Goal: Task Accomplishment & Management: Use online tool/utility

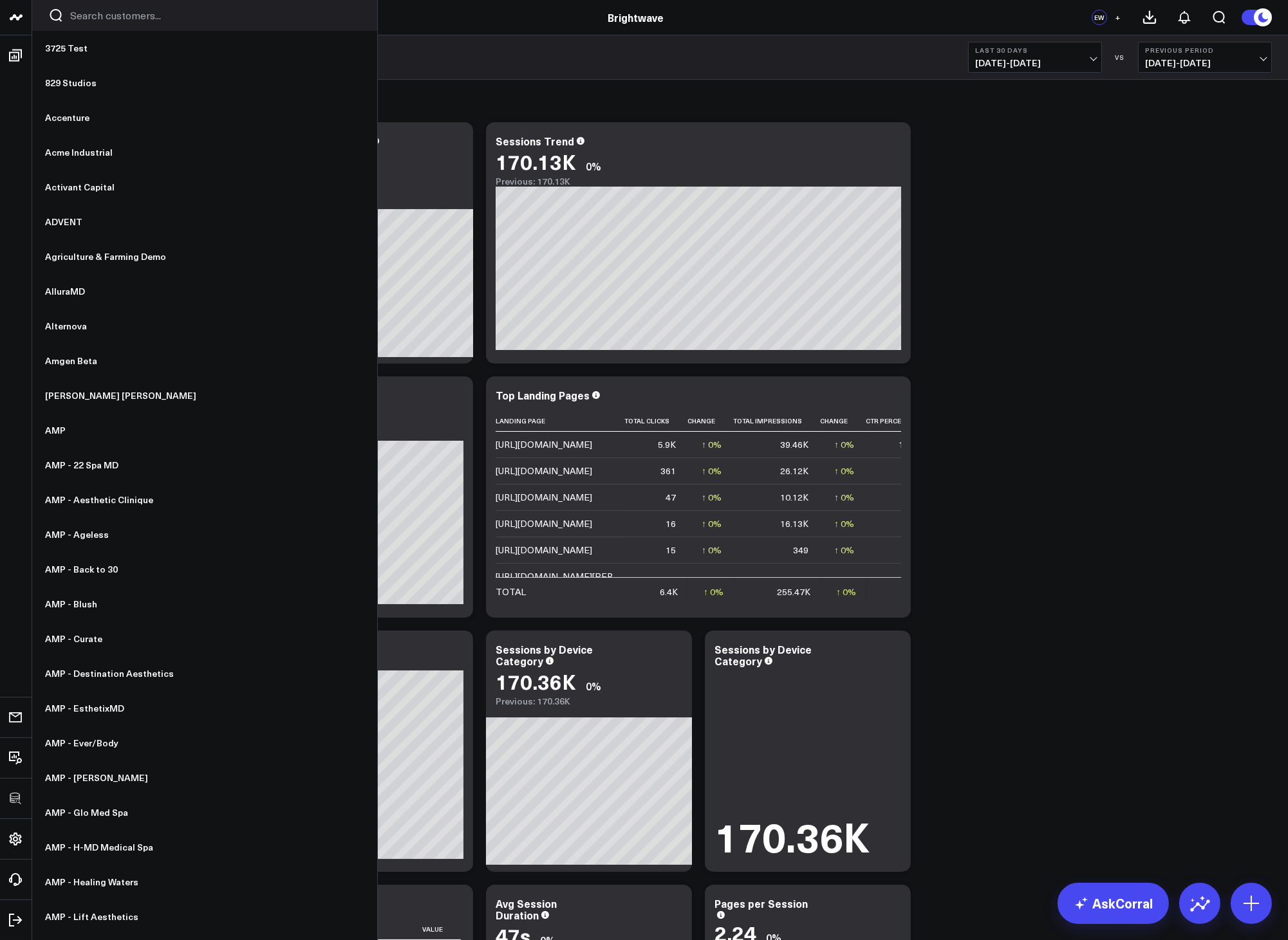
click at [109, 17] on input "Search customers input" at bounding box center [215, 15] width 291 height 14
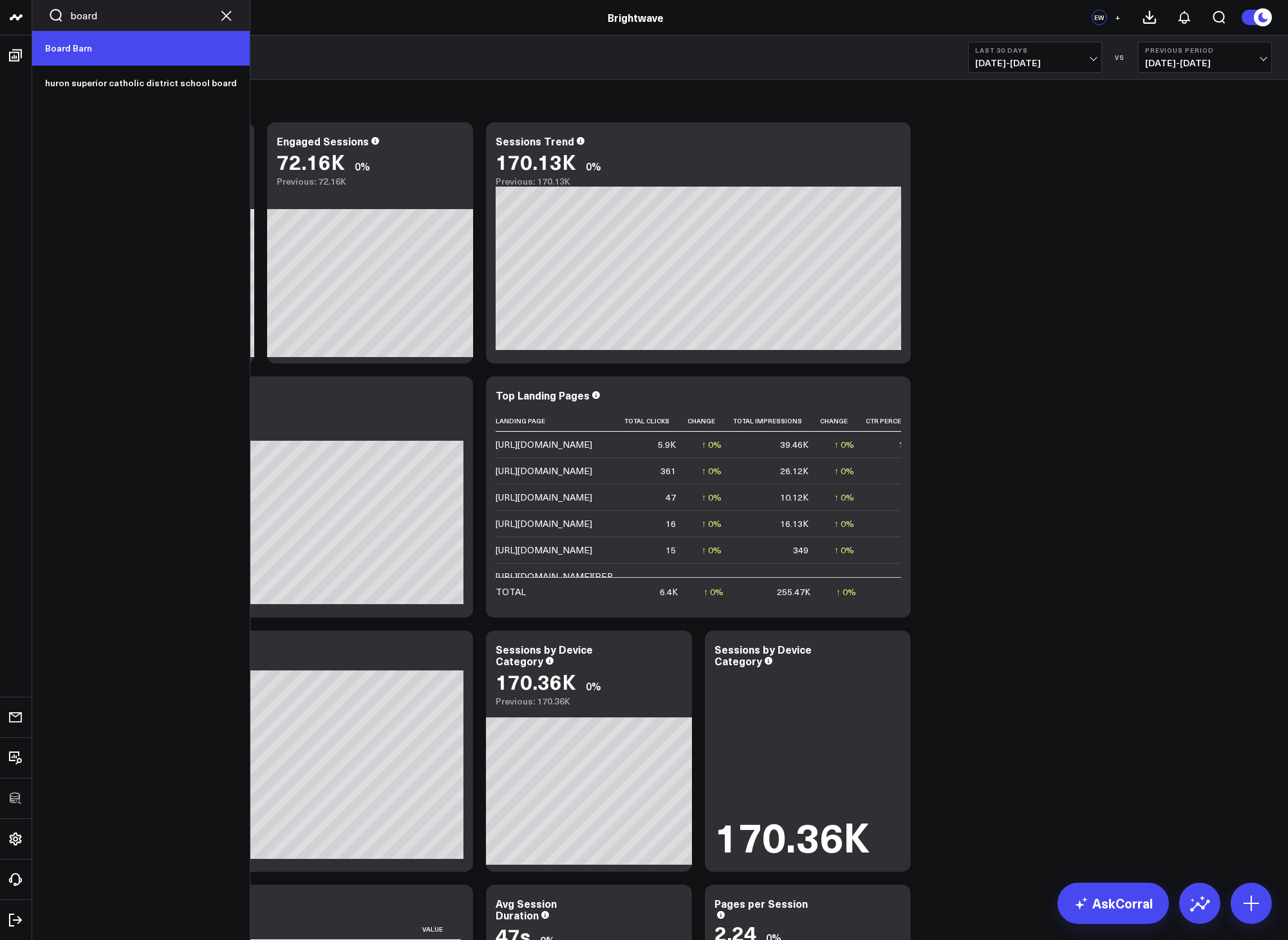
type input "board"
click at [59, 49] on link "Board Barn" at bounding box center [141, 49] width 217 height 35
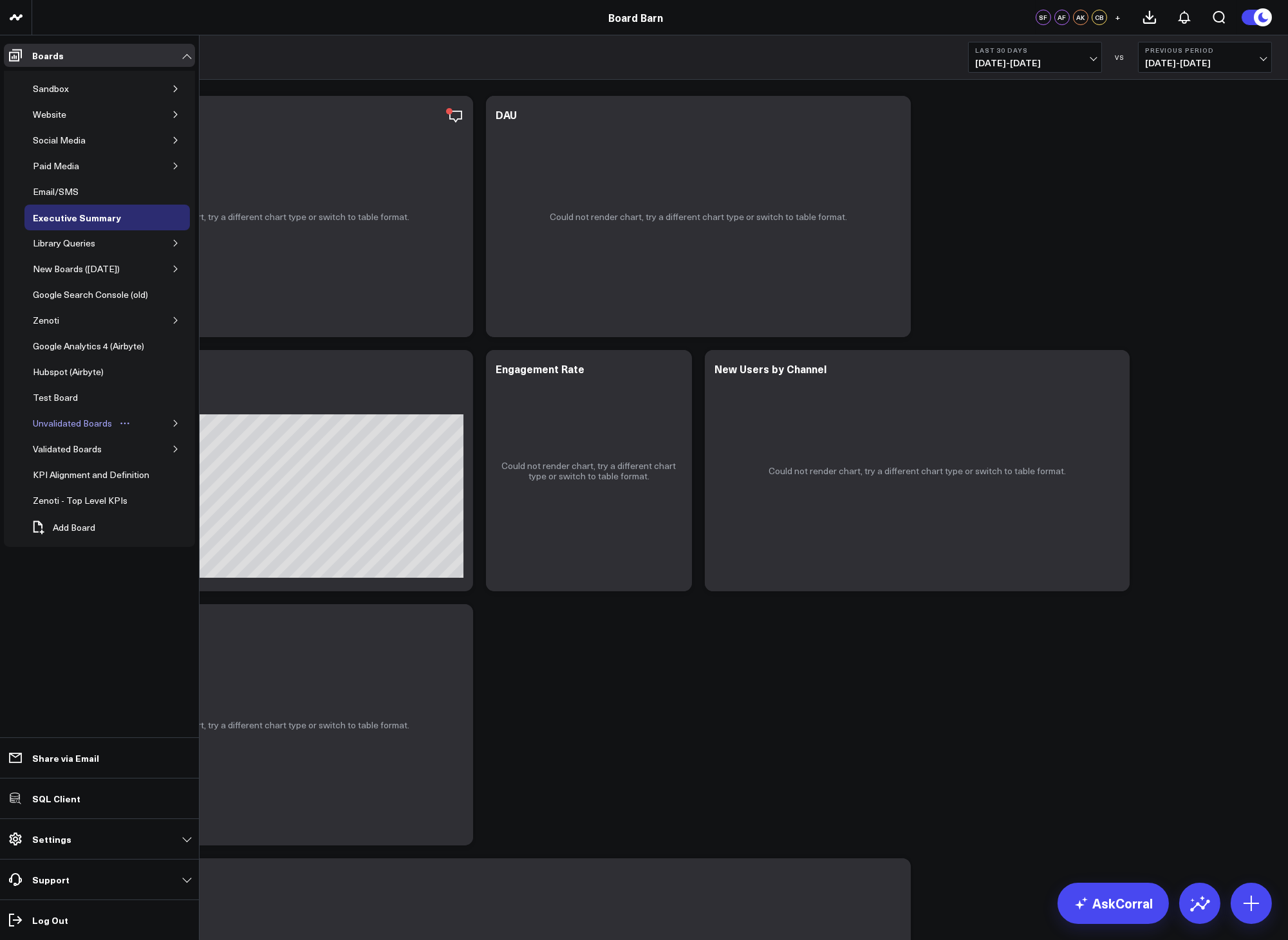
click at [65, 431] on div "Unvalidated Boards" at bounding box center [72, 423] width 86 height 16
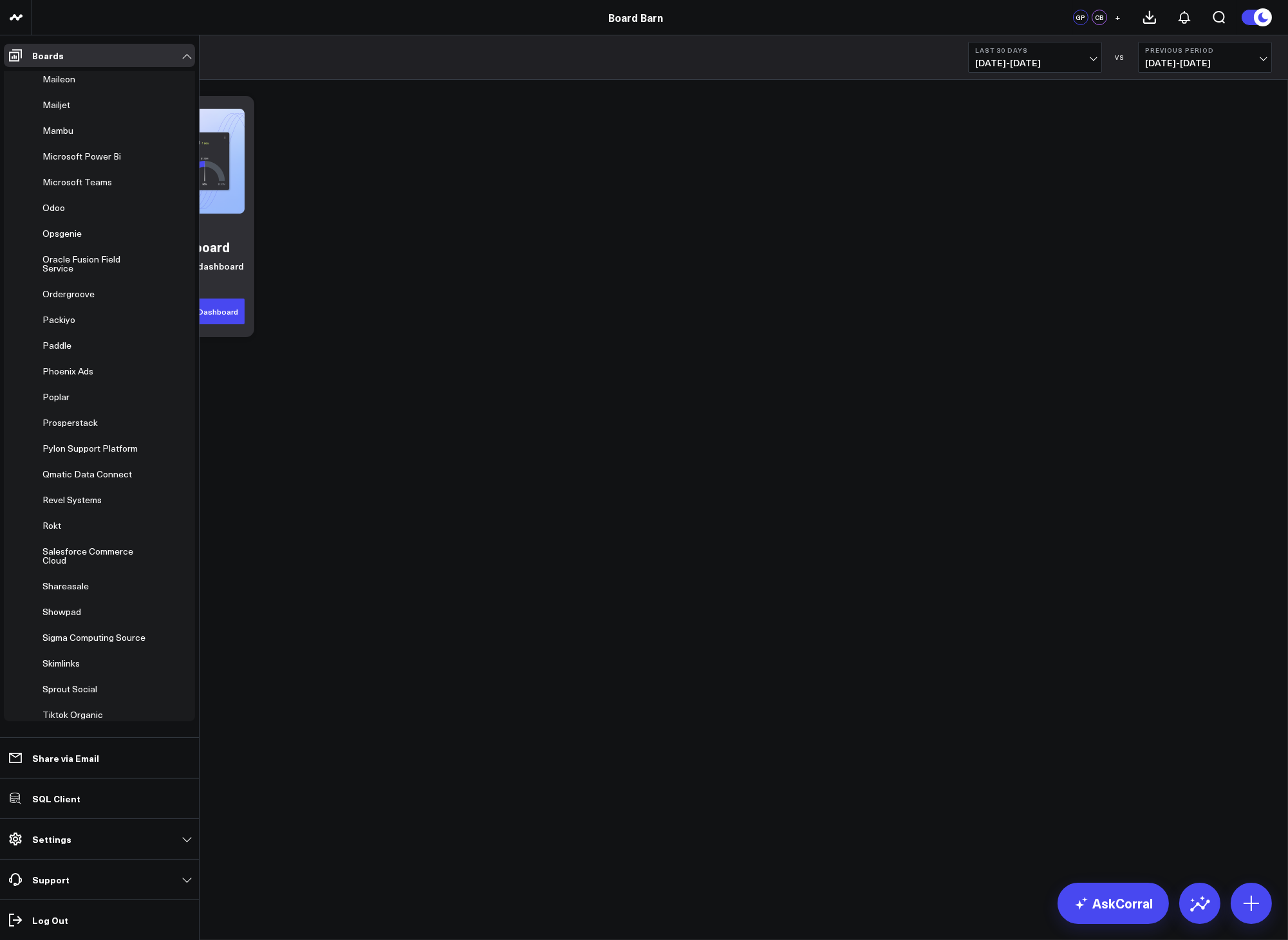
scroll to position [13748, 0]
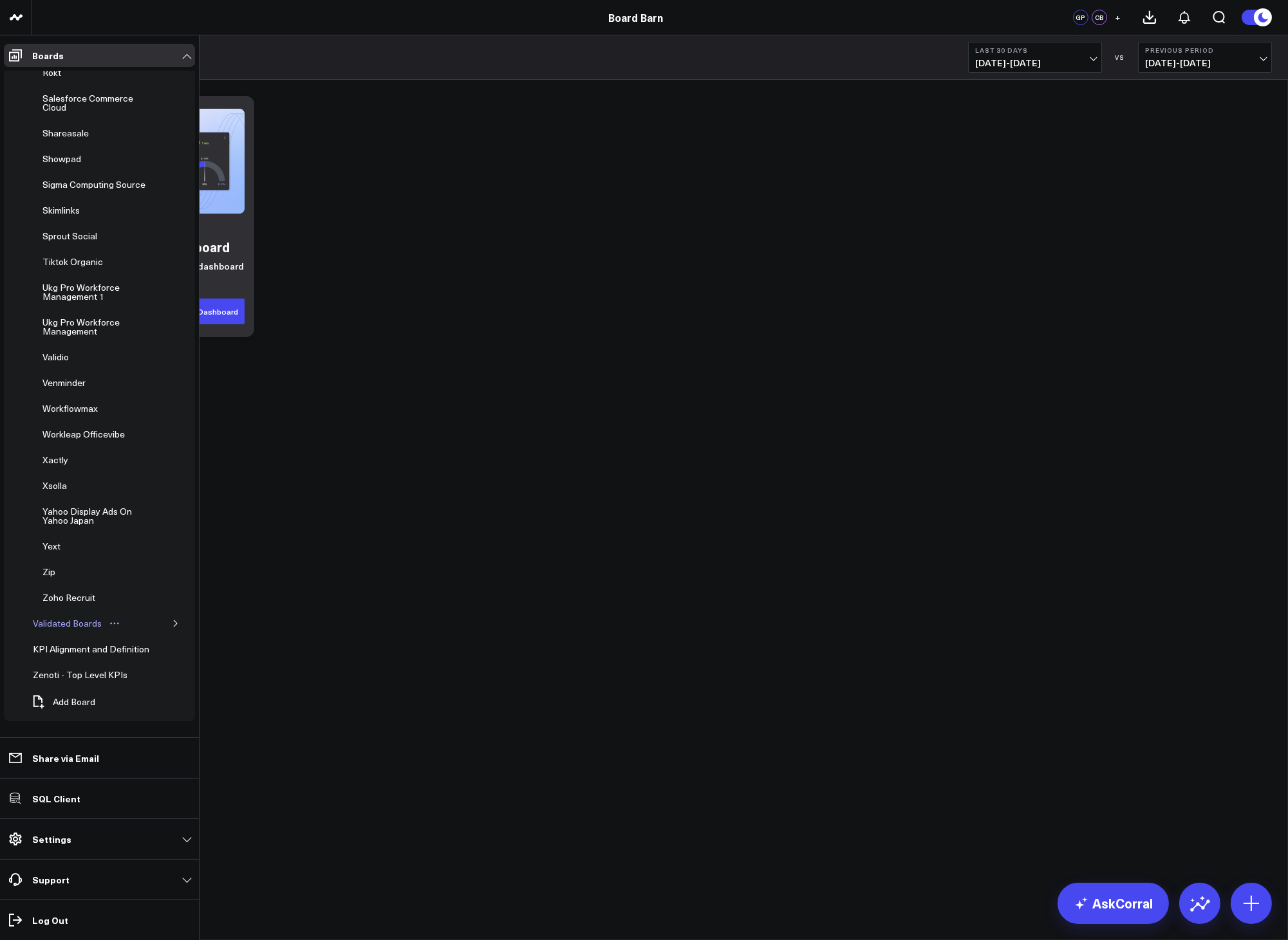
click at [63, 624] on link "Validated Boards" at bounding box center [77, 623] width 105 height 26
click at [174, 621] on icon "button" at bounding box center [175, 624] width 3 height 7
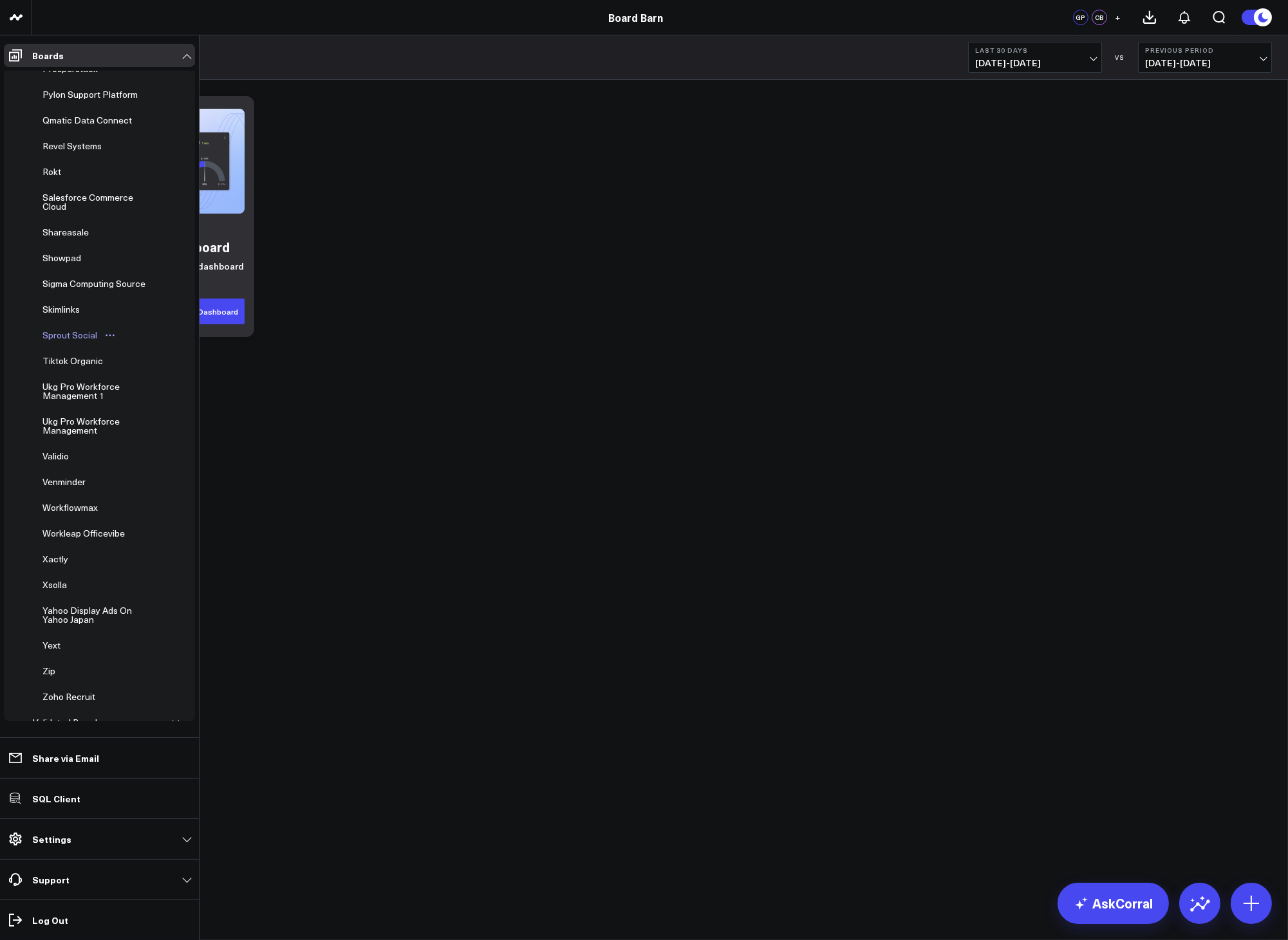
scroll to position [14110, 0]
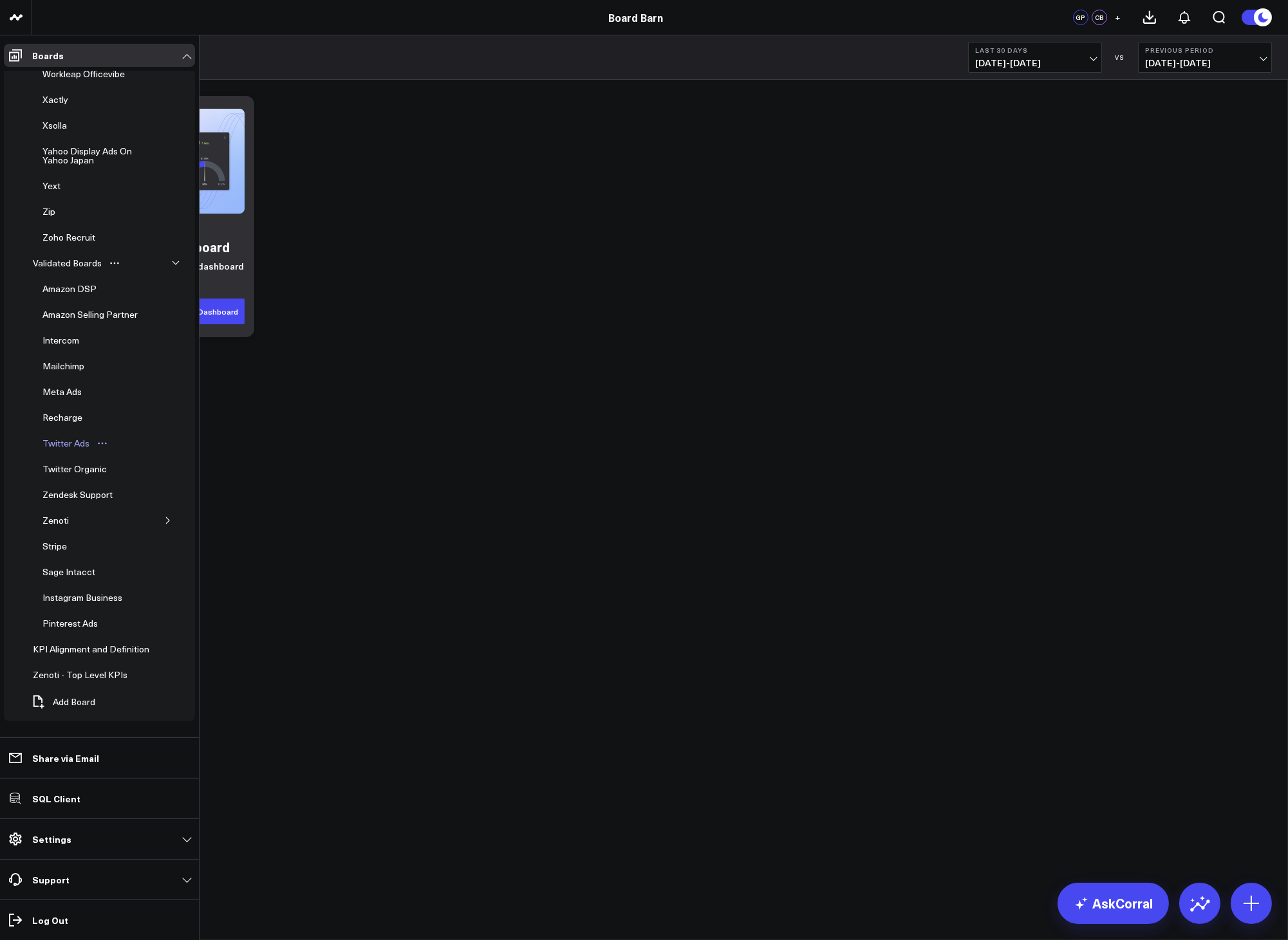
click at [62, 435] on div "Twitter Ads" at bounding box center [66, 443] width 53 height 16
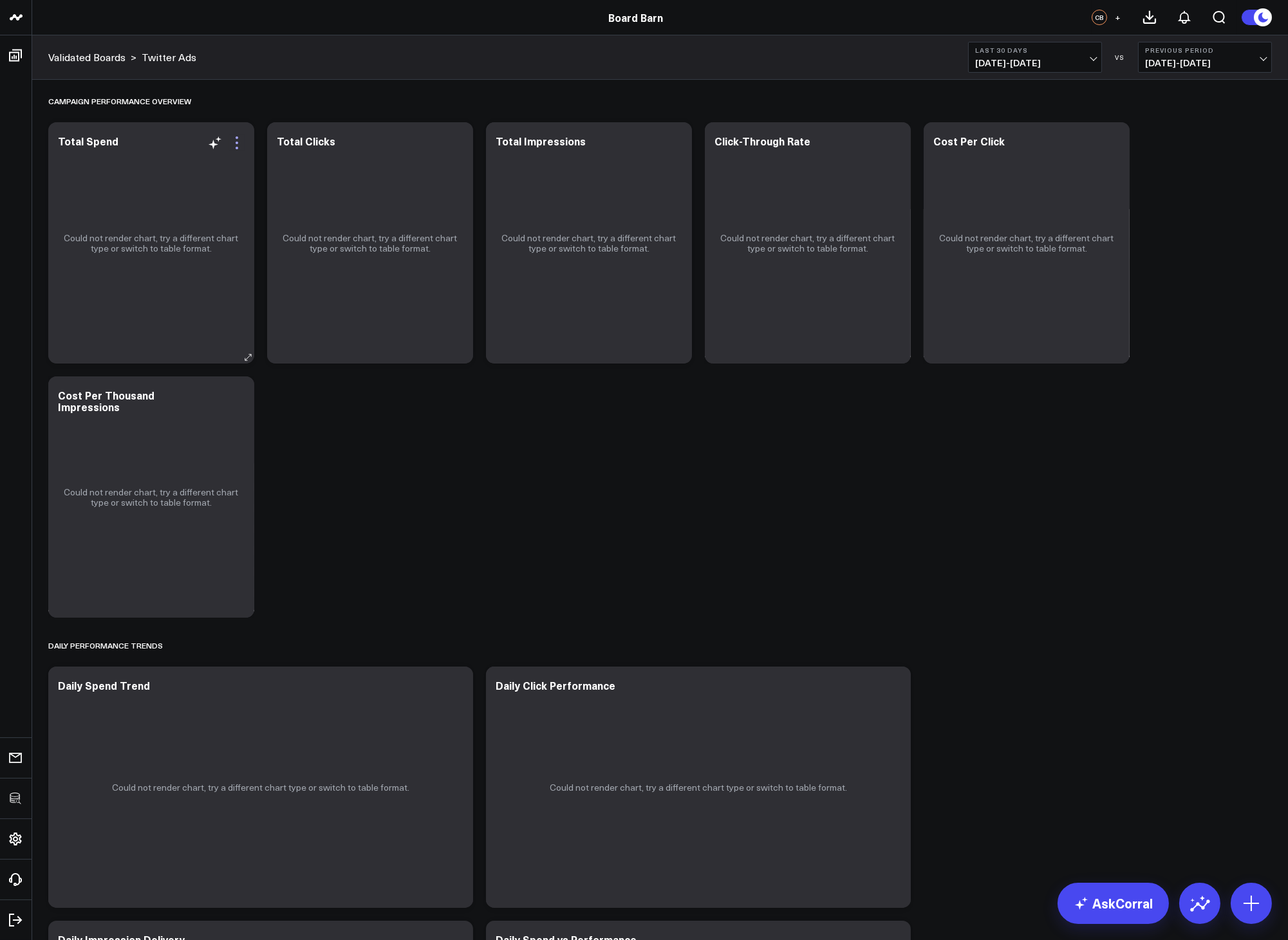
click at [232, 147] on icon at bounding box center [236, 142] width 16 height 16
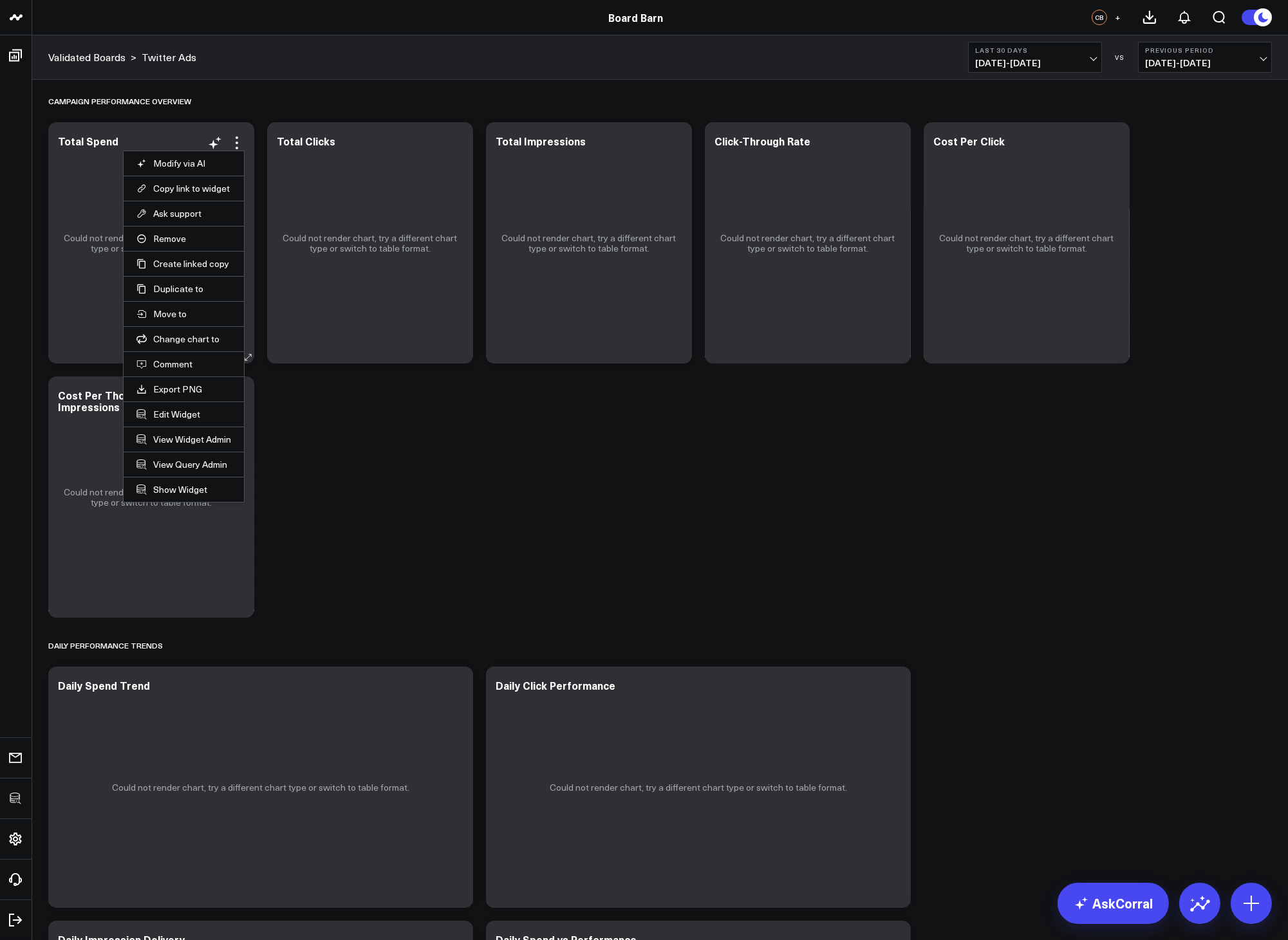
click at [202, 407] on li "Edit Widget" at bounding box center [184, 414] width 120 height 25
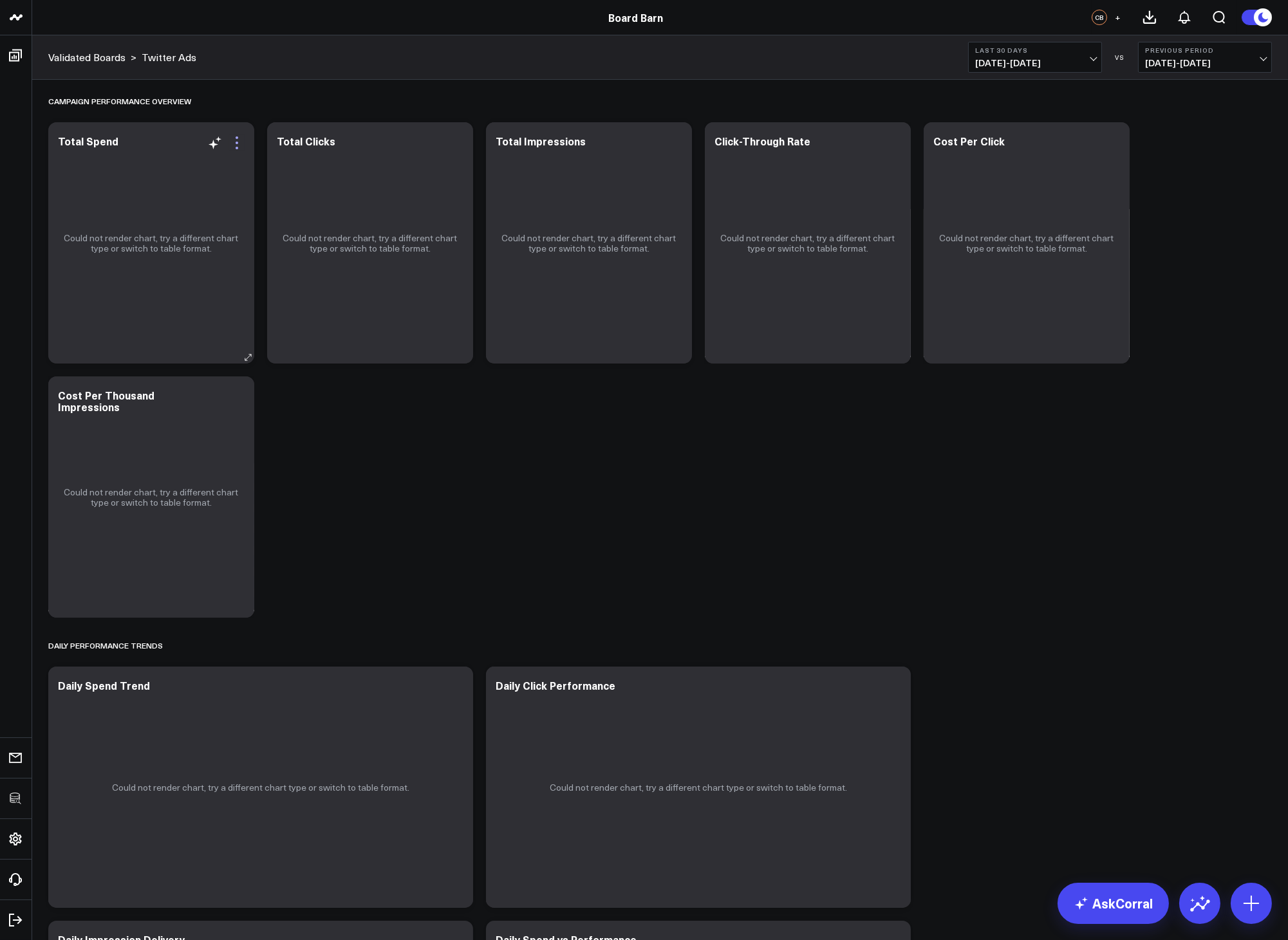
click at [238, 140] on icon at bounding box center [236, 142] width 16 height 16
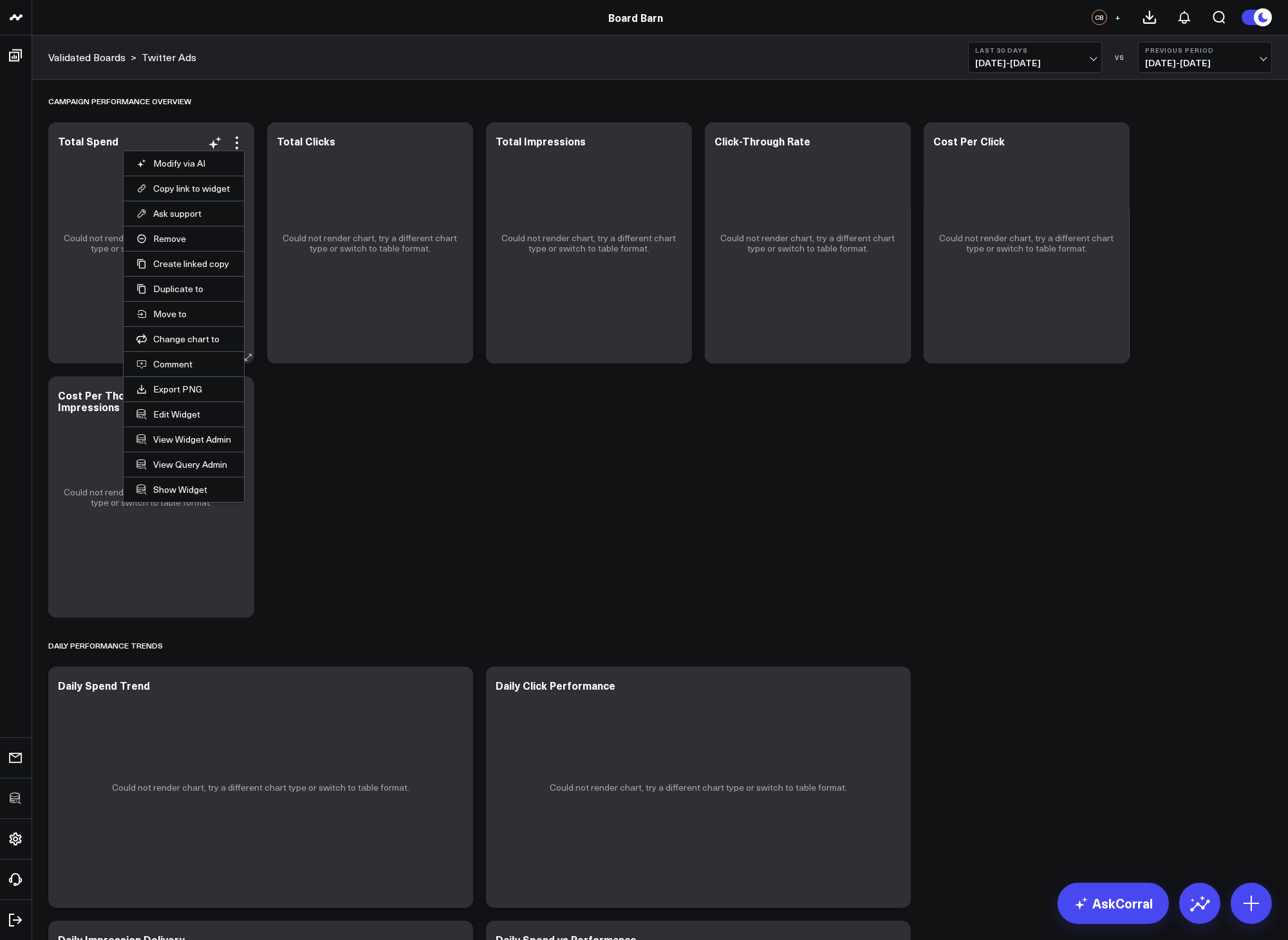
click at [165, 407] on li "Edit Widget" at bounding box center [184, 414] width 120 height 25
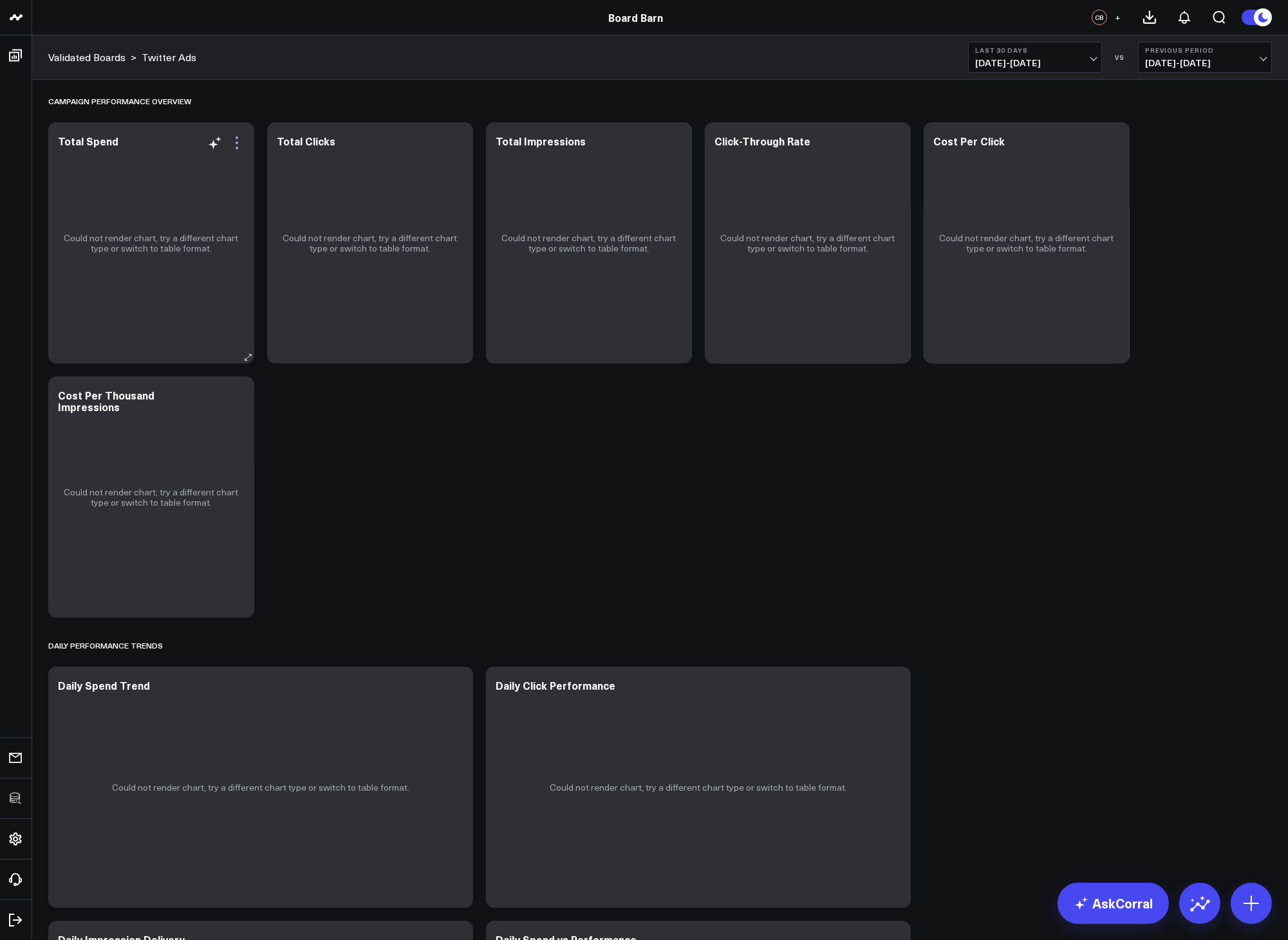
click at [235, 142] on icon at bounding box center [236, 142] width 16 height 16
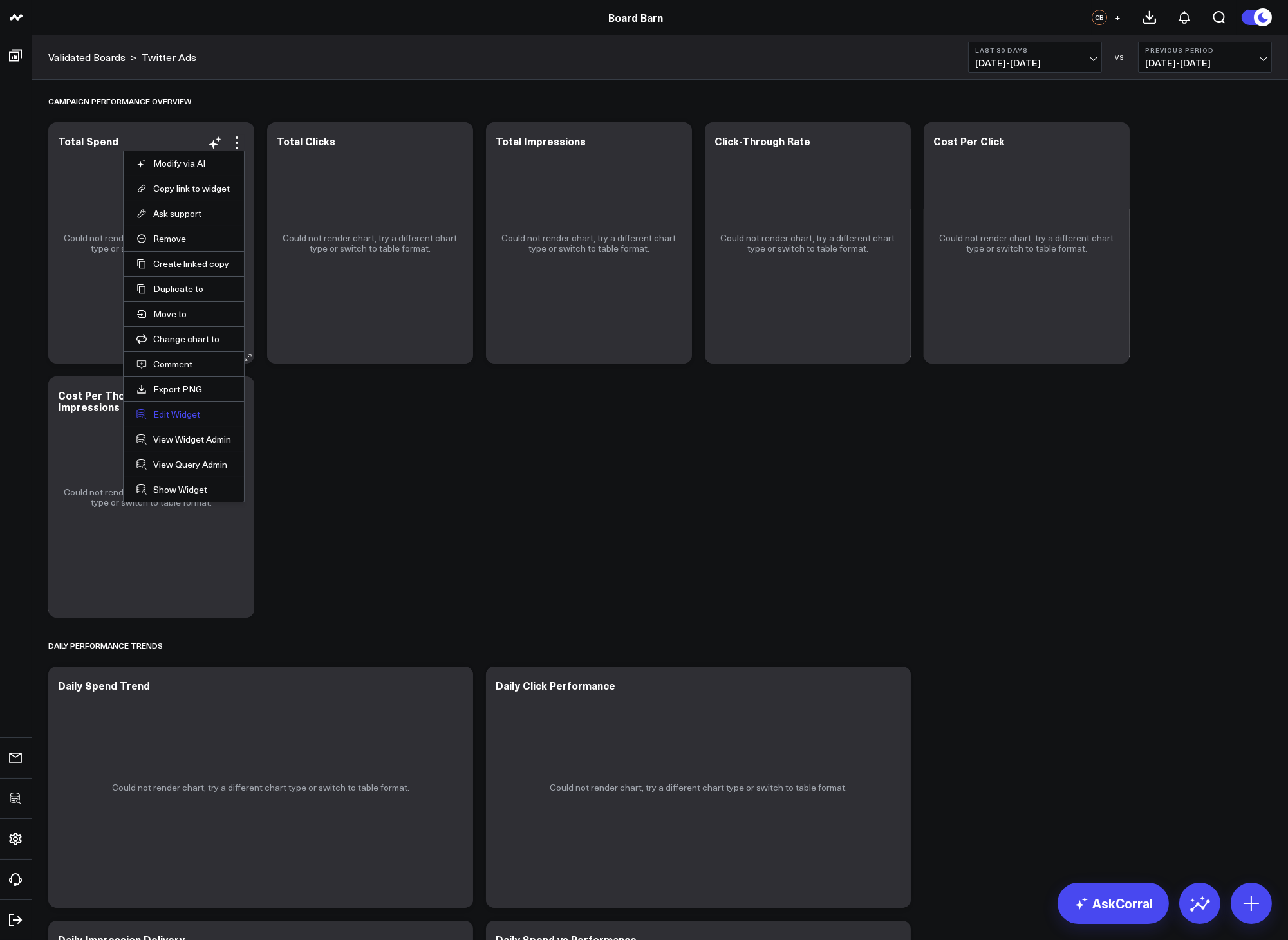
click at [191, 416] on button "Edit Widget" at bounding box center [184, 415] width 95 height 12
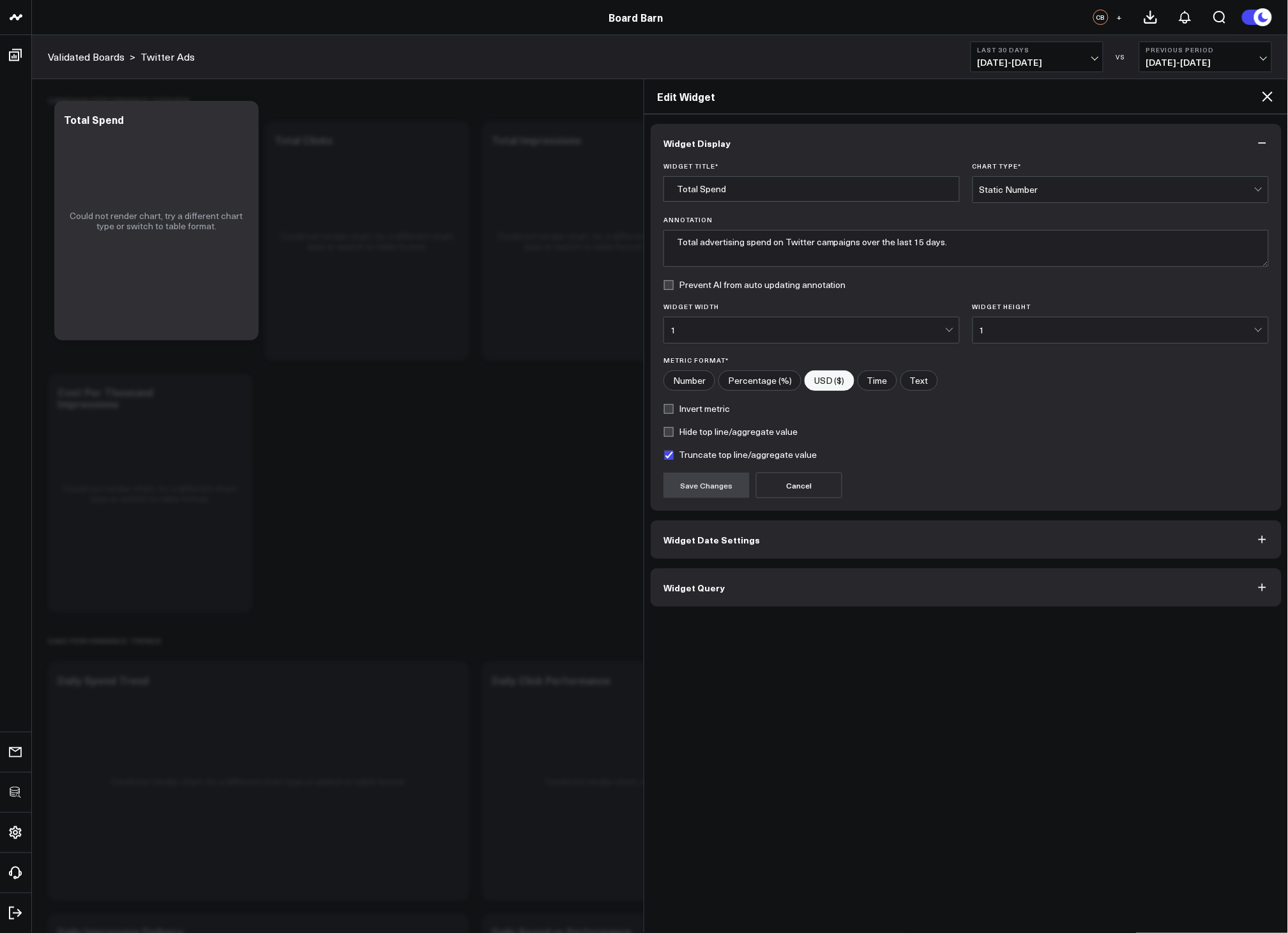
click at [719, 584] on span "Widget Query" at bounding box center [693, 587] width 61 height 11
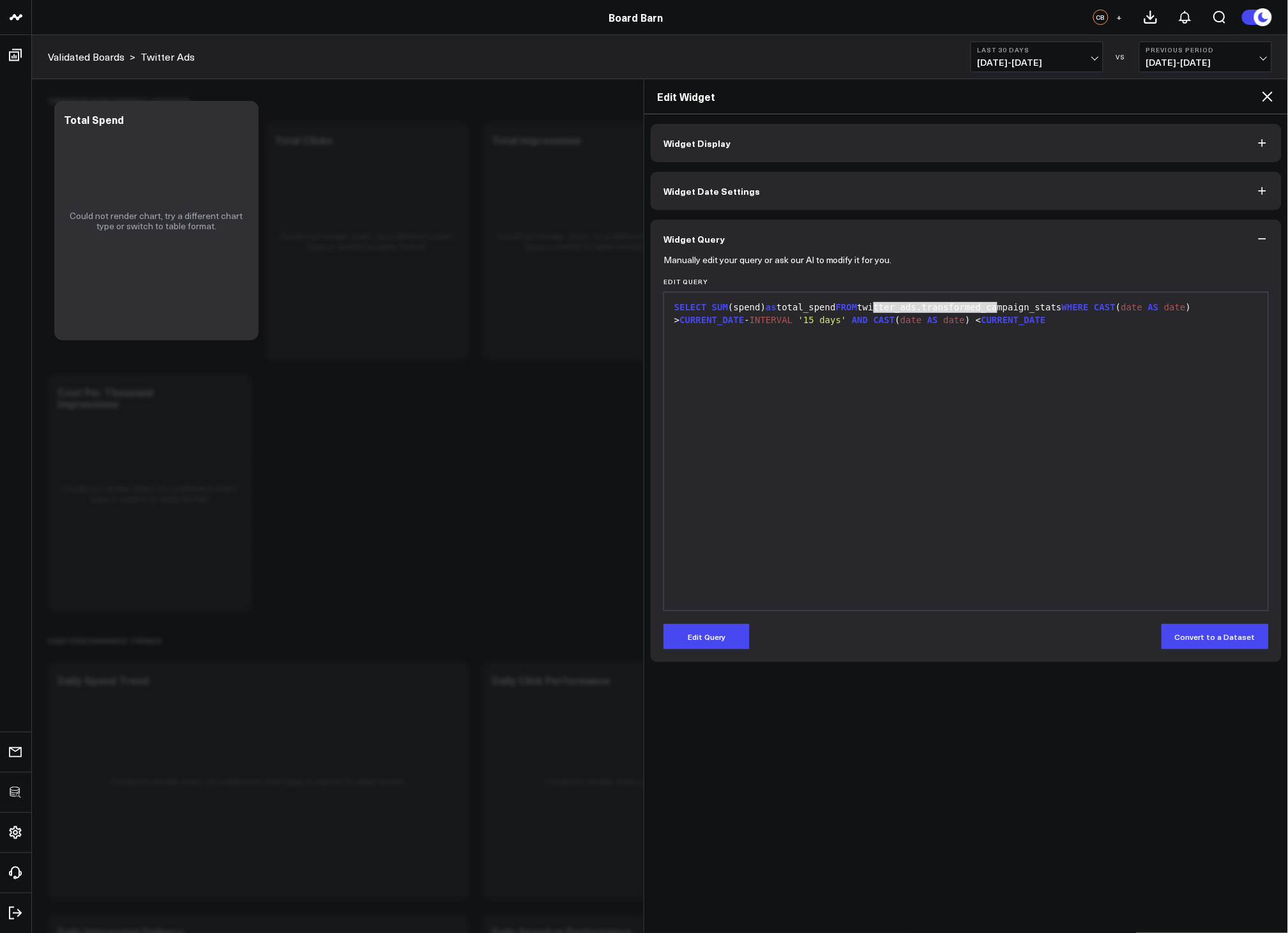
drag, startPoint x: 876, startPoint y: 306, endPoint x: 1027, endPoint y: 315, distance: 151.3
click at [1027, 315] on div "SELECT SUM (spend) as total_spend FROM twitter_ads.transformed_campaign_stats W…" at bounding box center [966, 314] width 591 height 25
click at [1067, 685] on div "Widget Display Widget Date Settings Widget Query Manually edit your query or as…" at bounding box center [966, 524] width 644 height 819
click at [1272, 98] on icon at bounding box center [1268, 96] width 16 height 16
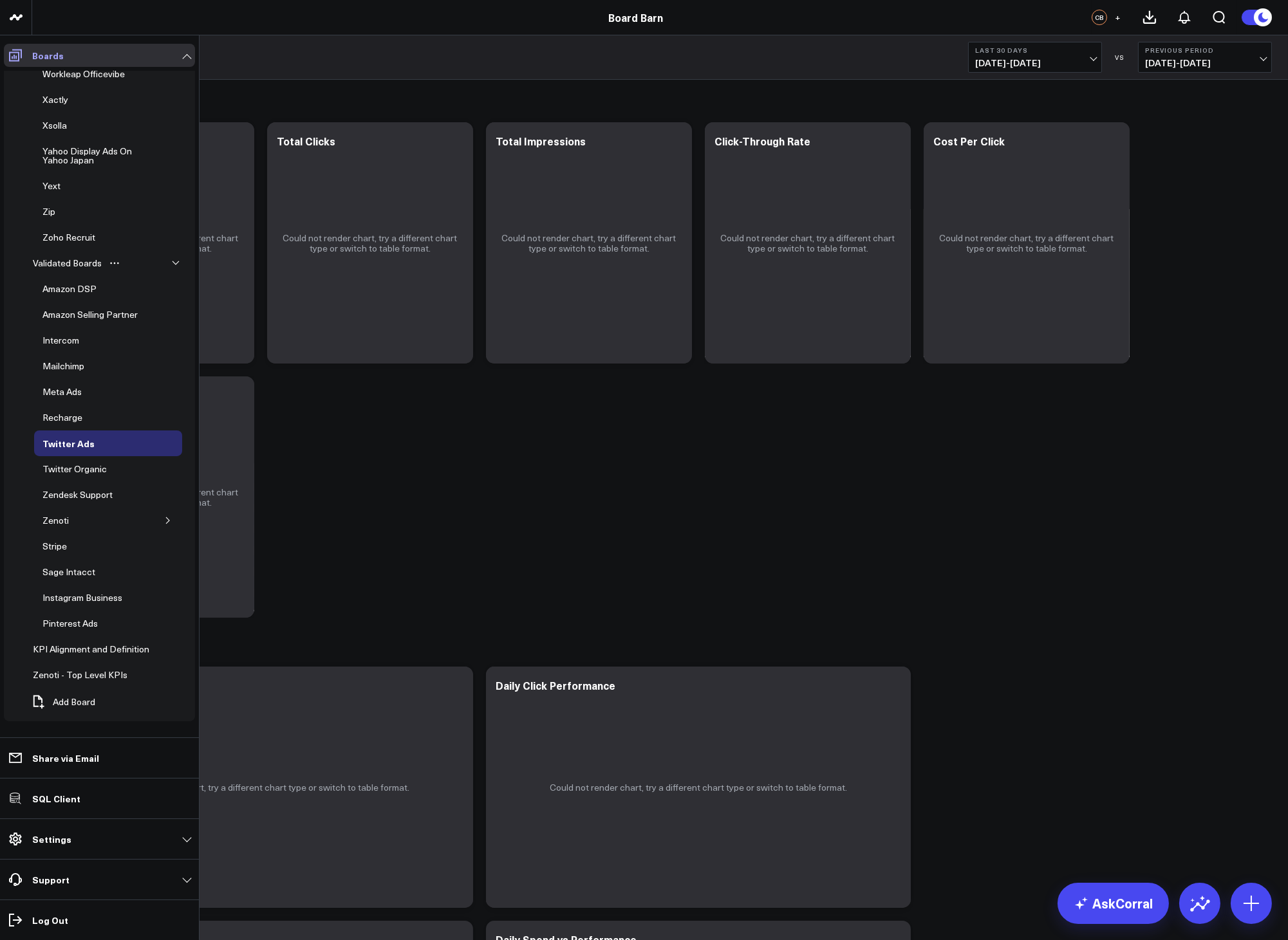
scroll to position [13930, 0]
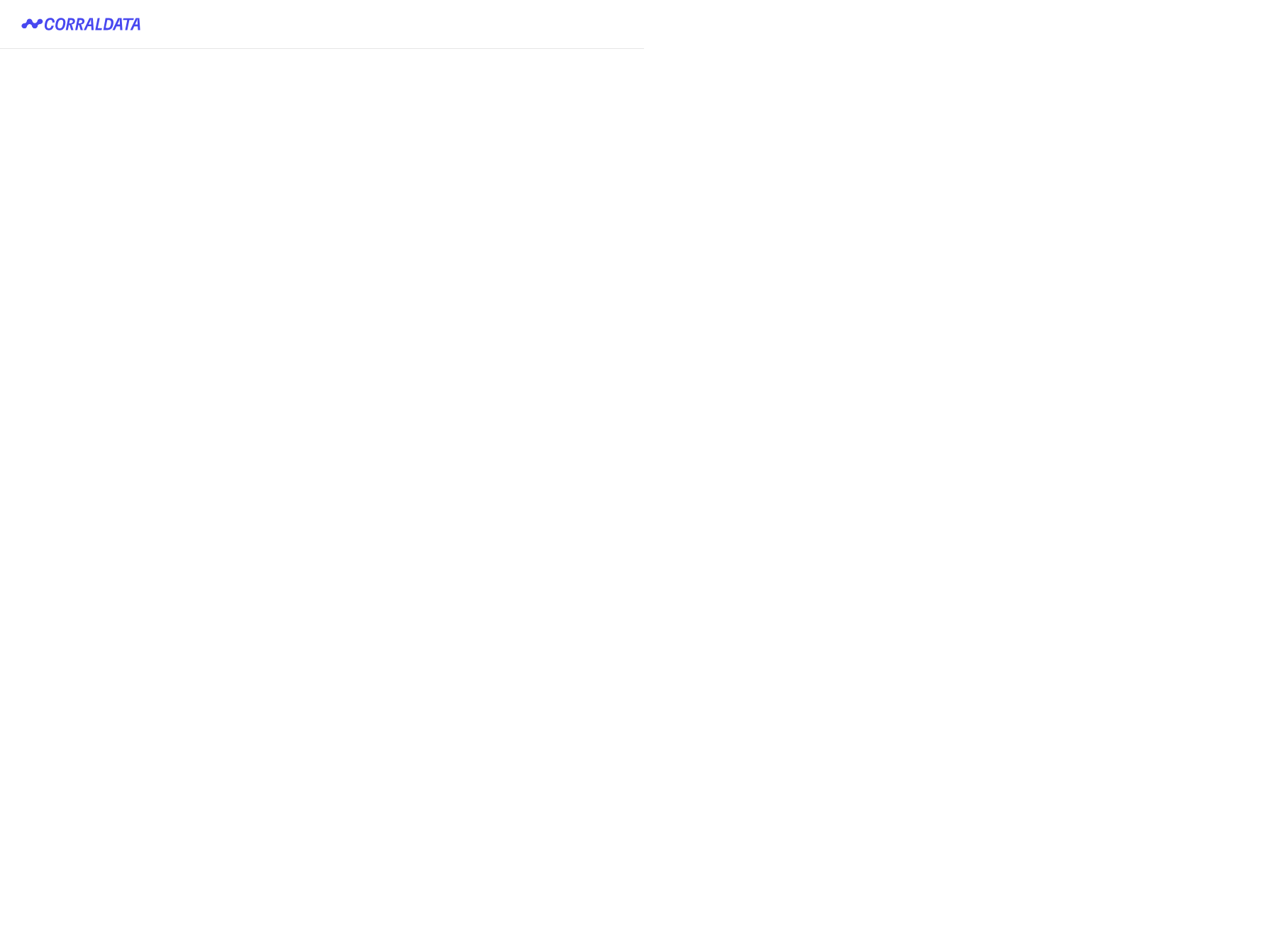
click at [0, 0] on button "Login with keycloak" at bounding box center [0, 0] width 0 height 0
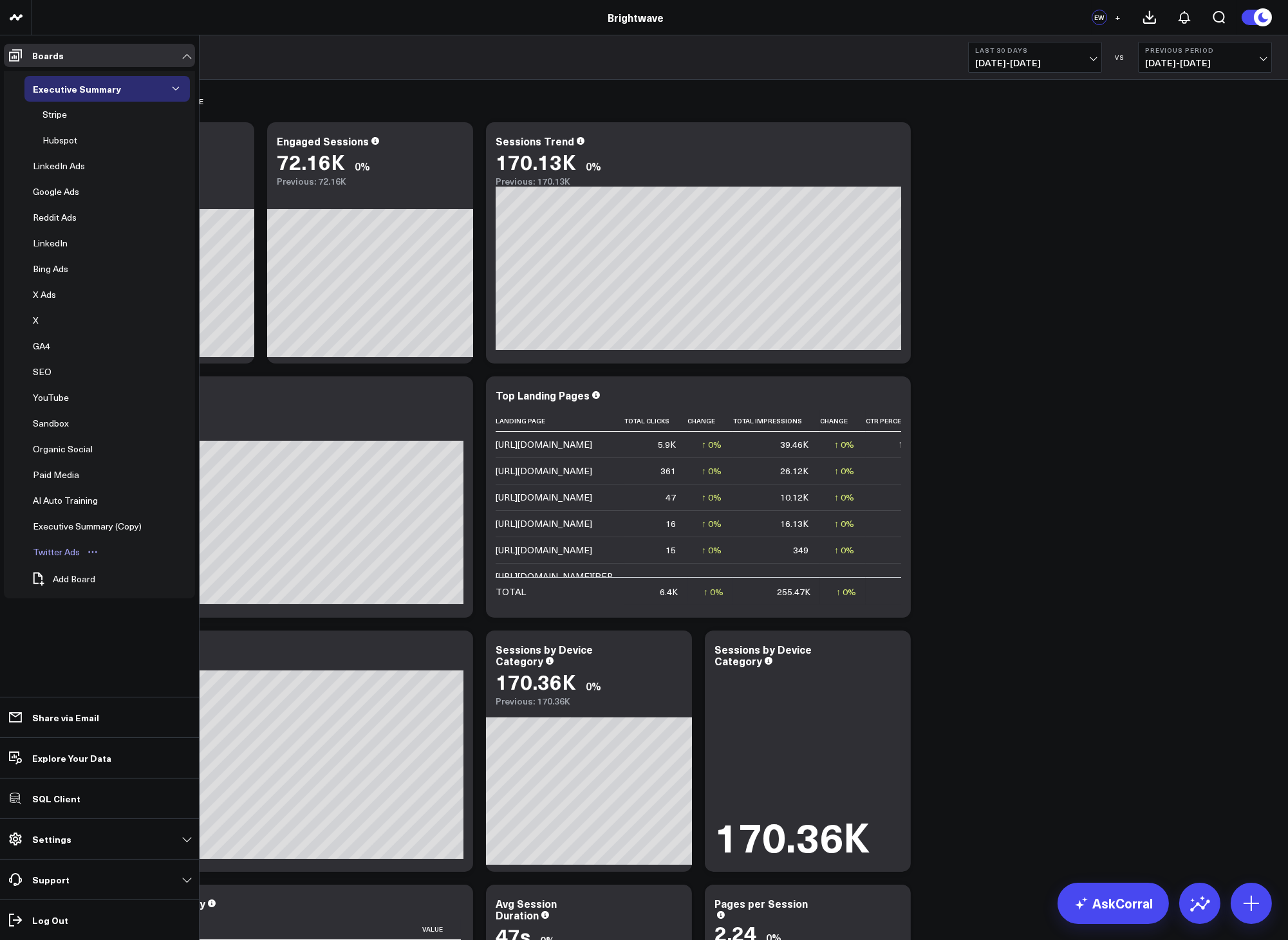
click at [55, 560] on div "Twitter Ads" at bounding box center [56, 552] width 53 height 16
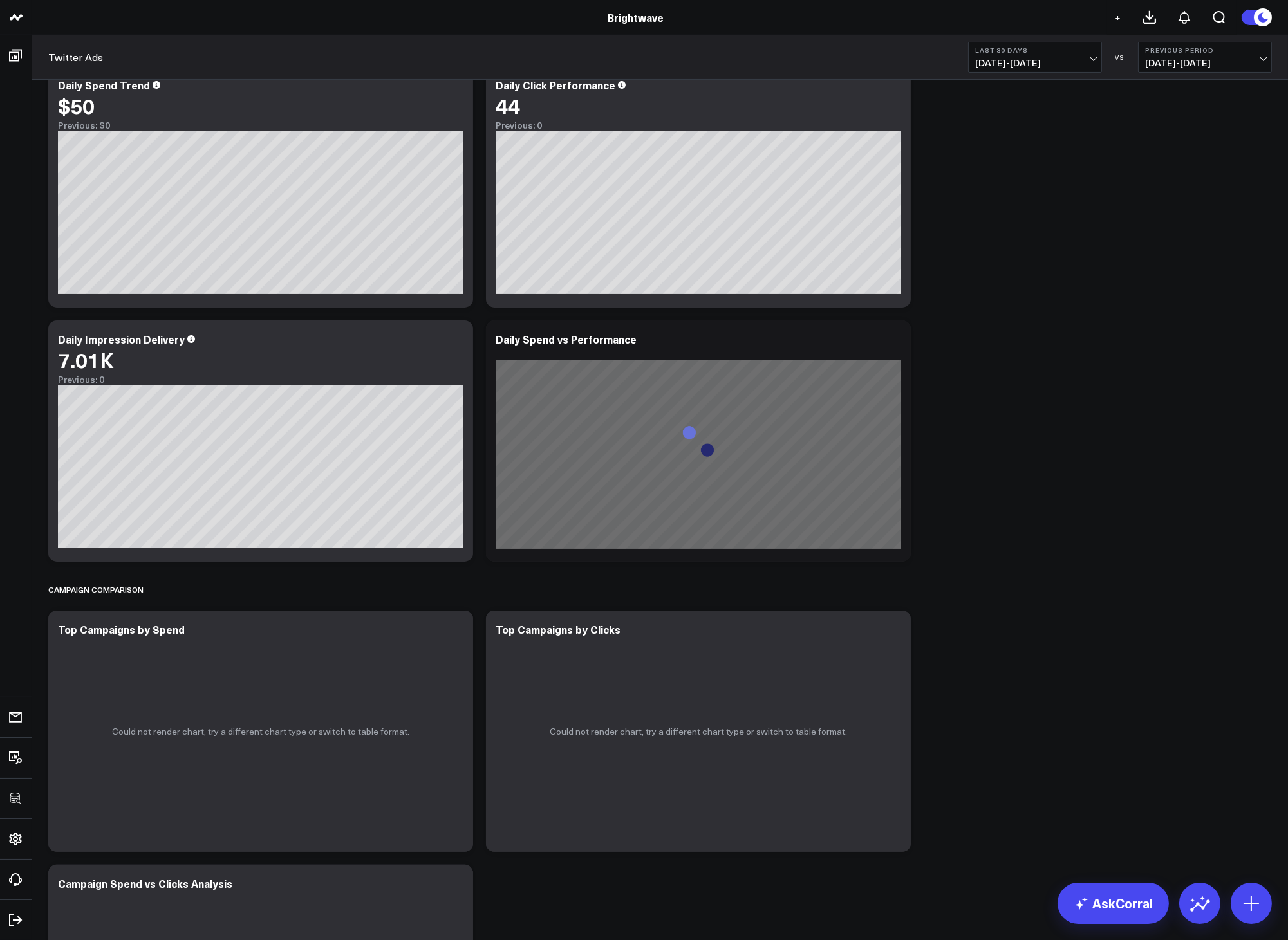
scroll to position [515, 0]
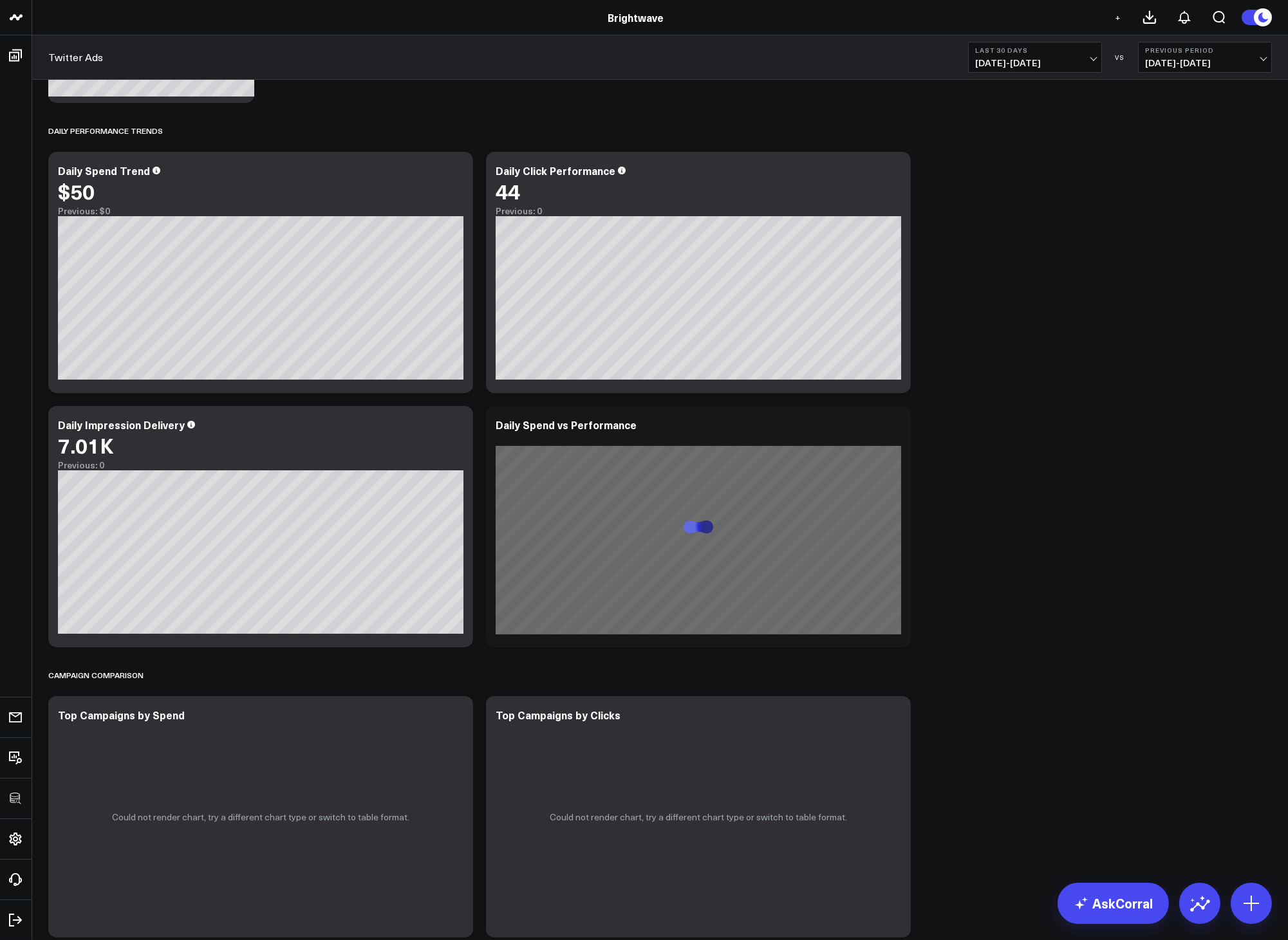
click at [1044, 69] on button "Last 30 Days [DATE] - [DATE]" at bounding box center [1035, 58] width 134 height 31
click at [1016, 216] on link "Last 365 Days" at bounding box center [1035, 211] width 133 height 25
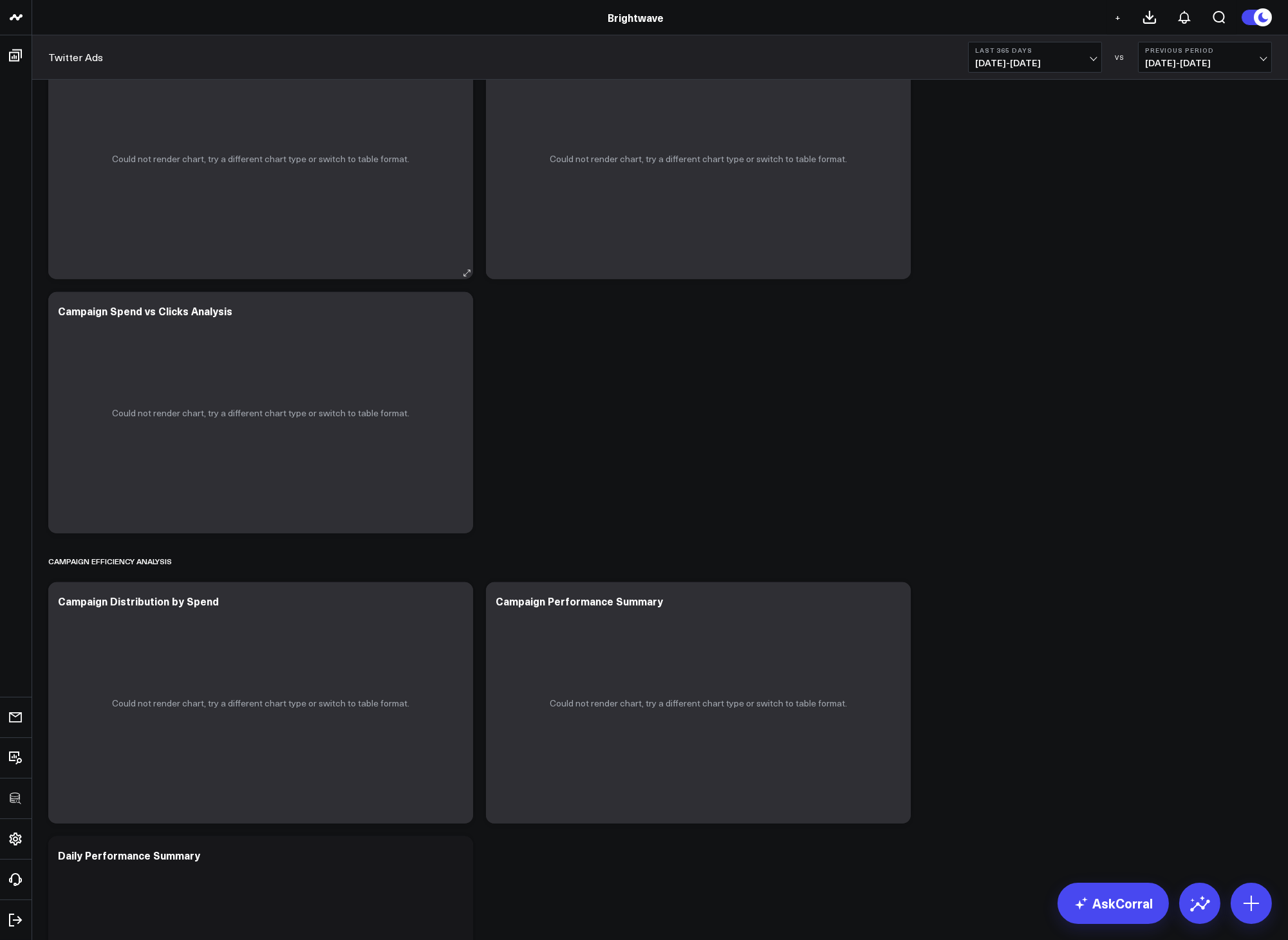
scroll to position [1051, 0]
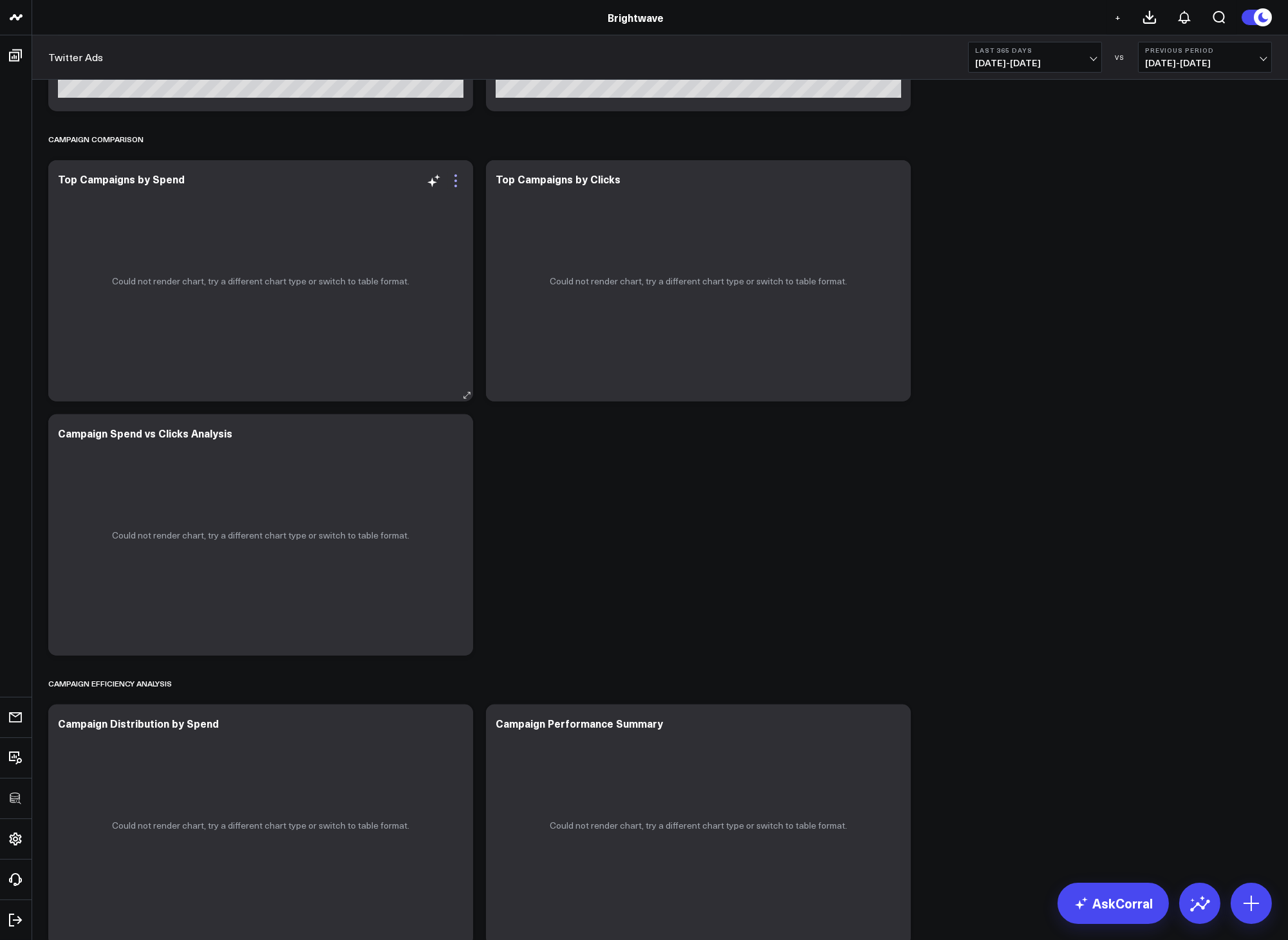
click at [456, 180] on icon at bounding box center [455, 180] width 2 height 2
click at [0, 0] on button "Remove" at bounding box center [0, 0] width 0 height 0
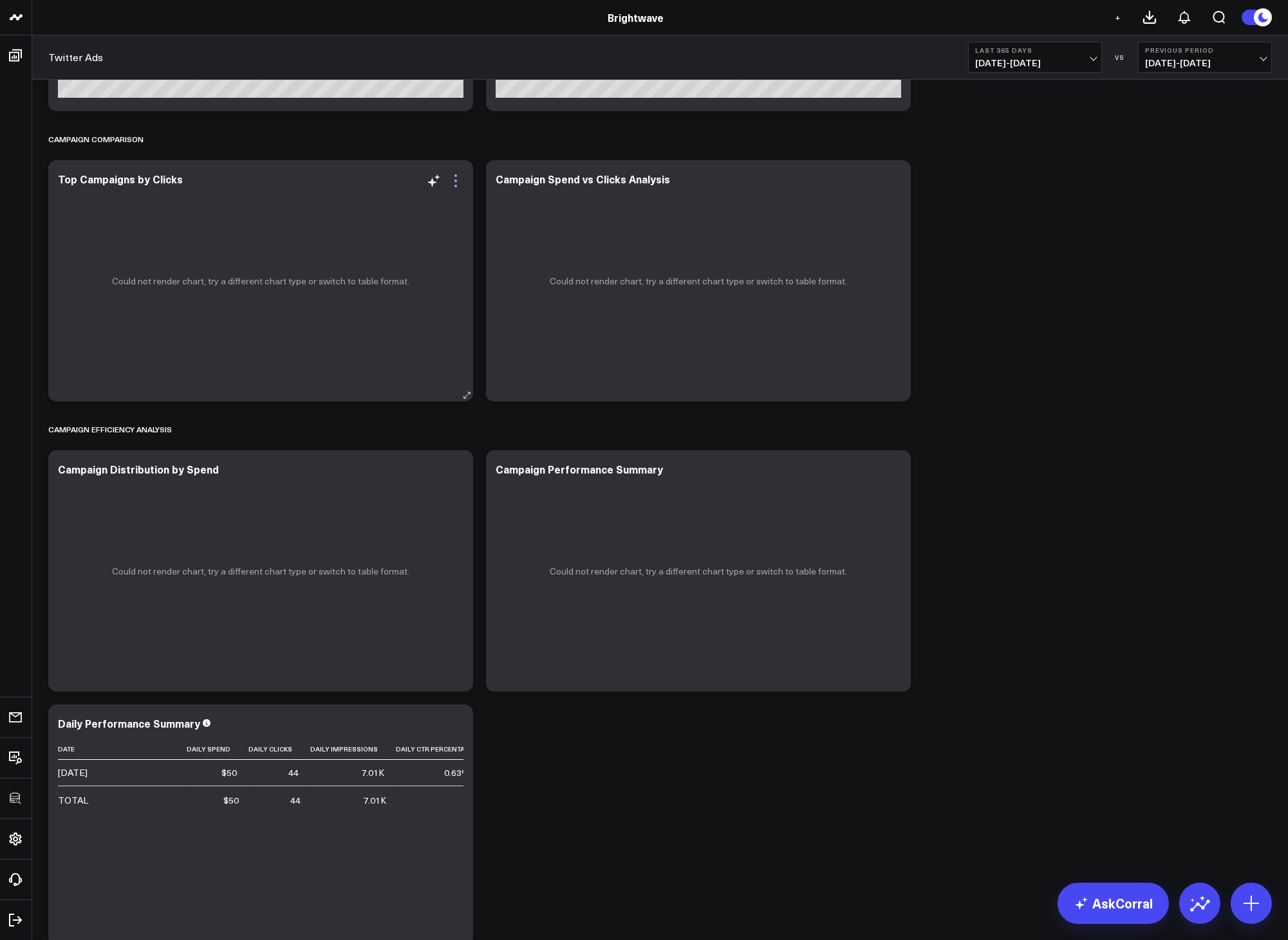
click at [453, 178] on icon at bounding box center [455, 180] width 16 height 16
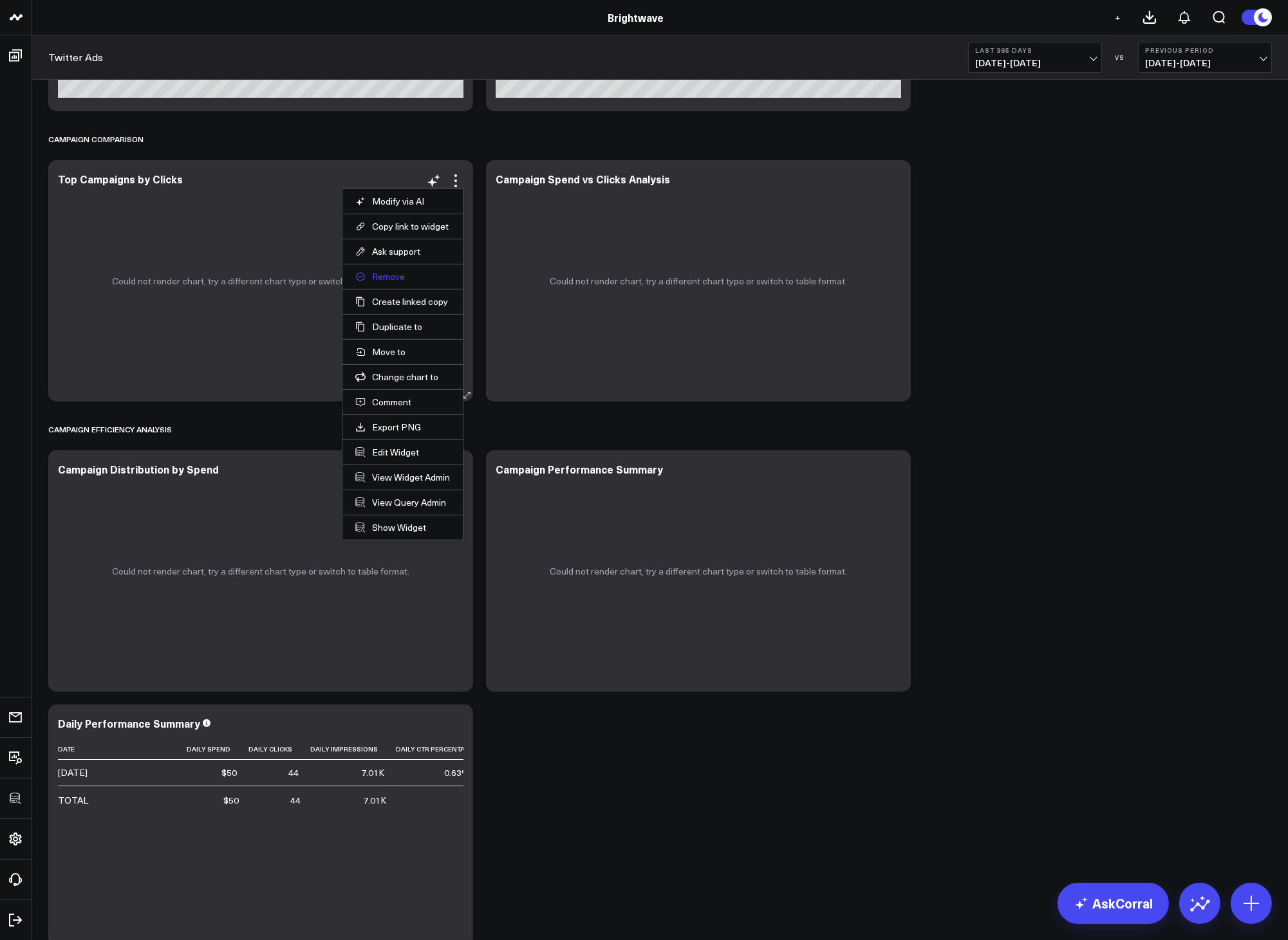
click at [385, 272] on button "Remove" at bounding box center [402, 277] width 95 height 12
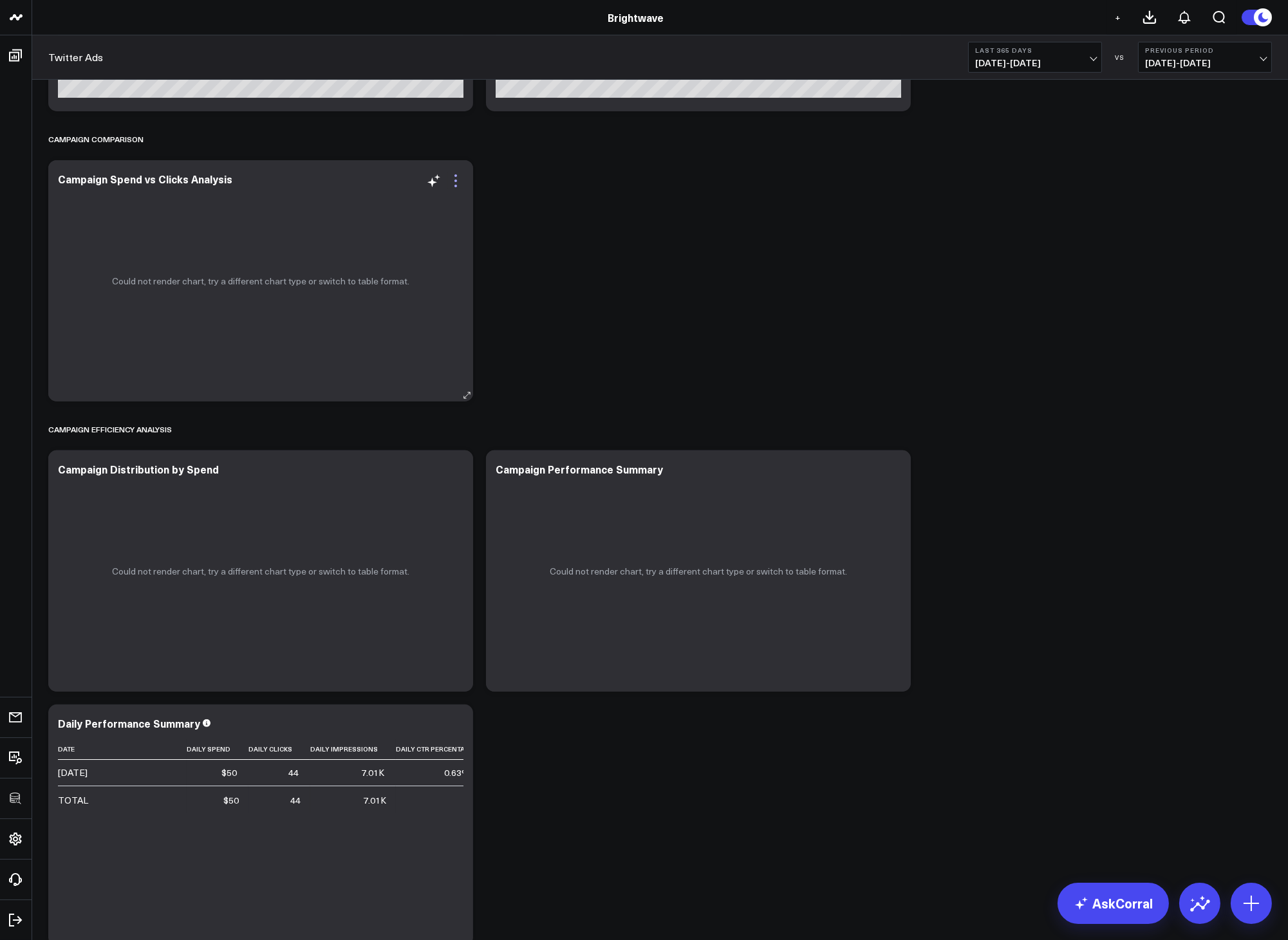
click at [453, 179] on icon at bounding box center [455, 180] width 16 height 16
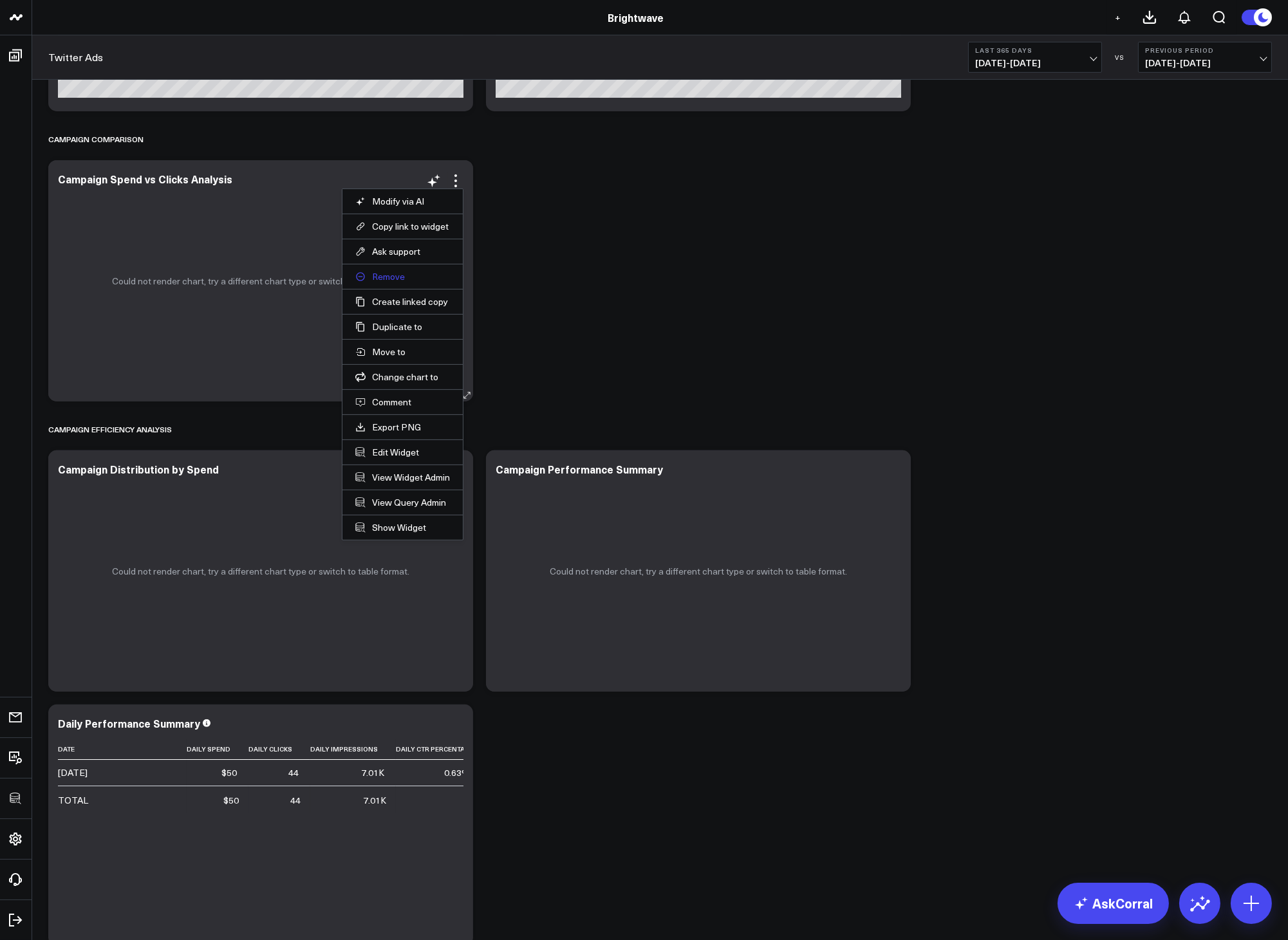
click at [373, 279] on button "Remove" at bounding box center [402, 277] width 95 height 12
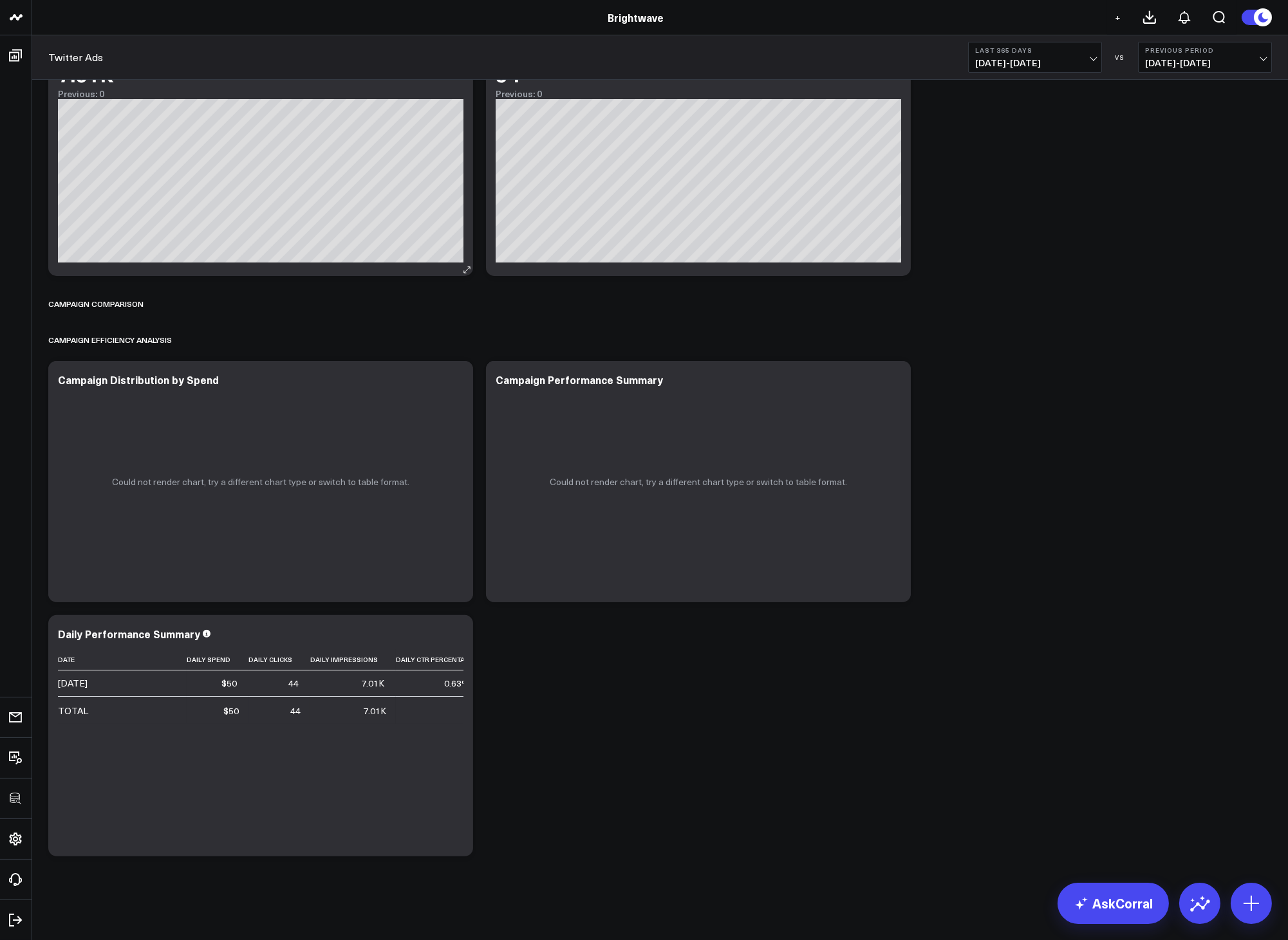
scroll to position [886, 0]
click at [160, 300] on icon at bounding box center [159, 305] width 11 height 11
click at [190, 339] on button "Delete" at bounding box center [193, 340] width 56 height 22
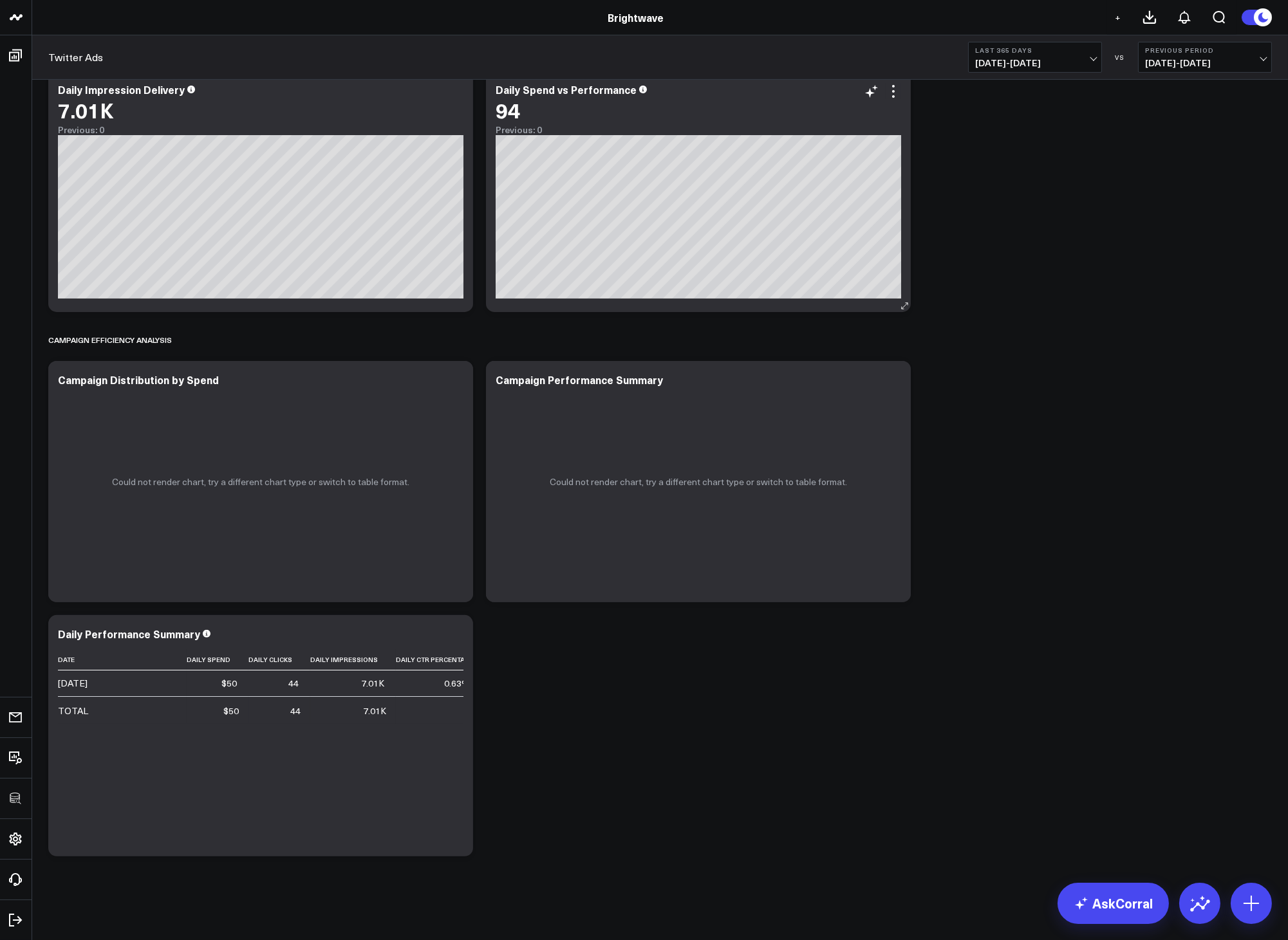
scroll to position [850, 0]
click at [453, 382] on icon at bounding box center [455, 381] width 16 height 16
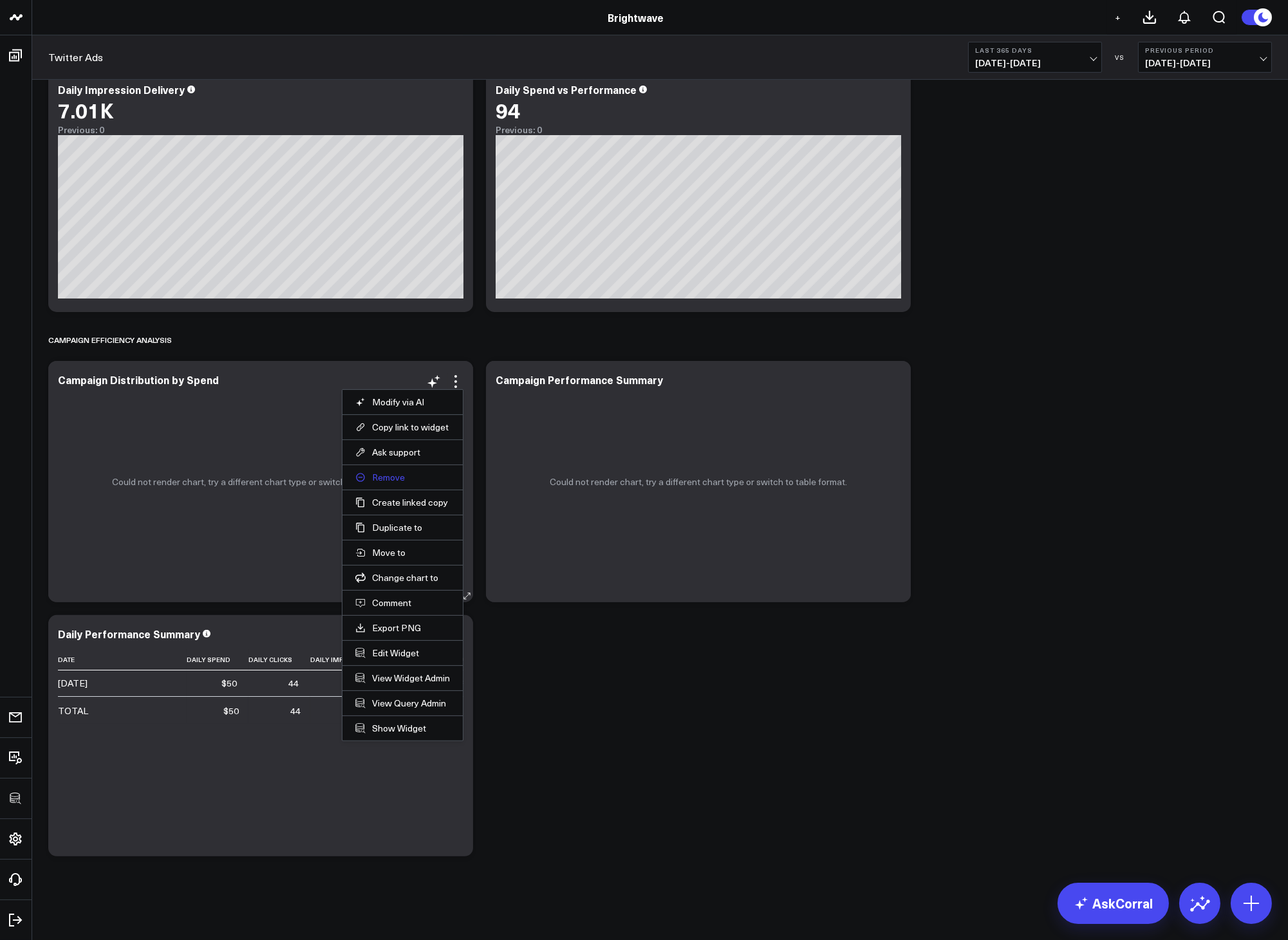
click at [397, 482] on button "Remove" at bounding box center [402, 477] width 95 height 12
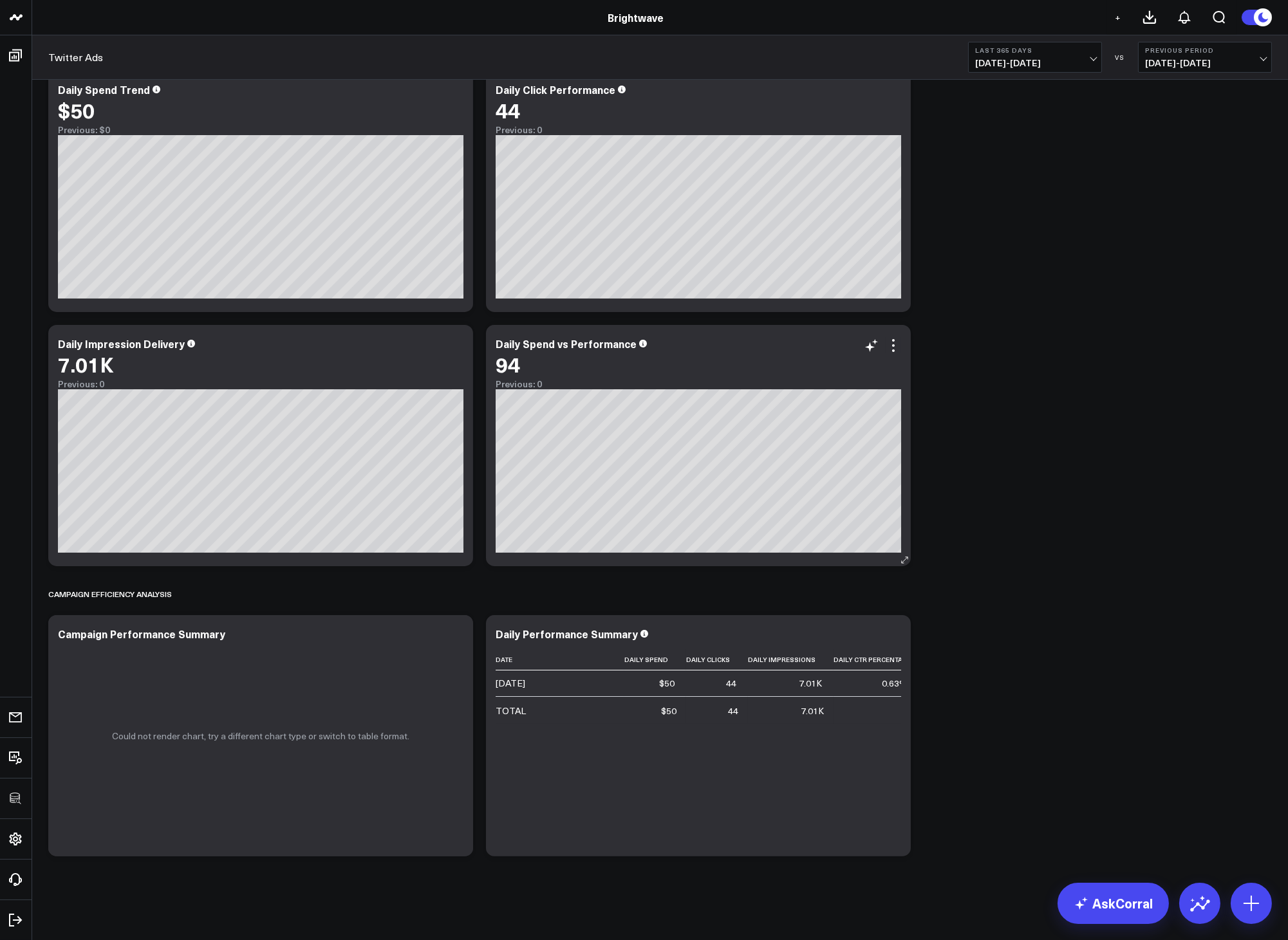
scroll to position [595, 0]
click at [454, 636] on icon at bounding box center [455, 636] width 2 height 2
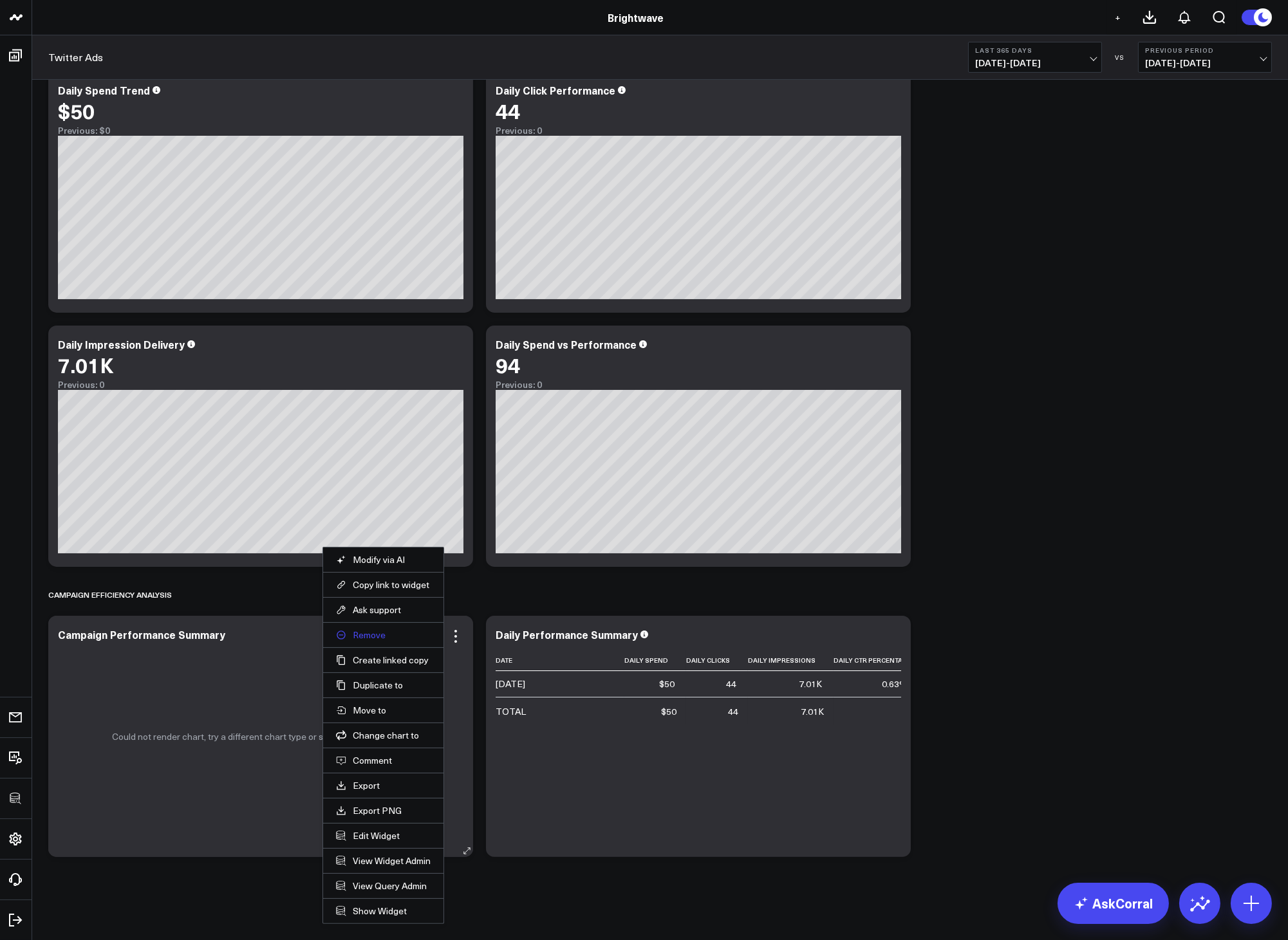
click at [367, 639] on button "Remove" at bounding box center [383, 635] width 95 height 12
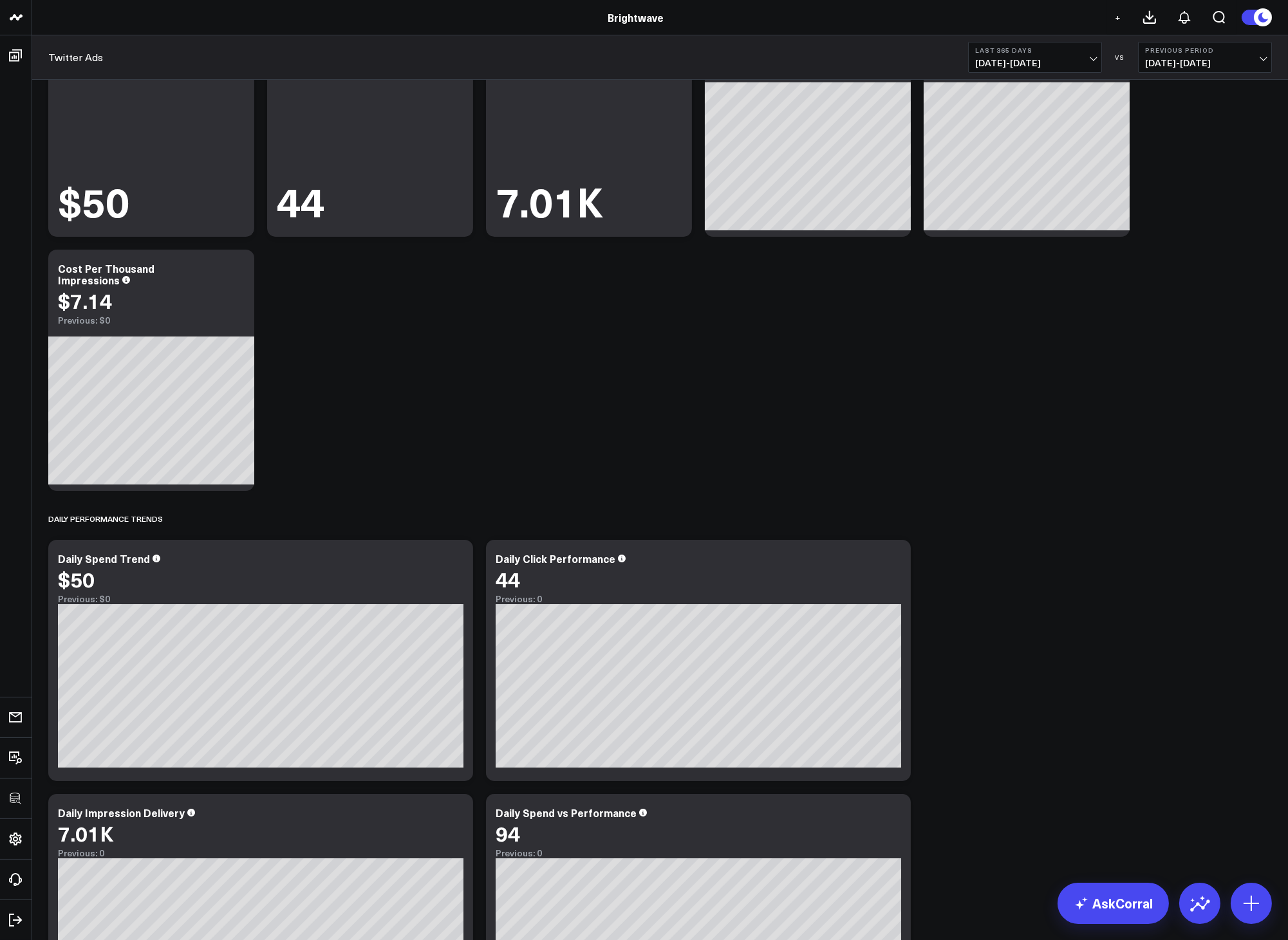
scroll to position [0, 0]
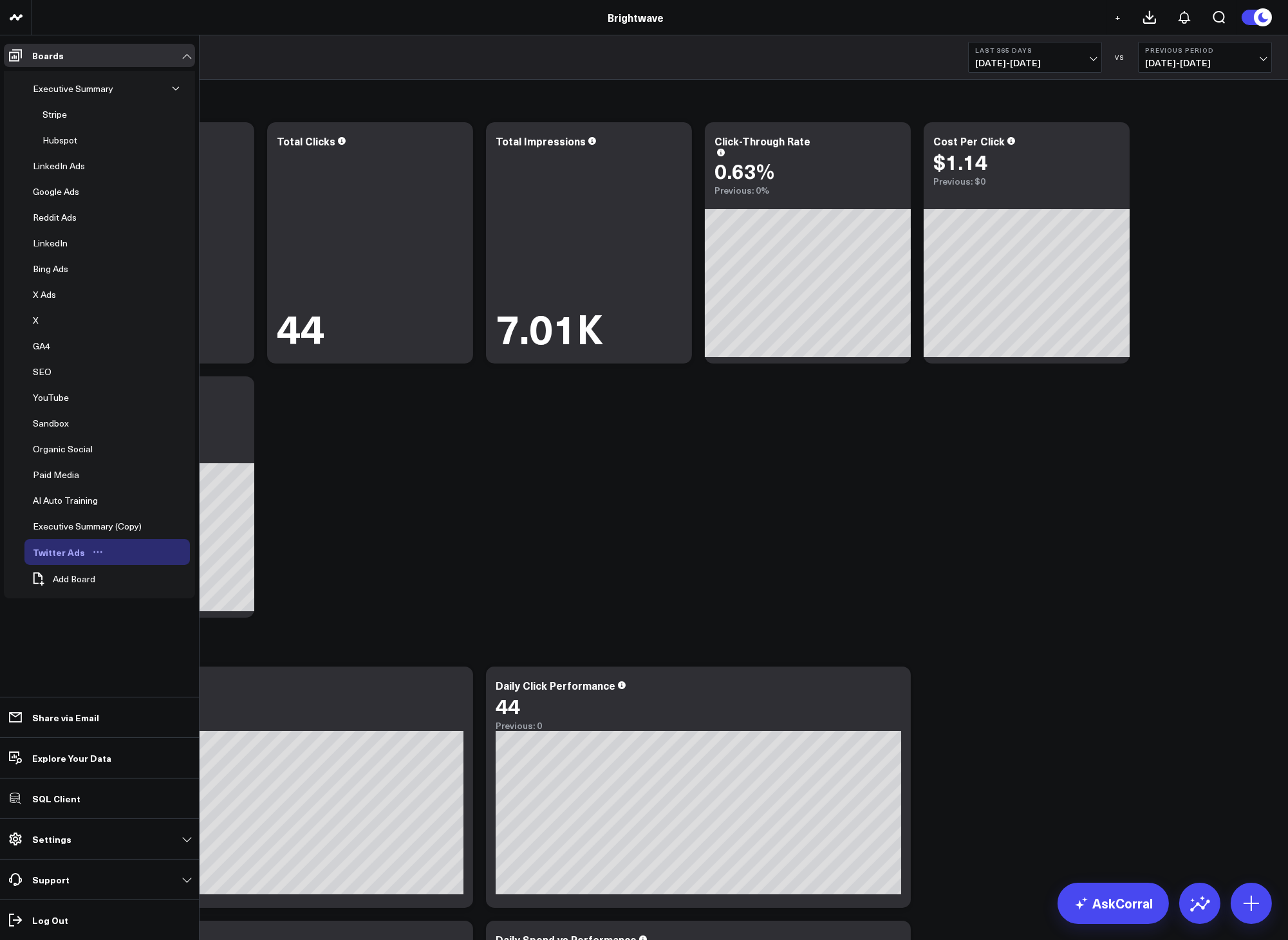
click at [99, 552] on icon "Open board menu" at bounding box center [98, 552] width 11 height 11
click at [118, 572] on icon at bounding box center [119, 572] width 11 height 10
click at [160, 553] on icon at bounding box center [160, 552] width 12 height 12
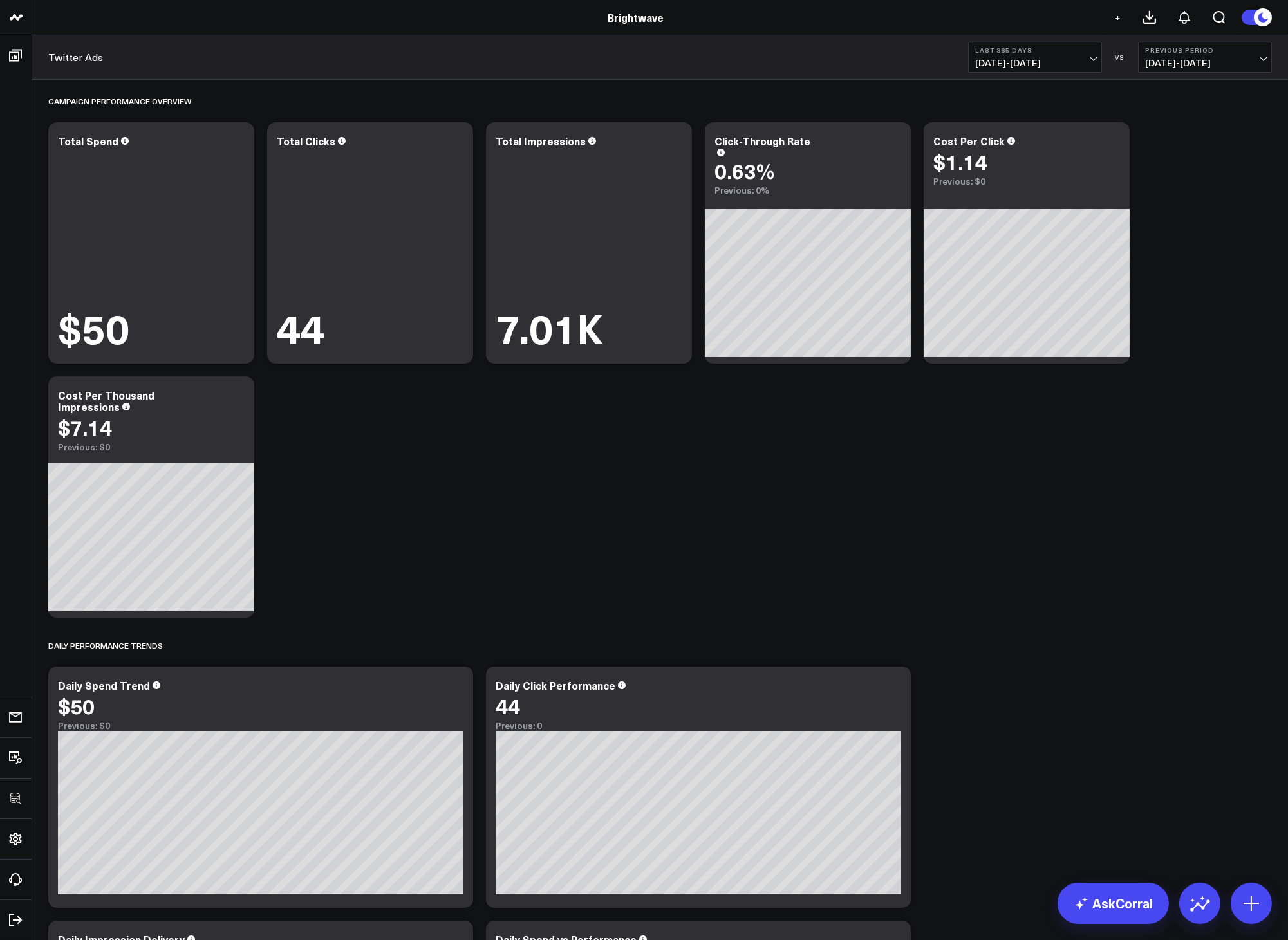
click at [495, 615] on div "Campaign Performance Overview Modify via AI Copy link to widget Ask support Rem…" at bounding box center [660, 770] width 1236 height 1380
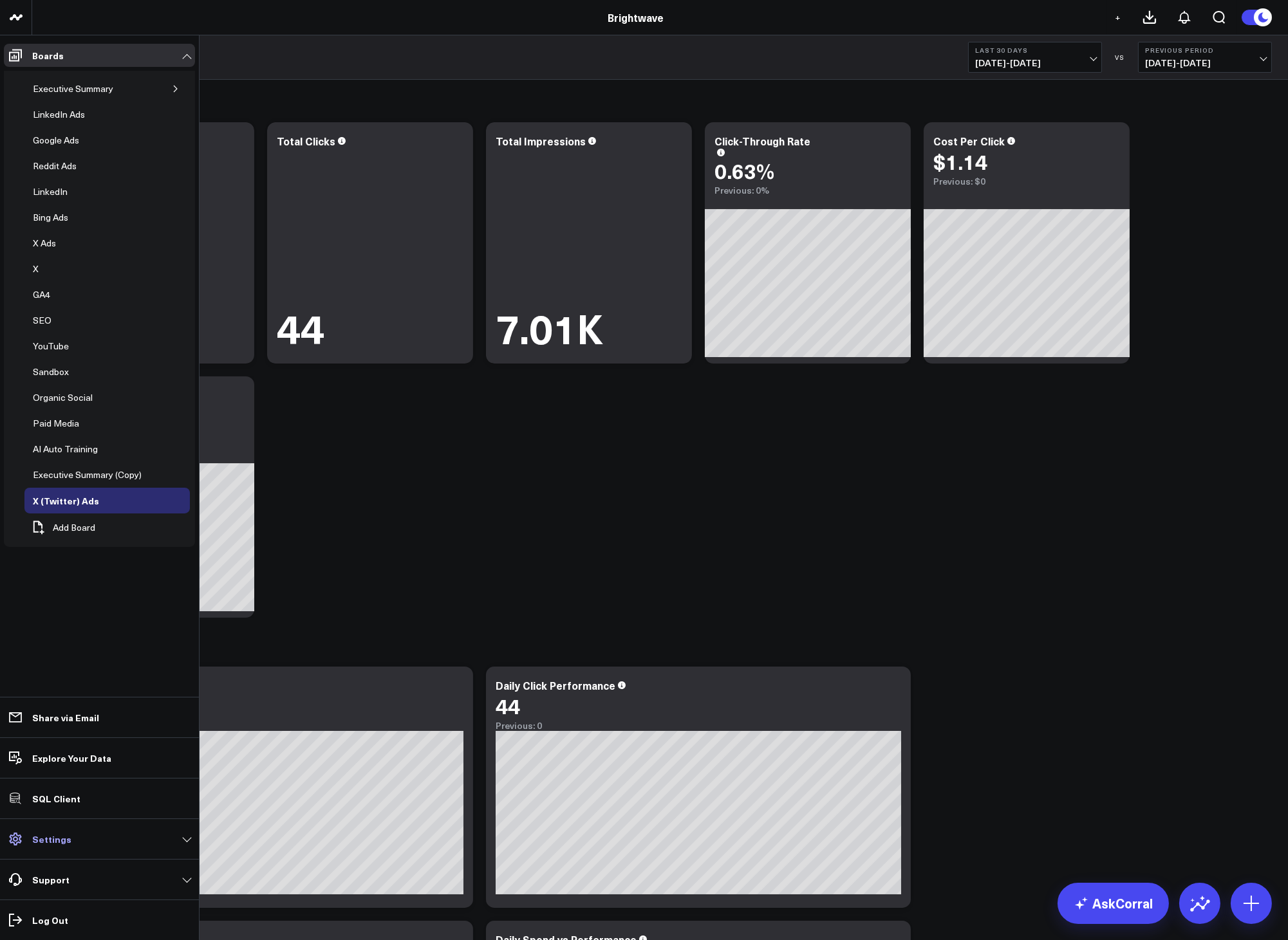
click at [58, 840] on p "Settings" at bounding box center [52, 839] width 40 height 11
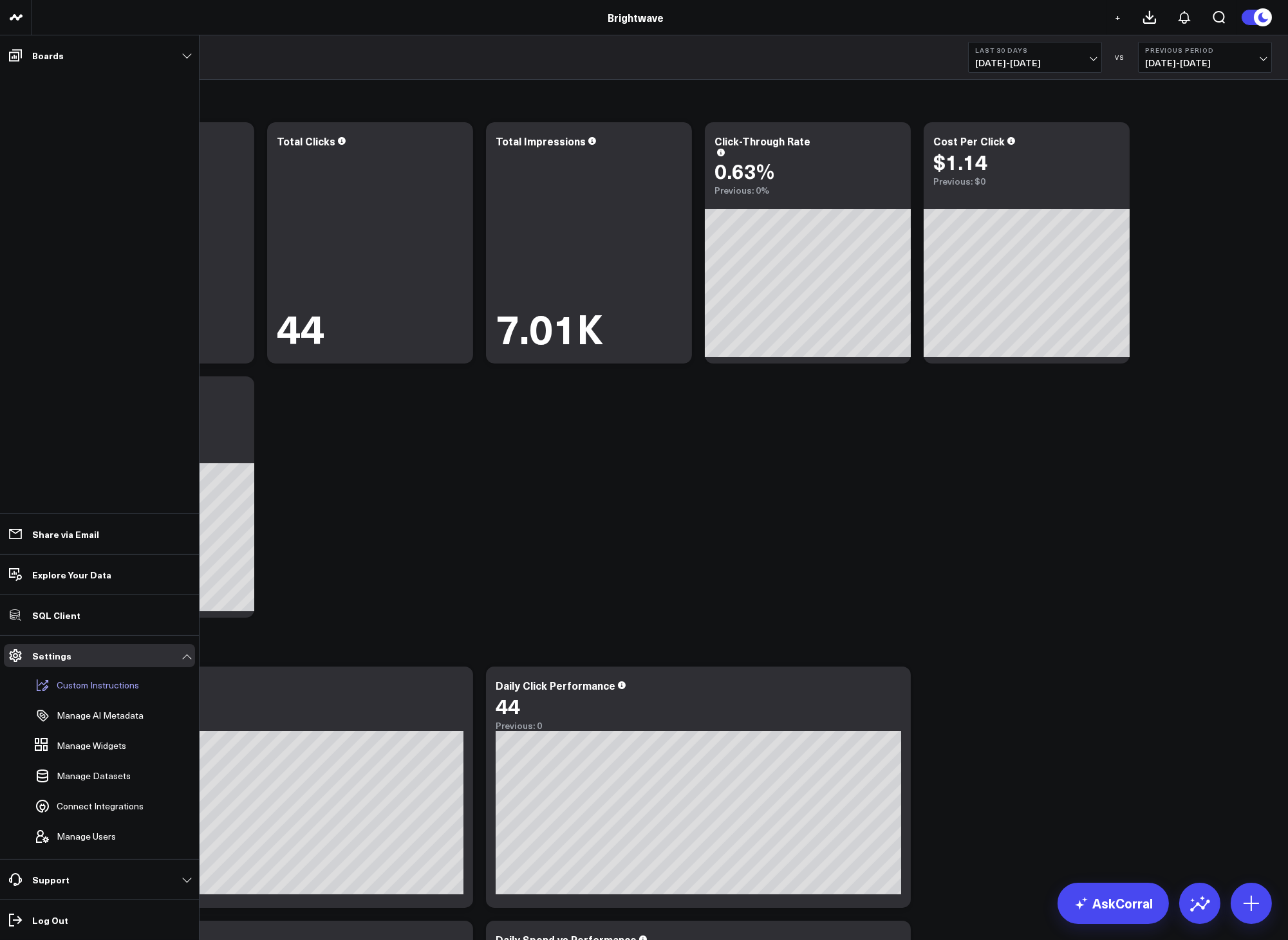
click at [88, 695] on button "Custom Instructions" at bounding box center [84, 686] width 109 height 28
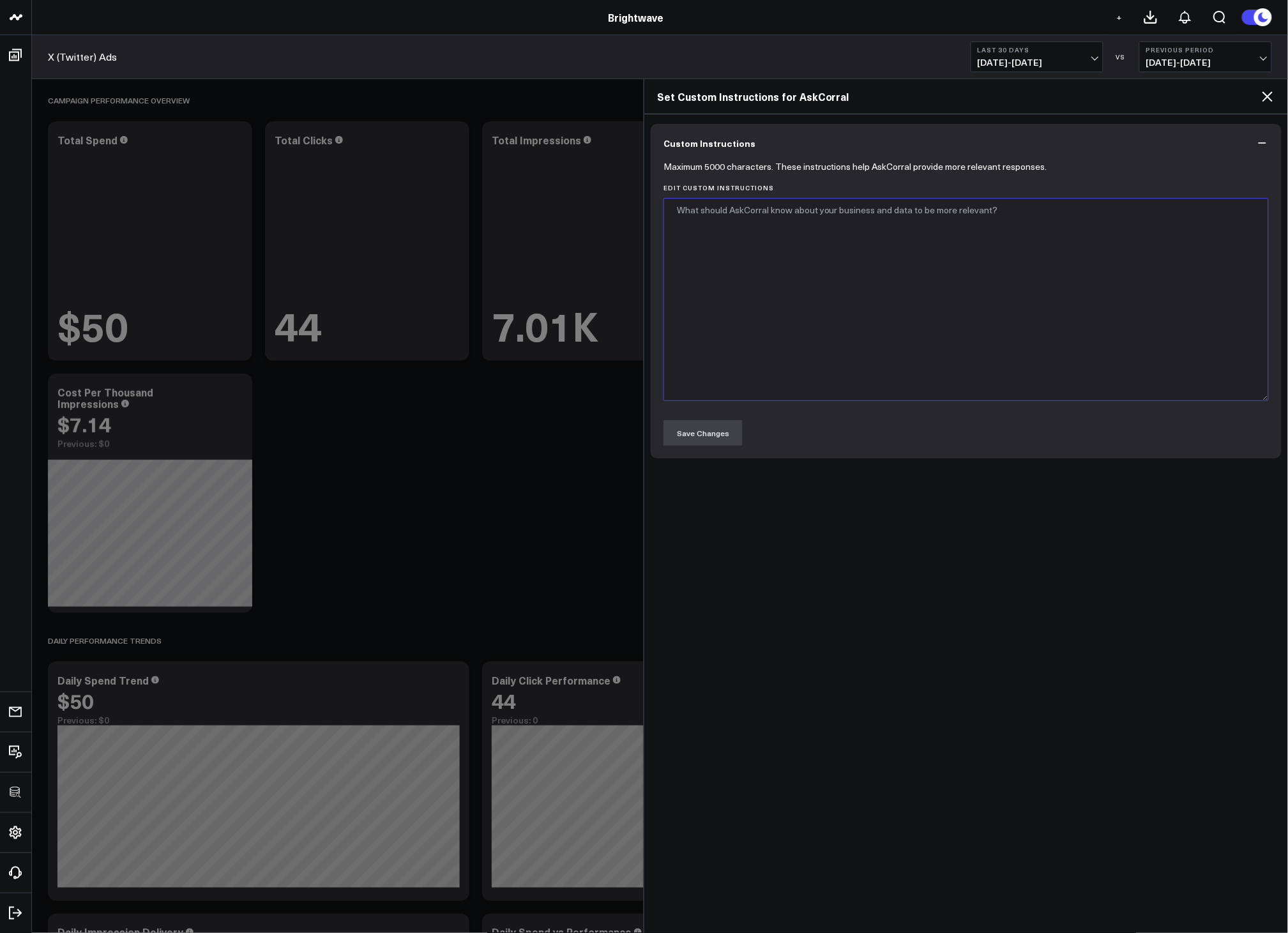
click at [934, 310] on textarea "Edit Custom Instructions" at bounding box center [965, 299] width 605 height 203
drag, startPoint x: 1090, startPoint y: 211, endPoint x: 1104, endPoint y: 214, distance: 14.3
click at [1093, 212] on textarea "When I ask about "ad platforms" as a group, combine data from all of Google Ads…" at bounding box center [965, 299] width 605 height 203
click at [858, 211] on textarea "When I ask about "ad platforms" as a group, combine data from all of Google Ads…" at bounding box center [965, 299] width 605 height 203
click at [1210, 205] on textarea "When I ask about "ad platforms" as a group, make sure to combine data from all …" at bounding box center [965, 299] width 605 height 203
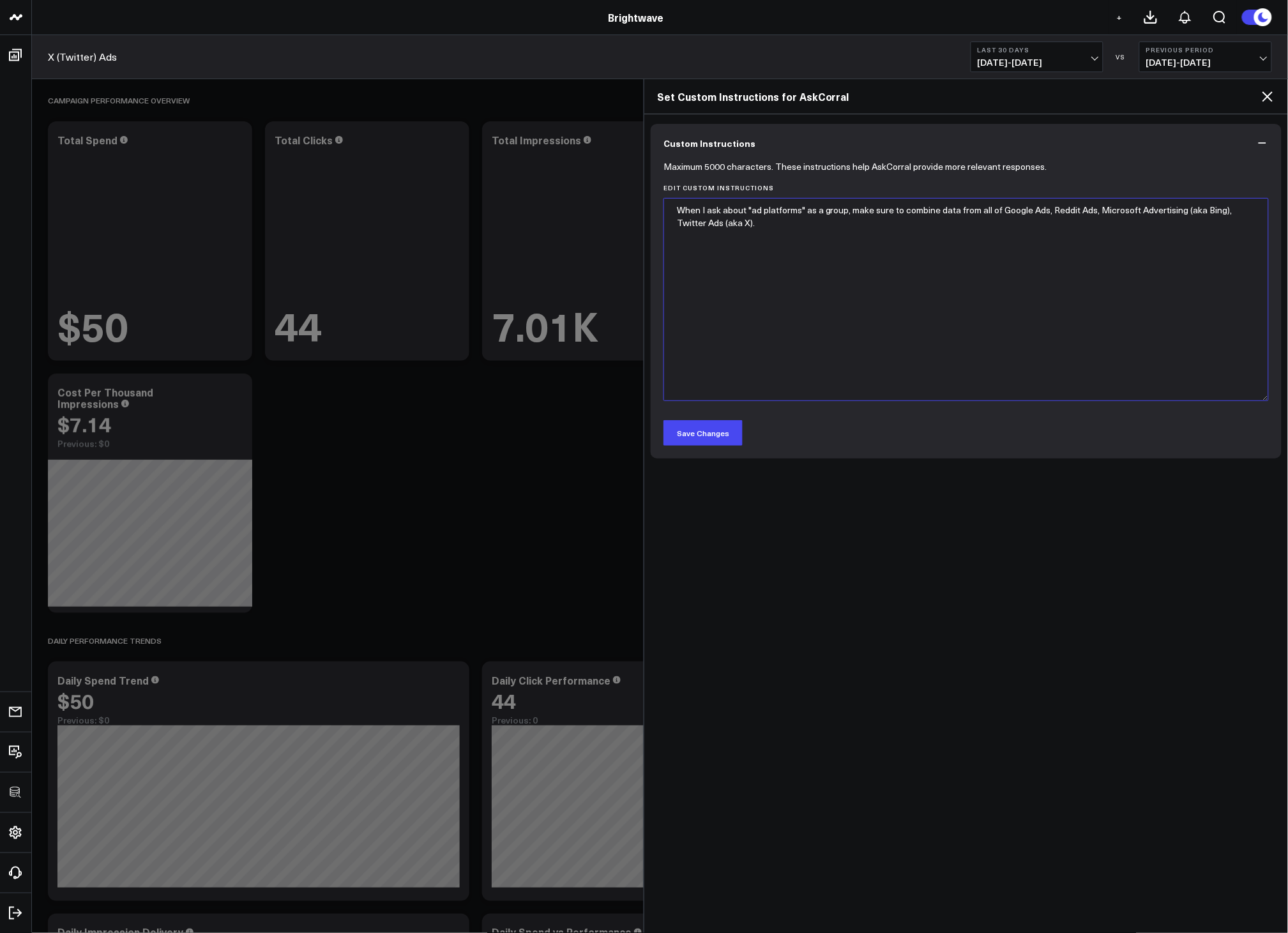
click at [1210, 205] on textarea "When I ask about "ad platforms" as a group, make sure to combine data from all …" at bounding box center [965, 299] width 605 height 203
click at [1193, 212] on textarea "When I ask about "ad platforms" as a group, make sure to combine data from all …" at bounding box center [965, 299] width 605 height 203
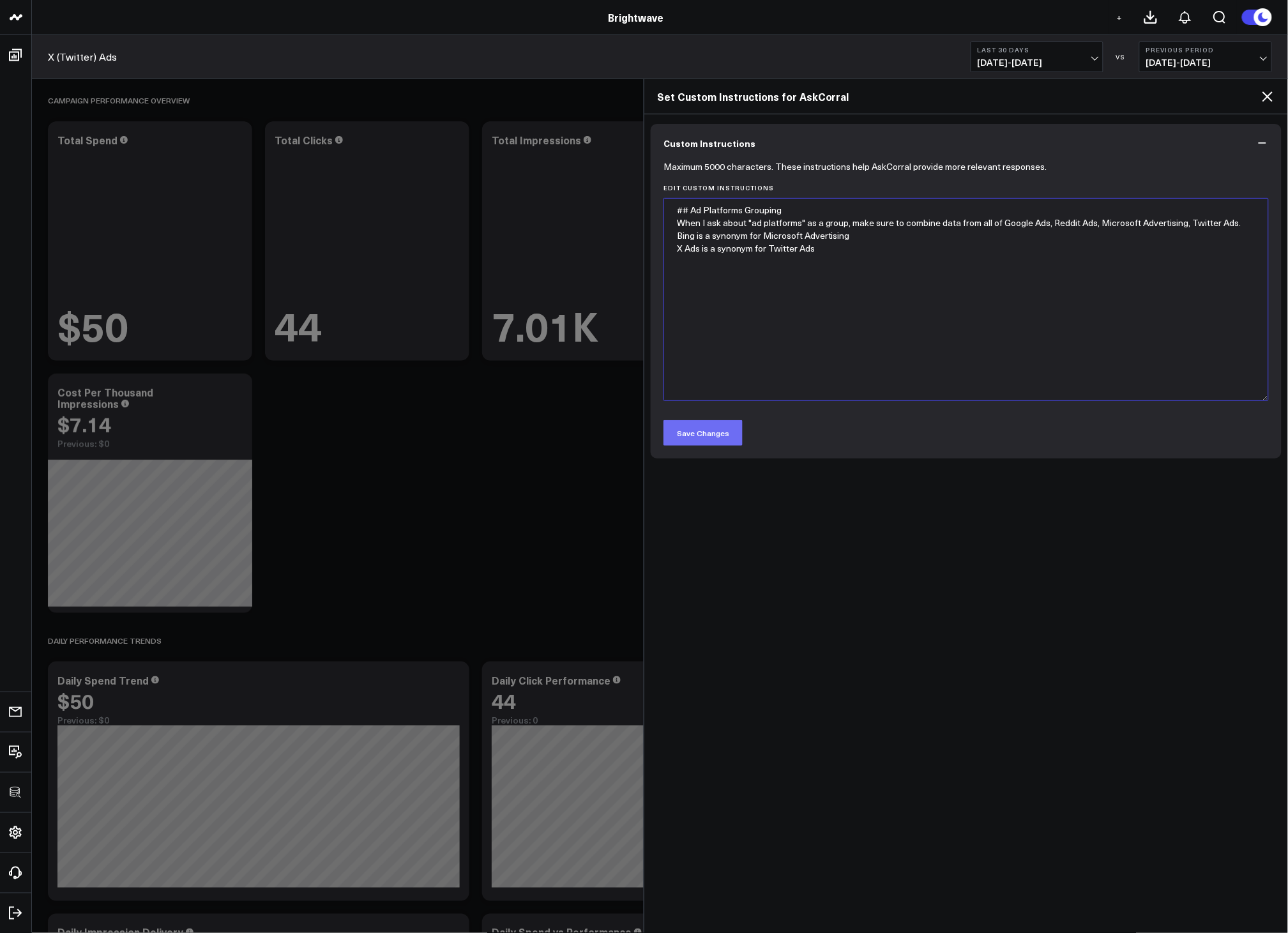
type textarea "## Ad Platforms Grouping When I ask about "ad platforms" as a group, make sure …"
click at [693, 431] on button "Save Changes" at bounding box center [702, 433] width 79 height 25
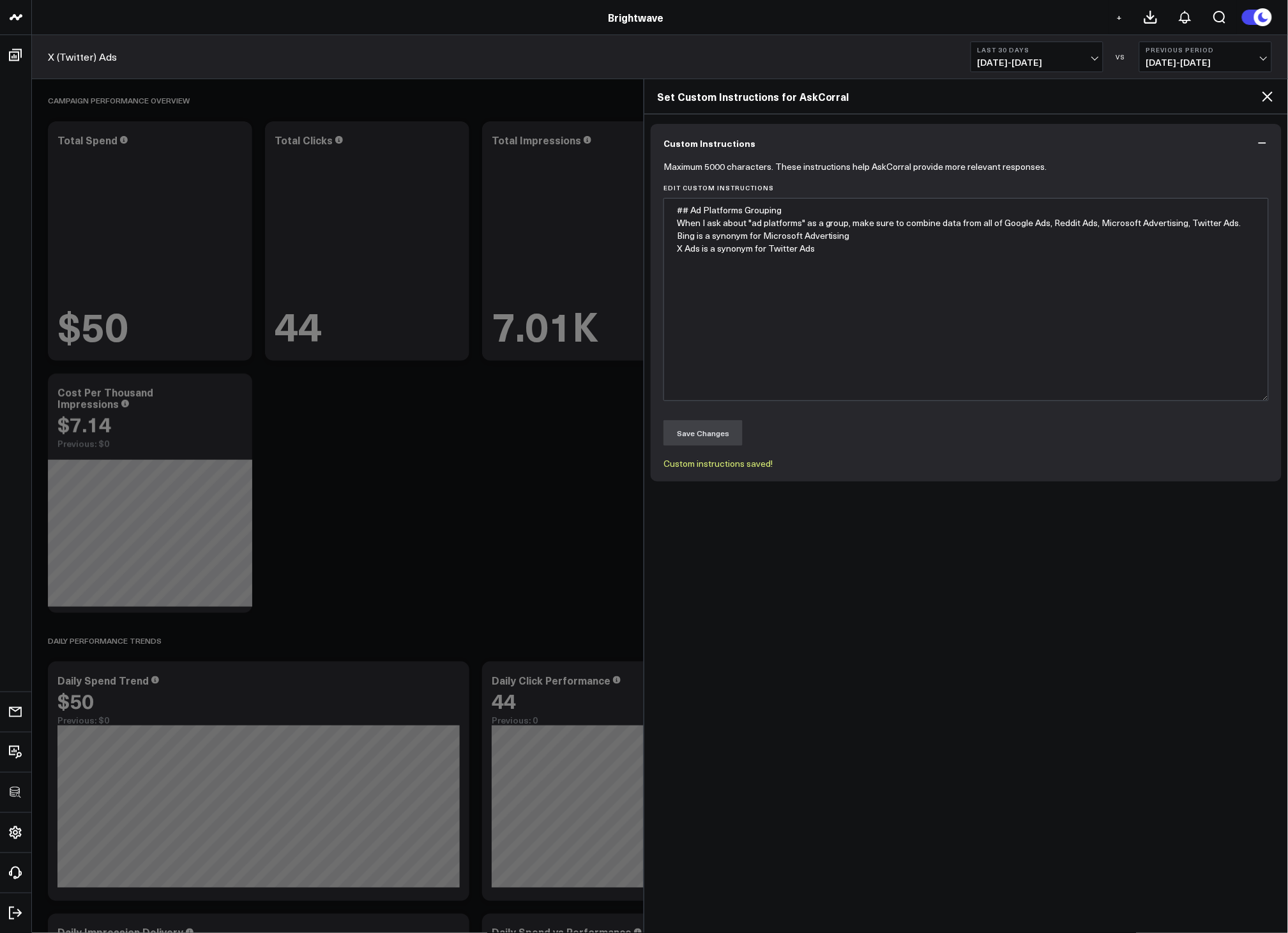
click at [1270, 93] on icon at bounding box center [1268, 96] width 16 height 16
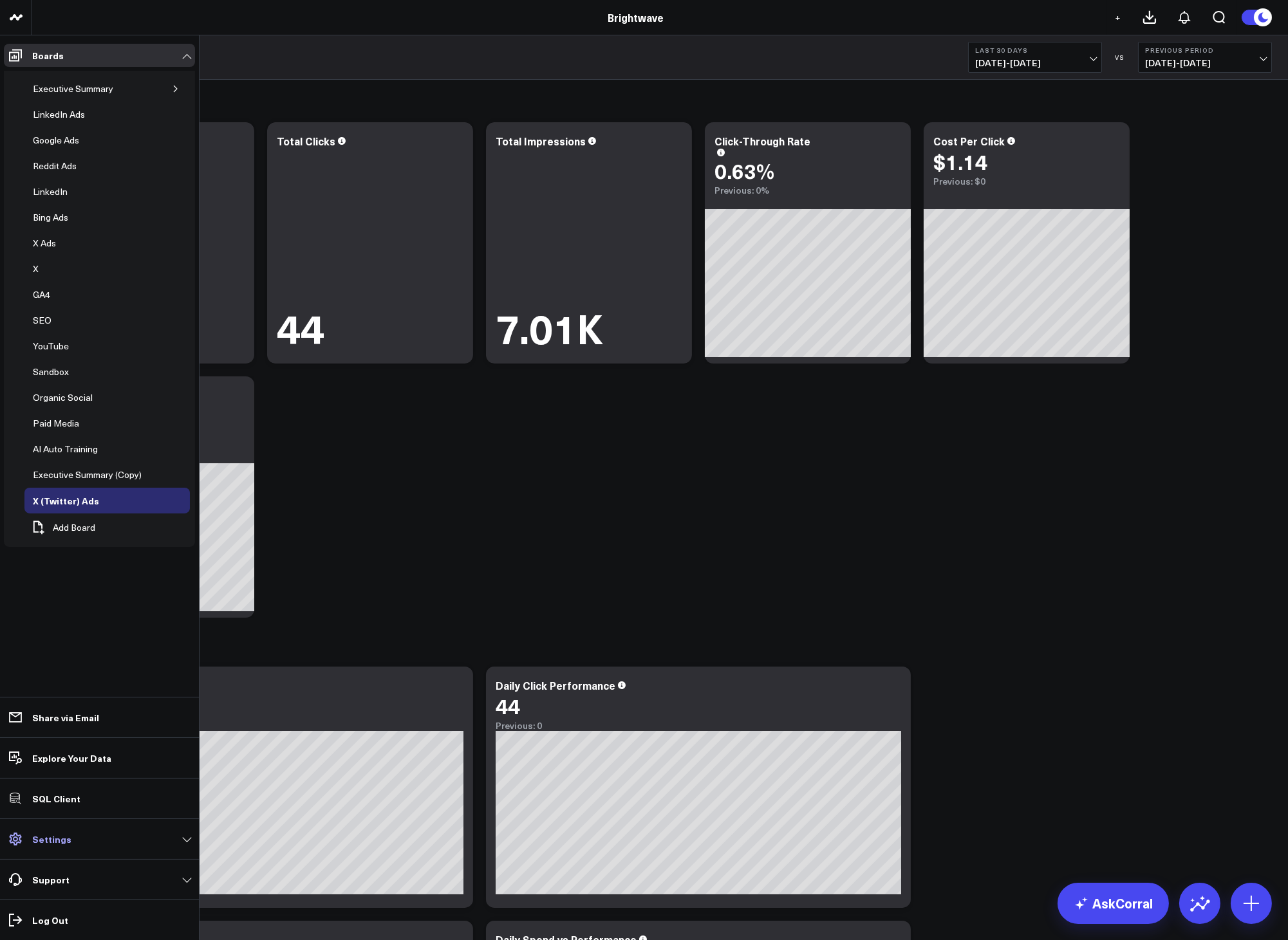
click at [57, 846] on link "Settings" at bounding box center [100, 840] width 191 height 23
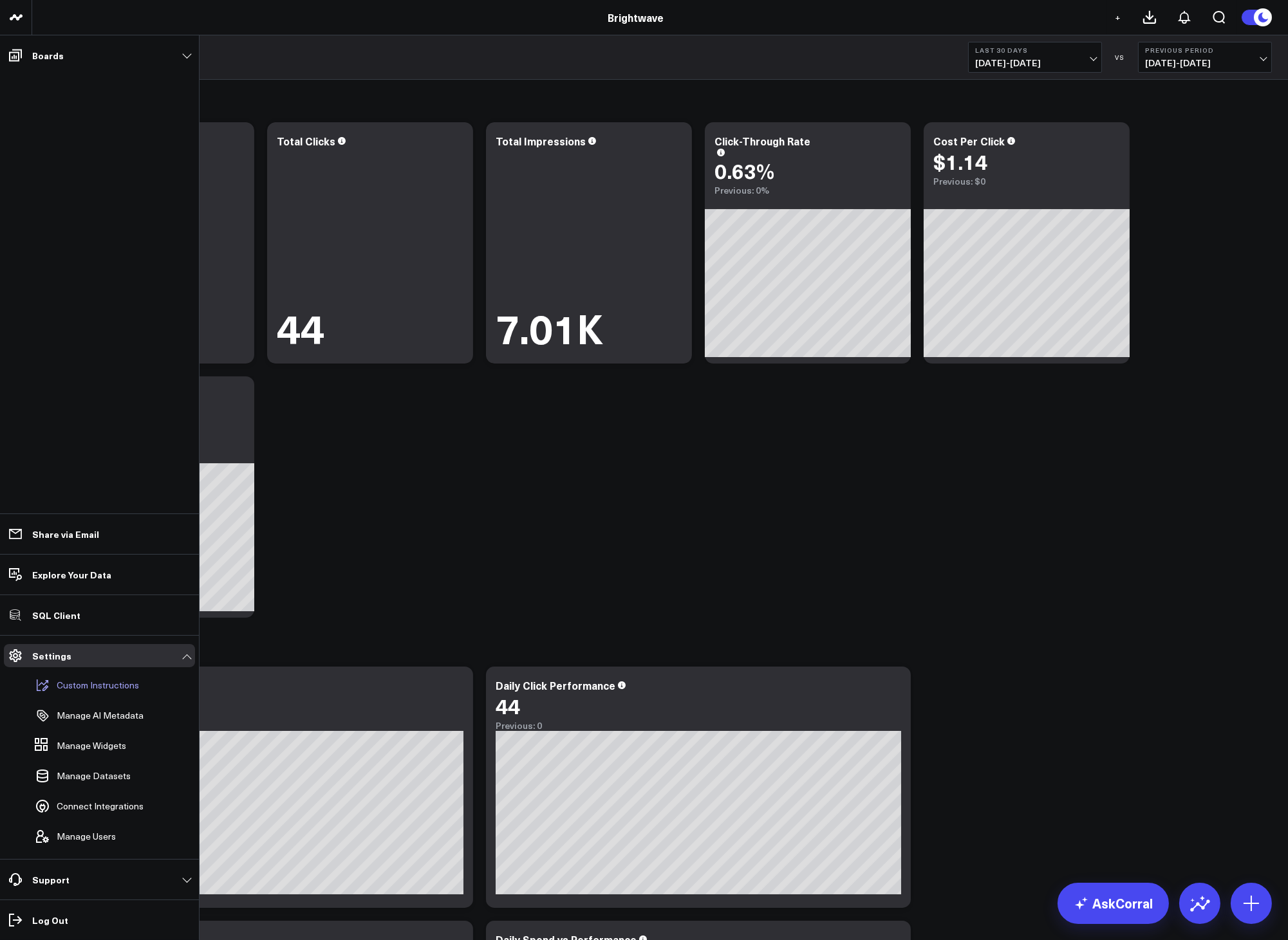
click at [96, 689] on p "Custom Instructions" at bounding box center [98, 686] width 82 height 11
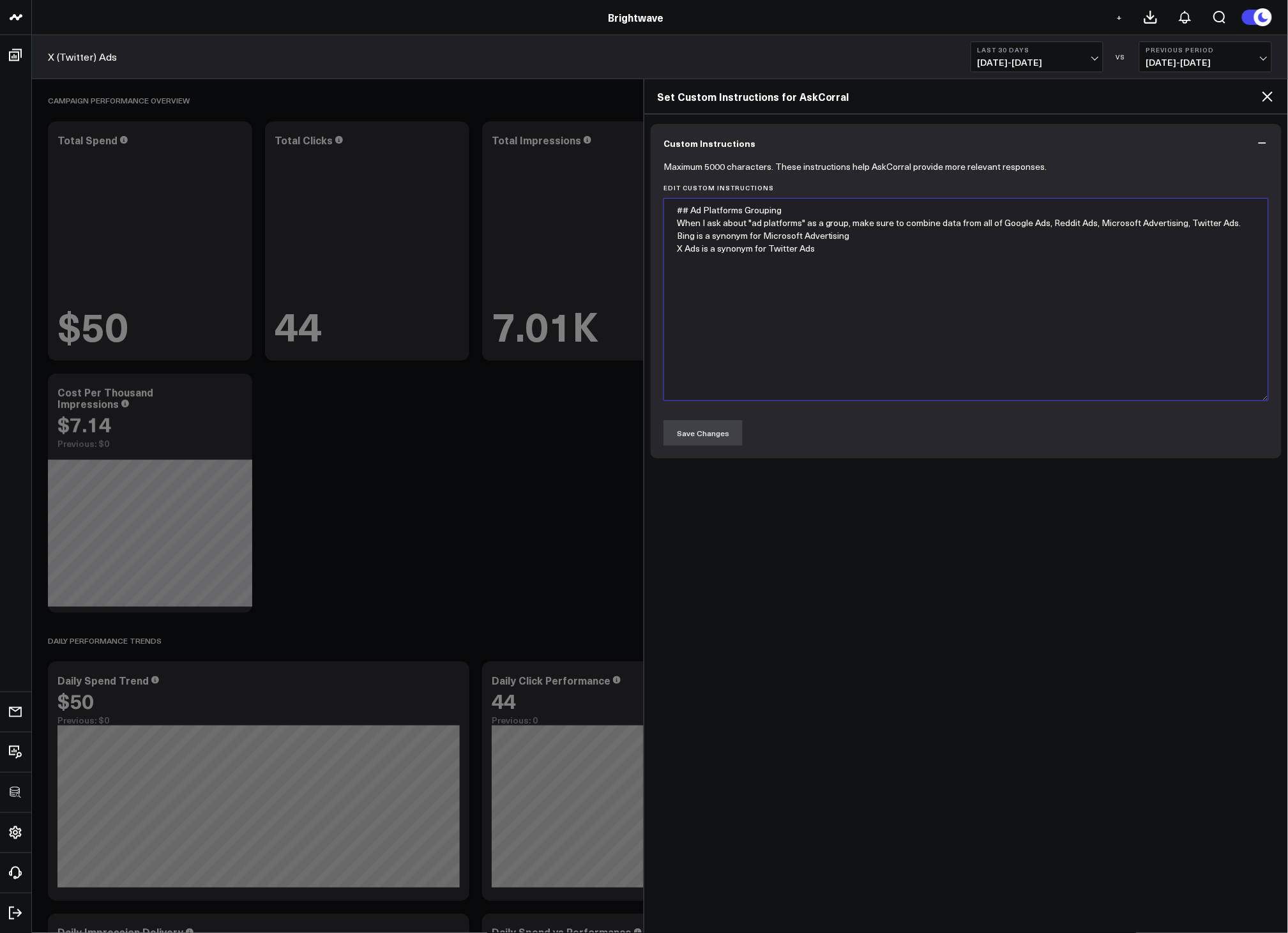
click at [745, 315] on textarea "## Ad Platforms Grouping When I ask about "ad platforms" as a group, make sure …" at bounding box center [965, 299] width 605 height 203
click at [686, 221] on textarea "## Ad Platforms Grouping When I ask about "ad platforms" as a group, make sure …" at bounding box center [965, 299] width 605 height 203
type textarea "## Ad Platforms Grouping - When I ask about "ad platforms" as a group, make sur…"
click at [713, 436] on button "Save Changes" at bounding box center [702, 433] width 79 height 25
click at [769, 498] on div "Custom Instructions Maximum 5000 characters. These instructions help AskCorral …" at bounding box center [966, 524] width 644 height 819
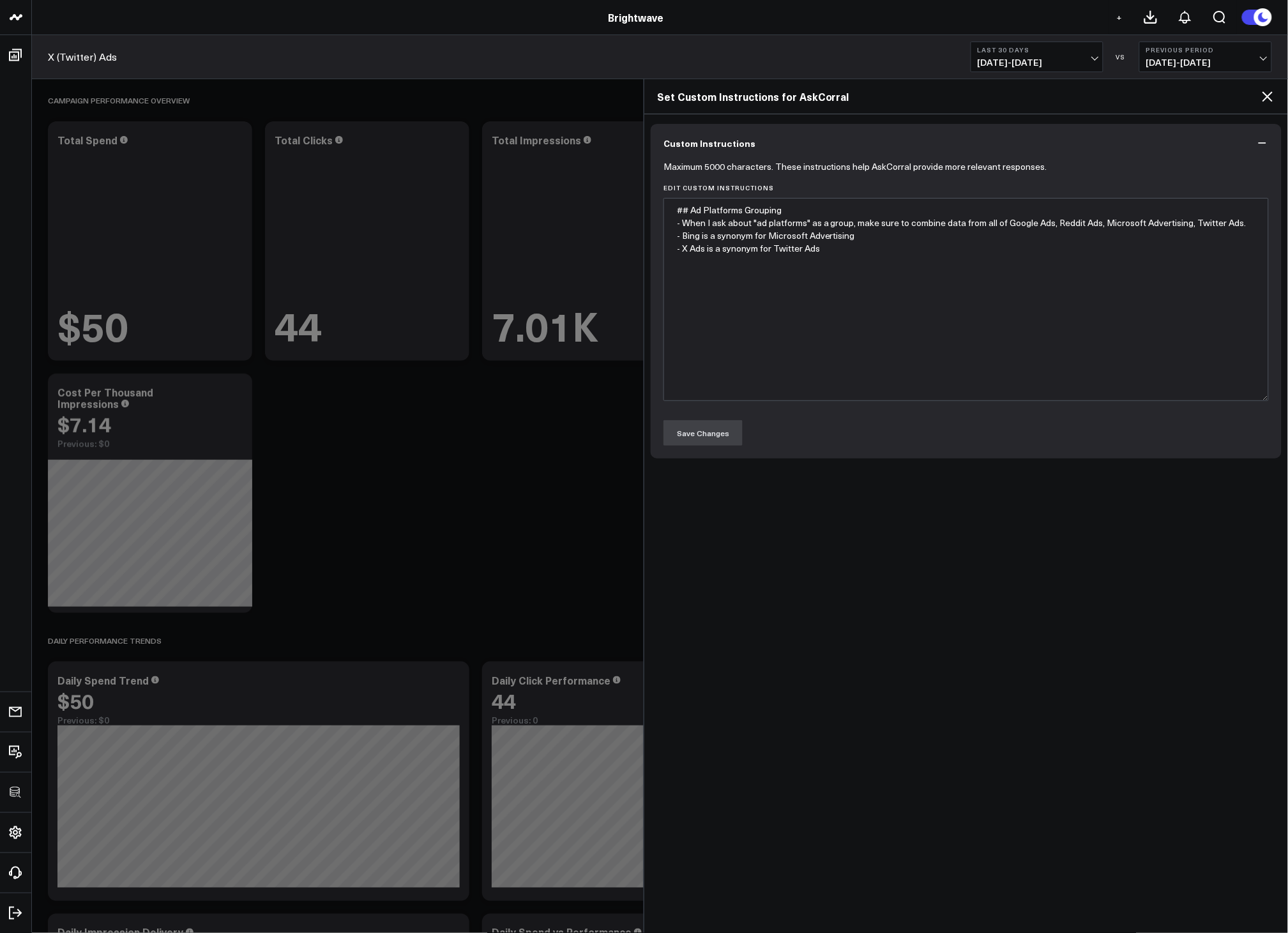
click at [473, 457] on div at bounding box center [644, 466] width 1288 height 933
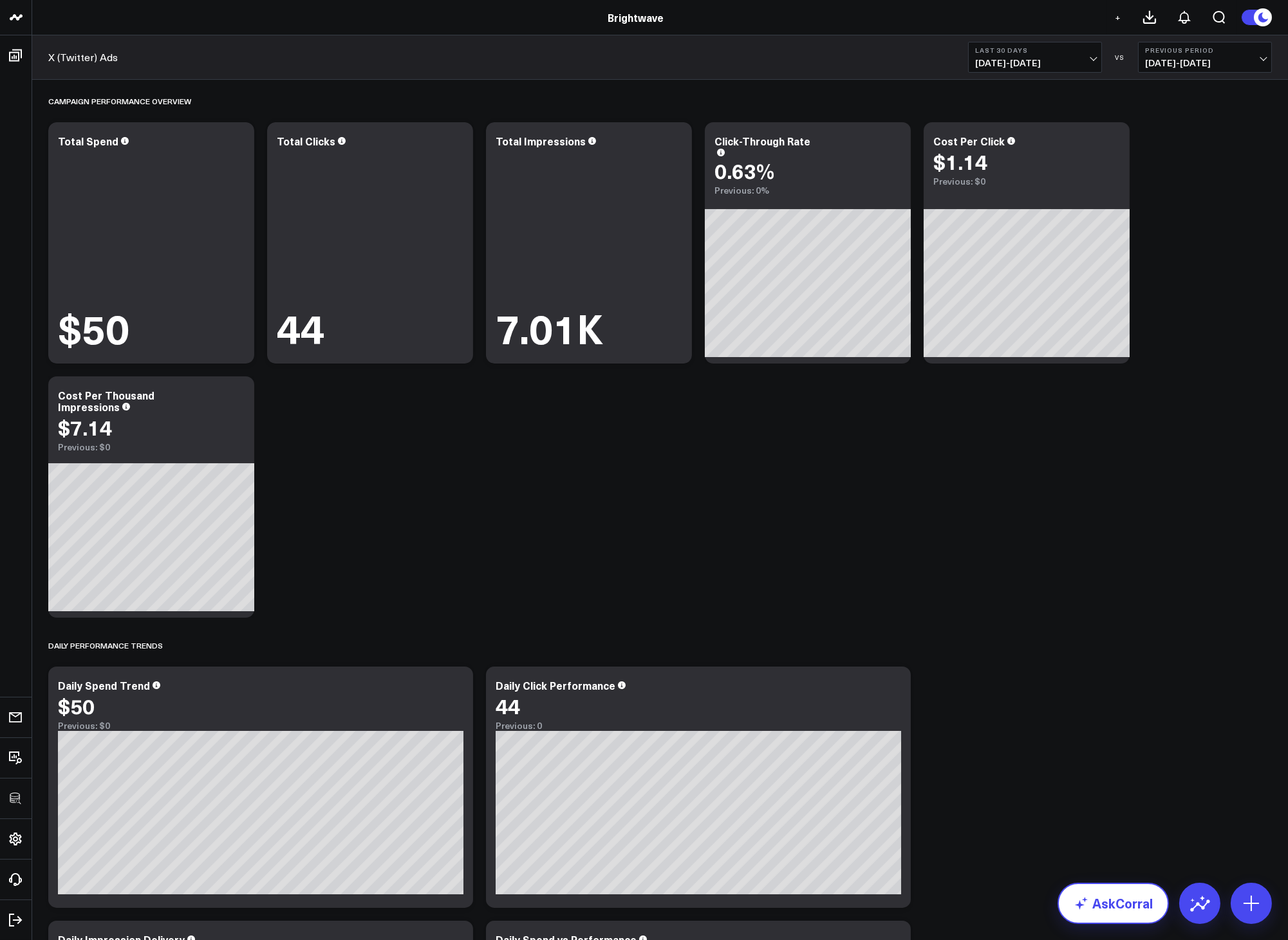
click at [1117, 911] on link "AskCorral" at bounding box center [1113, 904] width 111 height 41
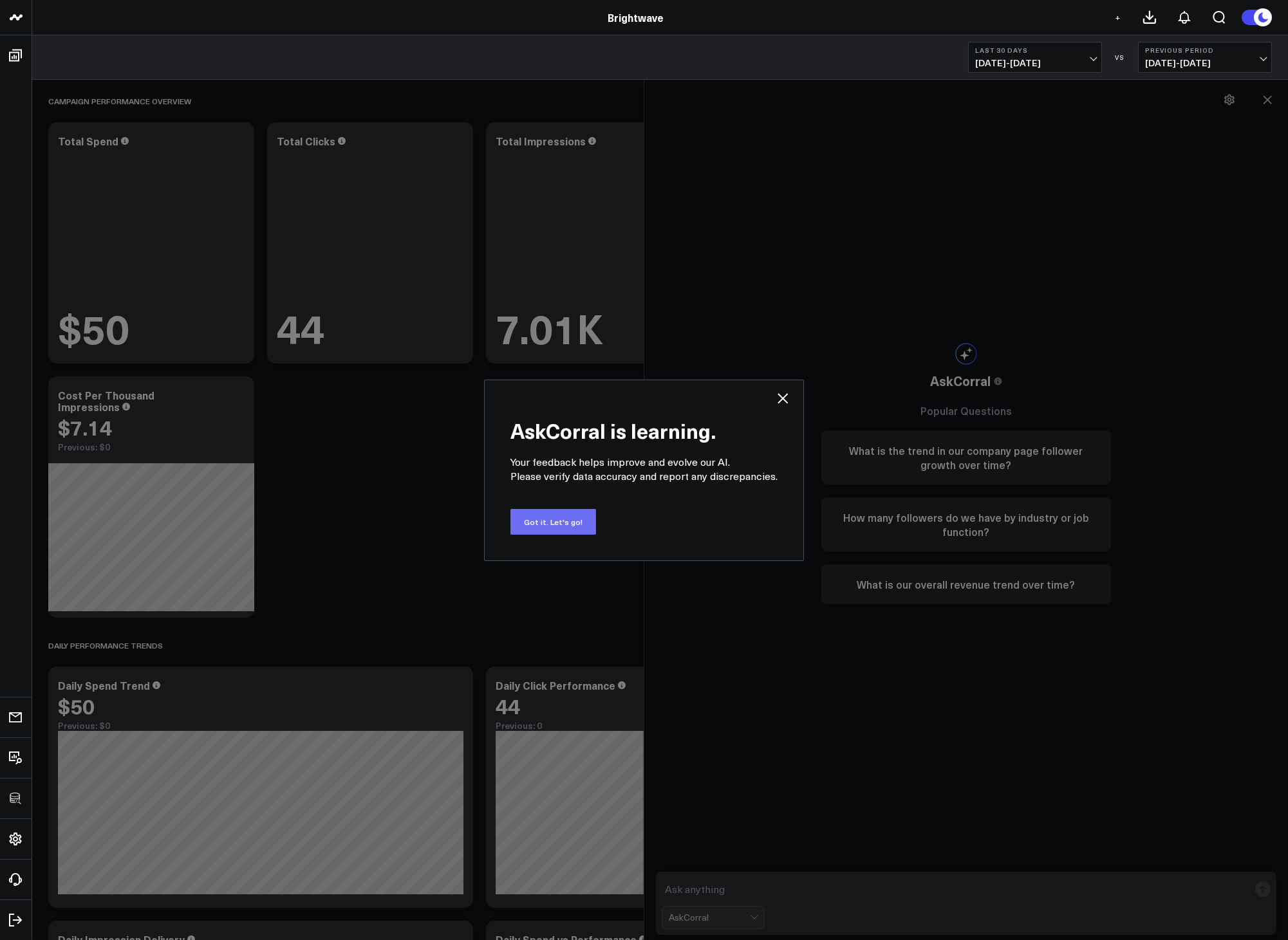
click at [541, 526] on button "Got it. Let's go!" at bounding box center [553, 522] width 86 height 26
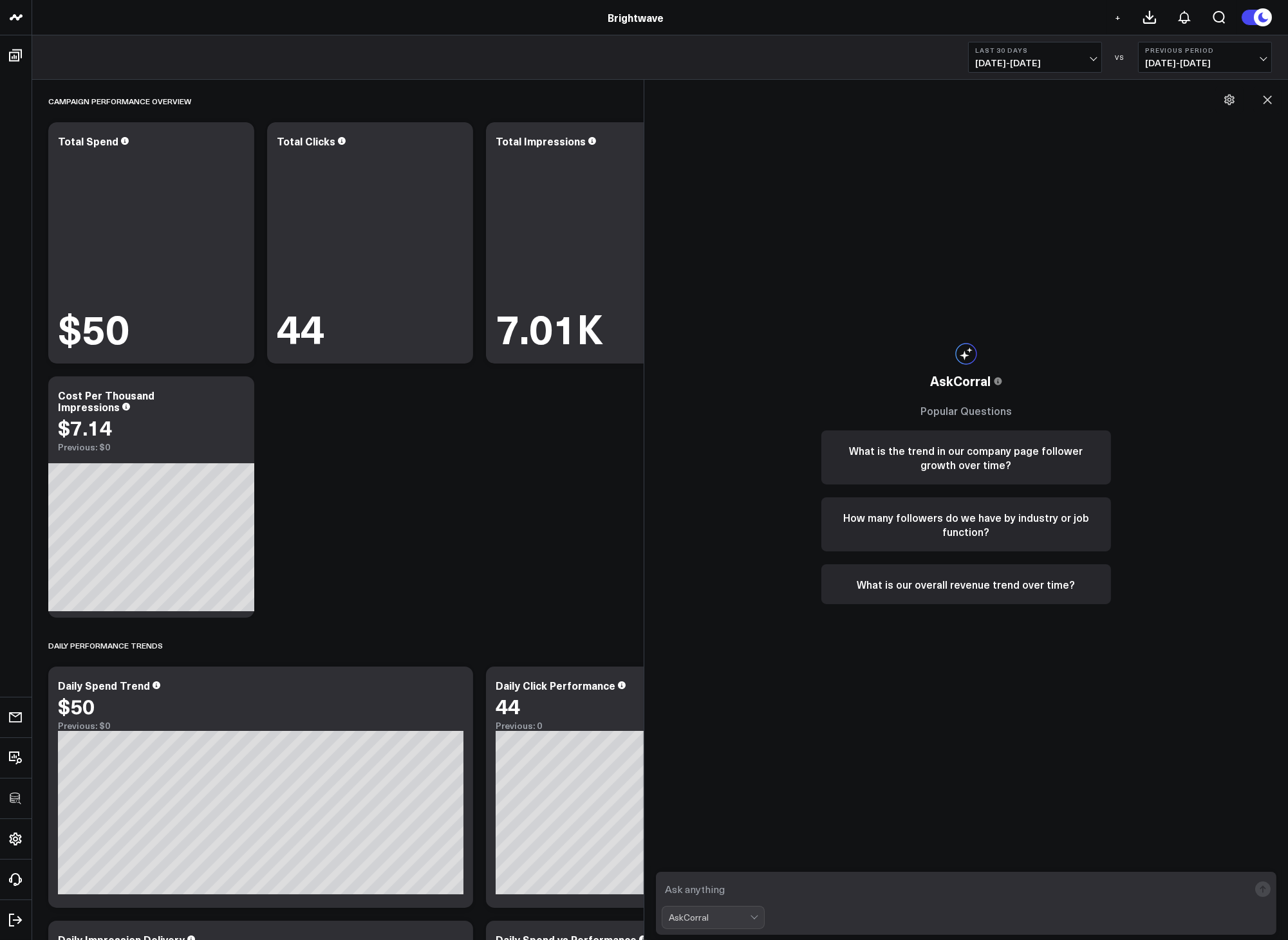
click at [849, 885] on textarea at bounding box center [955, 890] width 587 height 23
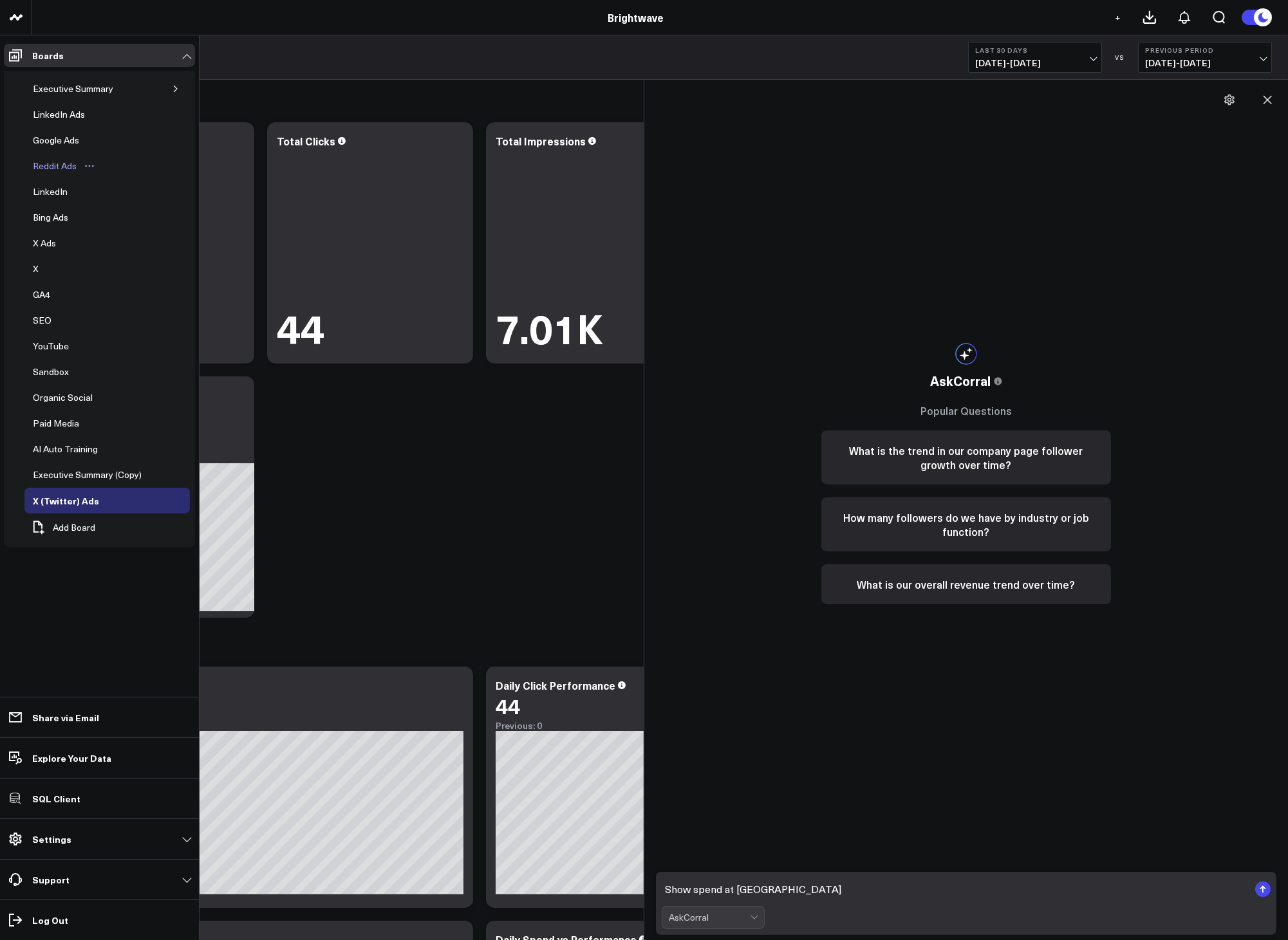
click at [45, 161] on div "Reddit Ads" at bounding box center [54, 165] width 50 height 16
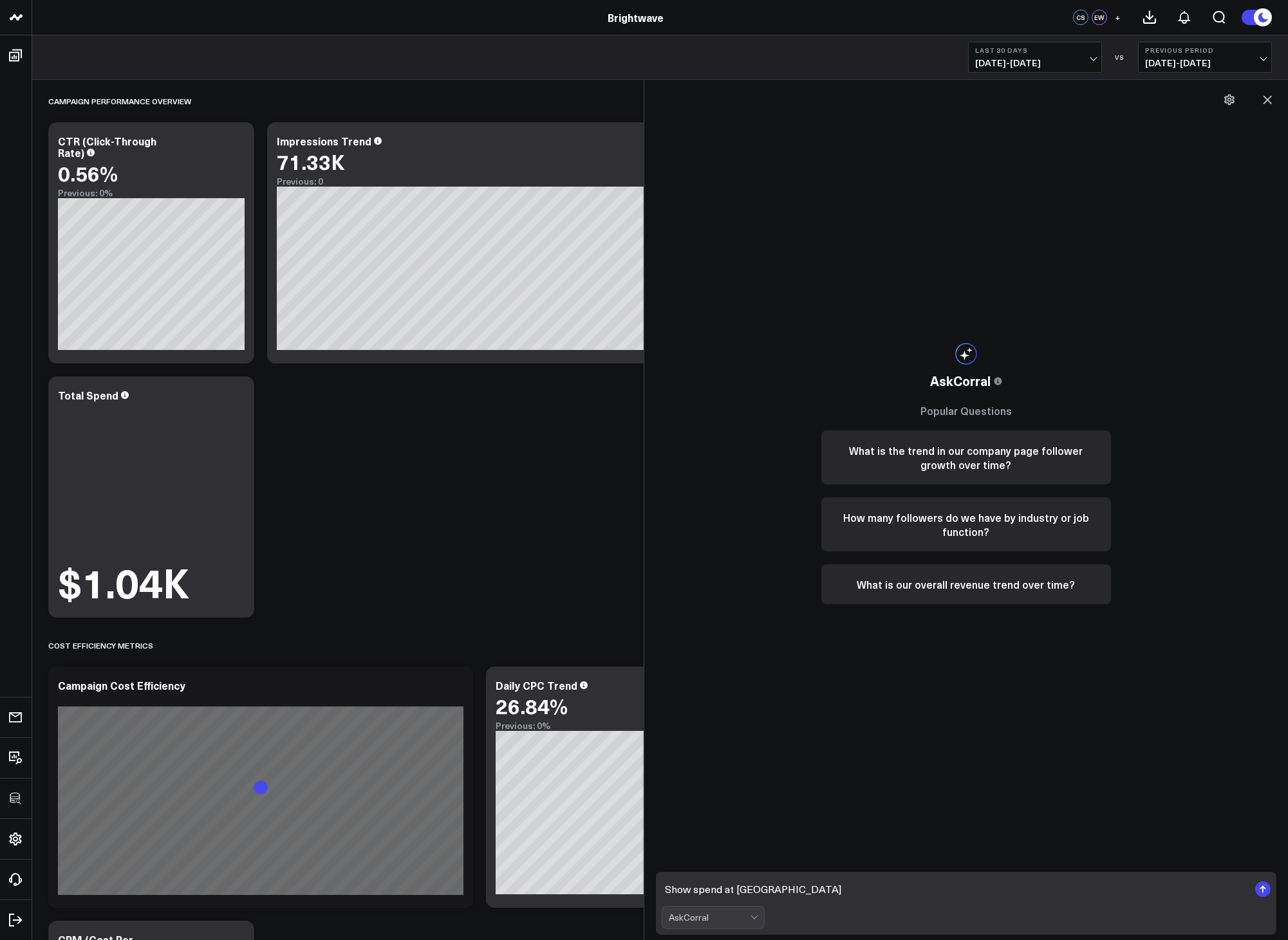
click at [815, 890] on textarea "Show spend at Redd" at bounding box center [955, 890] width 587 height 23
type textarea "Show spend at Reddit Ads"
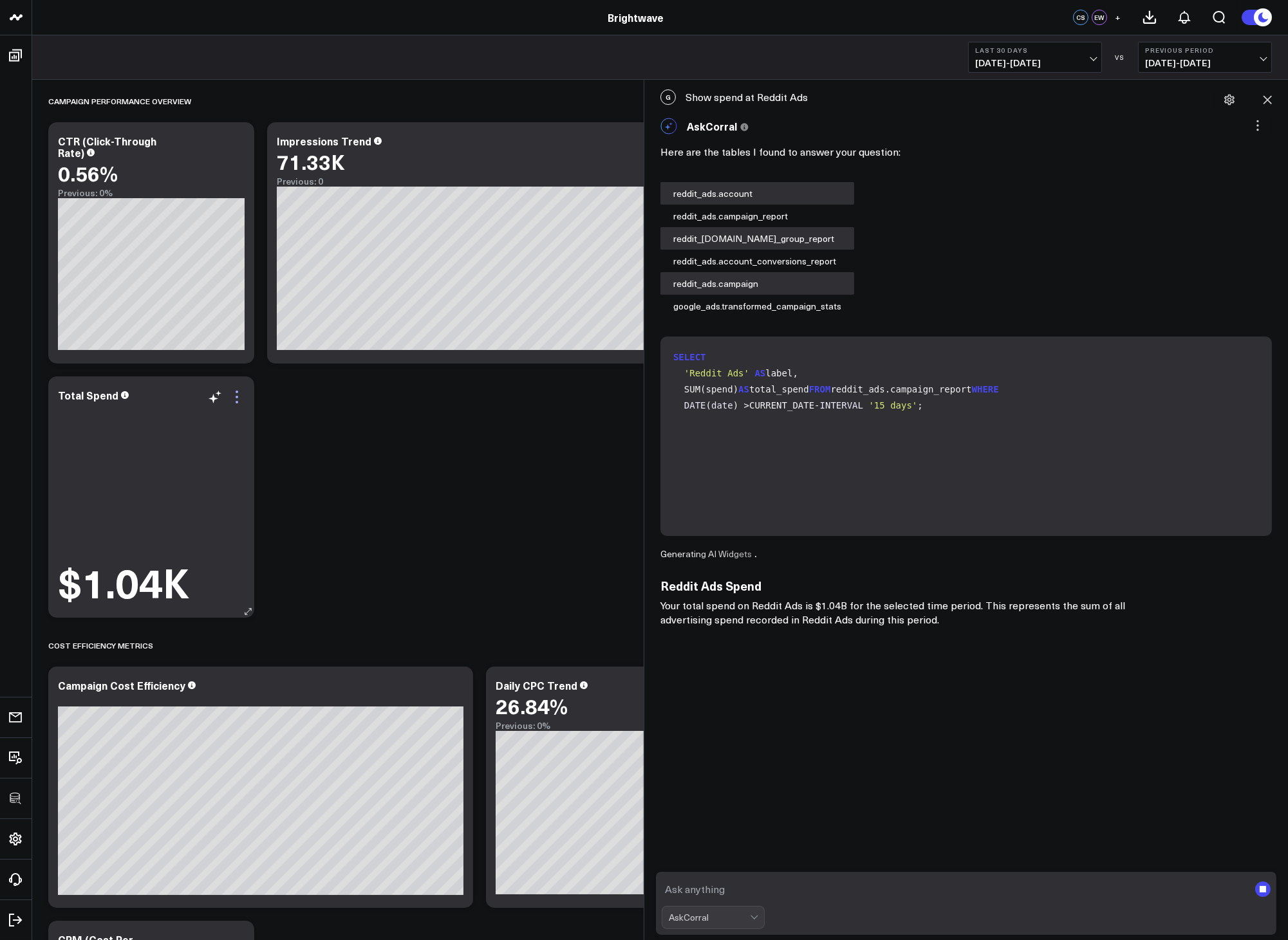
click at [239, 397] on icon at bounding box center [236, 397] width 16 height 16
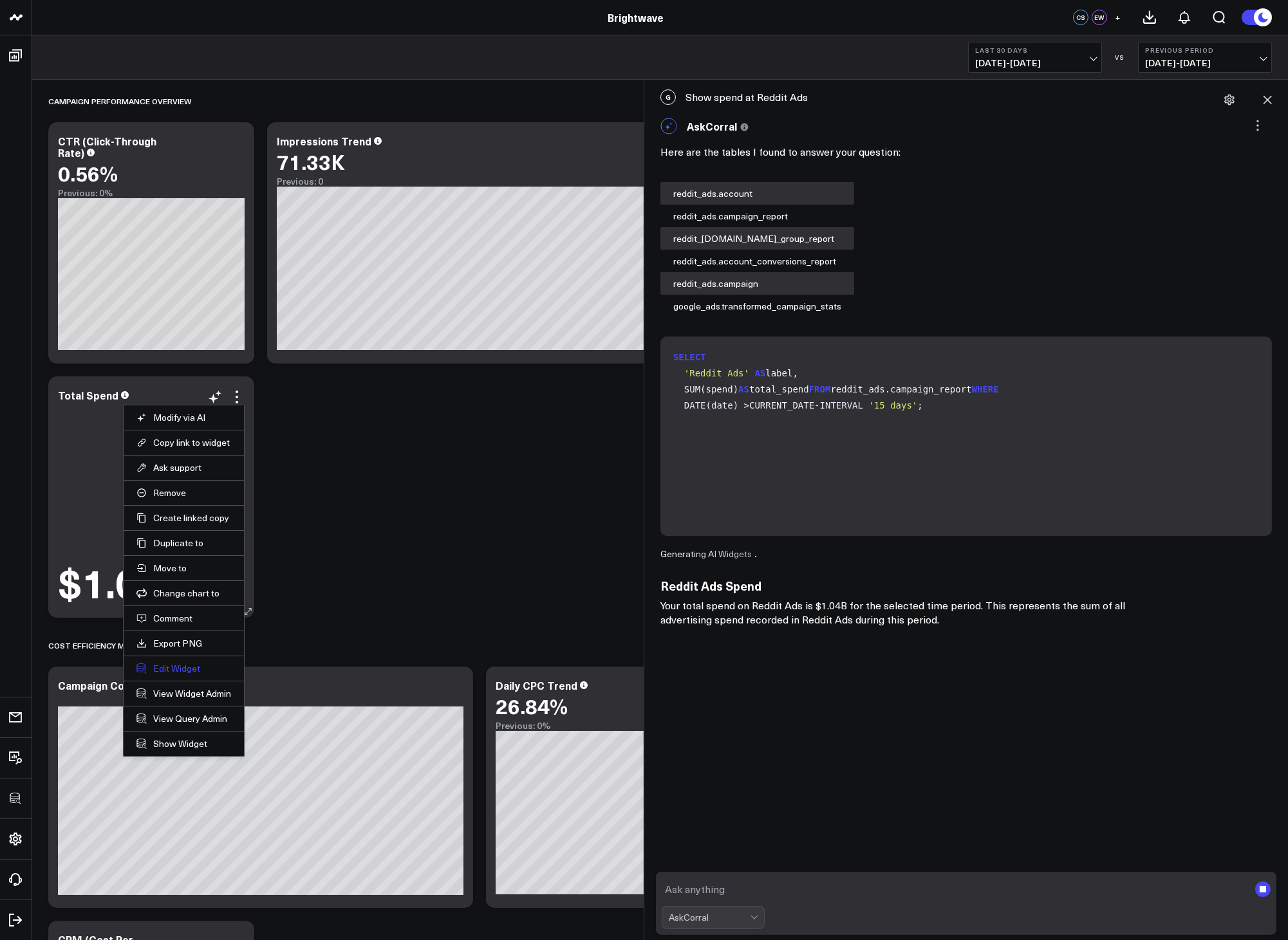
click at [167, 669] on button "Edit Widget" at bounding box center [184, 668] width 95 height 12
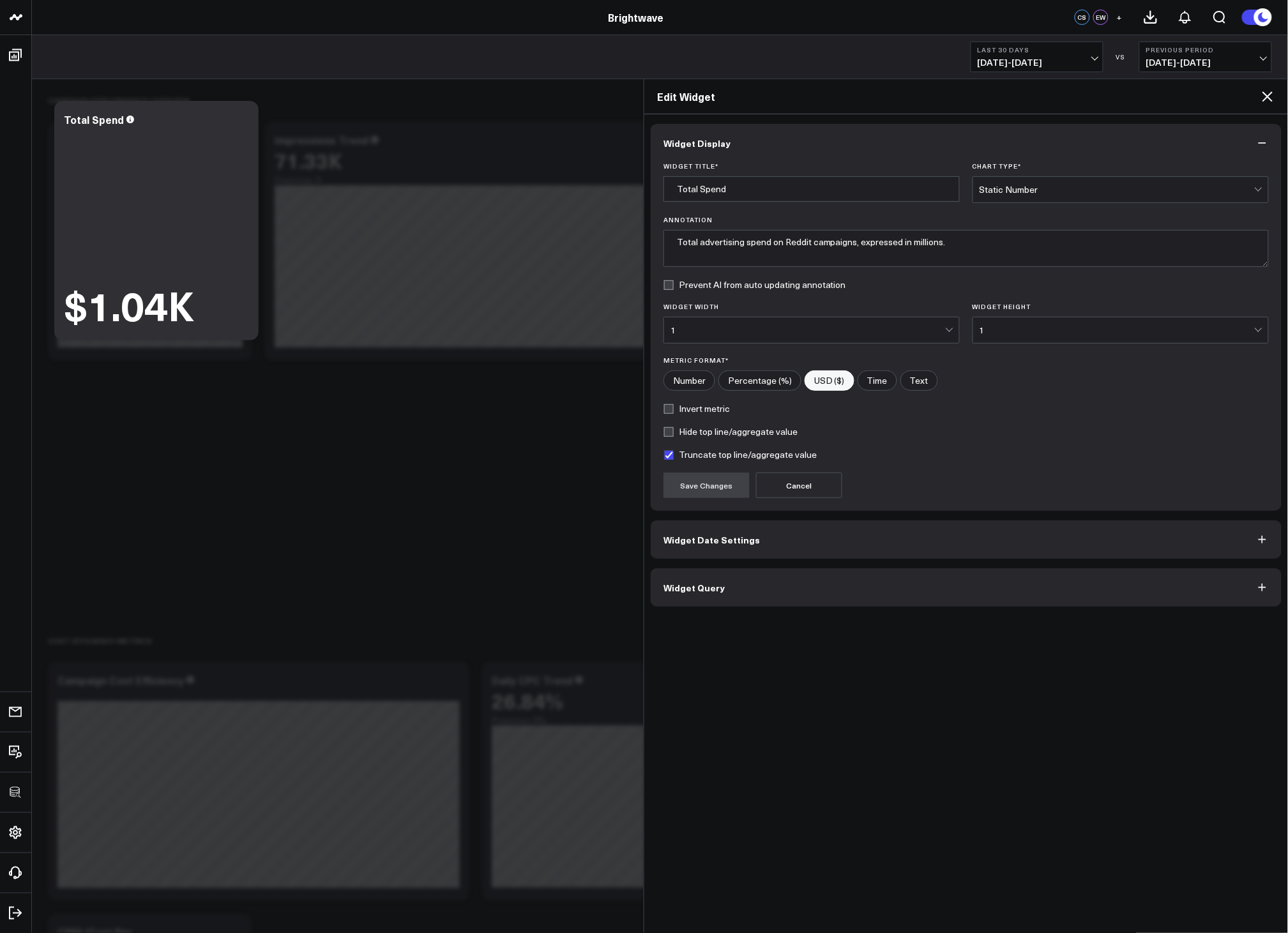
click at [702, 589] on span "Widget Query" at bounding box center [693, 587] width 61 height 11
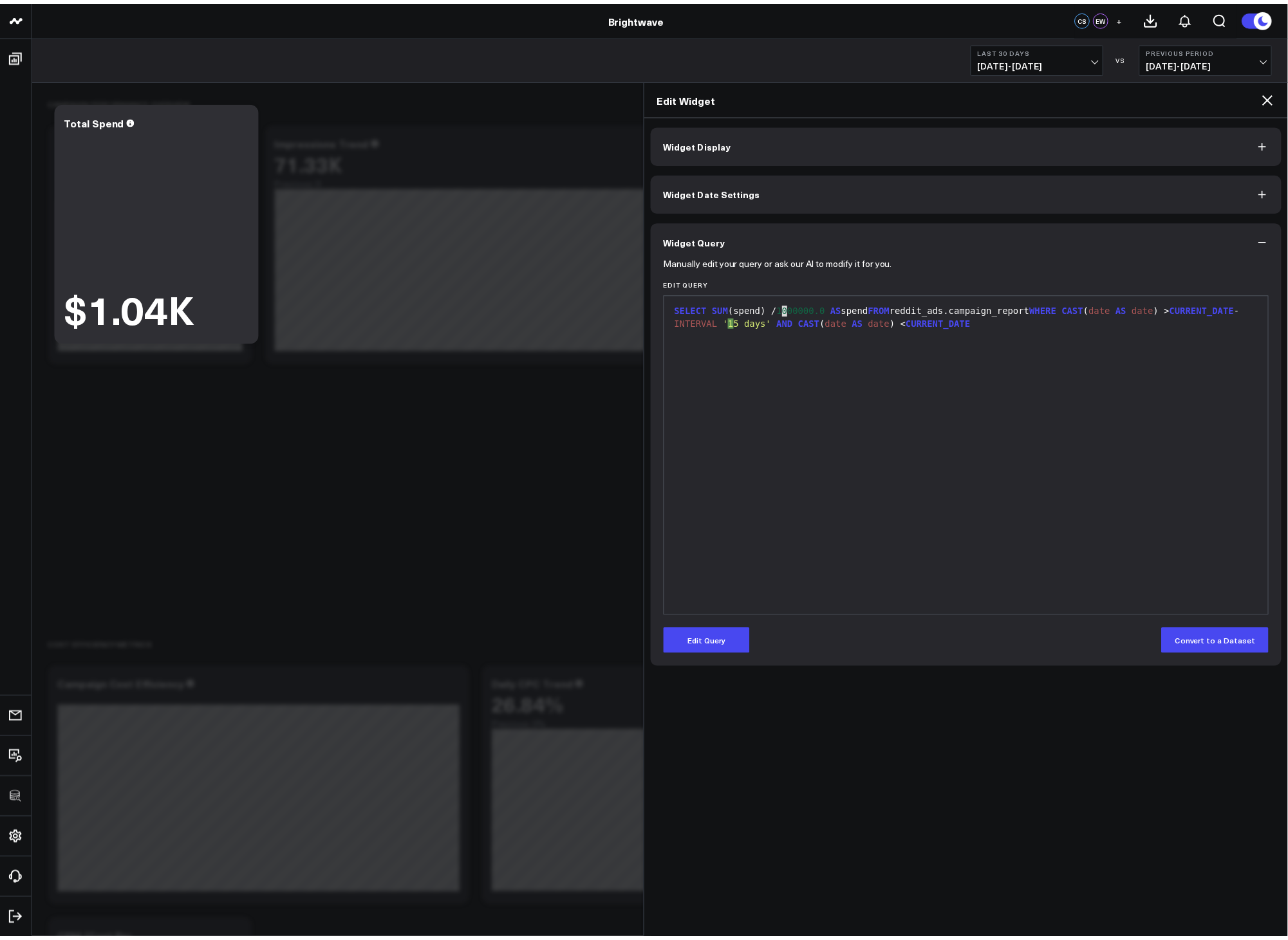
scroll to position [533, 0]
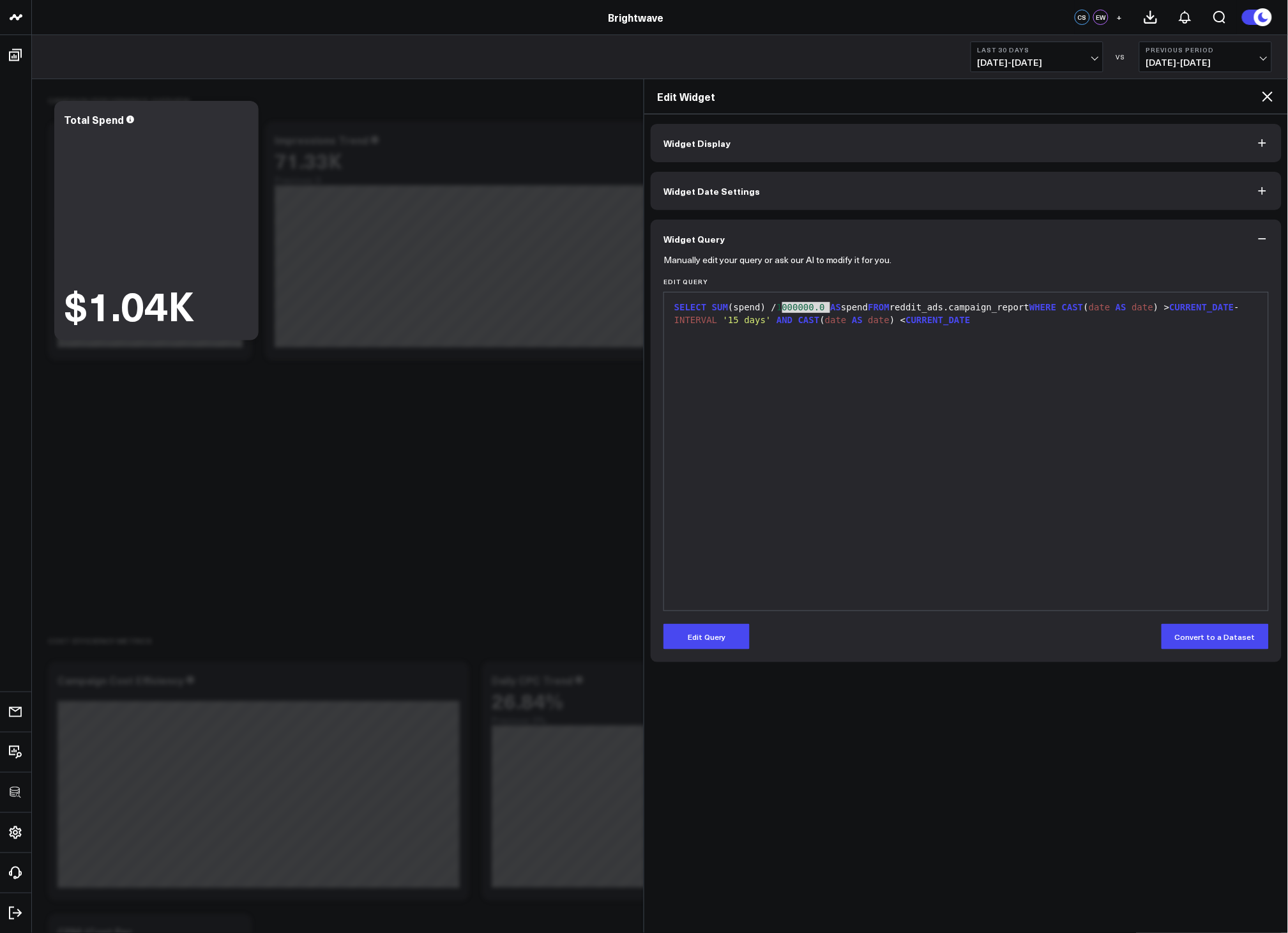
drag, startPoint x: 782, startPoint y: 306, endPoint x: 831, endPoint y: 309, distance: 49.1
click at [831, 309] on div "SELECT SUM (spend) / 1000000.0 AS spend FROM reddit_ads.campaign_report WHERE C…" at bounding box center [966, 314] width 591 height 25
copy div "1000000.0"
click at [1272, 95] on icon at bounding box center [1268, 96] width 16 height 16
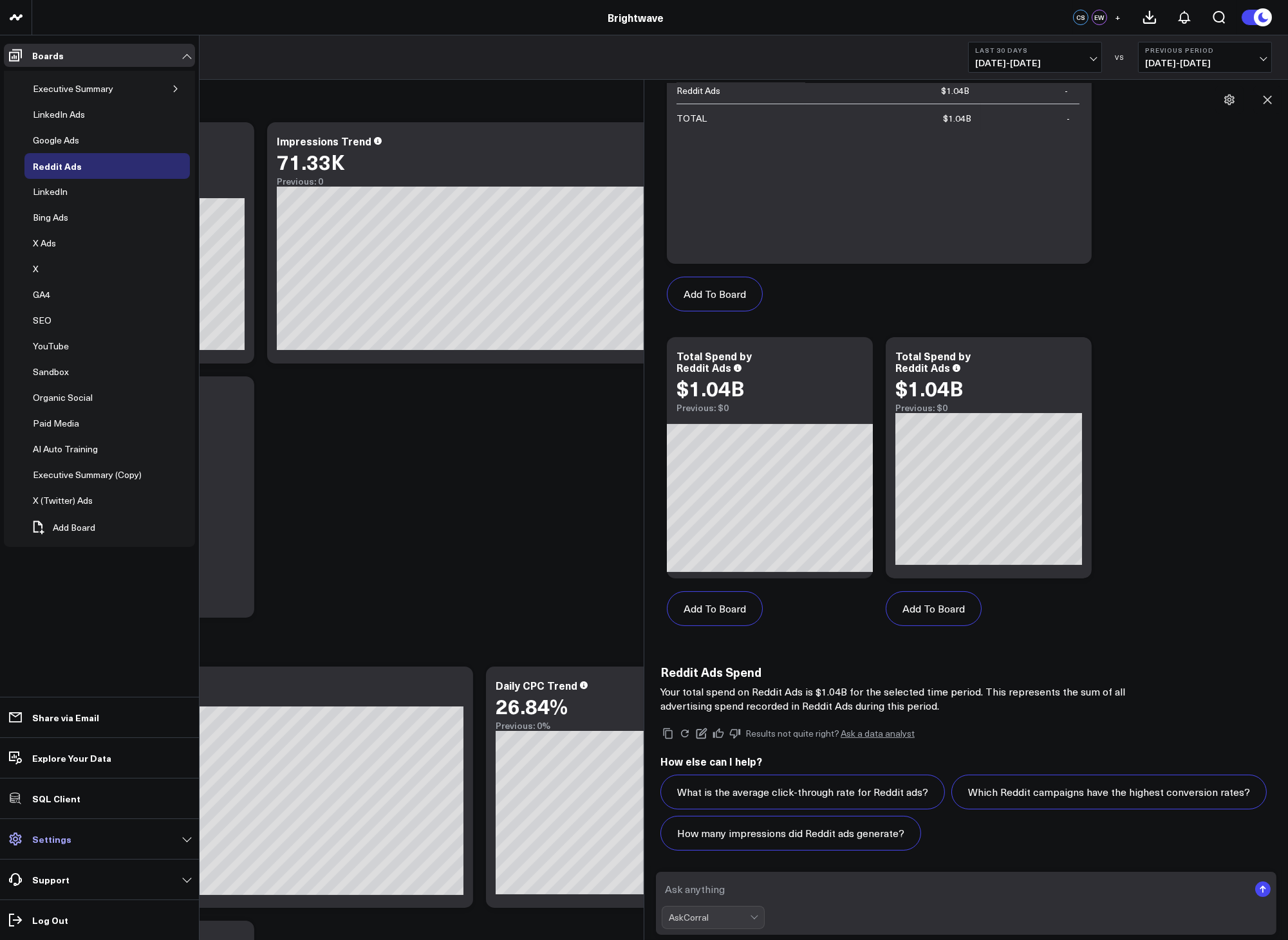
click at [61, 838] on p "Settings" at bounding box center [52, 839] width 40 height 11
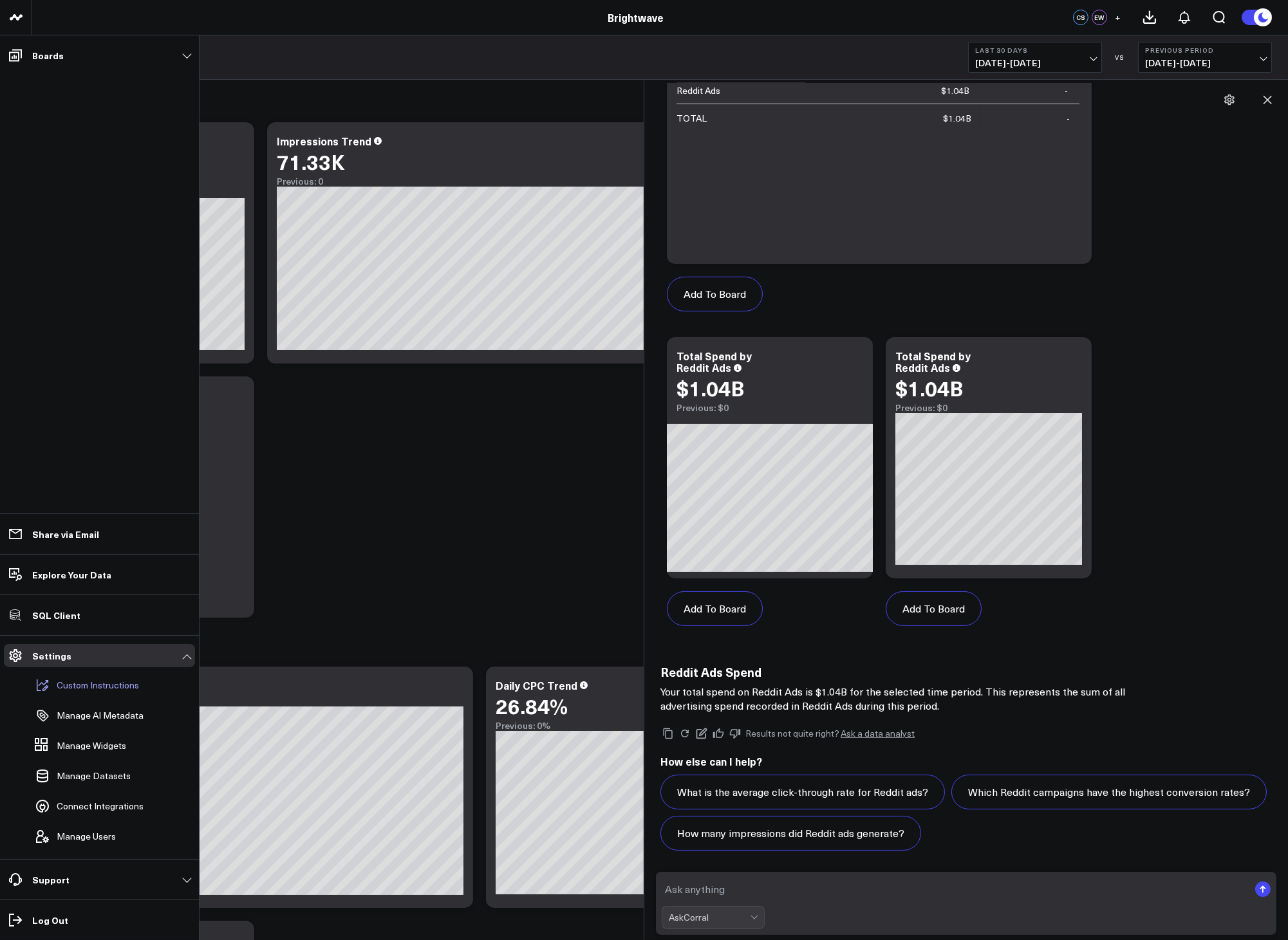
click at [90, 683] on p "Custom Instructions" at bounding box center [98, 686] width 82 height 11
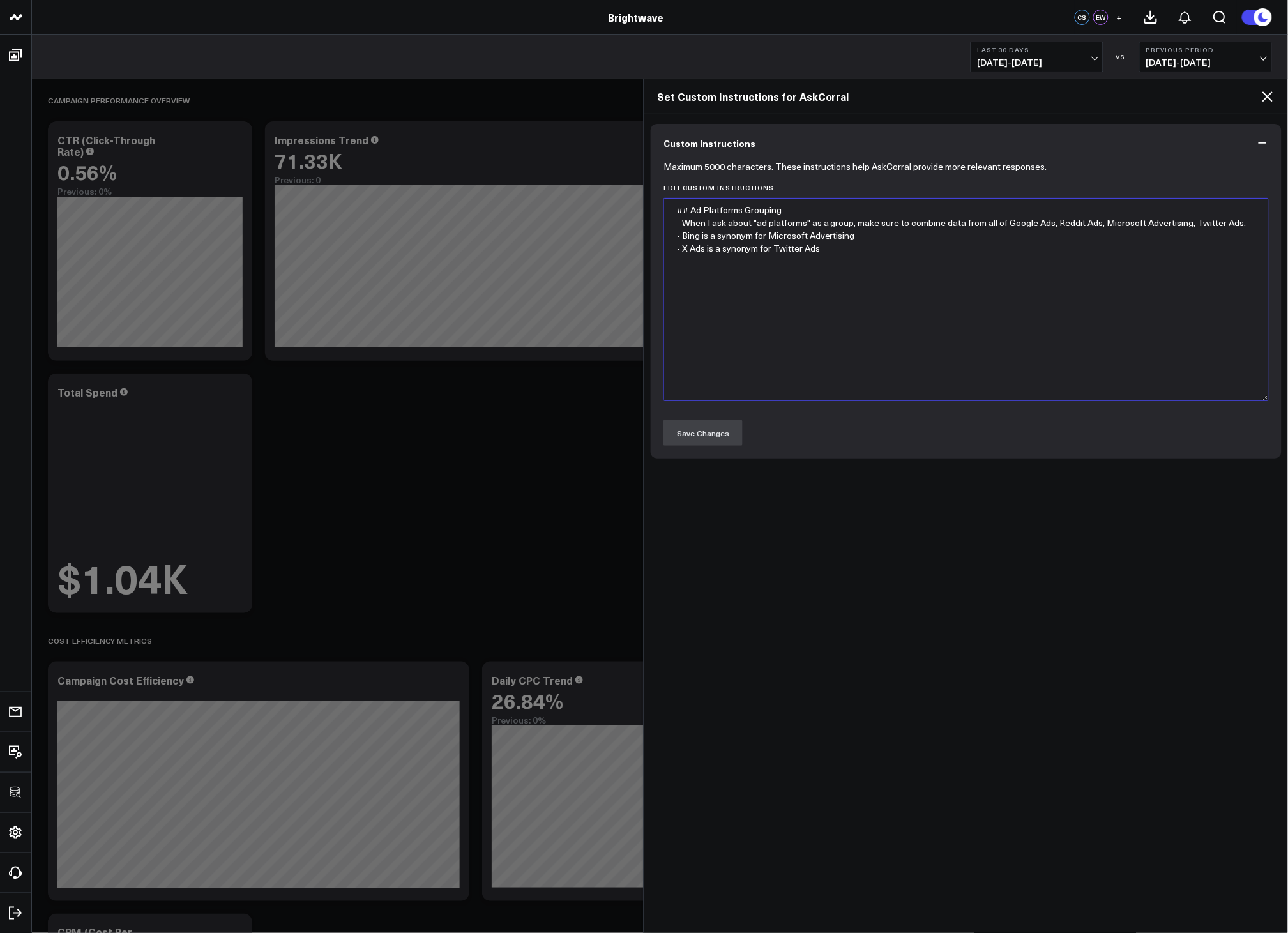
click at [916, 262] on textarea "## Ad Platforms Grouping - When I ask about "ad platforms" as a group, make sur…" at bounding box center [965, 299] width 605 height 203
paste textarea "1000000.0"
type textarea "## Ad Platforms Grouping - When I ask about "ad platforms" as a group, make sur…"
click at [728, 444] on button "Save Changes" at bounding box center [702, 433] width 79 height 25
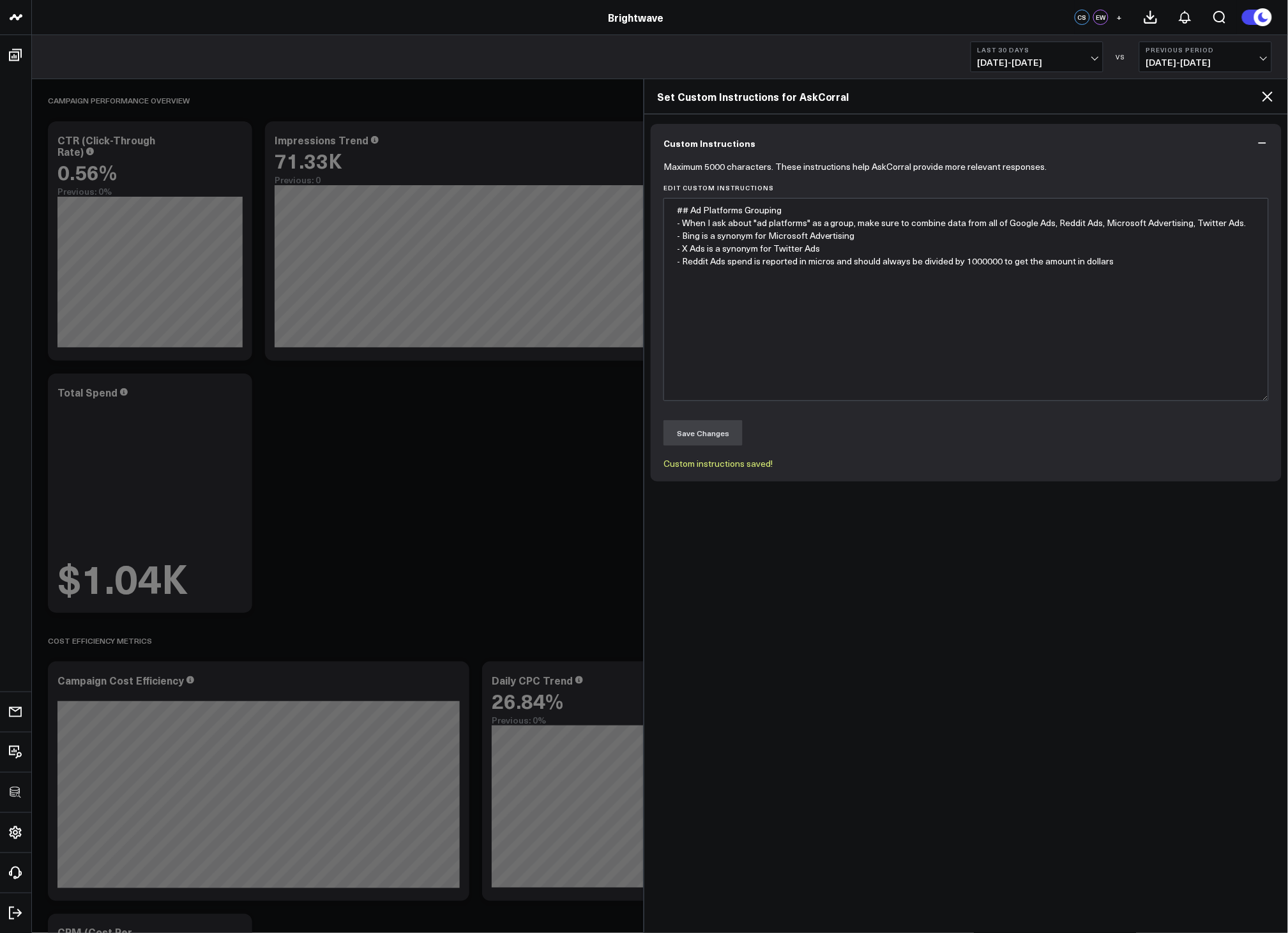
click at [1264, 101] on icon at bounding box center [1268, 96] width 16 height 16
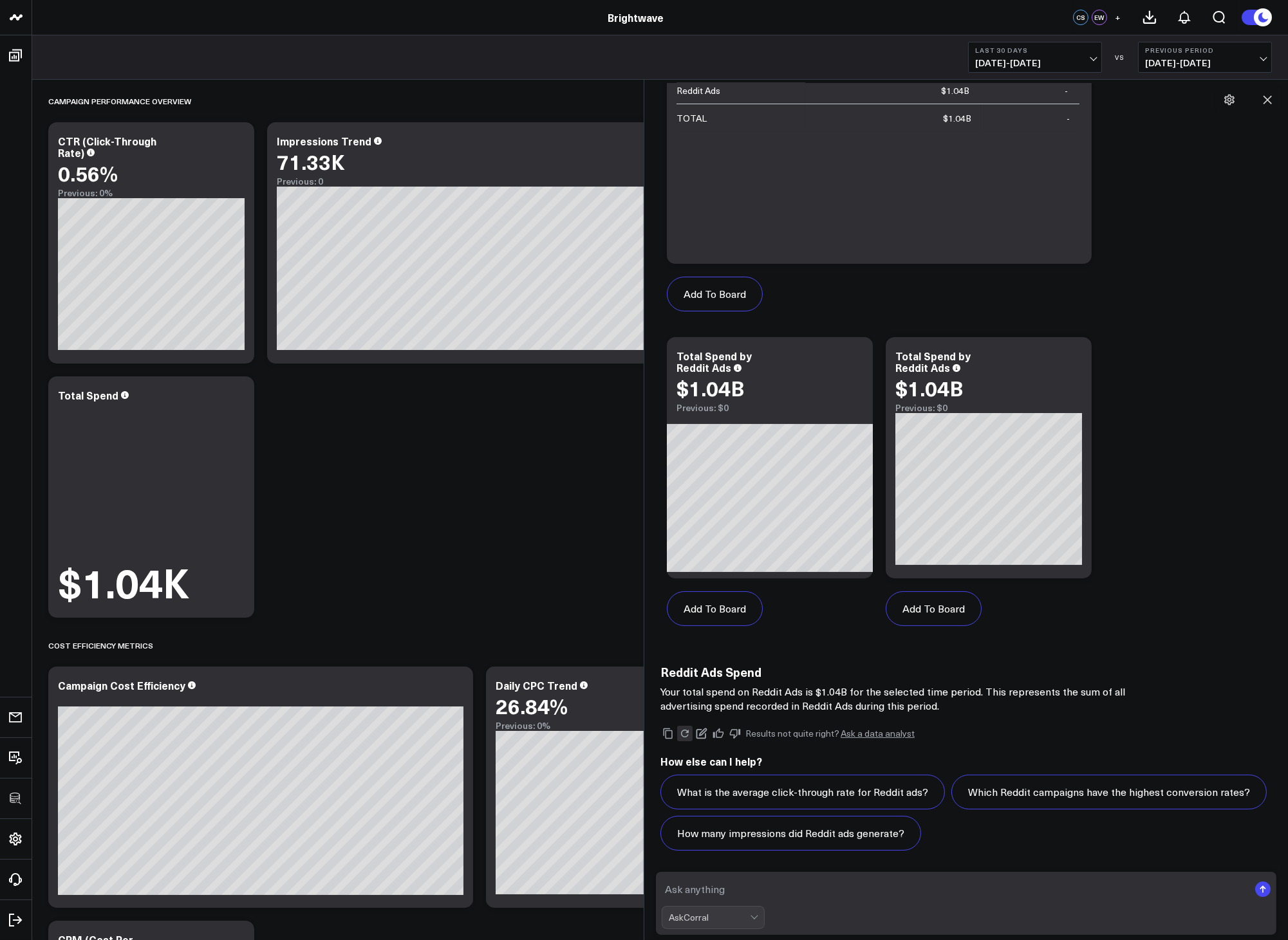
click at [687, 739] on icon at bounding box center [685, 733] width 12 height 12
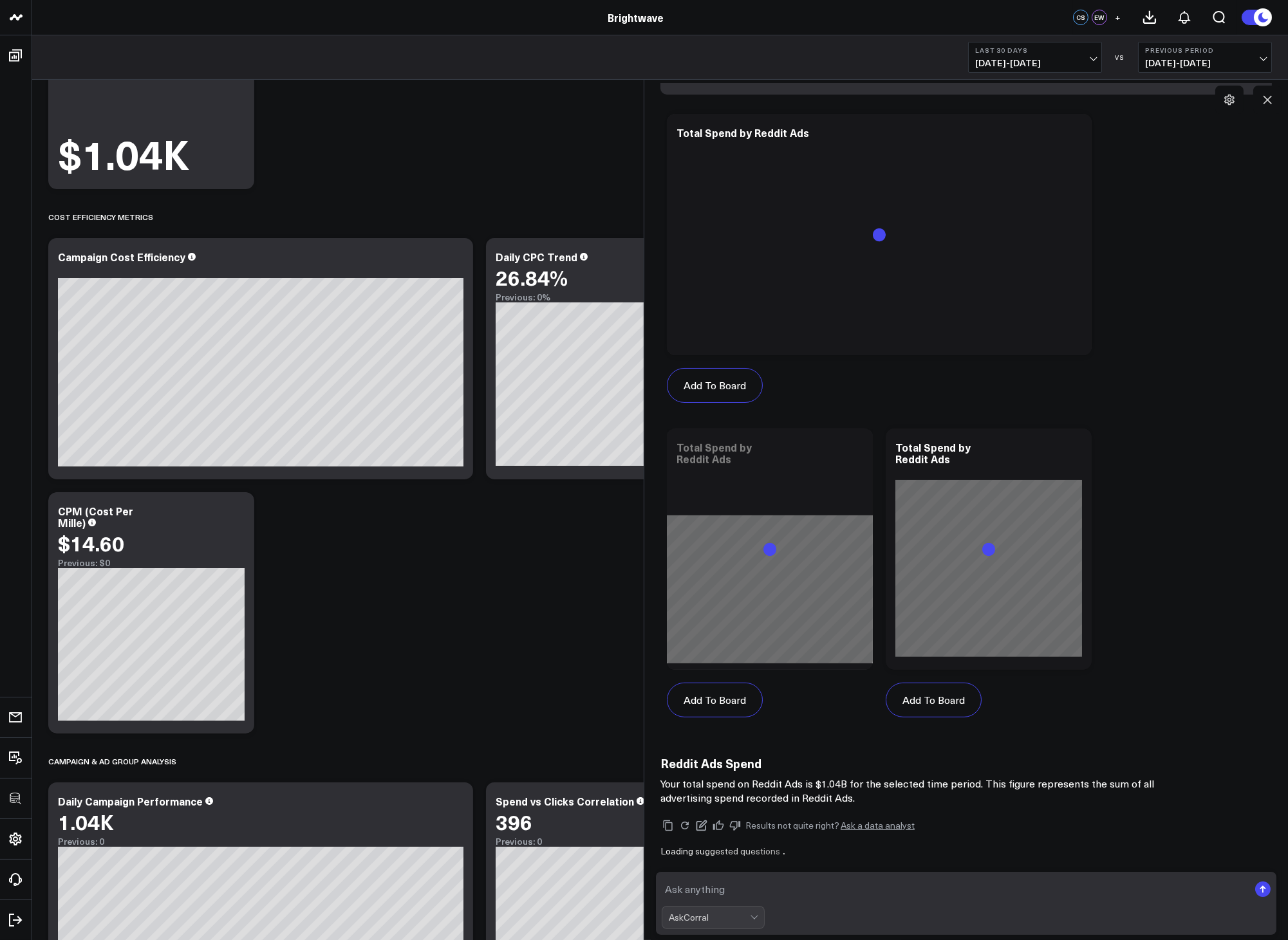
scroll to position [1690, 0]
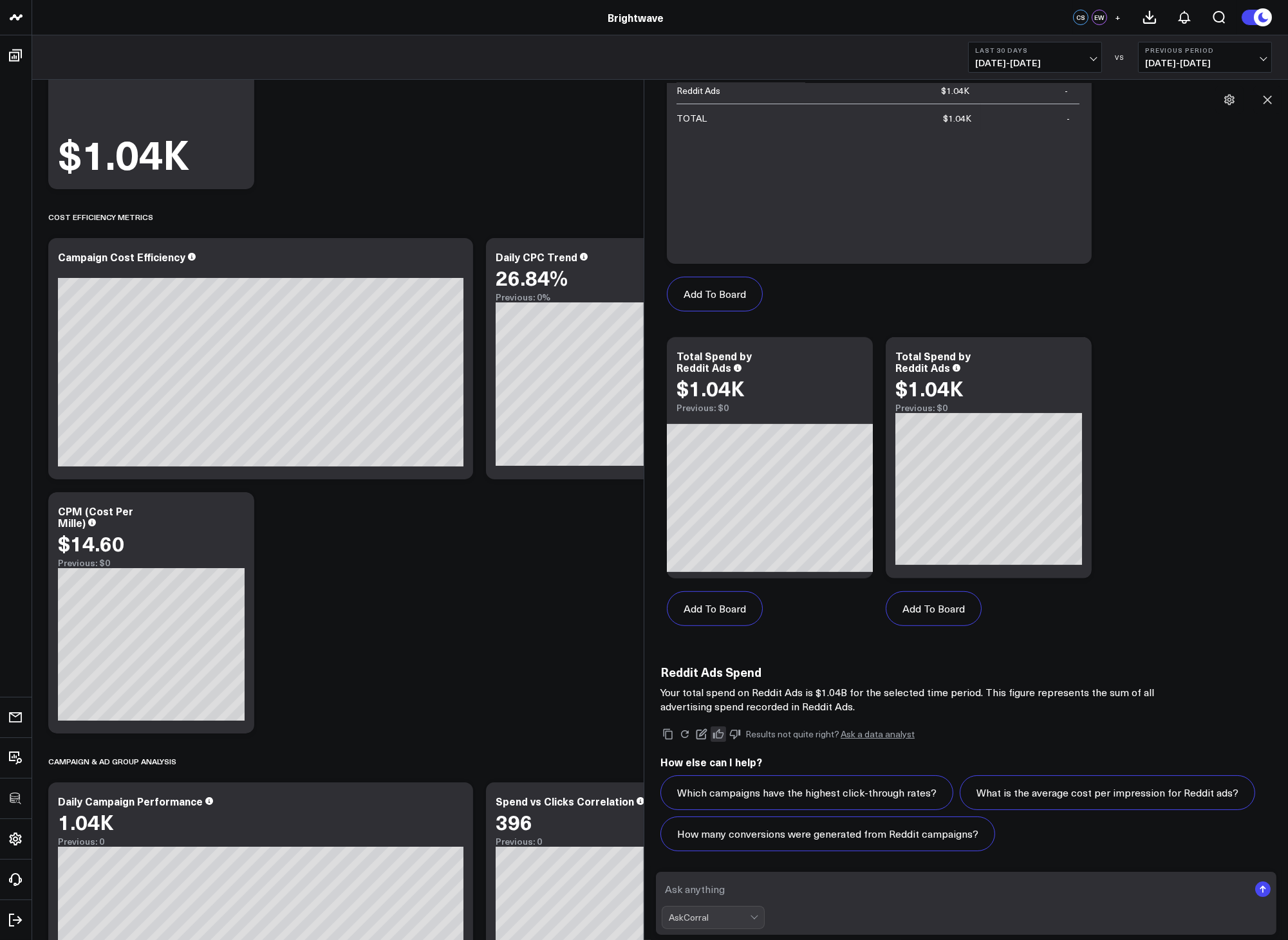
click at [724, 733] on button at bounding box center [718, 734] width 16 height 16
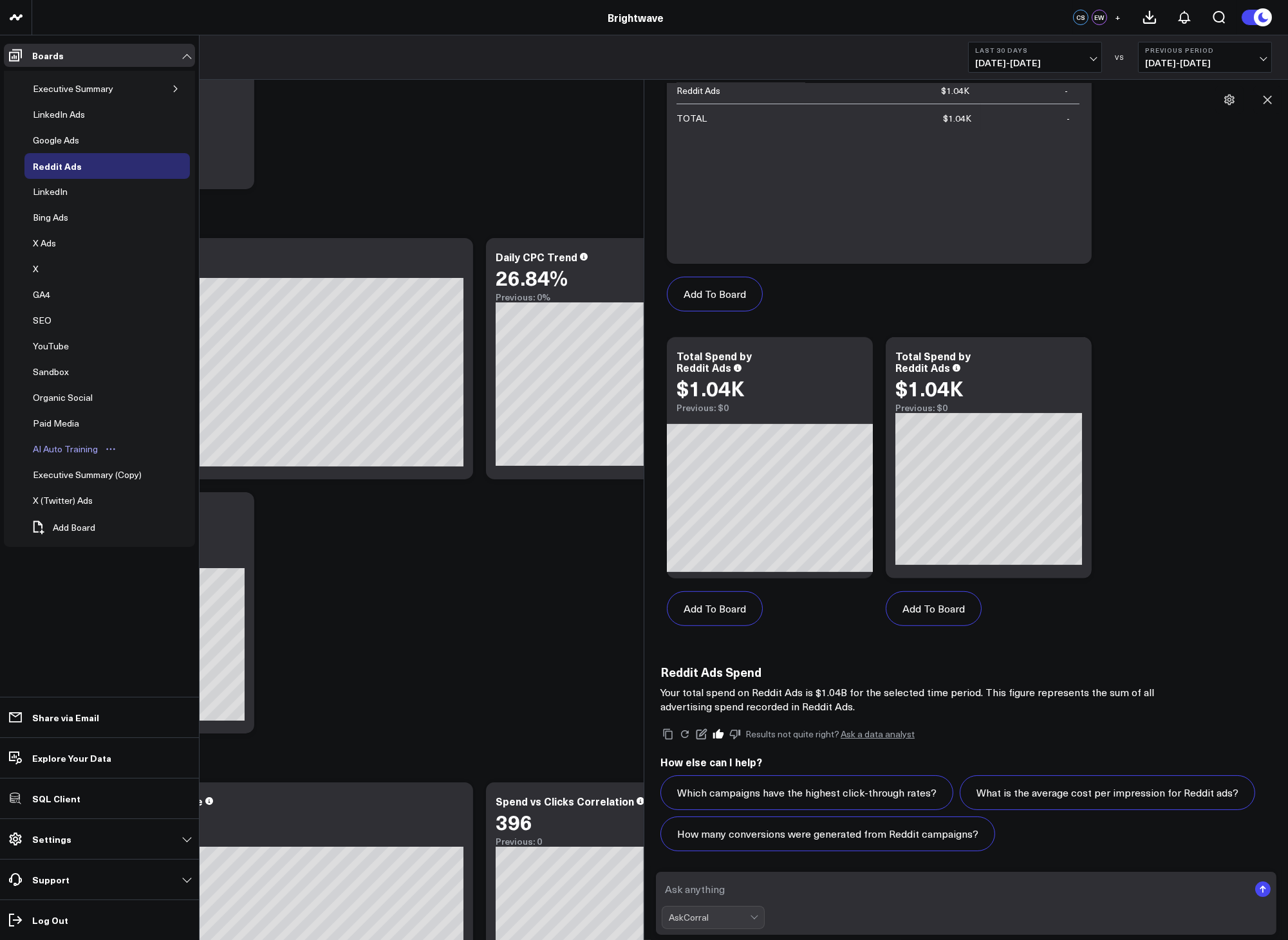
click at [80, 448] on div "AI Auto Training" at bounding box center [65, 449] width 72 height 16
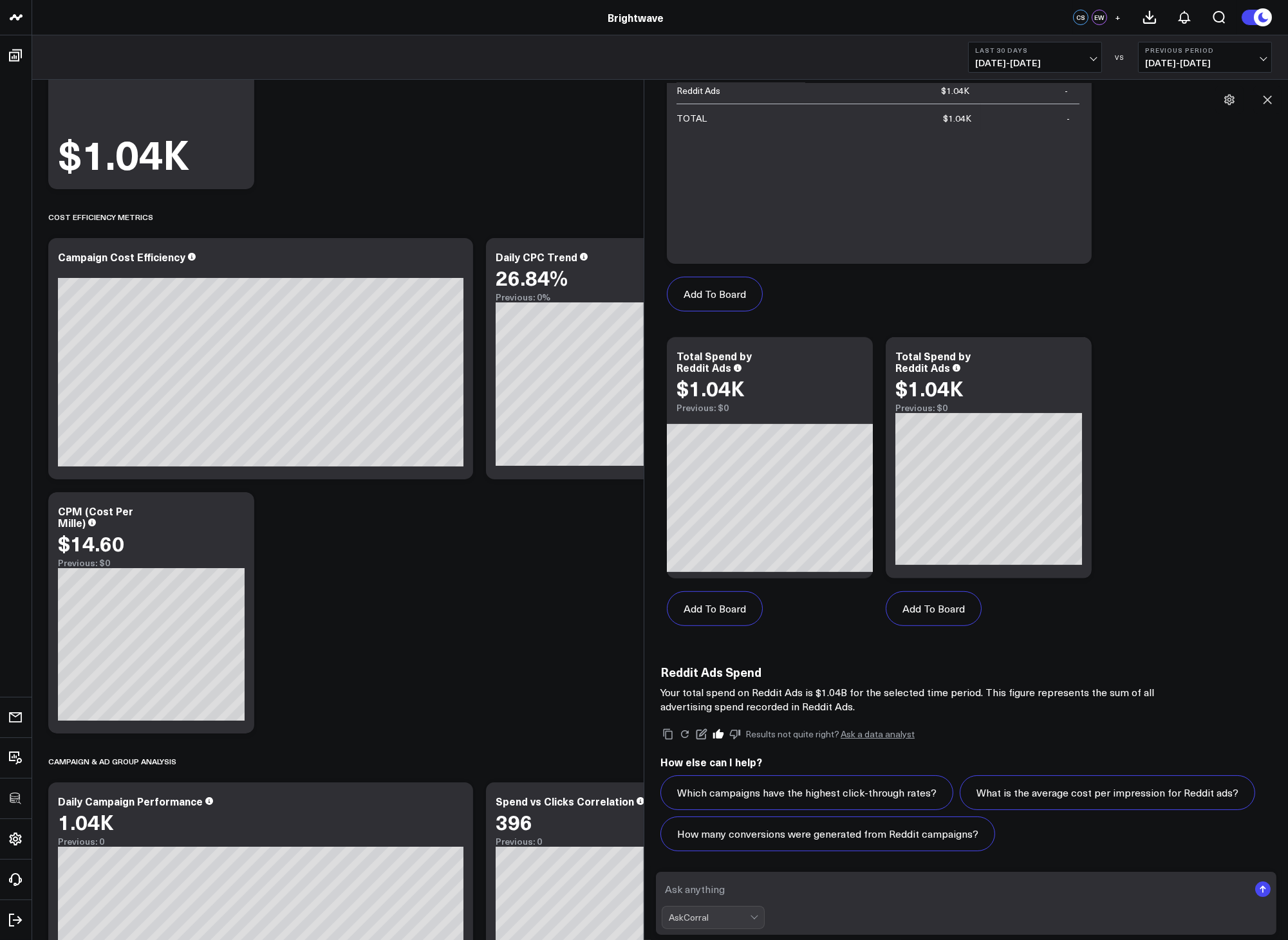
scroll to position [1030, 0]
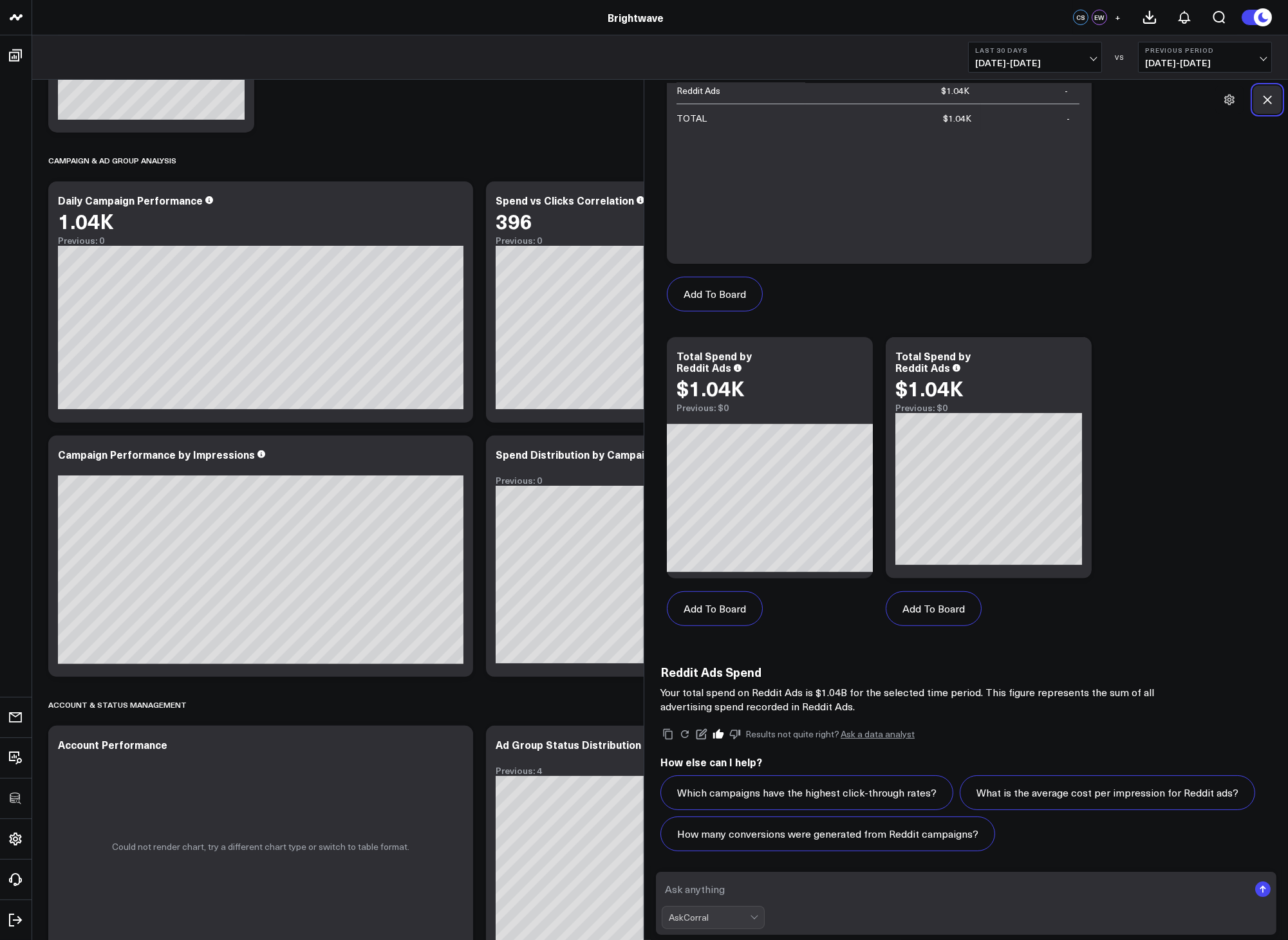
click at [1262, 108] on button at bounding box center [1267, 100] width 28 height 28
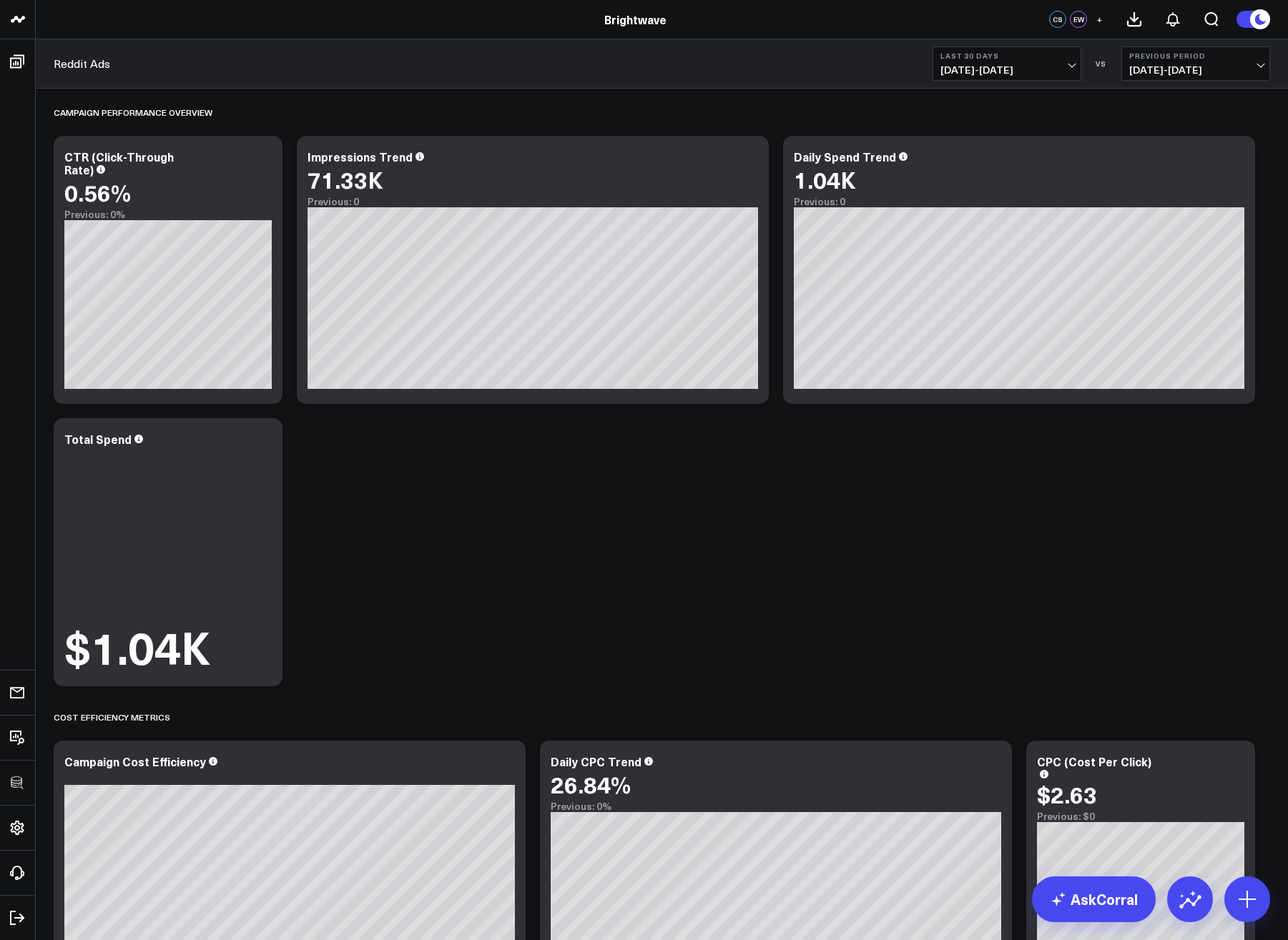
scroll to position [2028, 0]
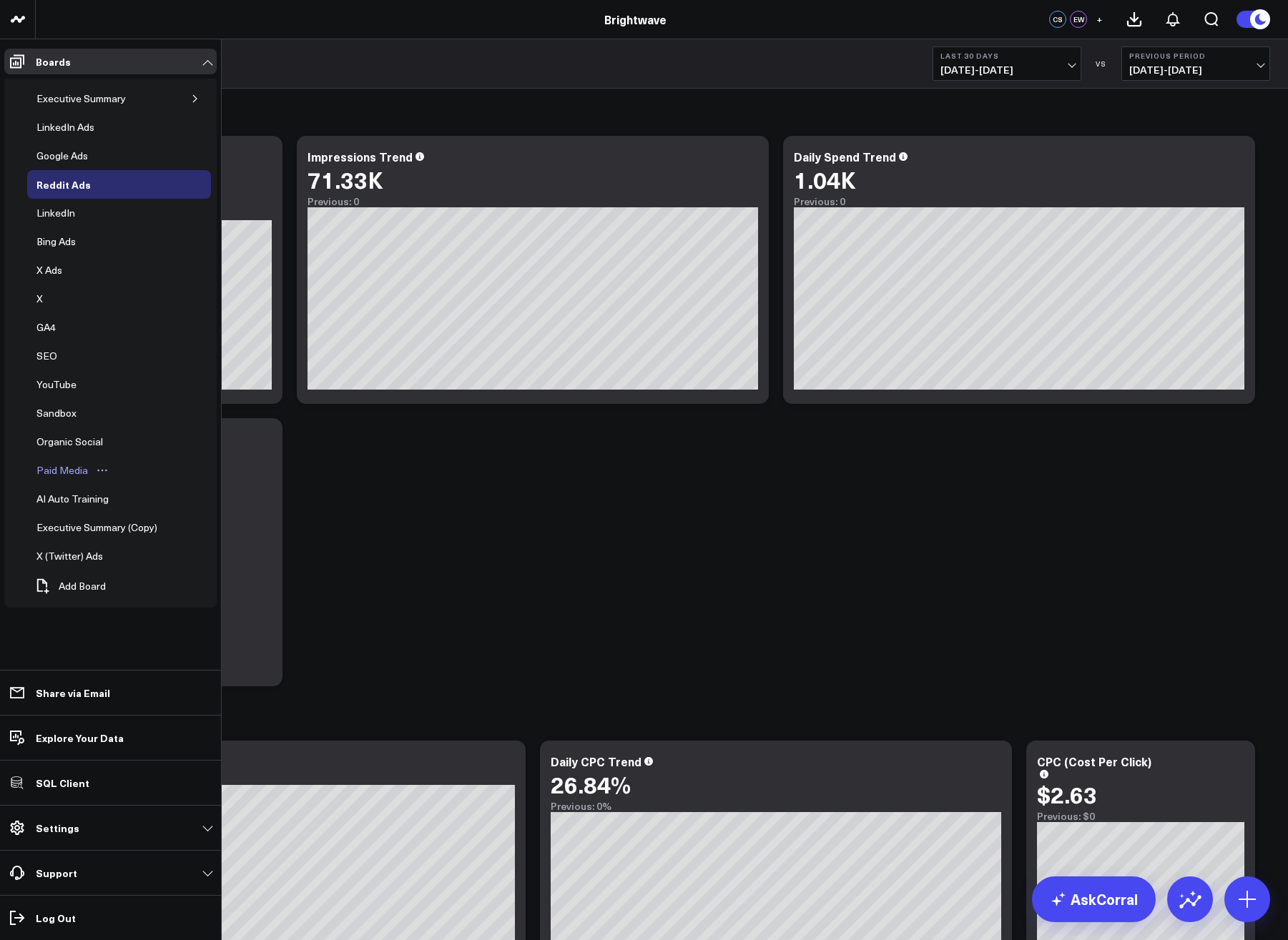
click at [48, 477] on div "Paid Media" at bounding box center [62, 470] width 59 height 17
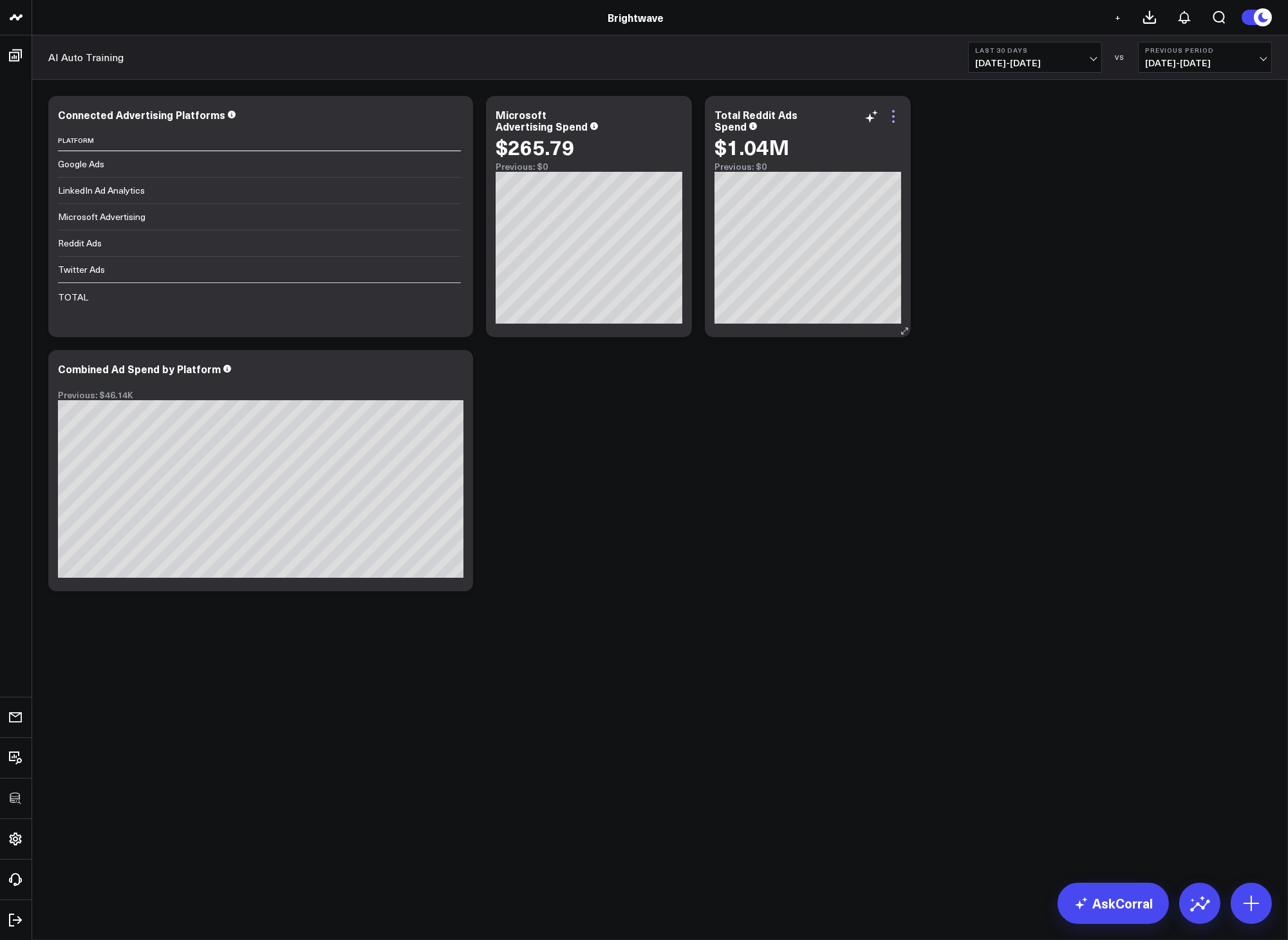
click at [890, 109] on icon at bounding box center [893, 116] width 16 height 16
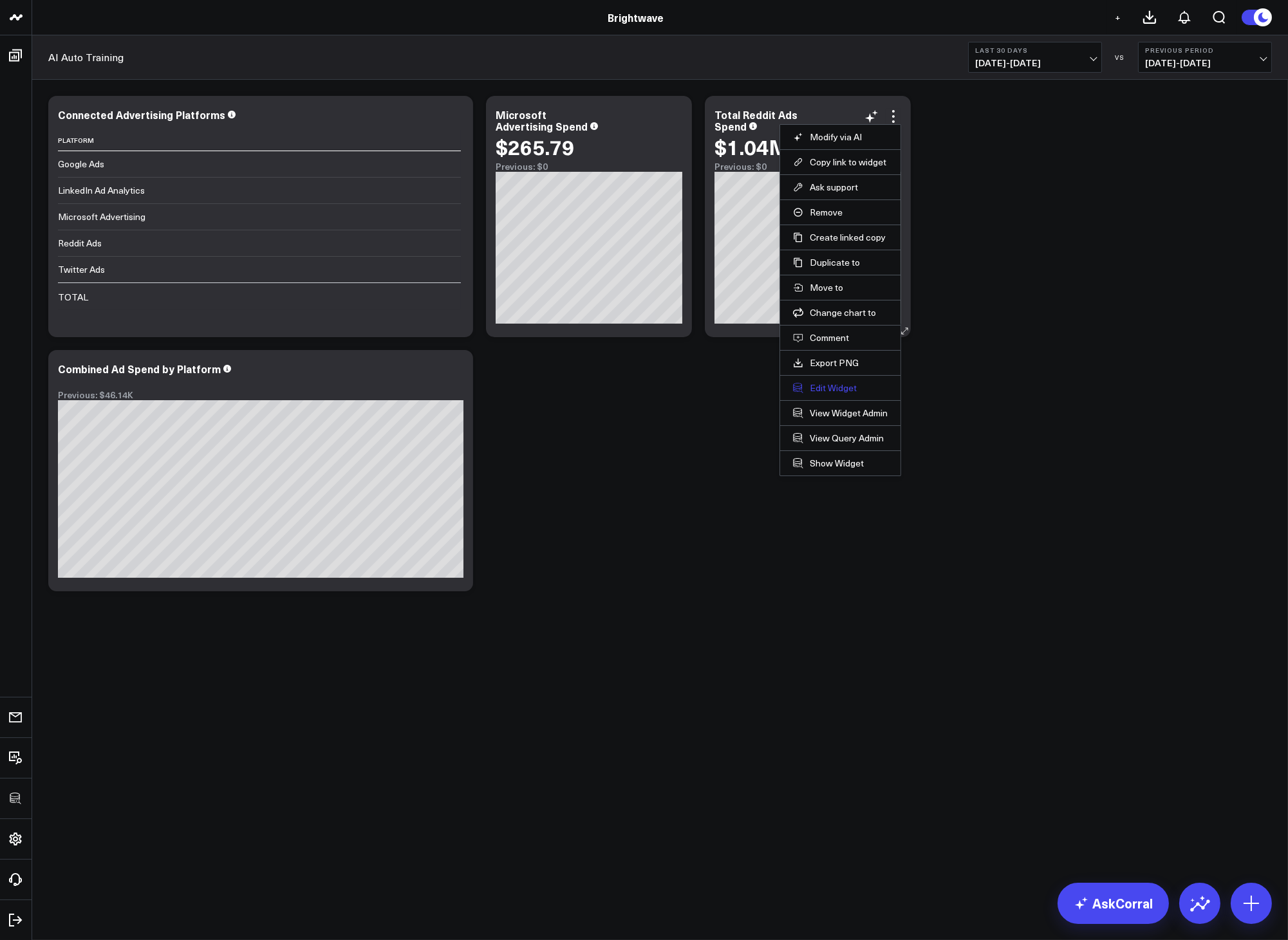
click at [830, 387] on button "Edit Widget" at bounding box center [839, 388] width 95 height 12
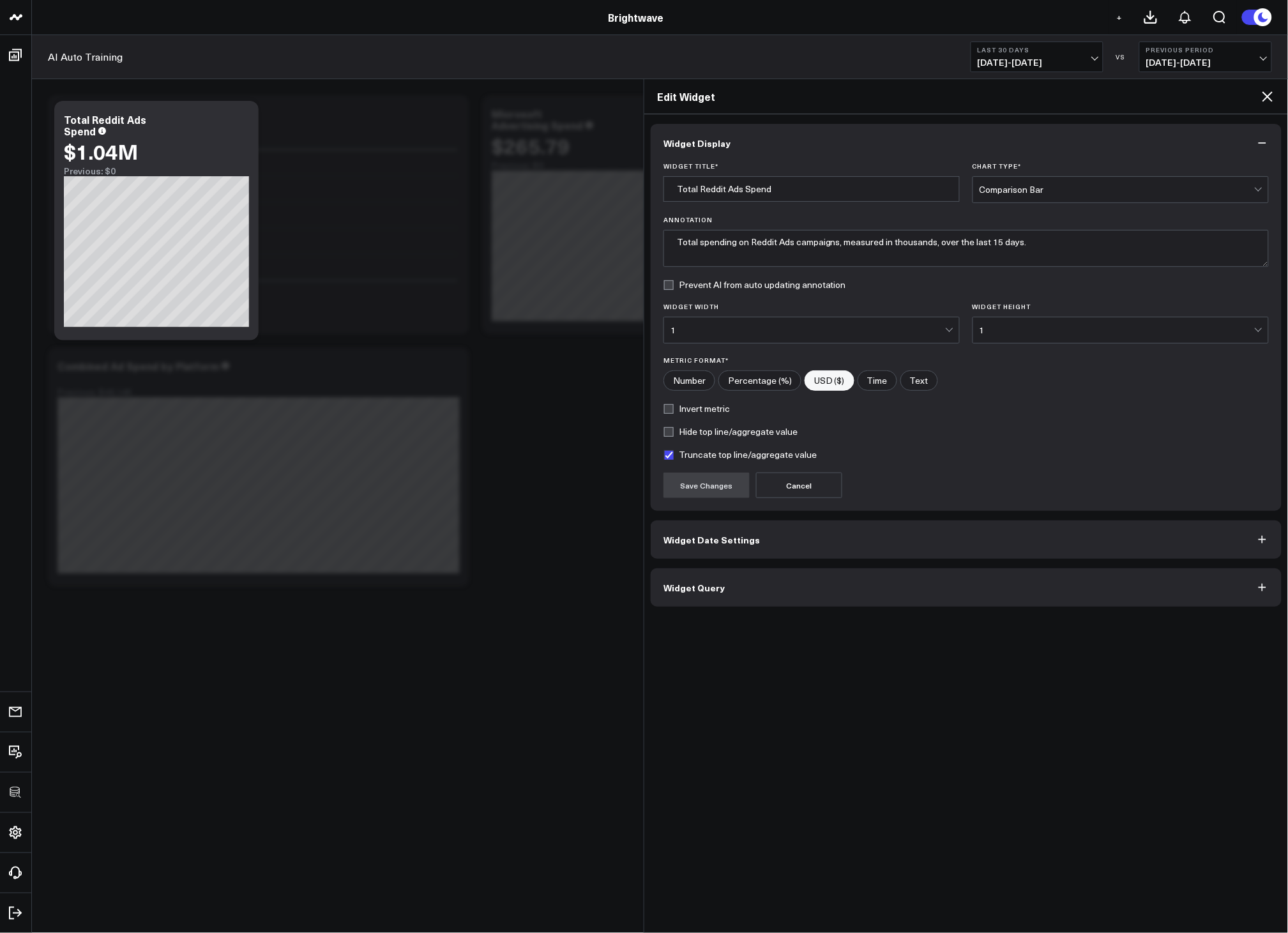
click at [739, 591] on button "Widget Query" at bounding box center [966, 587] width 631 height 38
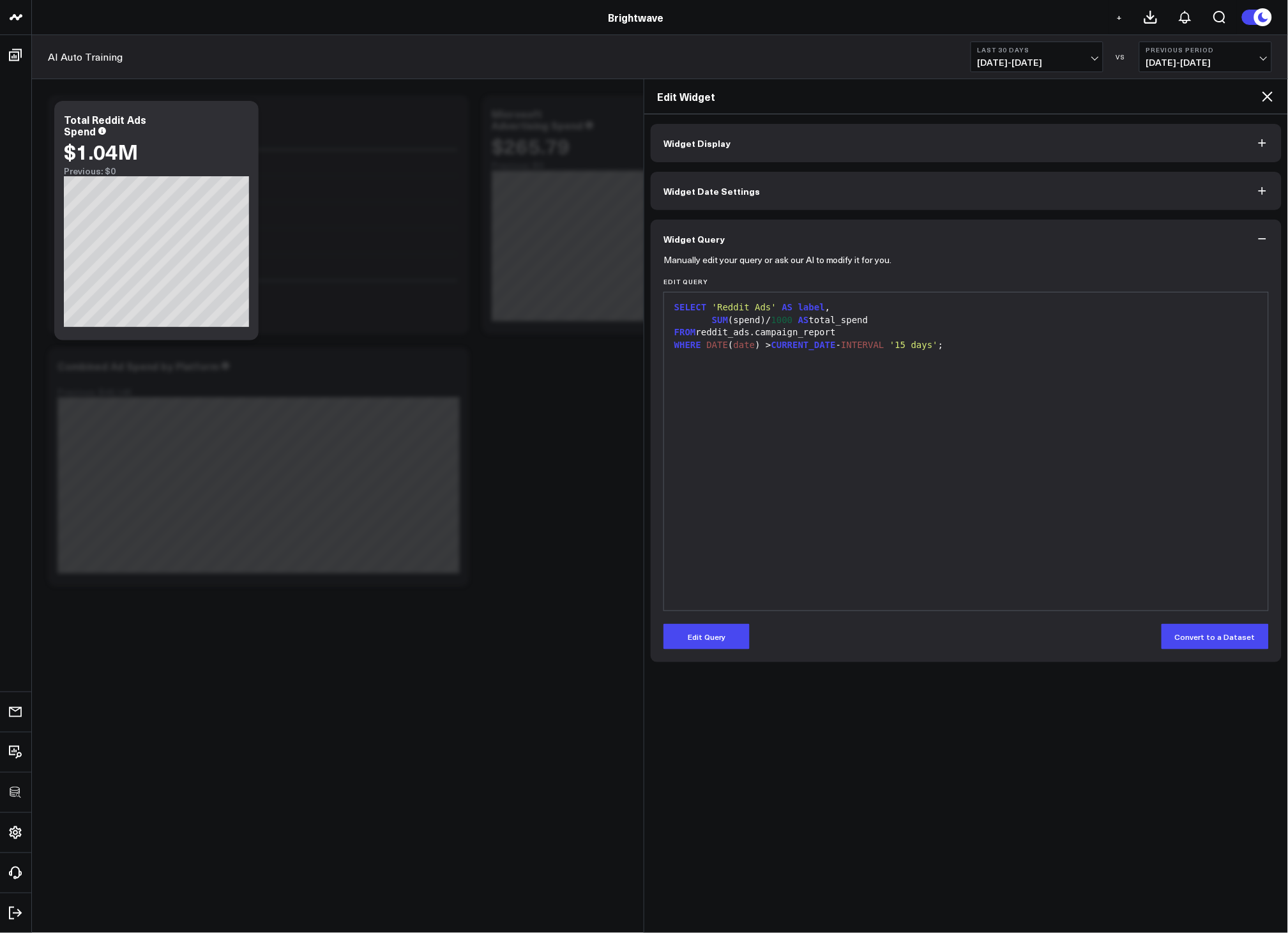
drag, startPoint x: 1117, startPoint y: 271, endPoint x: 1197, endPoint y: 166, distance: 132.0
click at [1197, 166] on div "Widget Display Widget Date Settings Widget Query Manually edit your query or as…" at bounding box center [966, 393] width 631 height 538
click at [1276, 97] on div "Edit Widget" at bounding box center [966, 96] width 644 height 35
click at [1272, 97] on icon at bounding box center [1268, 96] width 16 height 16
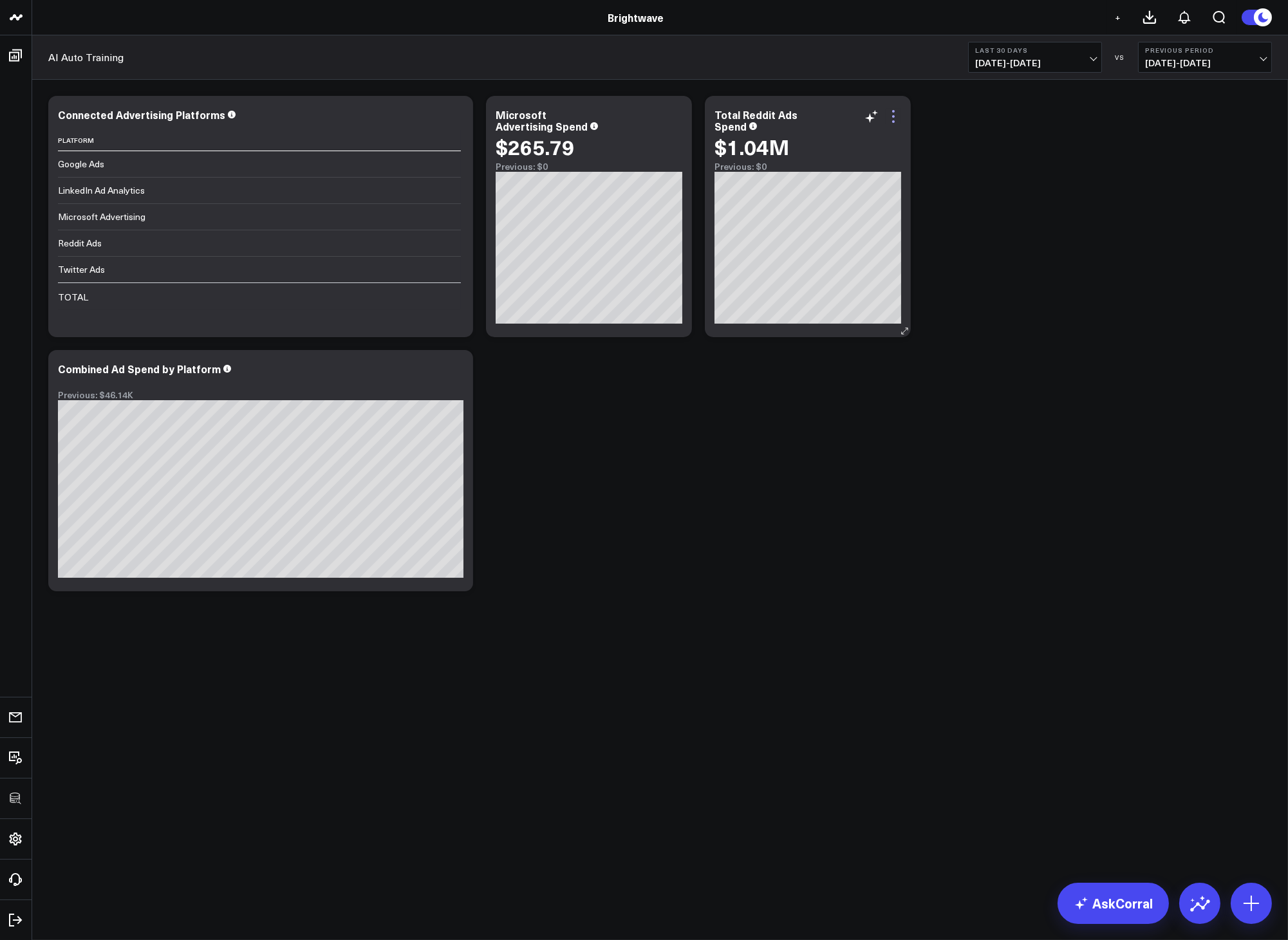
click at [886, 116] on icon at bounding box center [893, 116] width 16 height 16
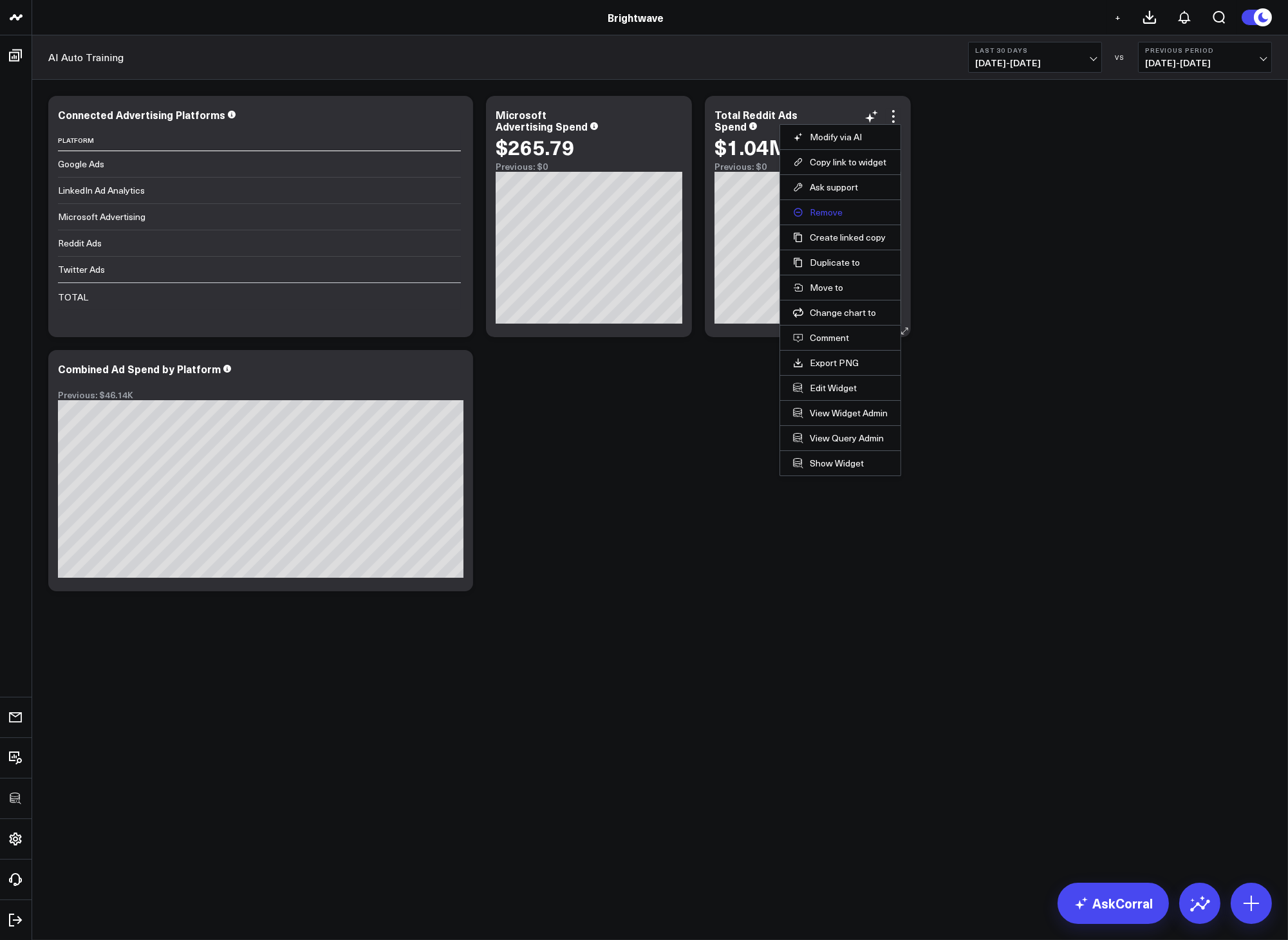
click at [825, 215] on button "Remove" at bounding box center [839, 212] width 95 height 12
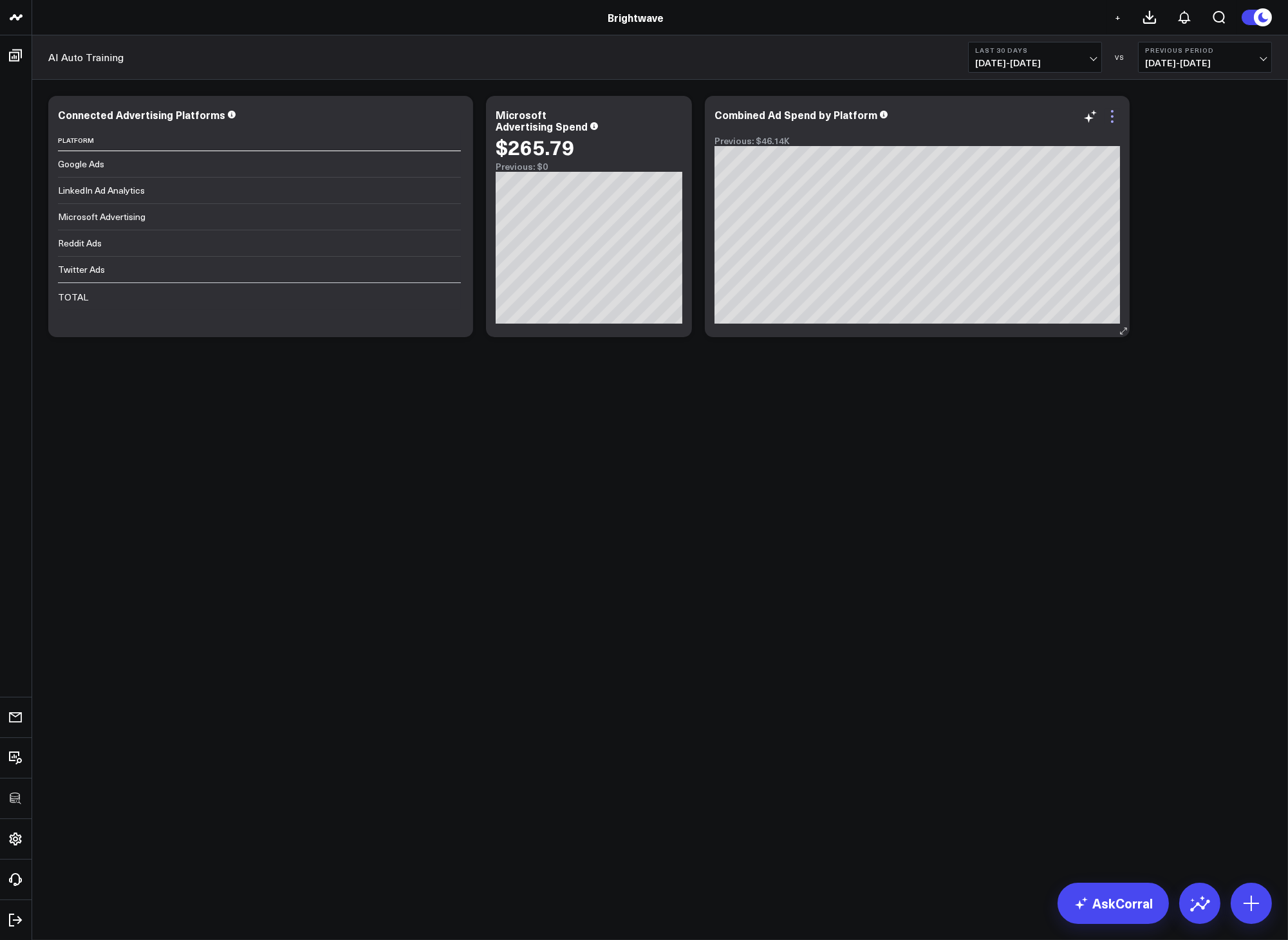
click at [1108, 120] on icon at bounding box center [1112, 116] width 16 height 16
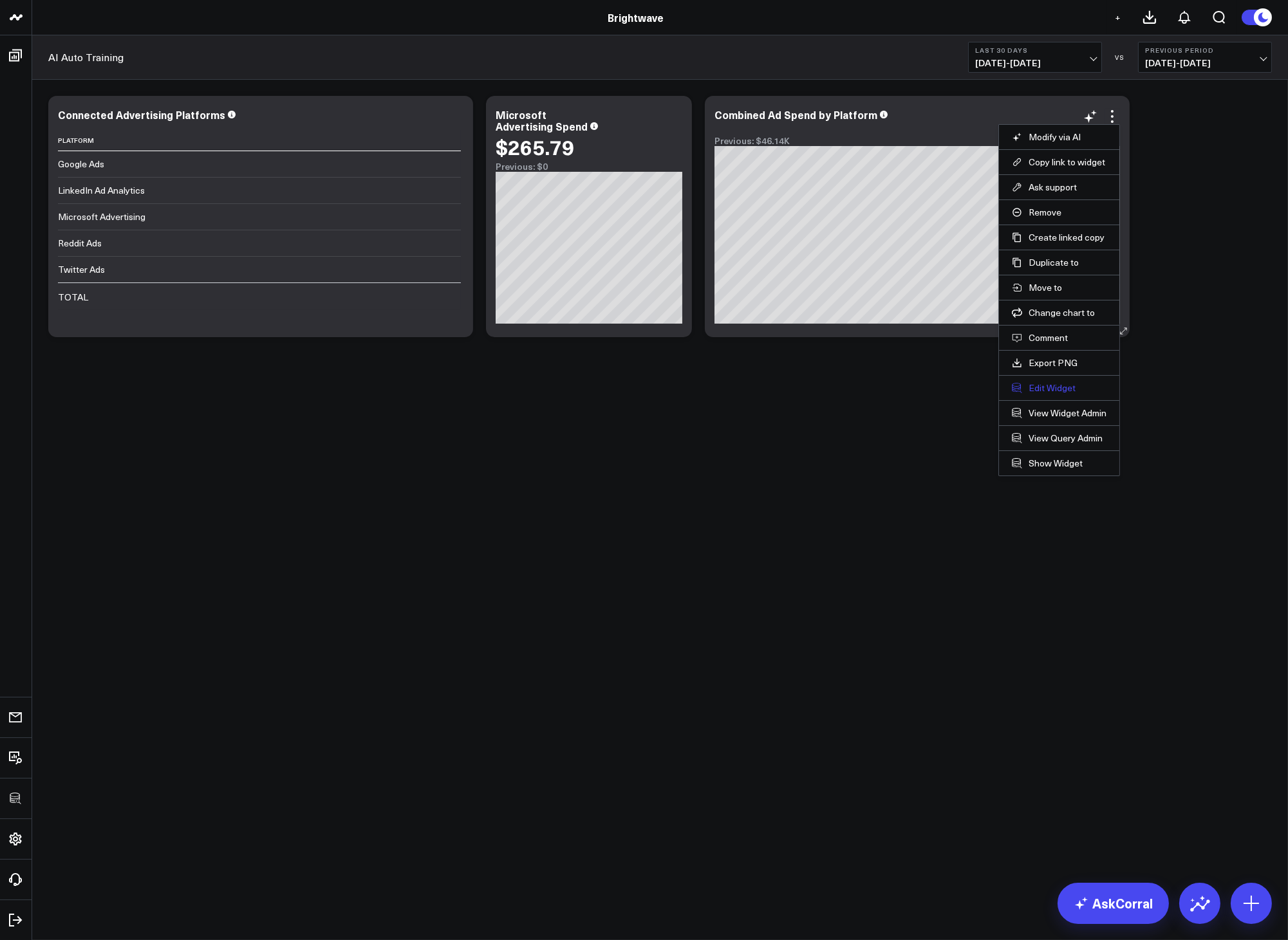
click at [1053, 389] on button "Edit Widget" at bounding box center [1058, 388] width 95 height 12
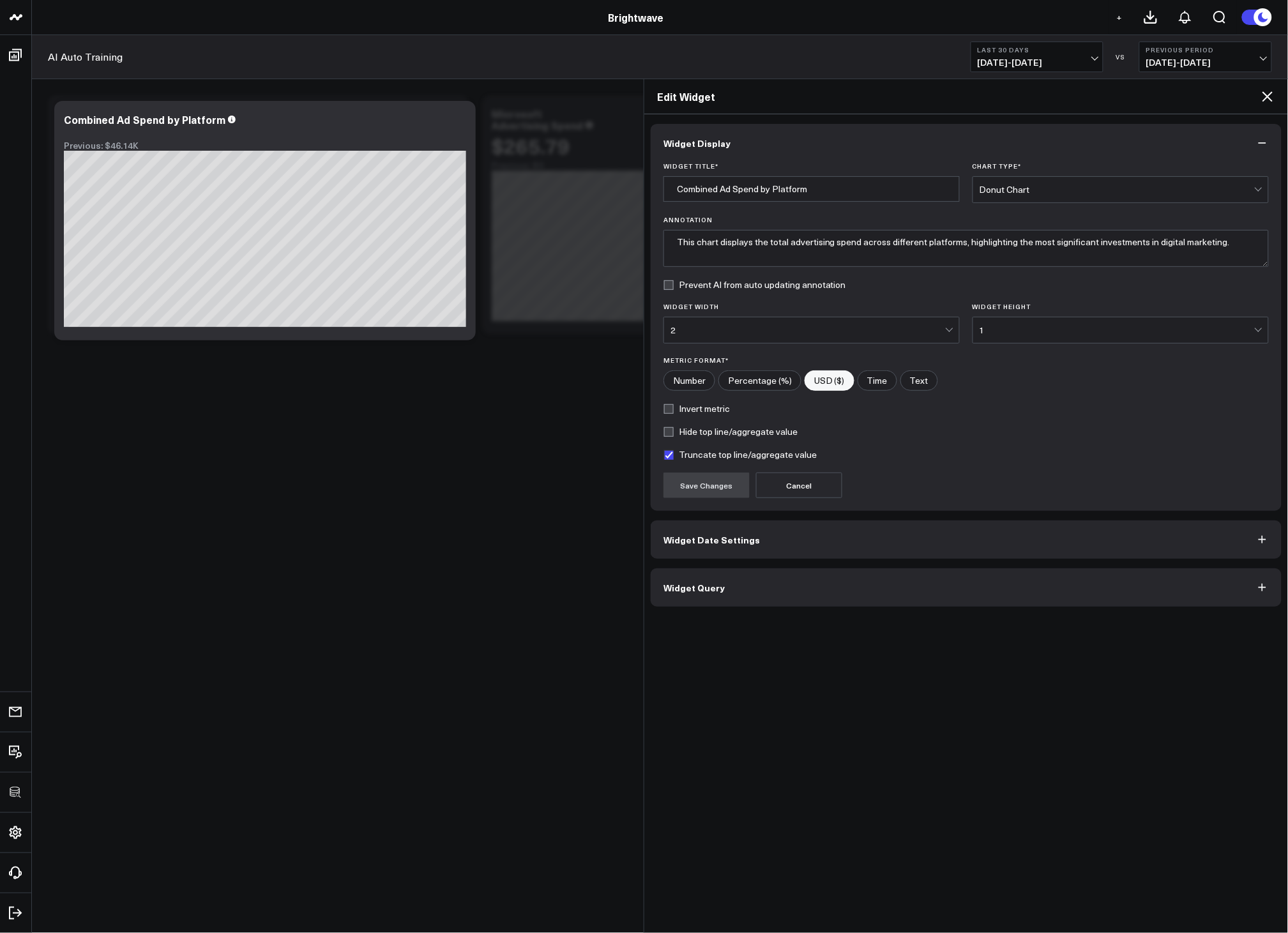
click at [708, 600] on button "Widget Query" at bounding box center [966, 587] width 631 height 38
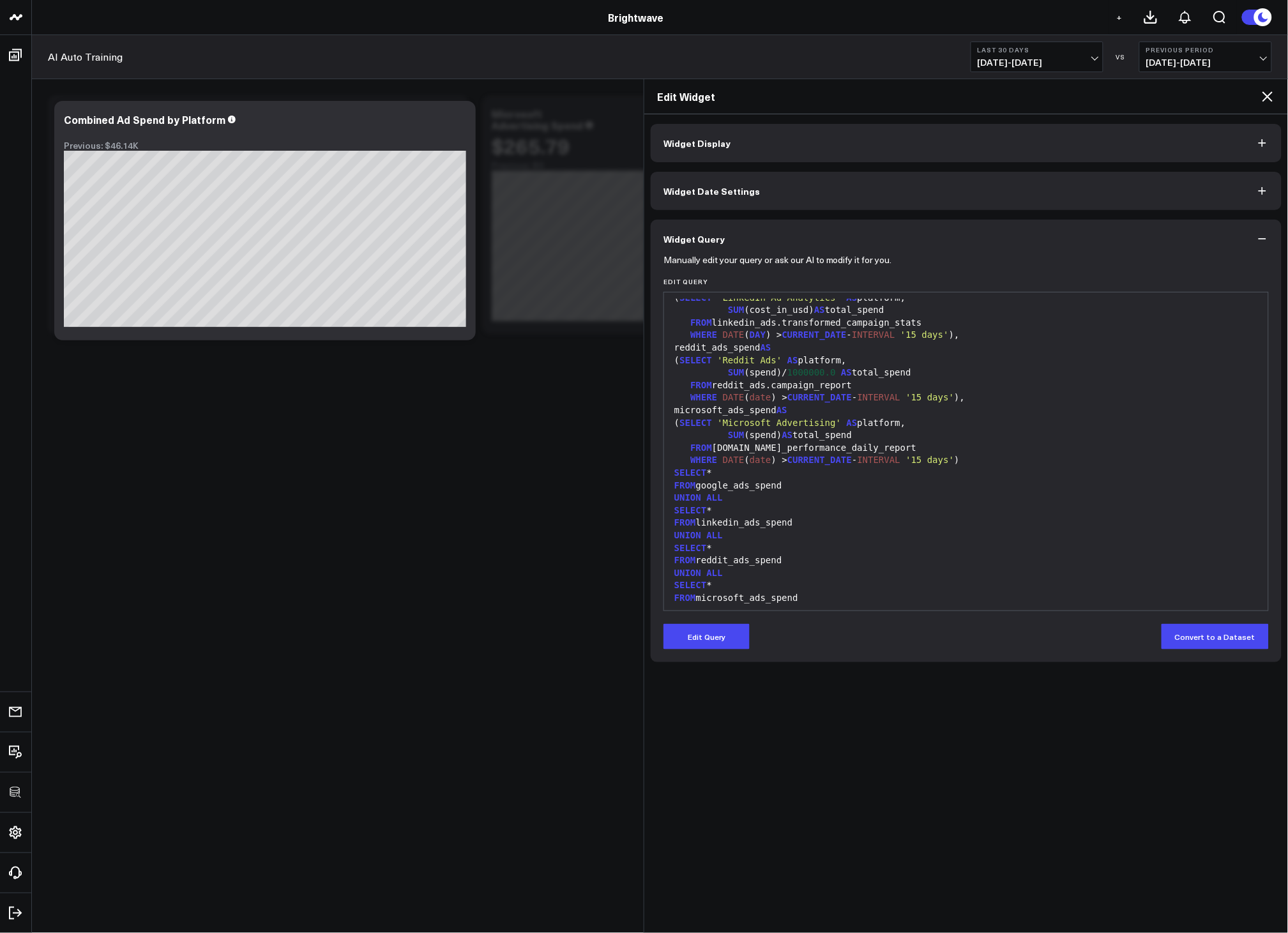
scroll to position [112, 0]
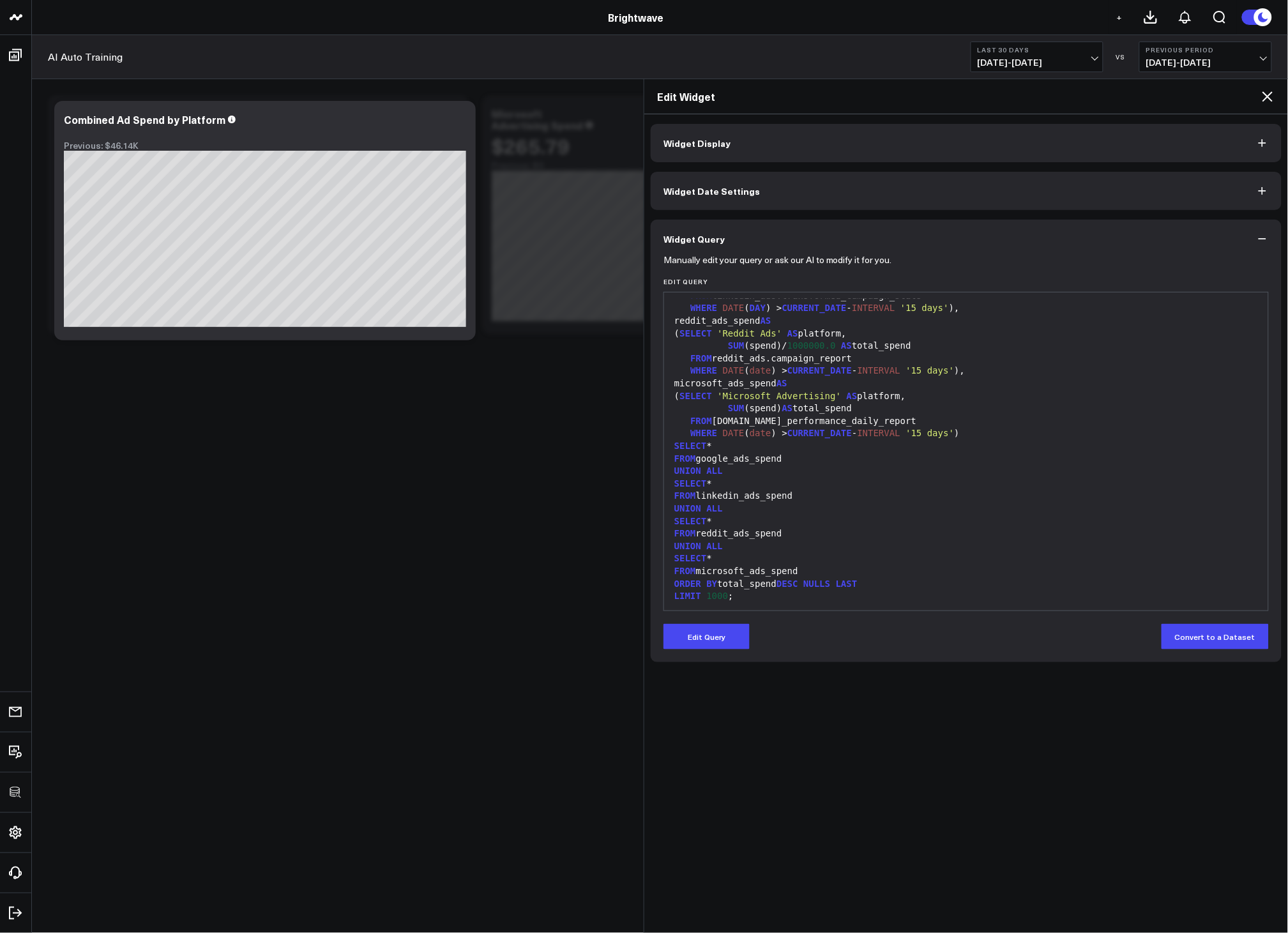
click at [1263, 96] on icon at bounding box center [1268, 96] width 16 height 16
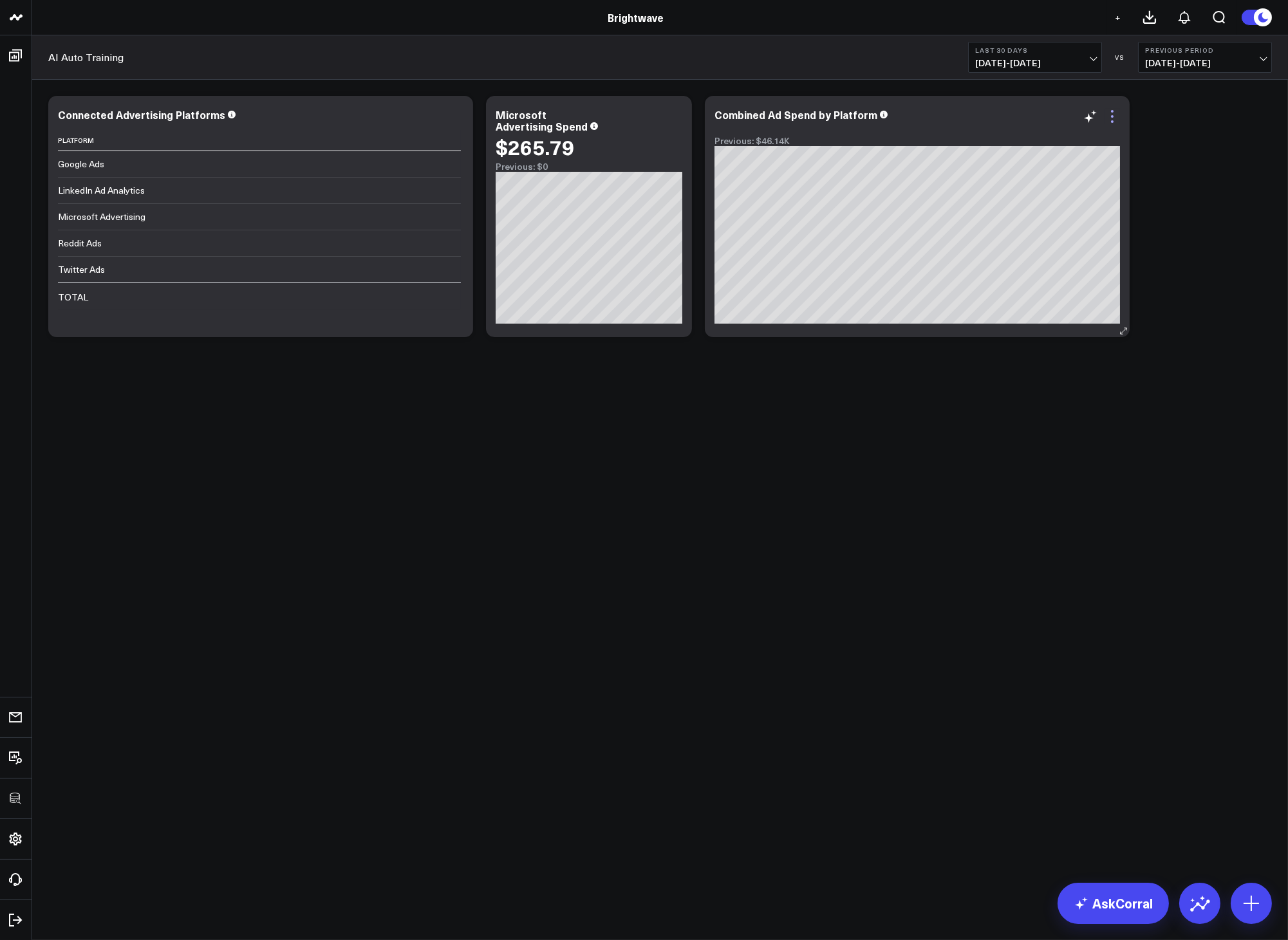
click at [1111, 119] on icon at bounding box center [1112, 116] width 16 height 16
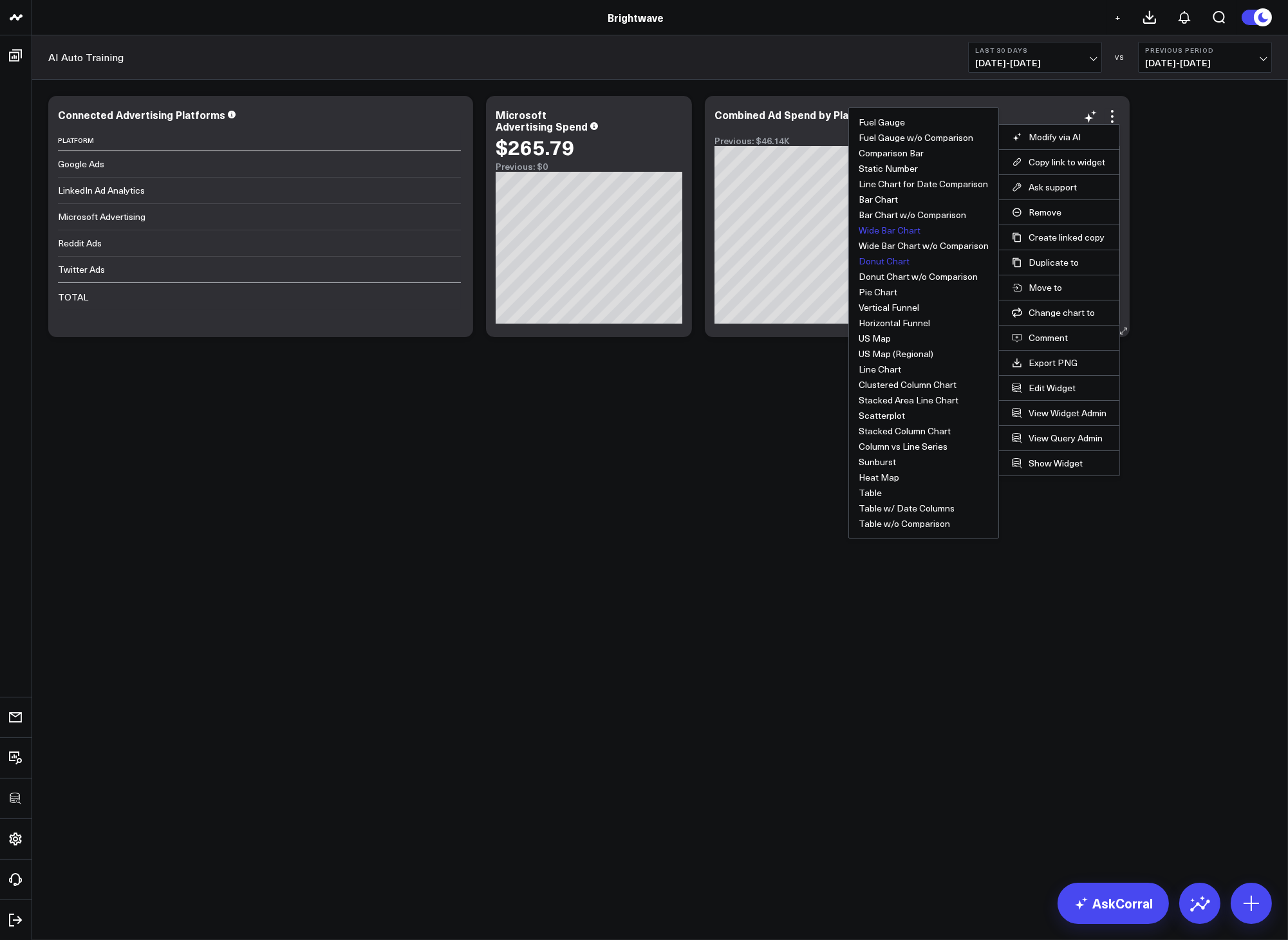
click at [889, 233] on button "Wide Bar Chart" at bounding box center [889, 230] width 62 height 9
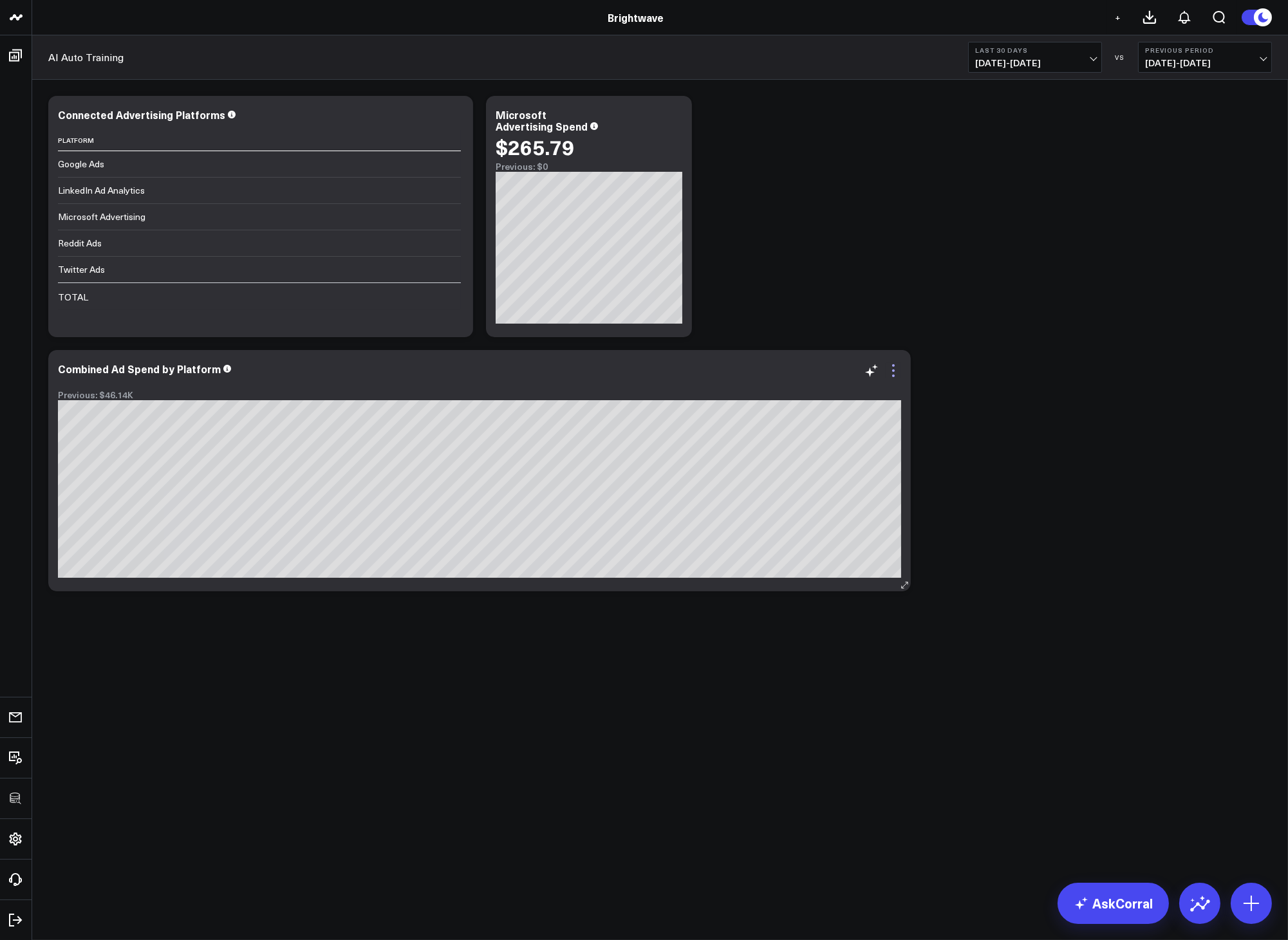
click at [895, 370] on icon at bounding box center [893, 370] width 16 height 16
click at [621, 672] on div "Modify via AI Copy link to widget Ask support Remove Create linked copy Executi…" at bounding box center [660, 377] width 1256 height 595
click at [899, 375] on icon at bounding box center [893, 370] width 16 height 16
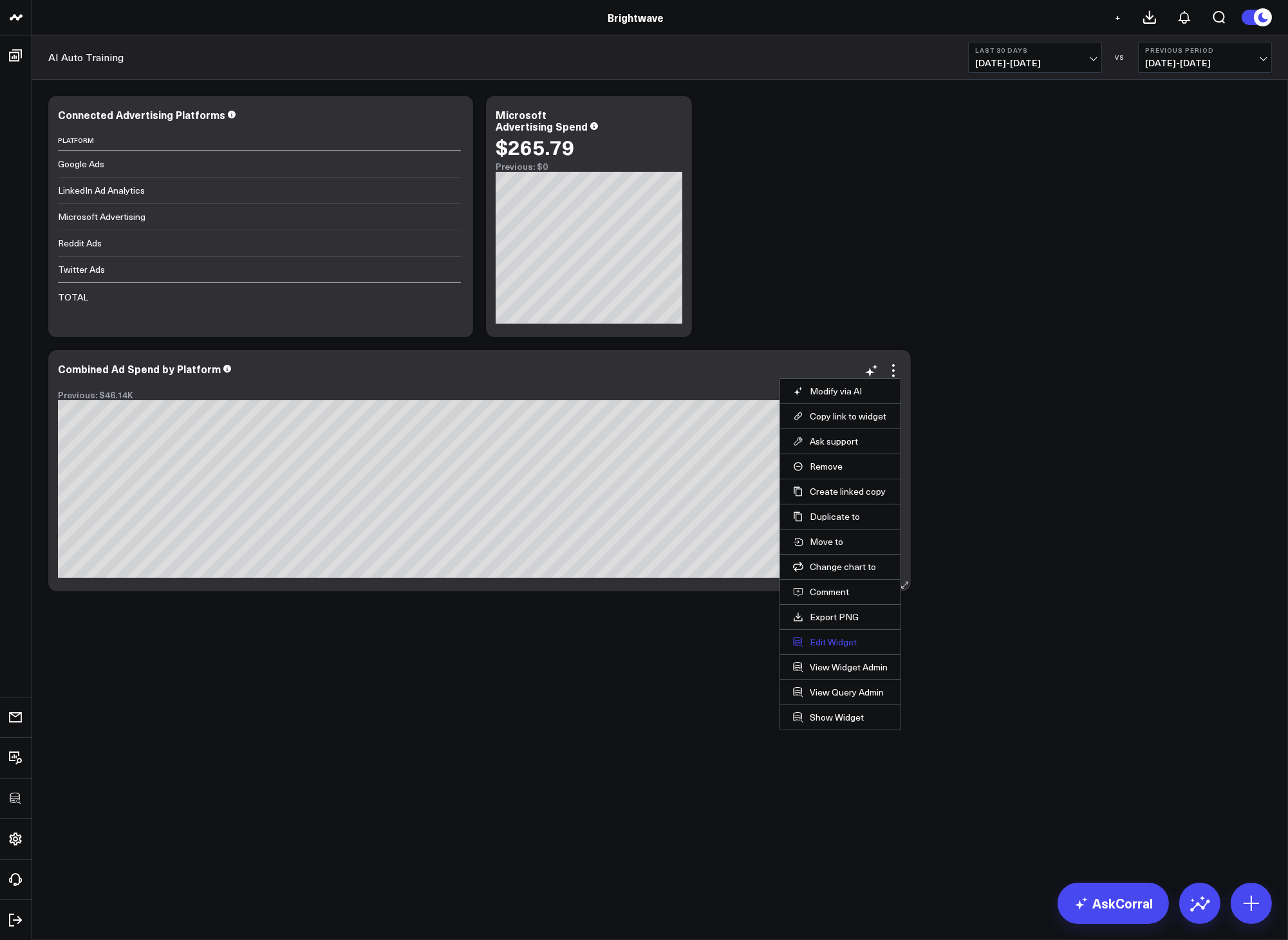
click at [835, 638] on button "Edit Widget" at bounding box center [839, 642] width 95 height 12
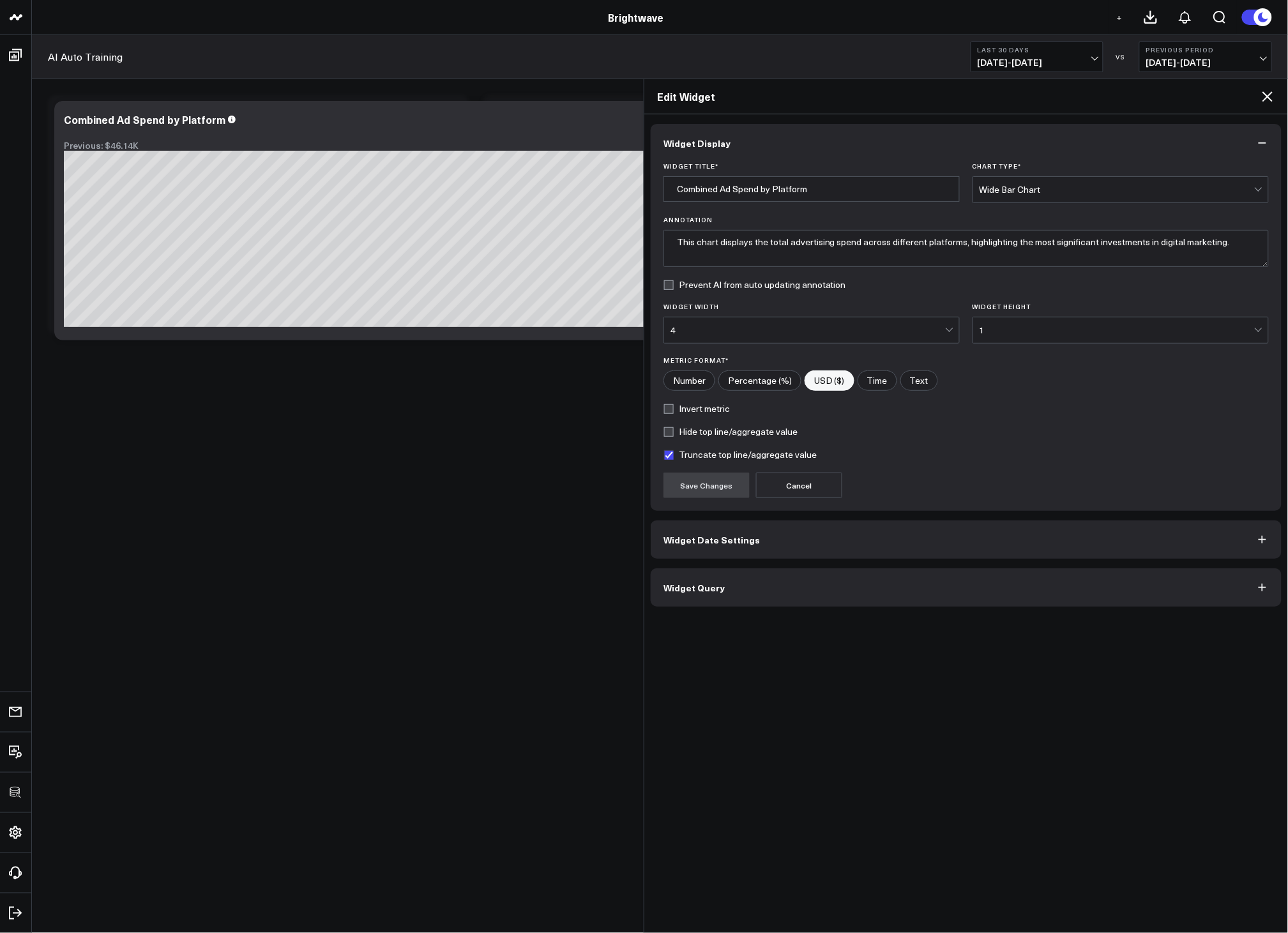
click at [760, 587] on button "Widget Query" at bounding box center [966, 587] width 631 height 38
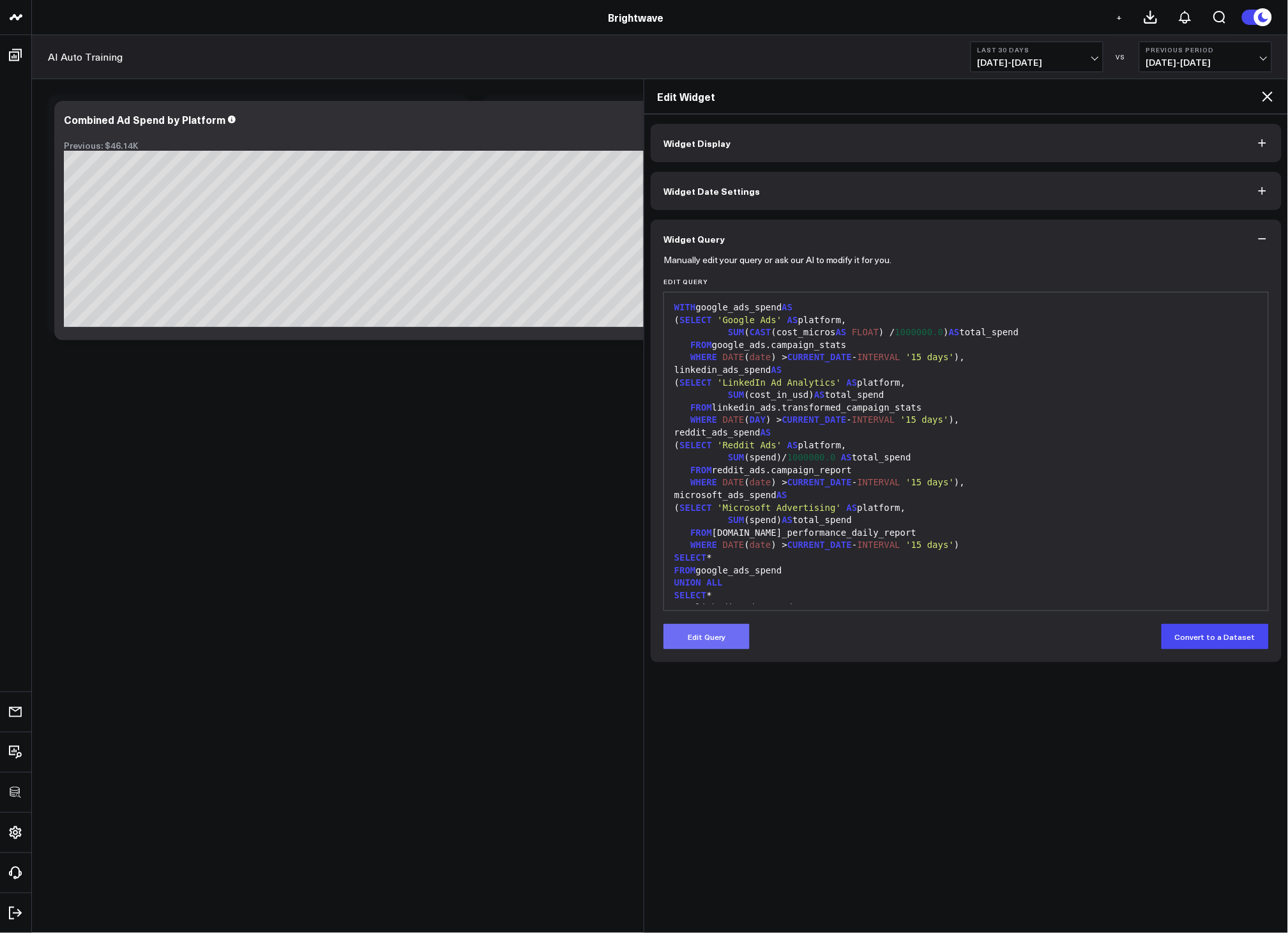
click at [715, 636] on button "Edit Query" at bounding box center [706, 636] width 87 height 25
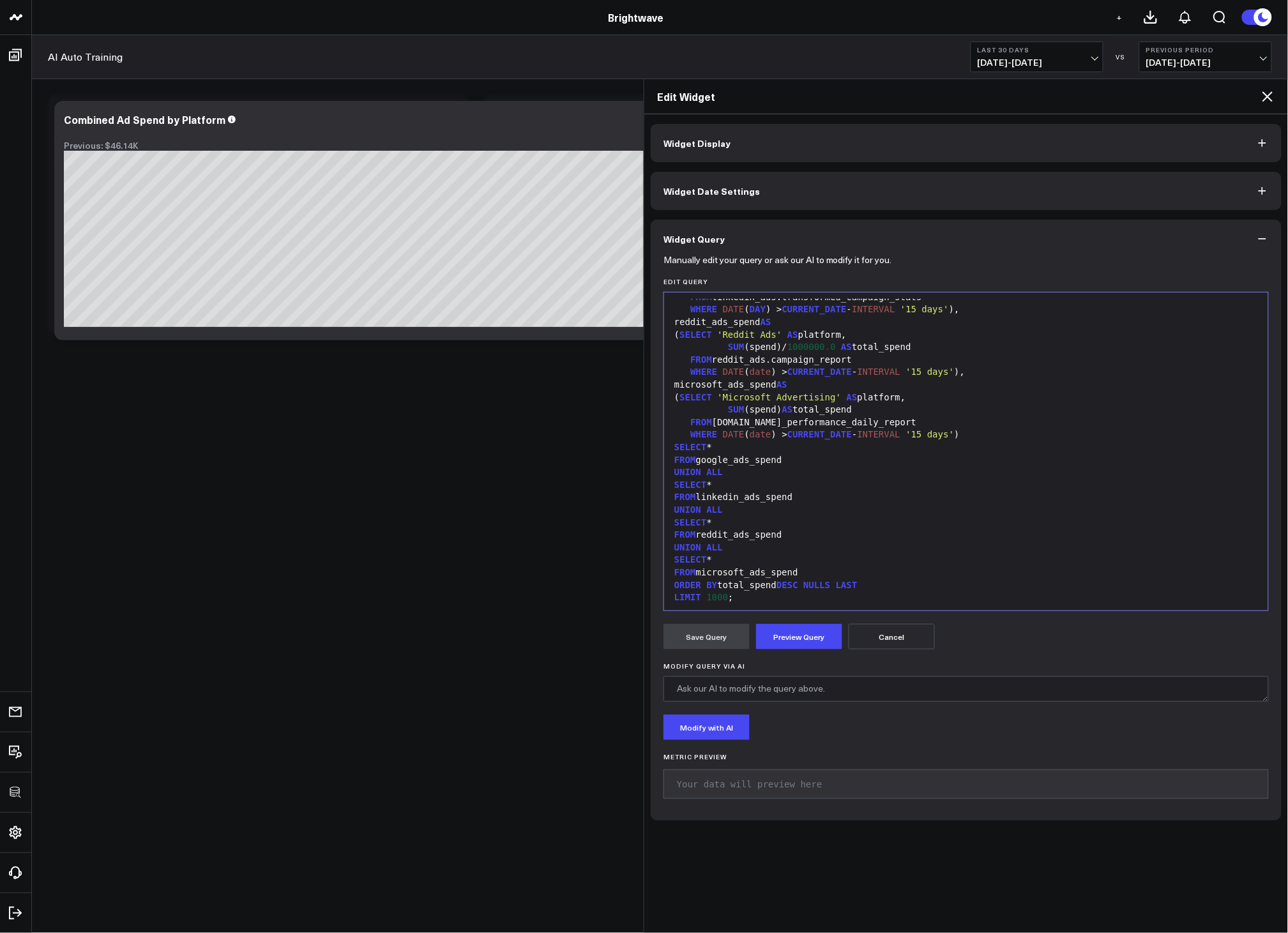
scroll to position [112, 0]
click at [790, 692] on textarea "Modify Query via AI" at bounding box center [965, 689] width 605 height 25
type textarea "Include Twitter Ads spend"
click at [785, 644] on button "Preview Query" at bounding box center [800, 636] width 87 height 25
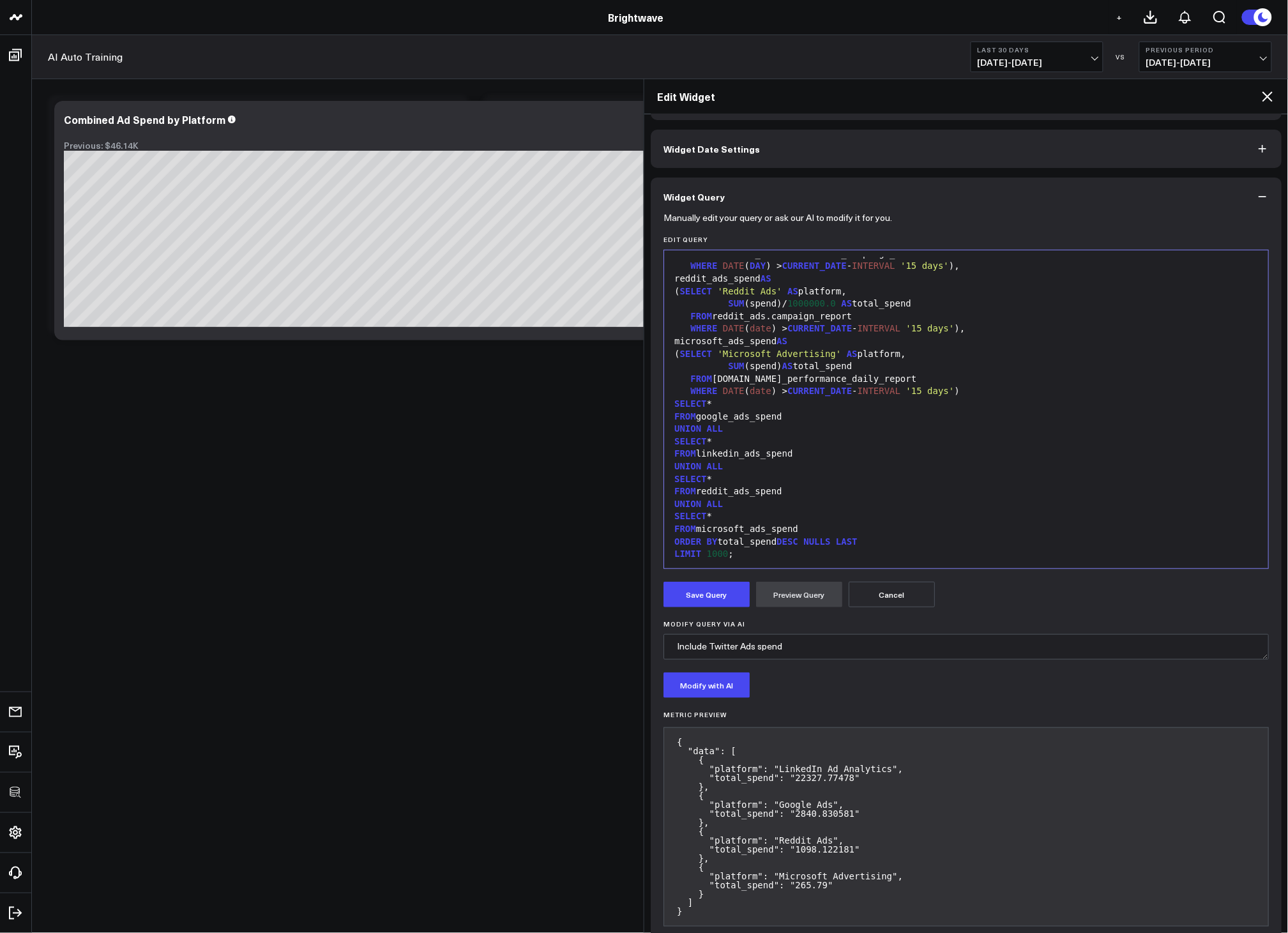
scroll to position [67, 0]
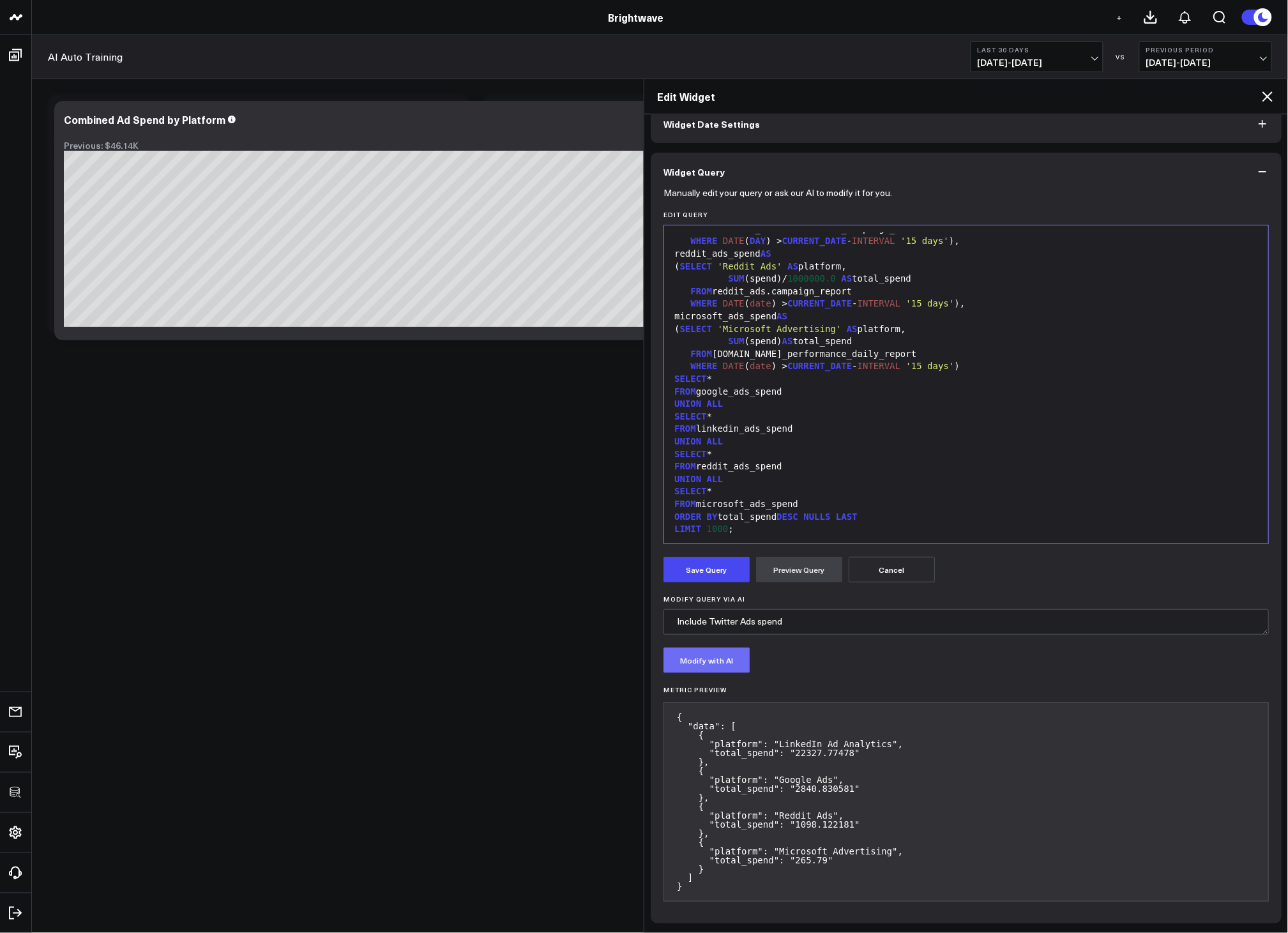
click at [697, 662] on button "Modify with AI" at bounding box center [706, 660] width 87 height 25
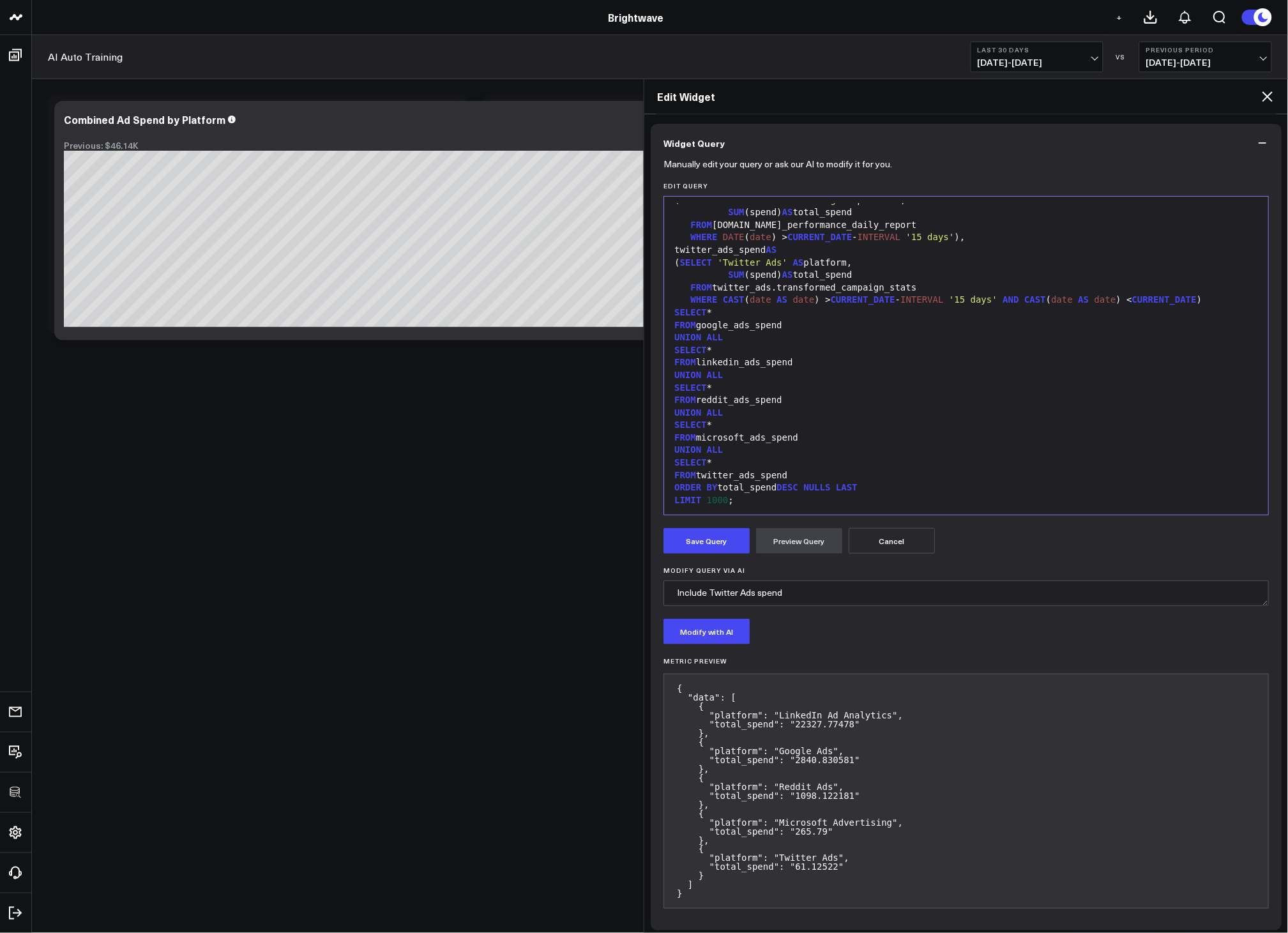
scroll to position [103, 0]
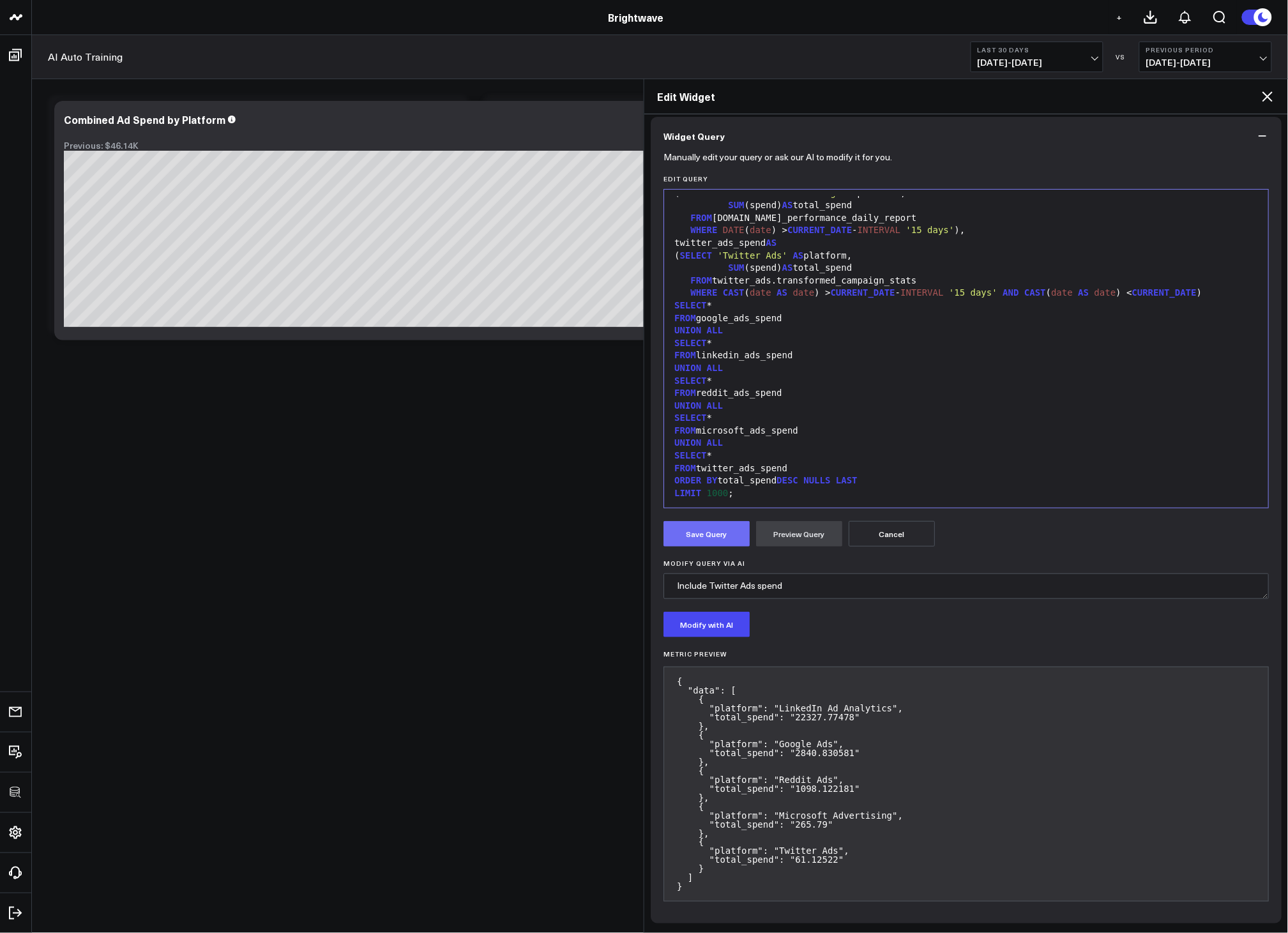
click at [702, 542] on button "Save Query" at bounding box center [706, 533] width 87 height 25
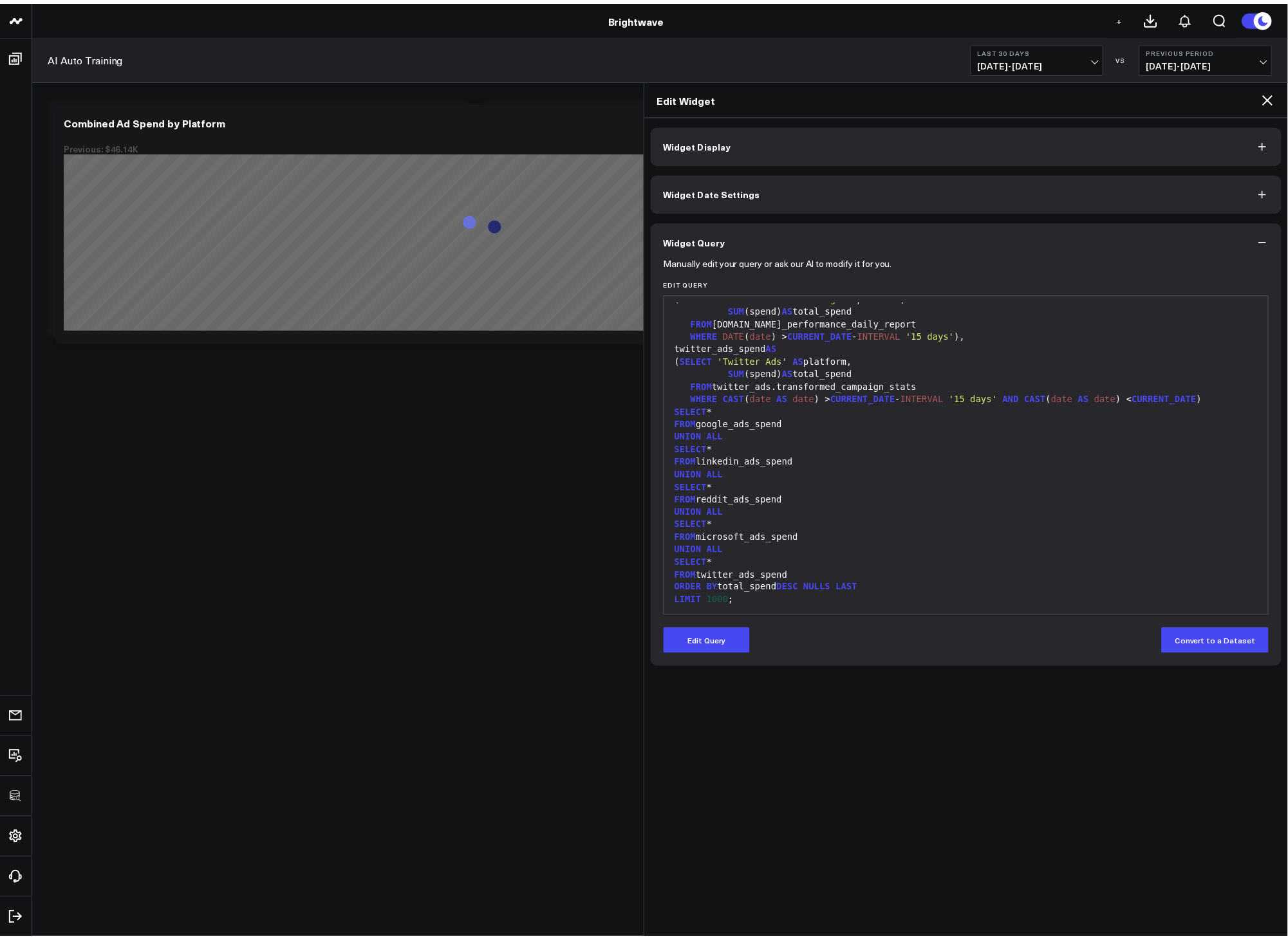
scroll to position [0, 0]
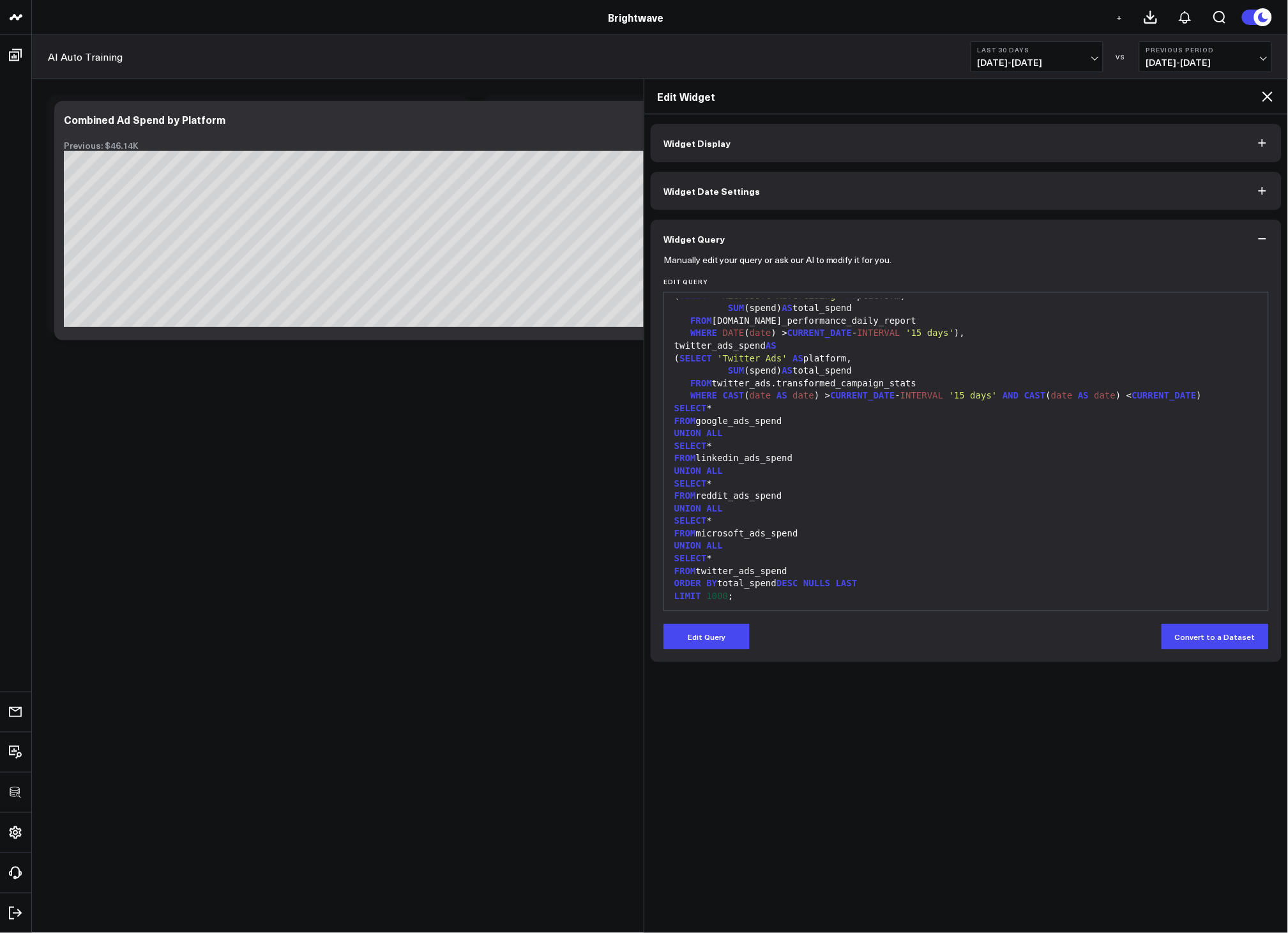
click at [1268, 92] on icon at bounding box center [1268, 96] width 16 height 16
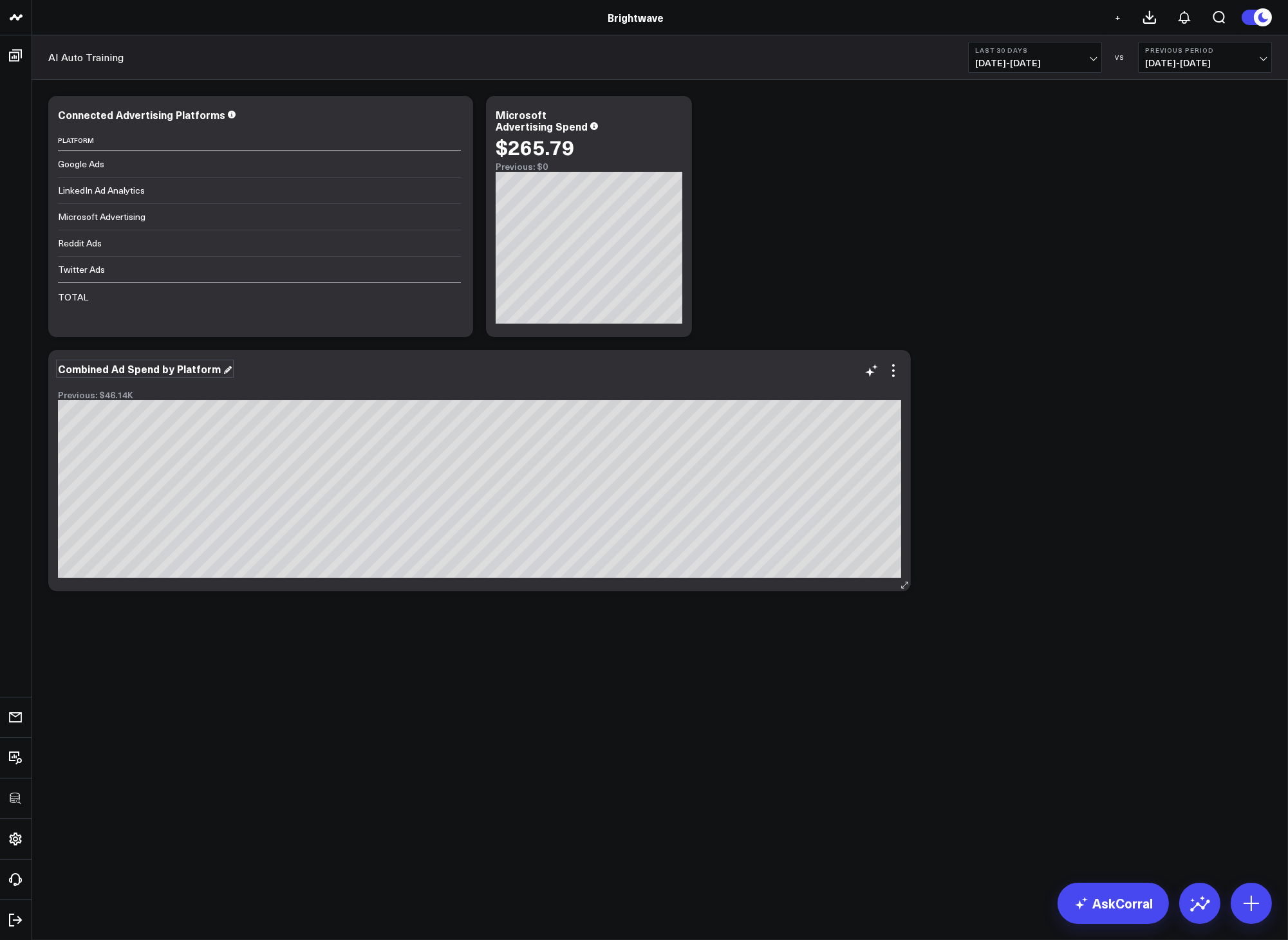
click at [131, 365] on div "Combined Ad Spend by Platform" at bounding box center [144, 368] width 174 height 14
drag, startPoint x: 96, startPoint y: 374, endPoint x: 36, endPoint y: 370, distance: 60.1
click at [37, 370] on div "Modify via AI Copy link to widget Ask support Remove Create linked copy Executi…" at bounding box center [660, 377] width 1256 height 595
click at [783, 332] on div "Modify via AI Copy link to widget Ask support Remove Create linked copy Executi…" at bounding box center [660, 344] width 1236 height 509
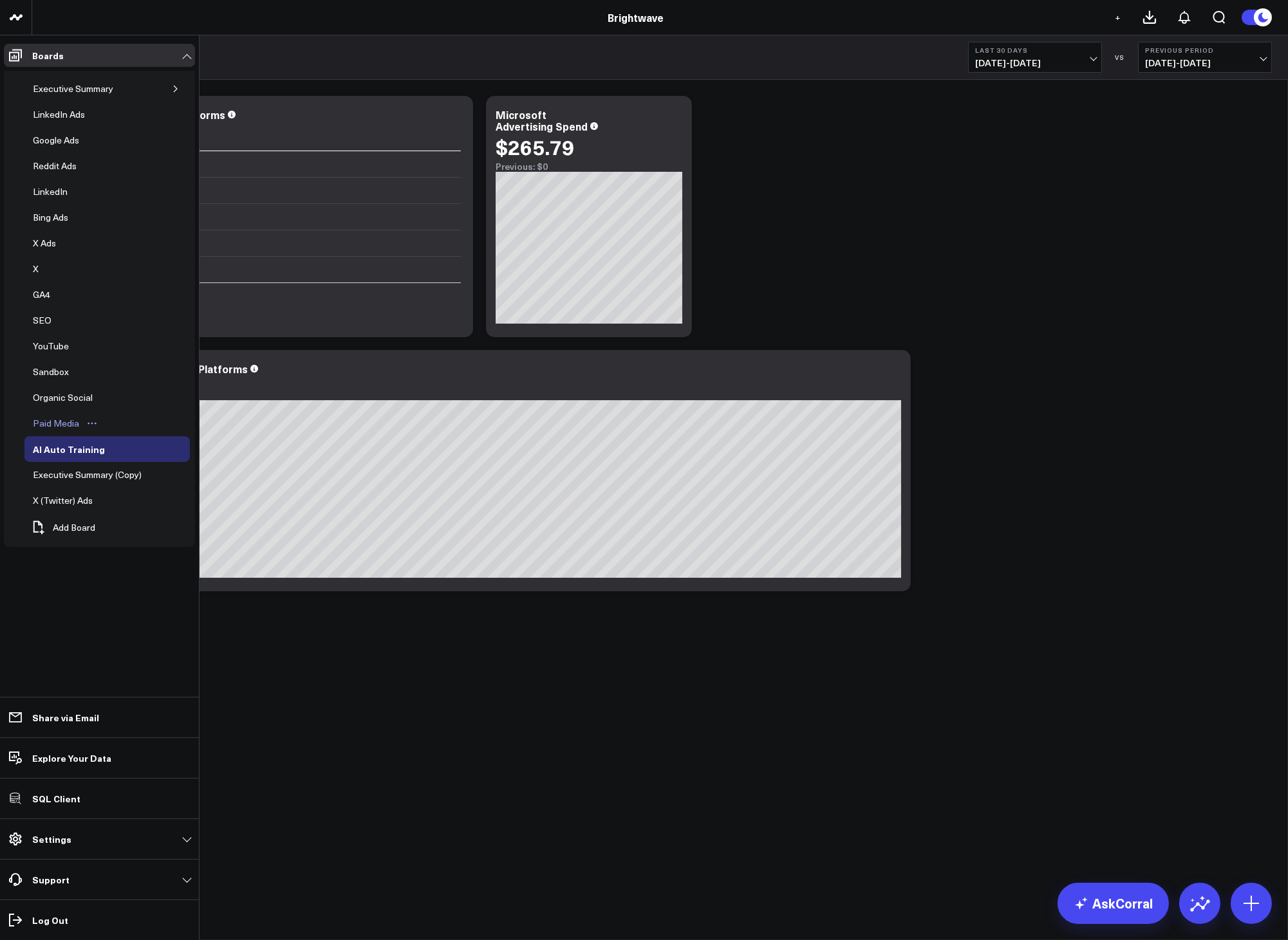
click at [49, 426] on div "Paid Media" at bounding box center [56, 423] width 53 height 16
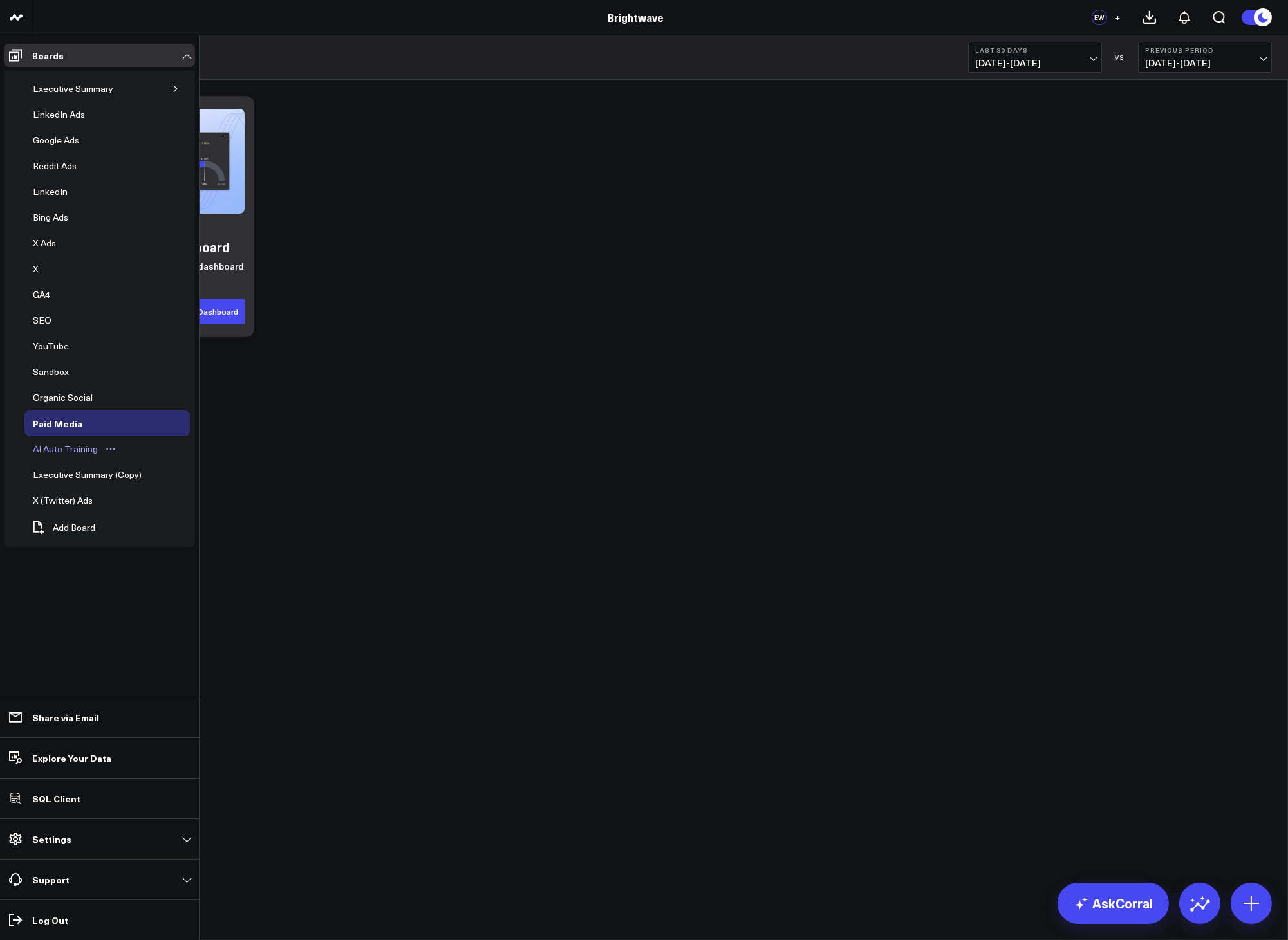
click at [69, 455] on div "AI Auto Training" at bounding box center [65, 449] width 72 height 16
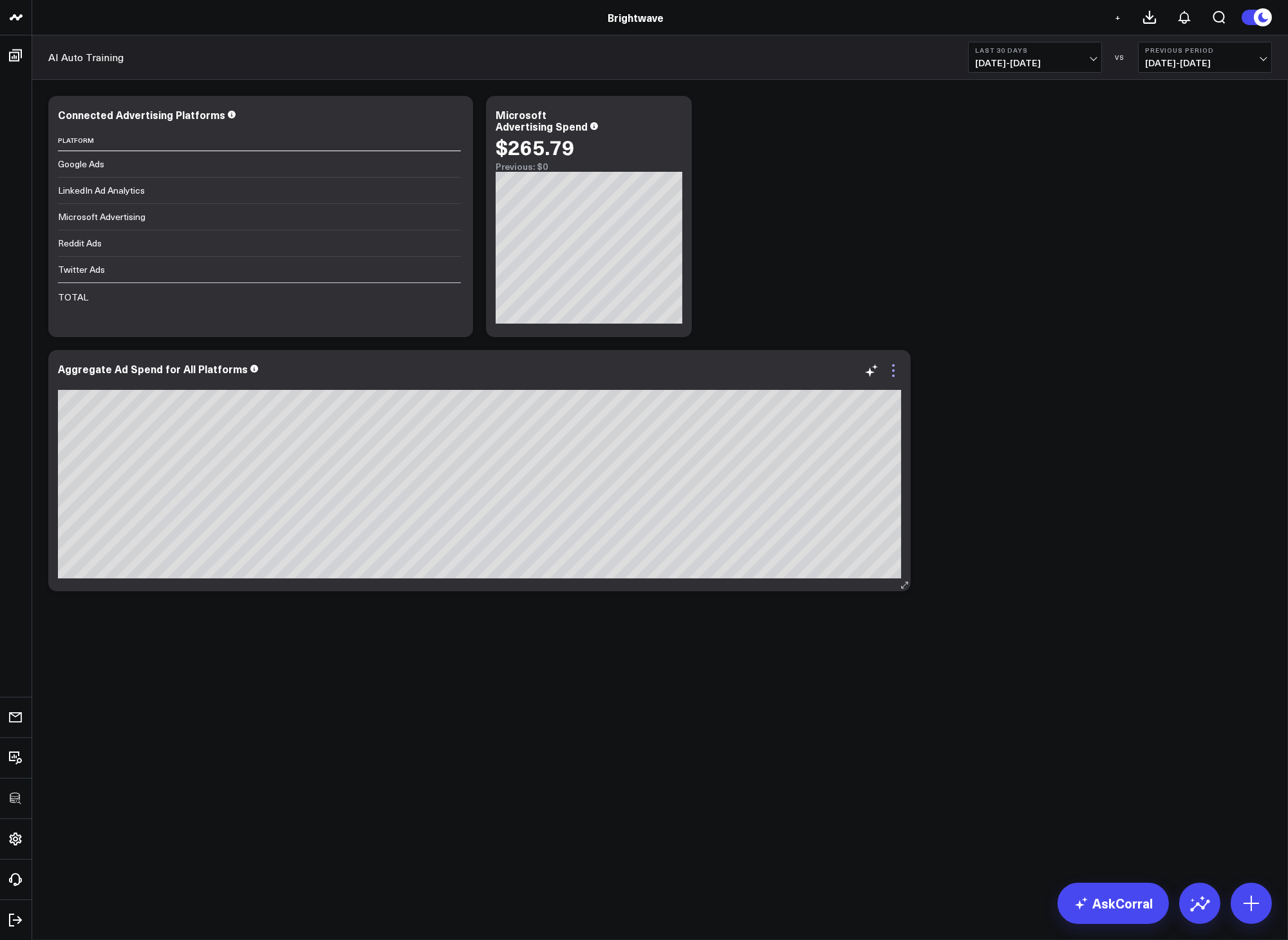
click at [889, 376] on icon at bounding box center [893, 370] width 16 height 16
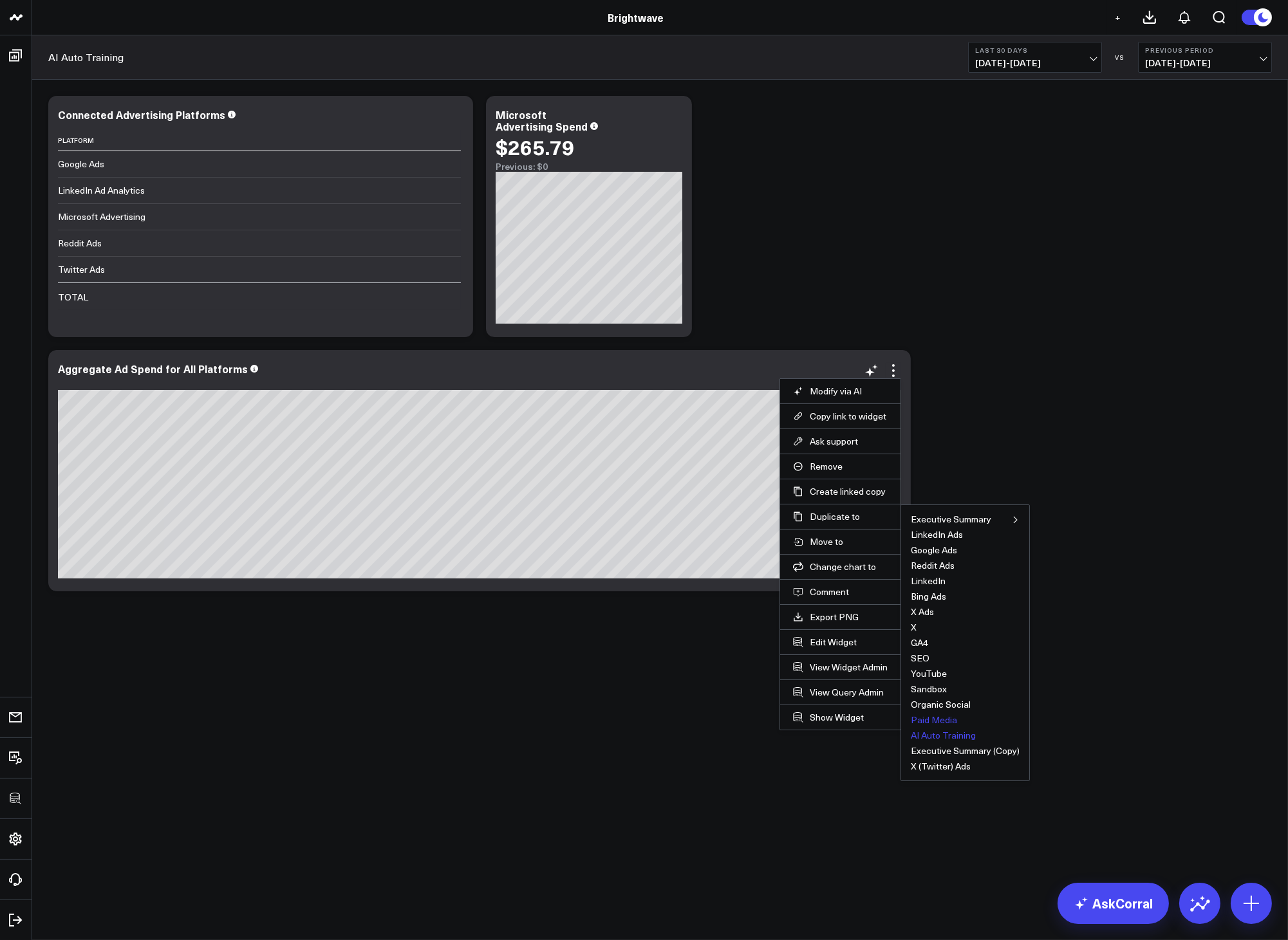
click at [924, 719] on button "Paid Media" at bounding box center [933, 720] width 46 height 9
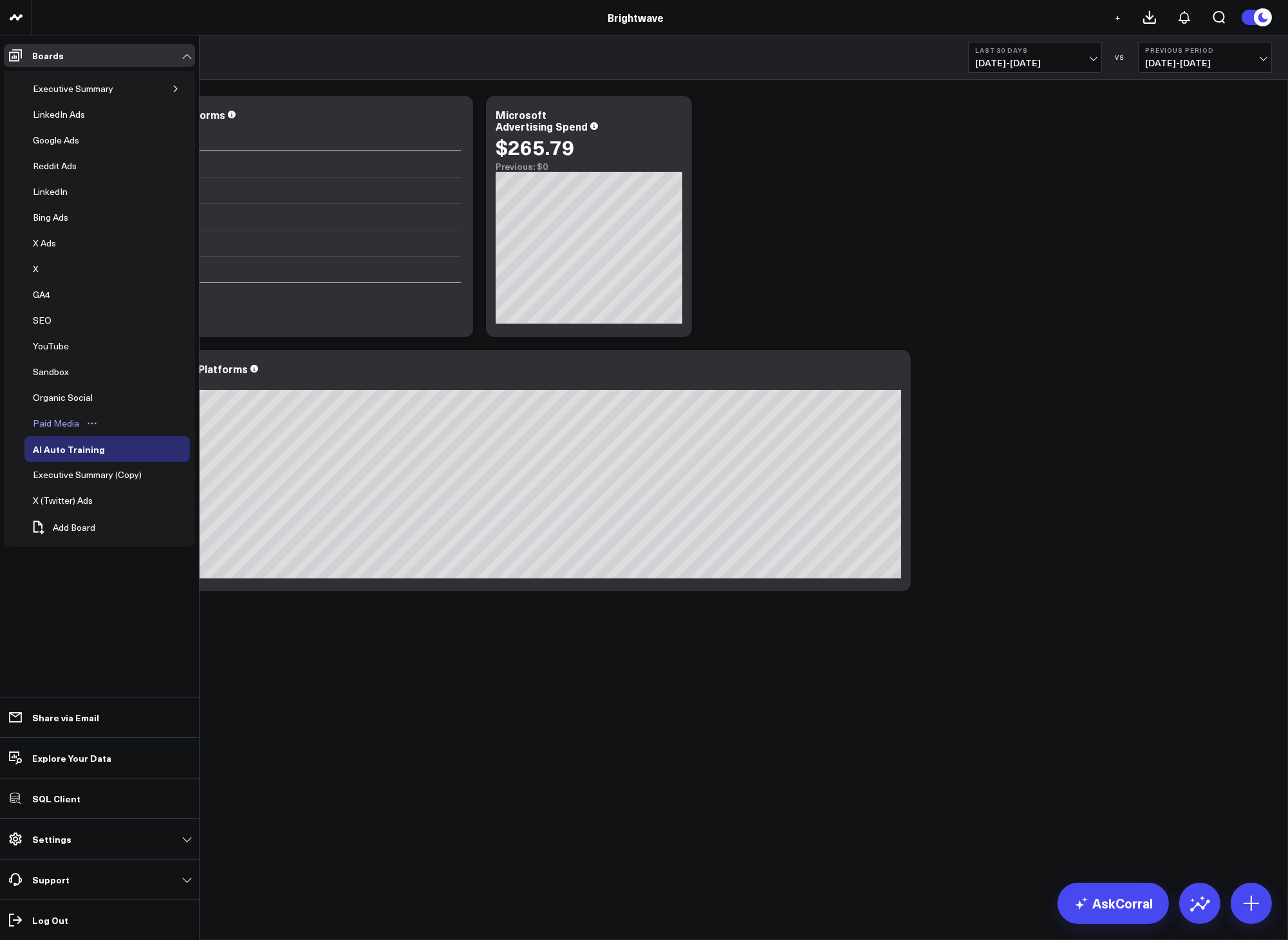
click at [65, 421] on div "Paid Media" at bounding box center [56, 423] width 53 height 16
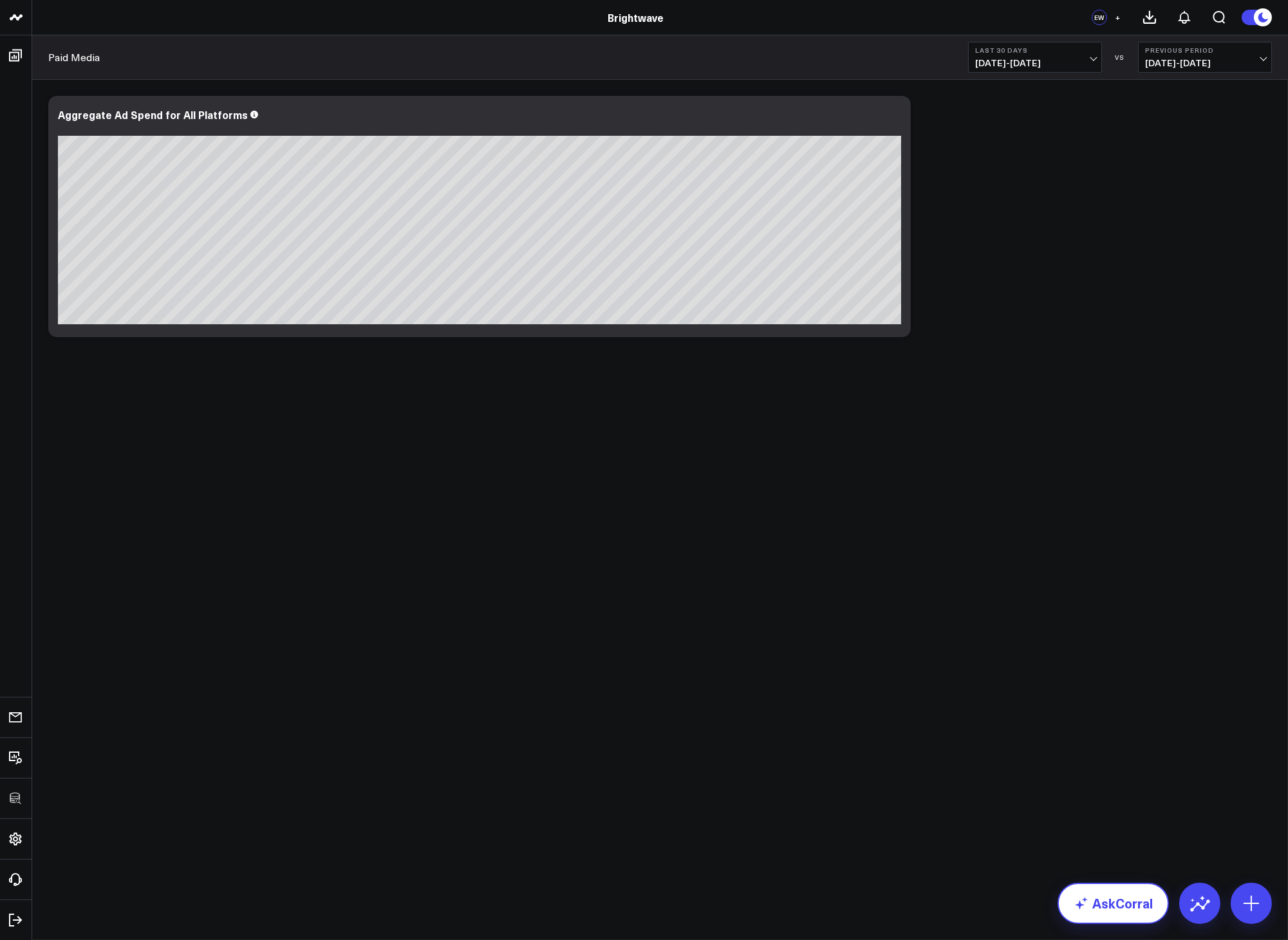
click at [1132, 906] on link "AskCorral" at bounding box center [1113, 904] width 111 height 41
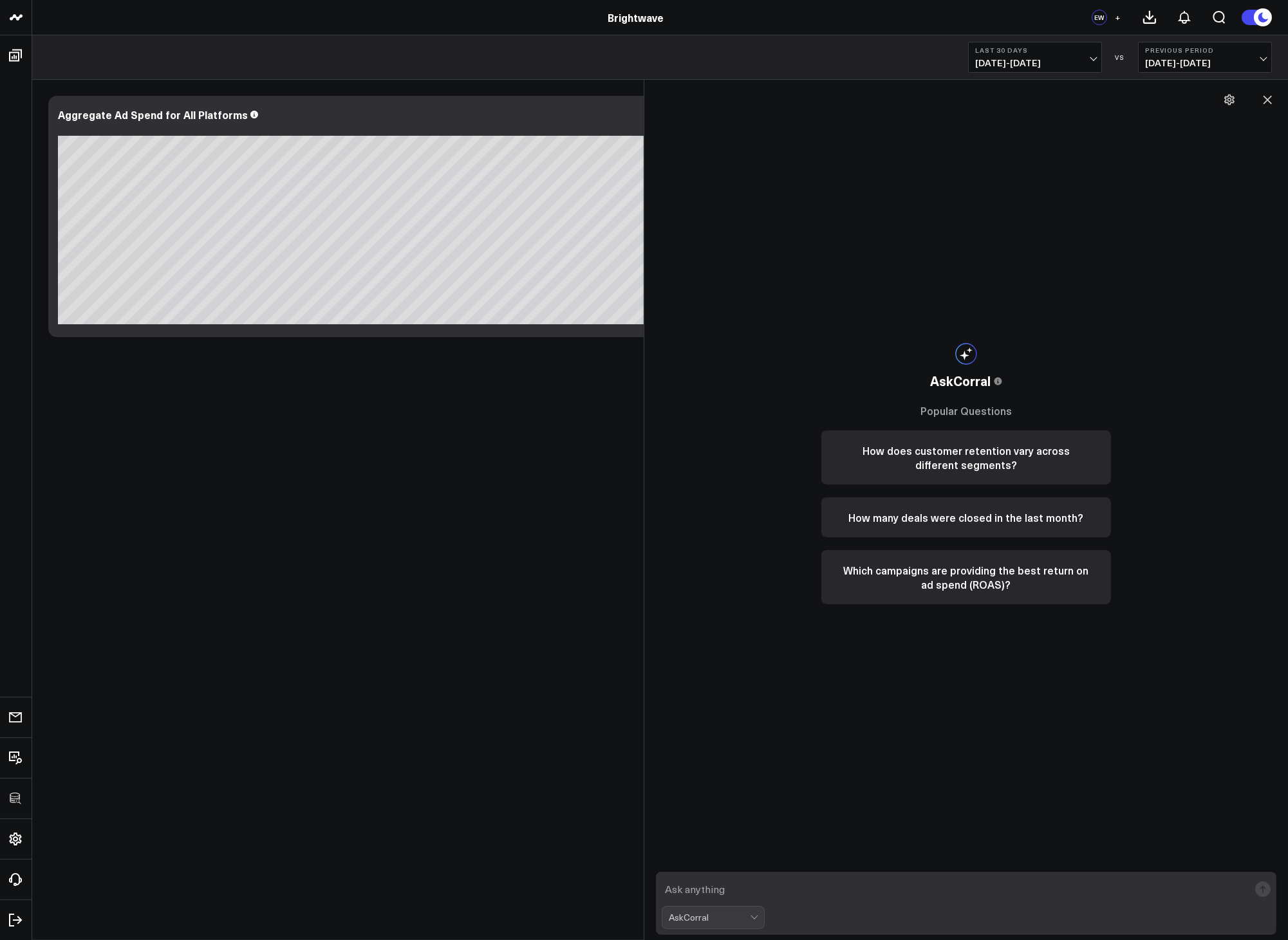
click at [132, 105] on div "Aggregate Ad Spend for All Platforms" at bounding box center [480, 216] width 863 height 241
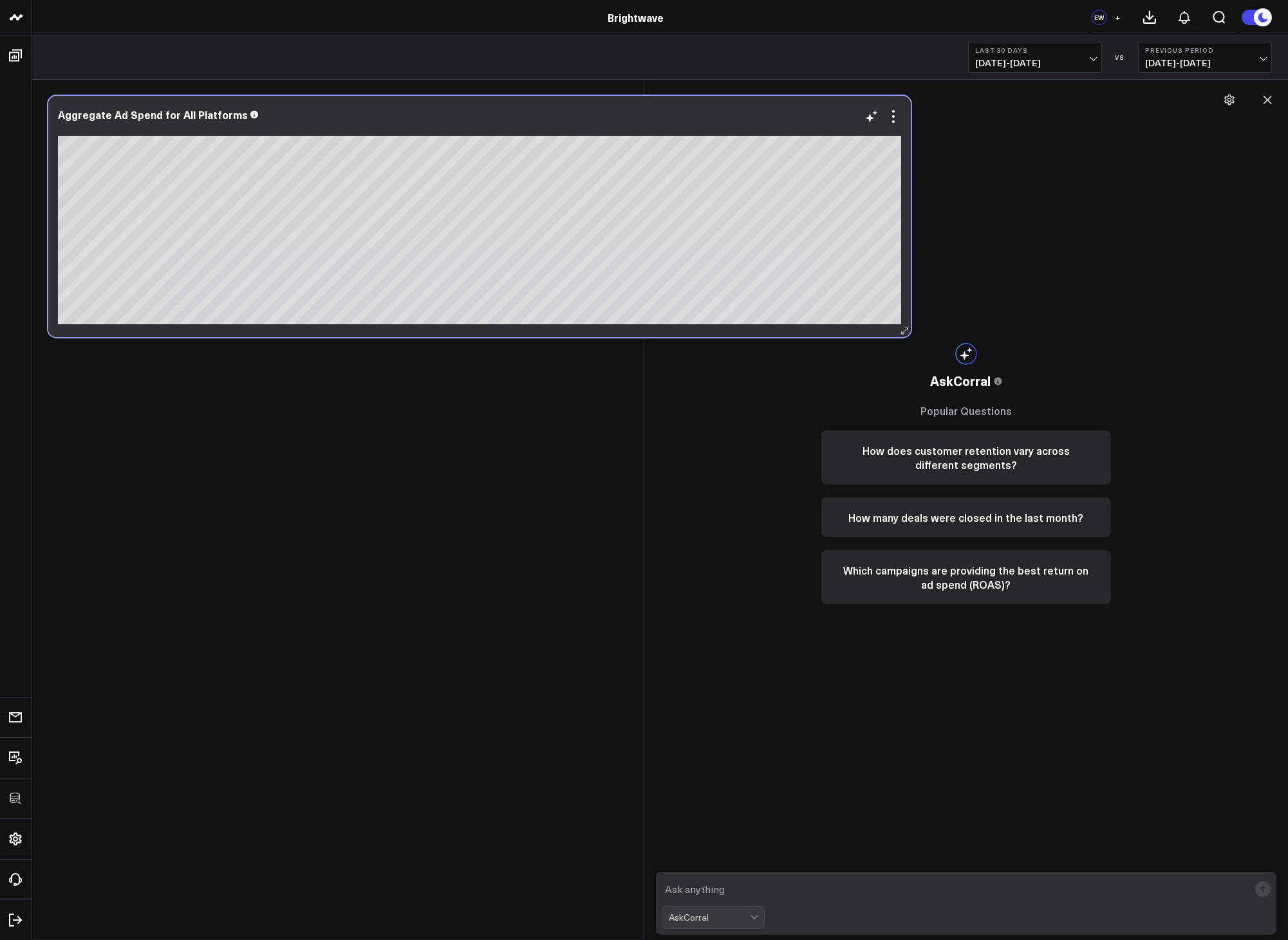
click at [123, 125] on div at bounding box center [479, 128] width 843 height 9
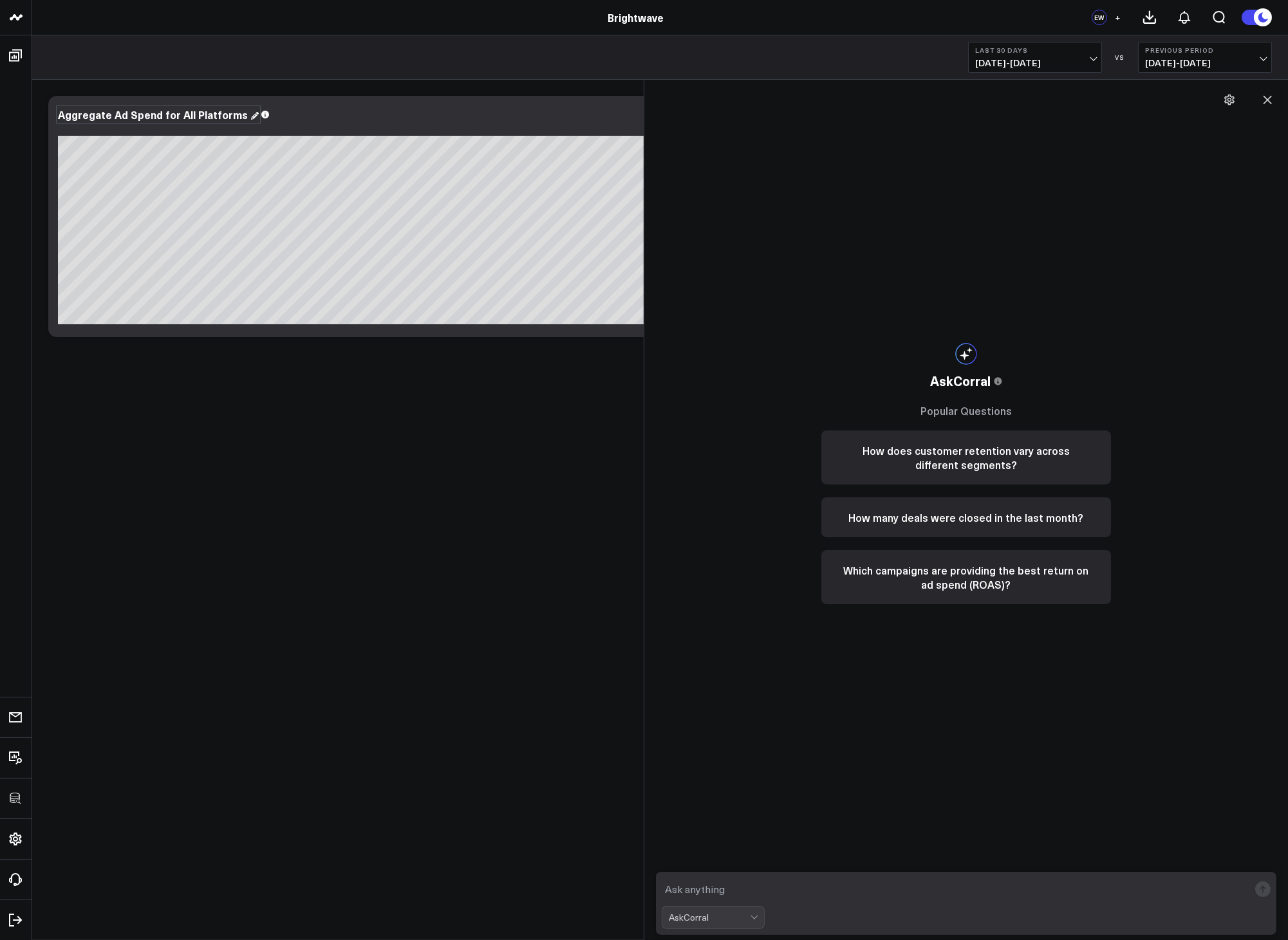
click at [117, 120] on div "Aggregate Ad Spend for All Platforms" at bounding box center [158, 114] width 201 height 14
drag, startPoint x: 110, startPoint y: 119, endPoint x: 43, endPoint y: 109, distance: 67.7
click at [43, 109] on div "Modify via AI Copy link to widget Ask support Remove Create linked copy Executi…" at bounding box center [660, 216] width 1236 height 254
click at [316, 453] on body "3725 Test 829 Studios Accenture Acme Industrial Activant Capital ADVENT Agricul…" at bounding box center [644, 470] width 1288 height 940
click at [796, 889] on textarea at bounding box center [955, 890] width 587 height 23
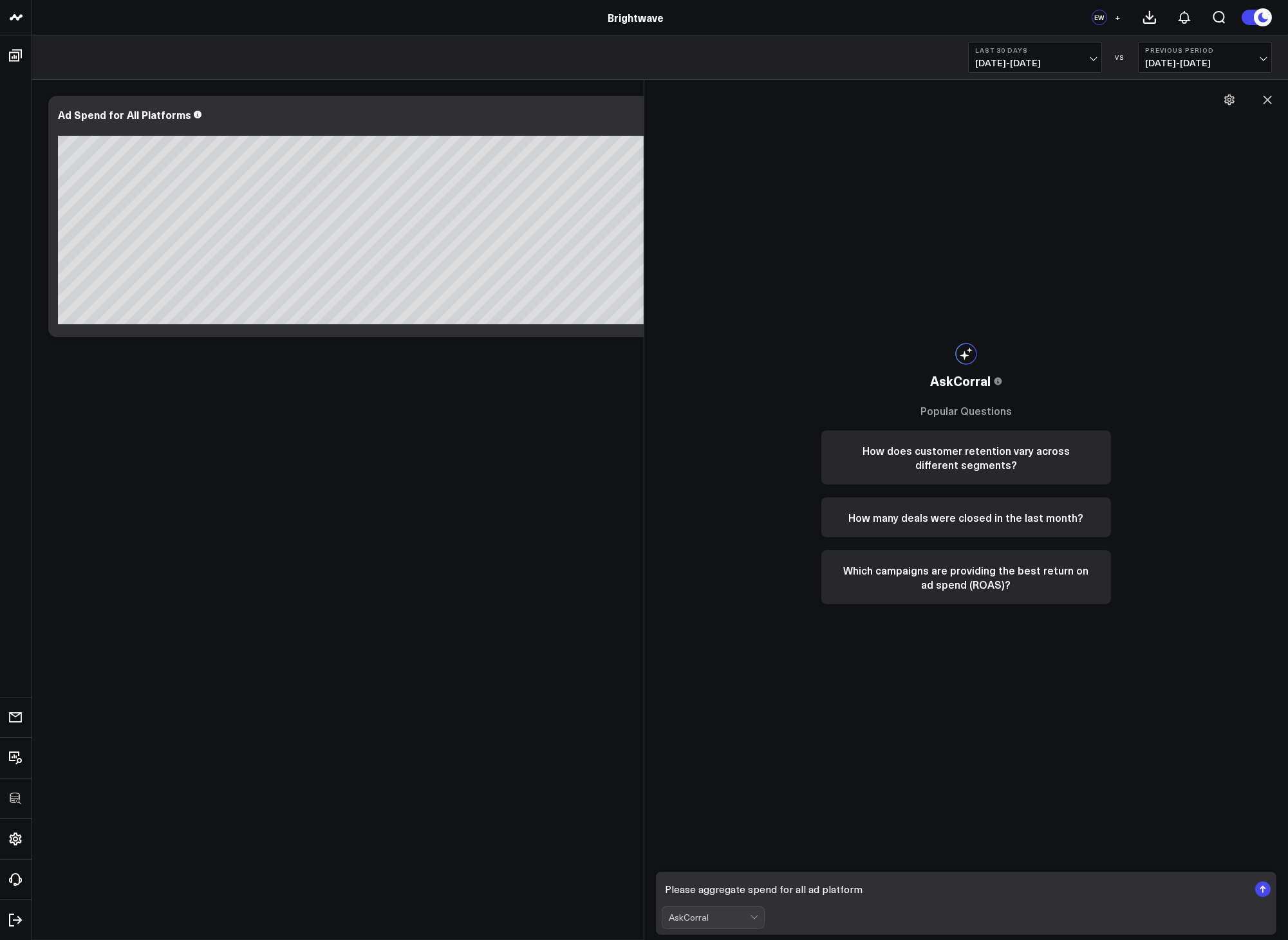
type textarea "Please aggregate spend for all ad platforms"
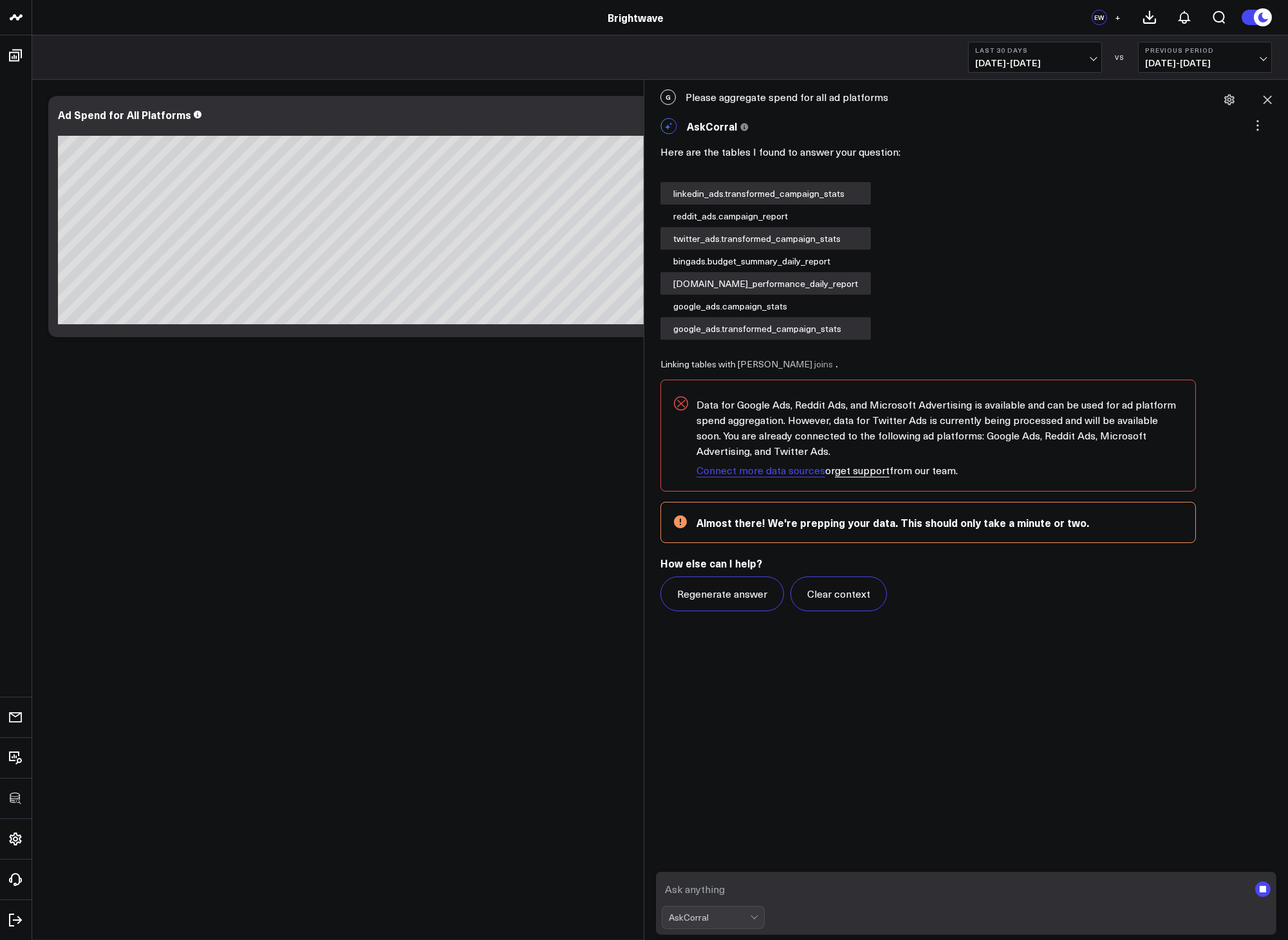
click at [737, 470] on link "Connect more data sources" at bounding box center [760, 470] width 128 height 14
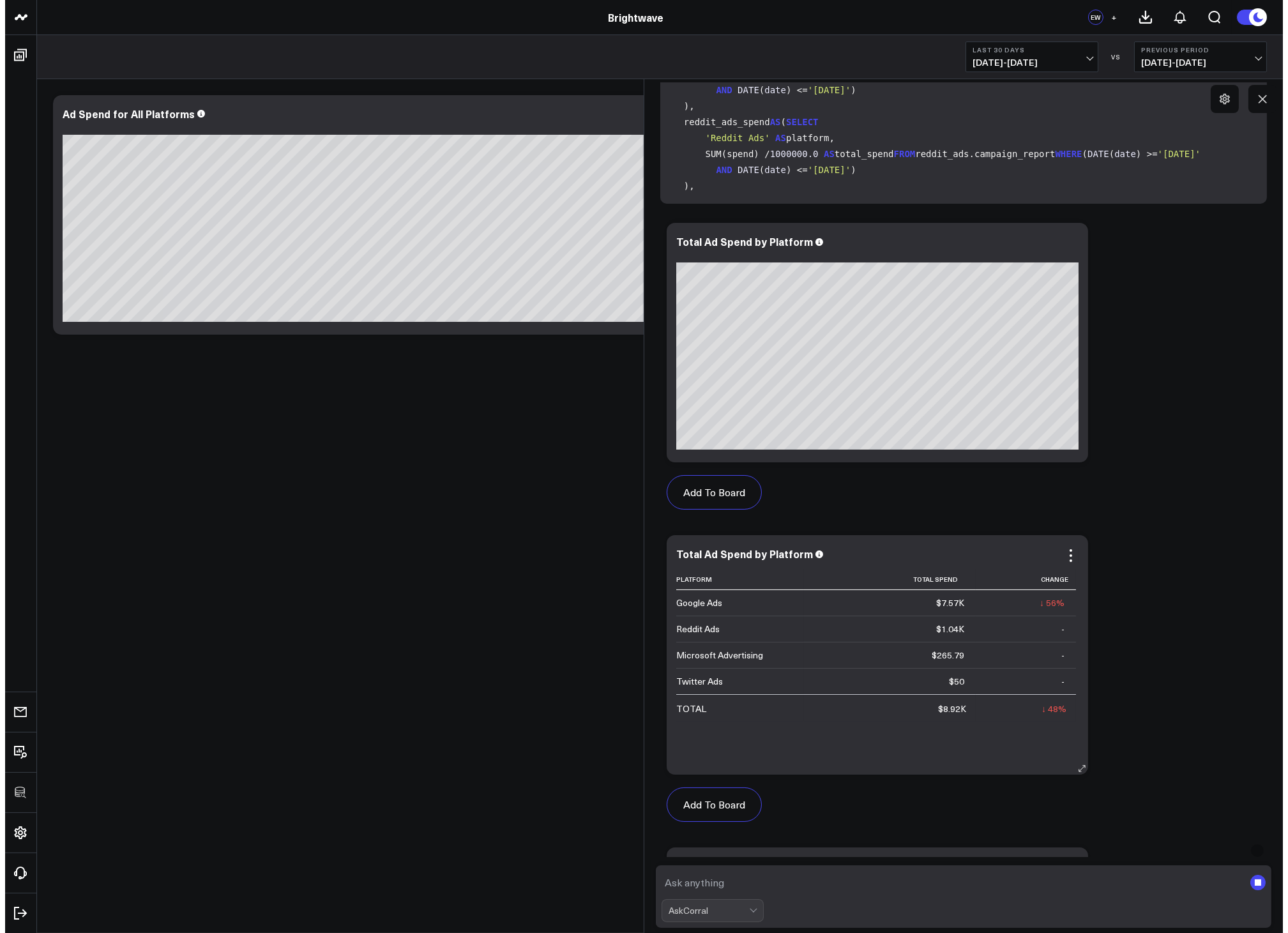
scroll to position [521, 0]
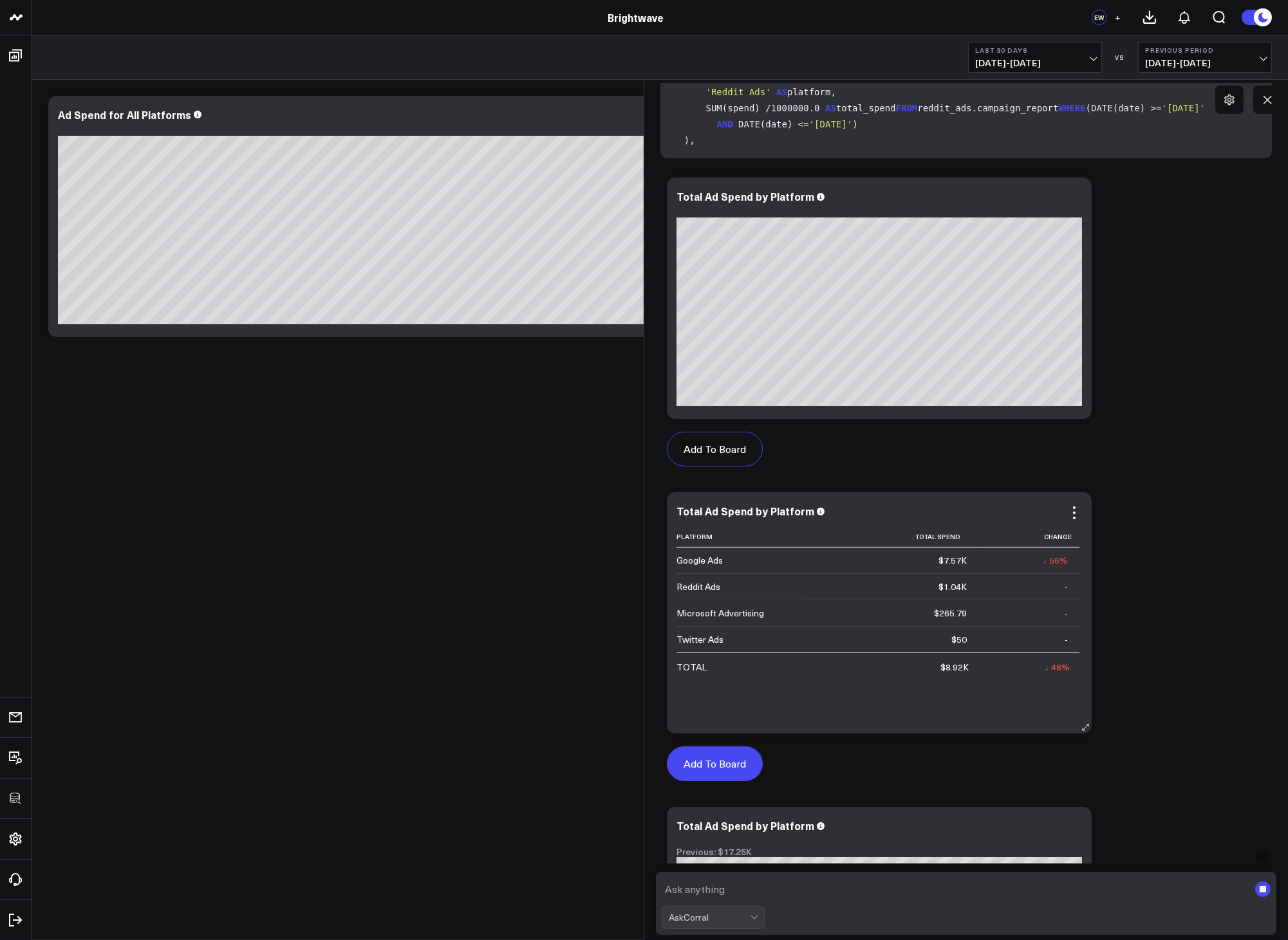
click at [722, 764] on button "Add To Board" at bounding box center [714, 764] width 96 height 35
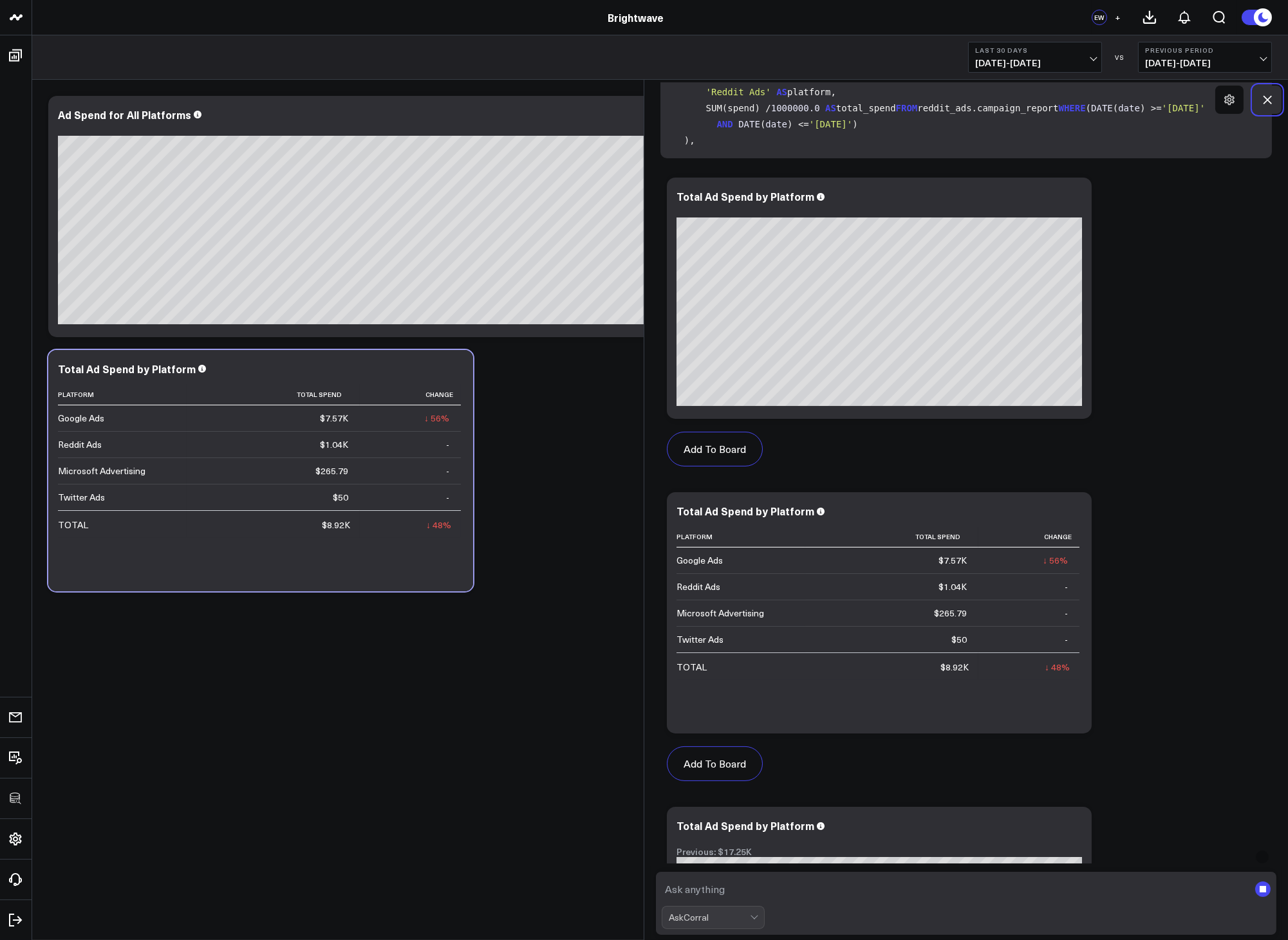
click at [1266, 105] on icon at bounding box center [1267, 100] width 13 height 13
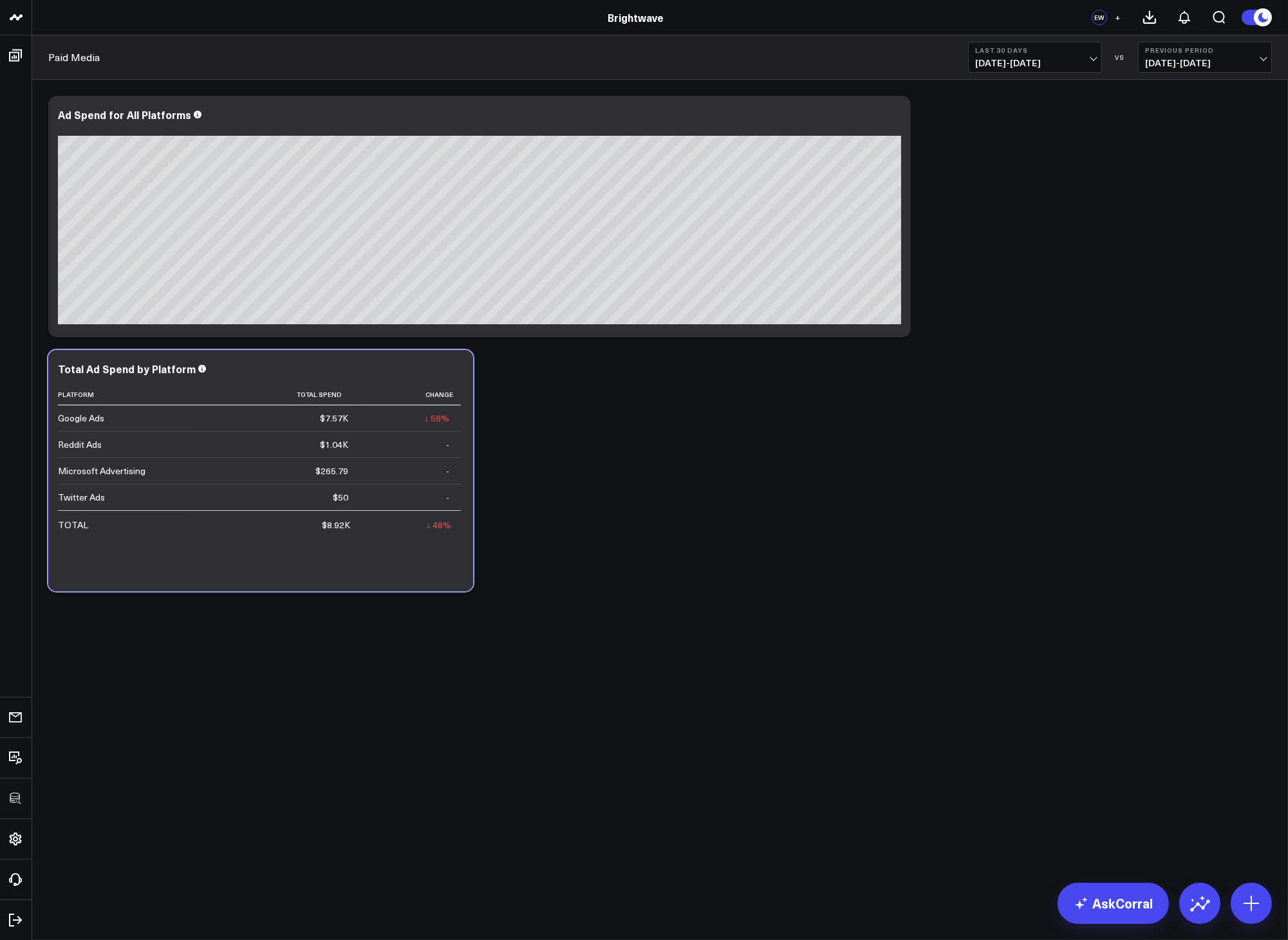
click at [1065, 67] on span "[DATE] - [DATE]" at bounding box center [1035, 63] width 119 height 11
click at [1012, 108] on link "Last 7 Days" at bounding box center [1035, 110] width 133 height 25
click at [456, 372] on icon at bounding box center [455, 370] width 16 height 16
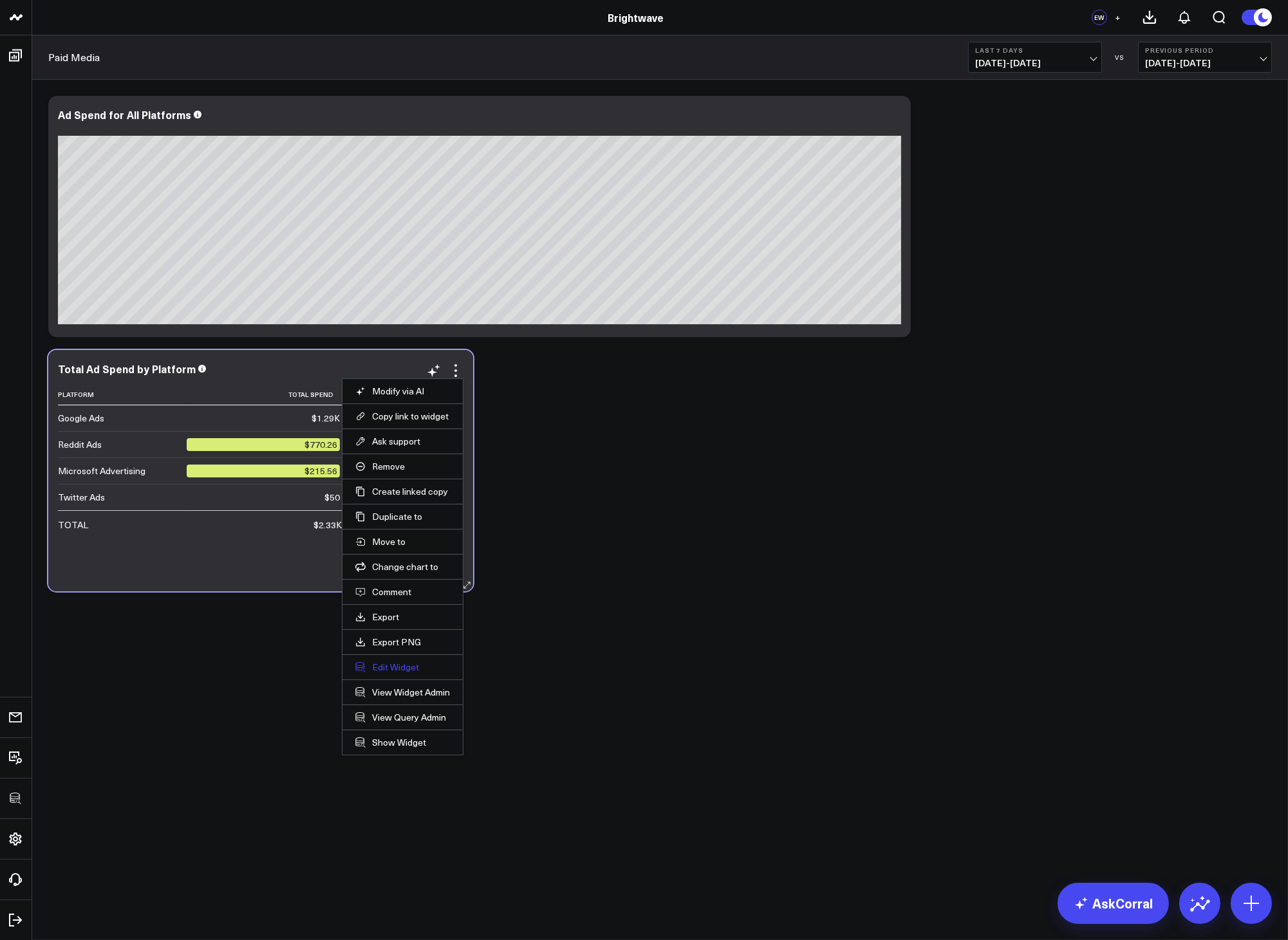
click at [391, 662] on button "Edit Widget" at bounding box center [402, 668] width 95 height 12
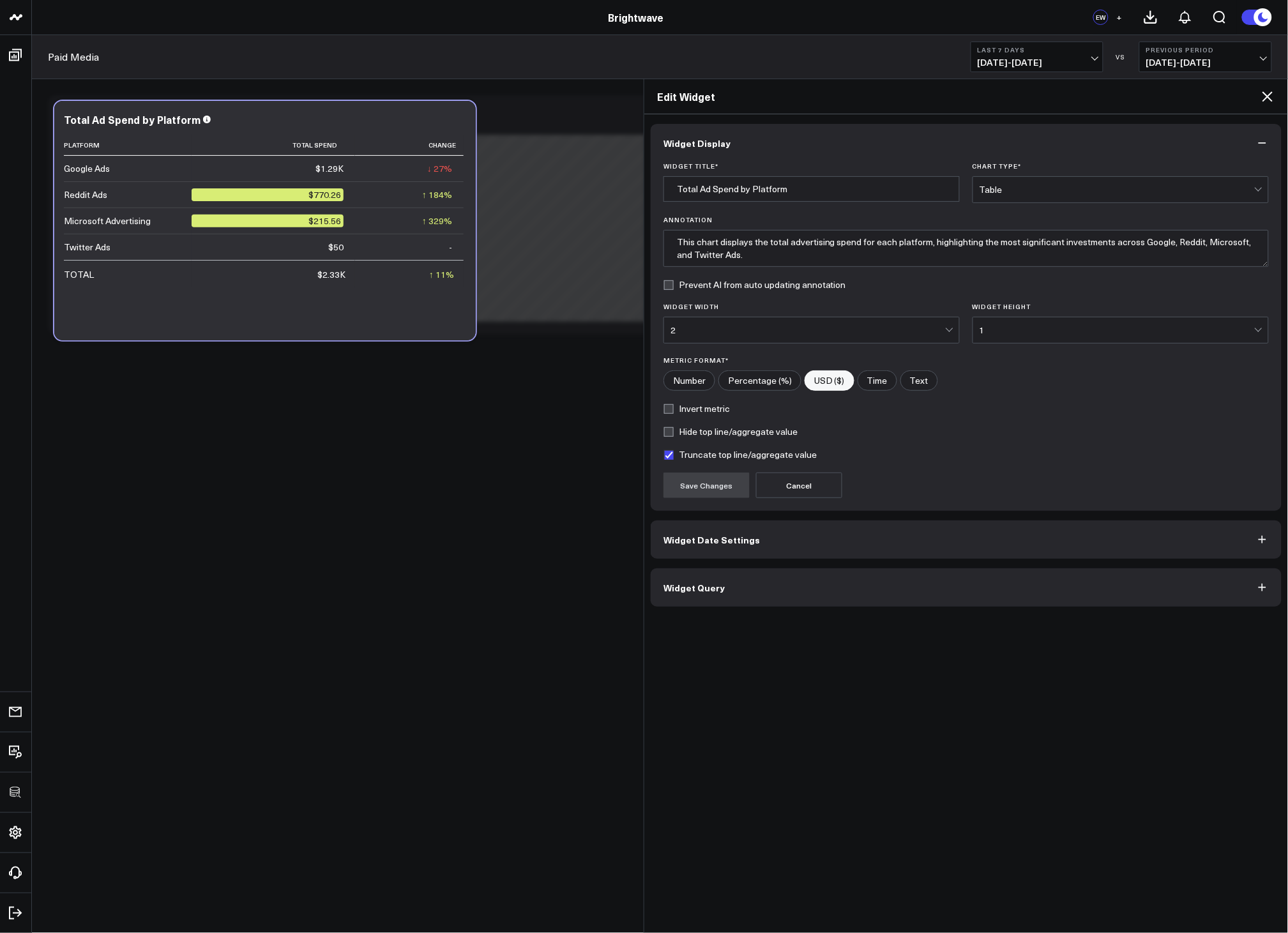
click at [695, 593] on span "Widget Query" at bounding box center [693, 587] width 61 height 11
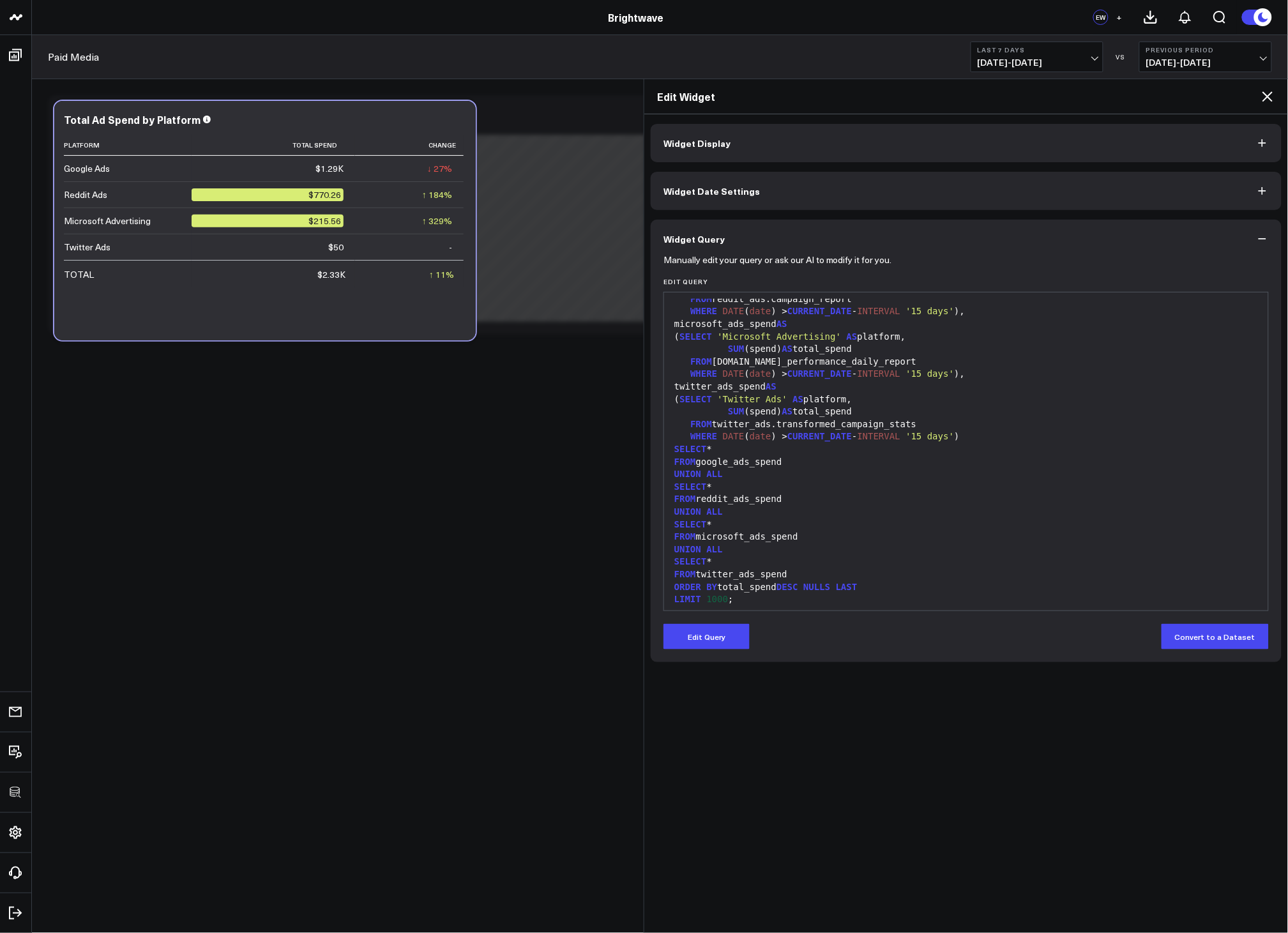
scroll to position [112, 0]
click at [722, 634] on button "Edit Query" at bounding box center [706, 636] width 87 height 25
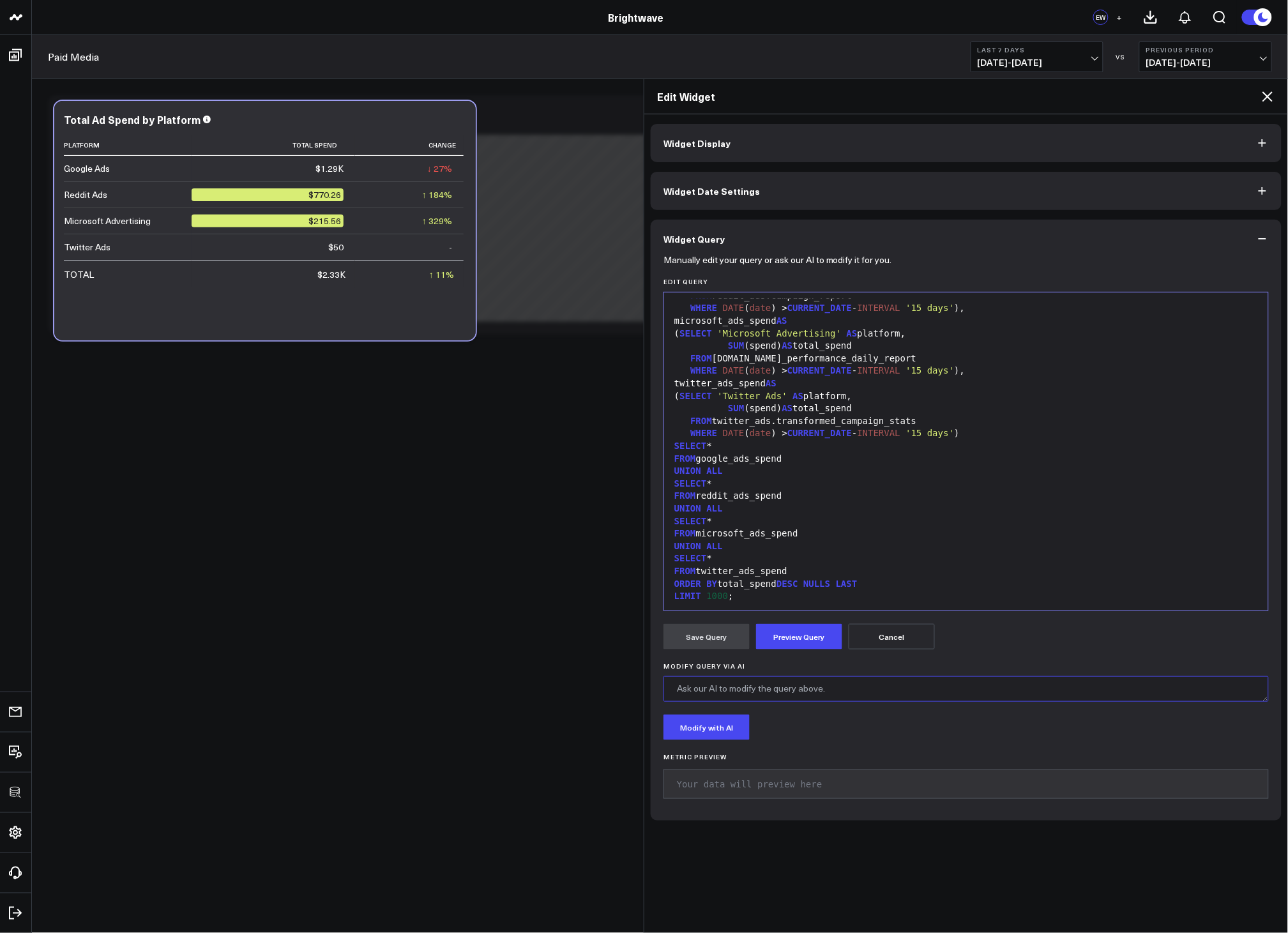
click at [781, 689] on textarea "Modify Query via AI" at bounding box center [965, 689] width 605 height 25
type textarea "Include LinkedIn Ads"
click at [704, 739] on button "Modify with AI" at bounding box center [706, 727] width 87 height 25
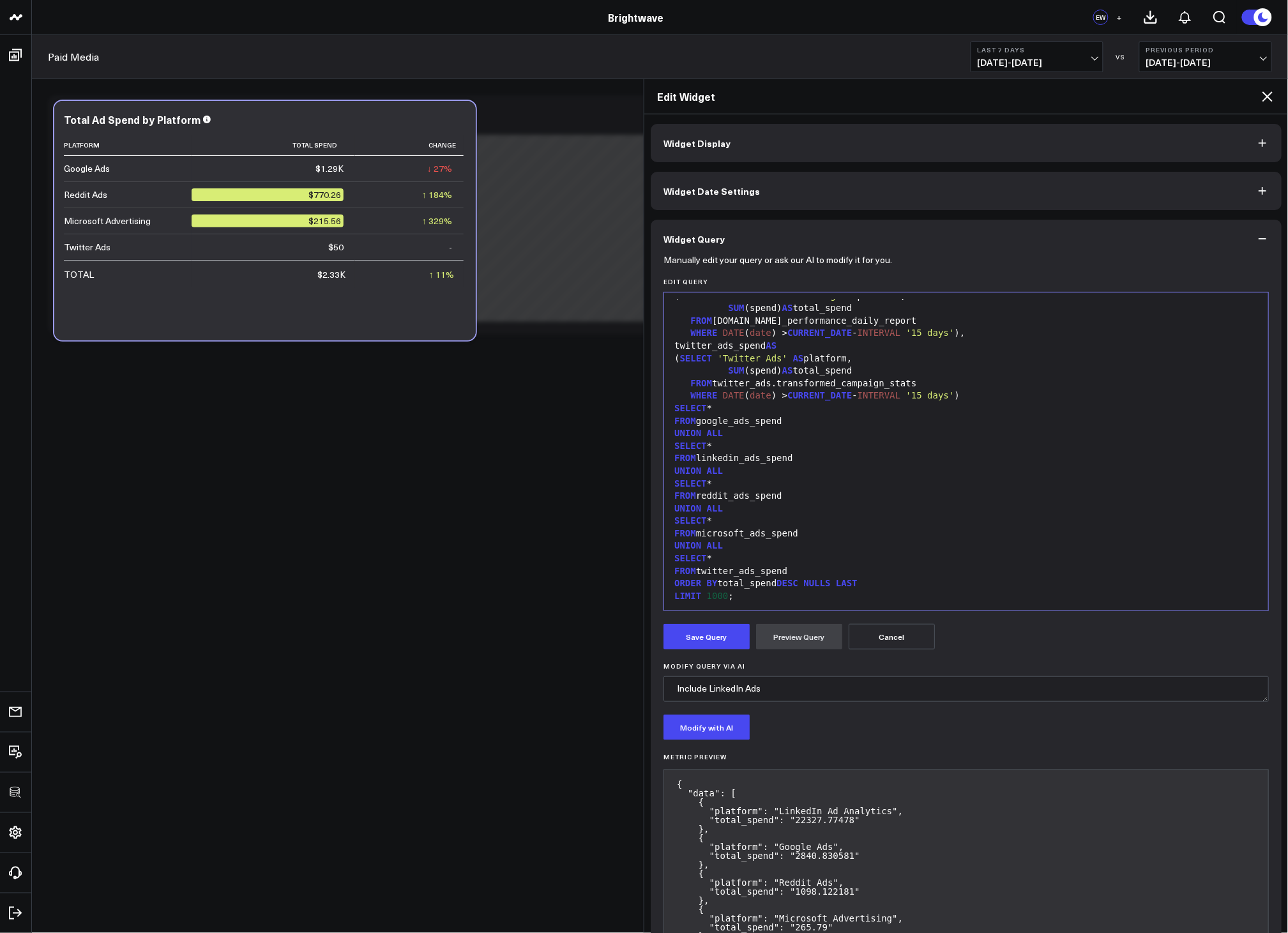
scroll to position [103, 0]
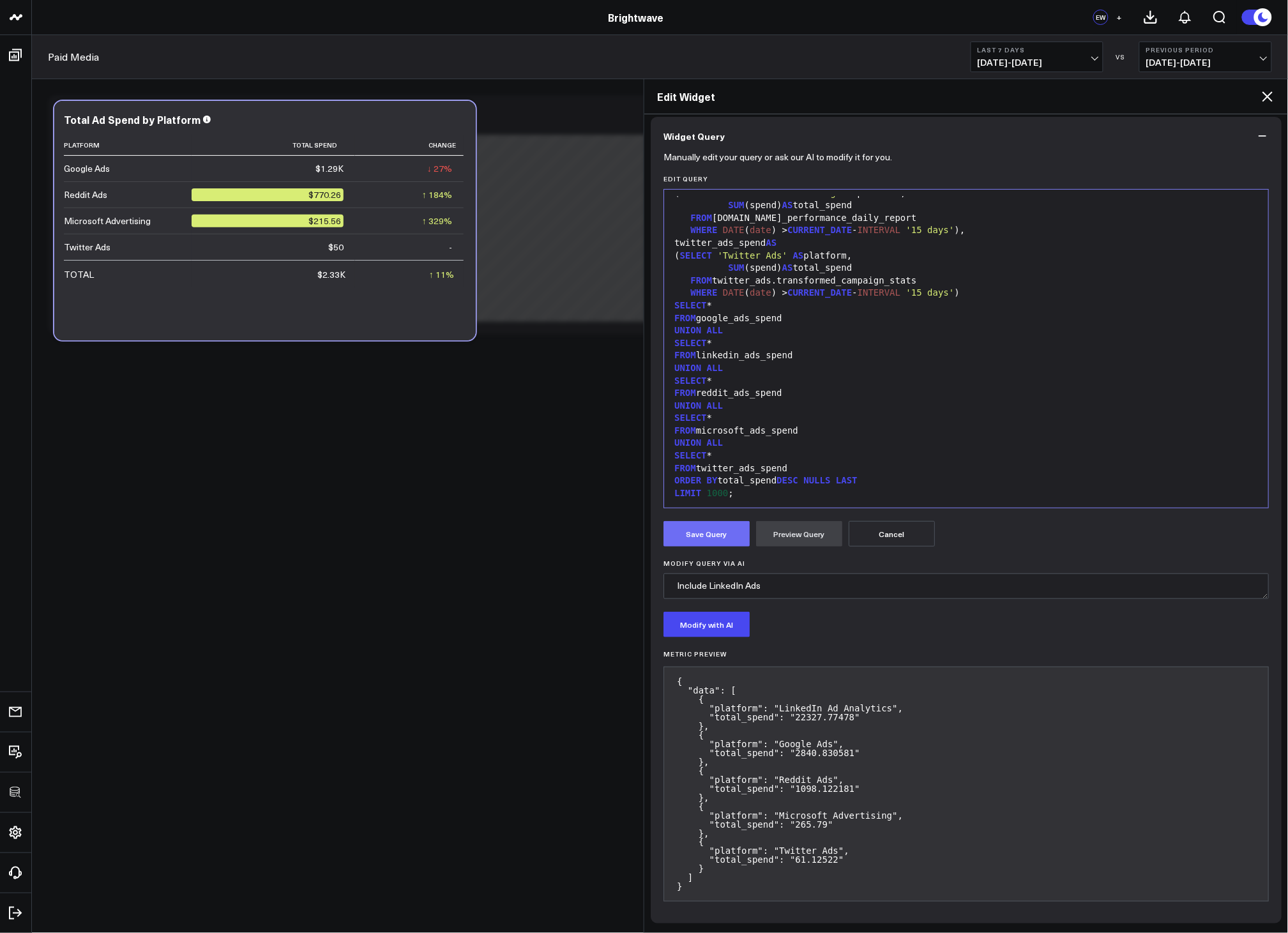
click at [713, 538] on button "Save Query" at bounding box center [706, 533] width 87 height 25
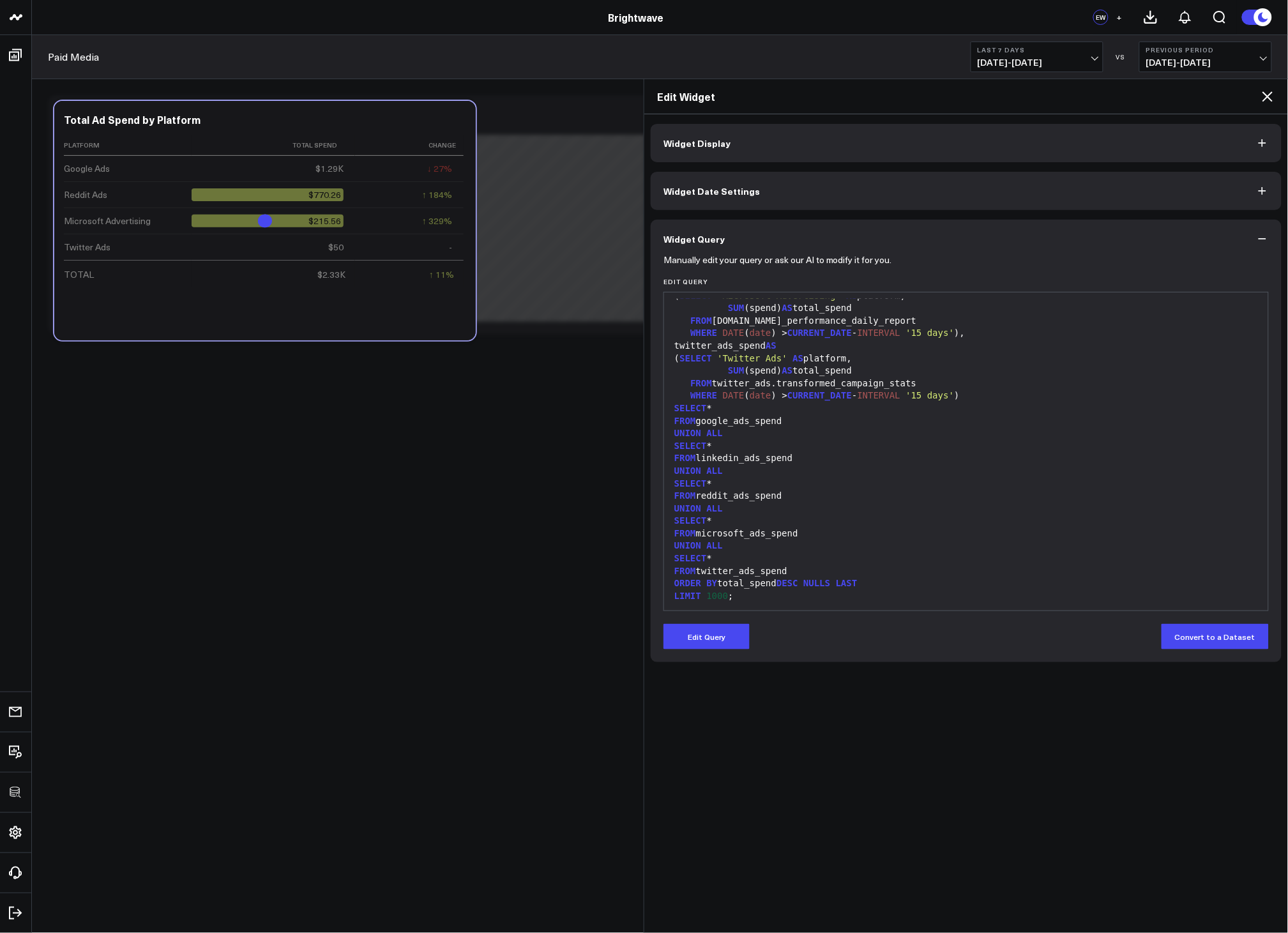
scroll to position [0, 0]
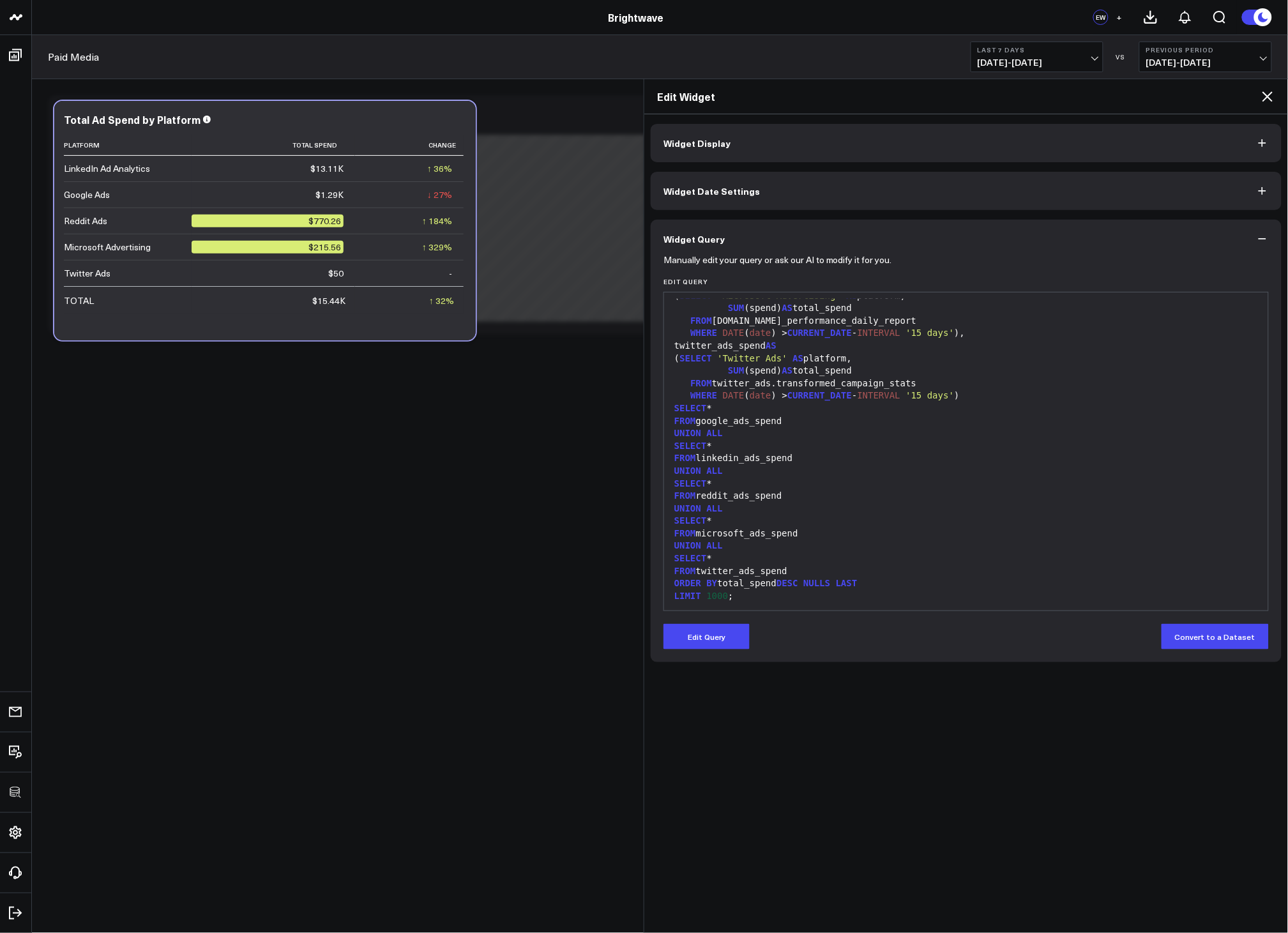
click at [717, 650] on div "Manually edit your query or ask our AI to modify it for you. Edit Query 99 1 2 …" at bounding box center [966, 460] width 631 height 404
click at [710, 644] on button "Edit Query" at bounding box center [706, 636] width 87 height 25
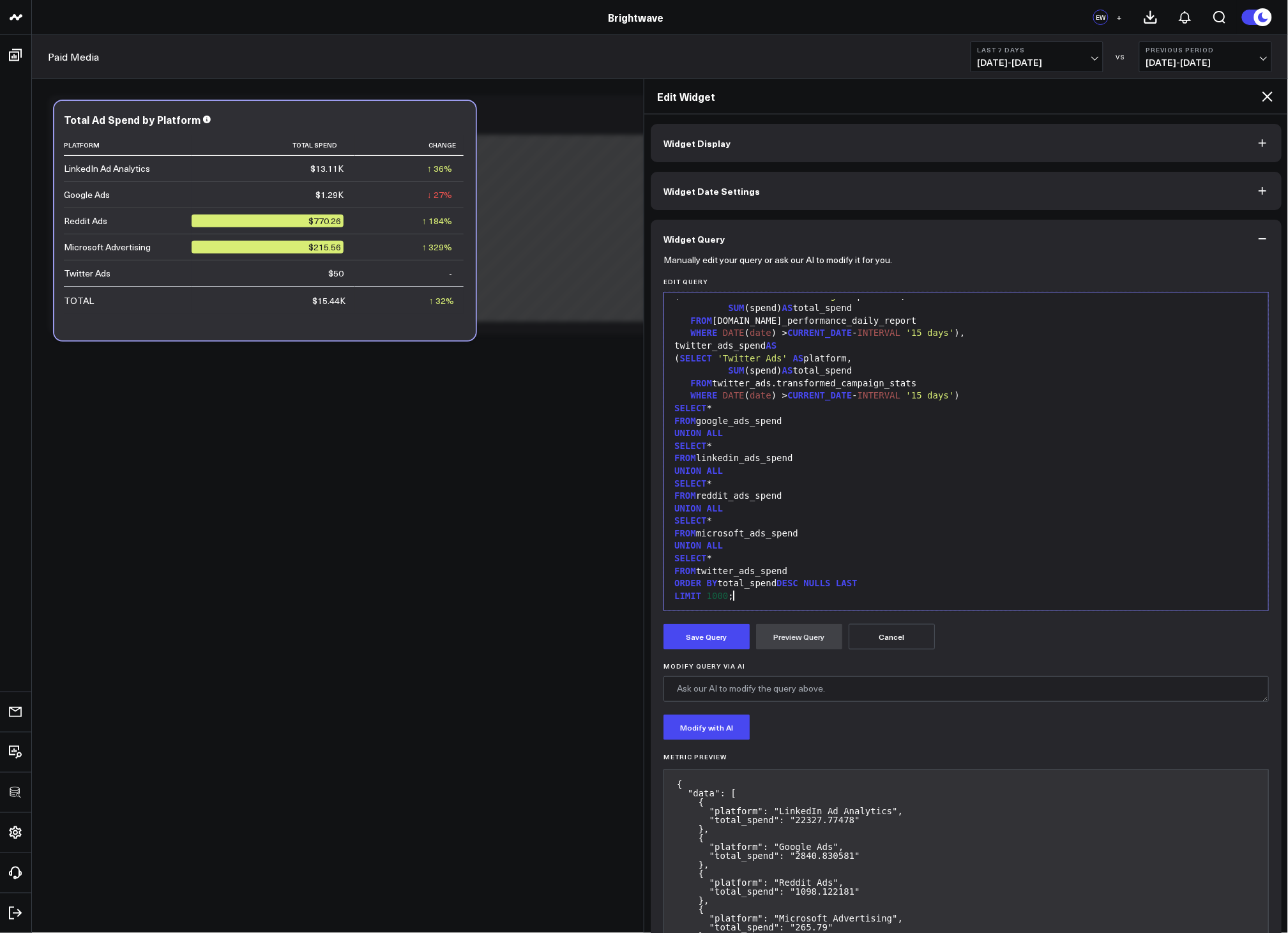
scroll to position [212, 0]
drag, startPoint x: 760, startPoint y: 593, endPoint x: 665, endPoint y: 605, distance: 95.8
click at [665, 605] on div "99 1 2 3 4 5 6 7 8 9 10 11 12 13 14 15 16 17 18 19 20 21 22 23 24 25 26 27 28 2…" at bounding box center [965, 451] width 605 height 319
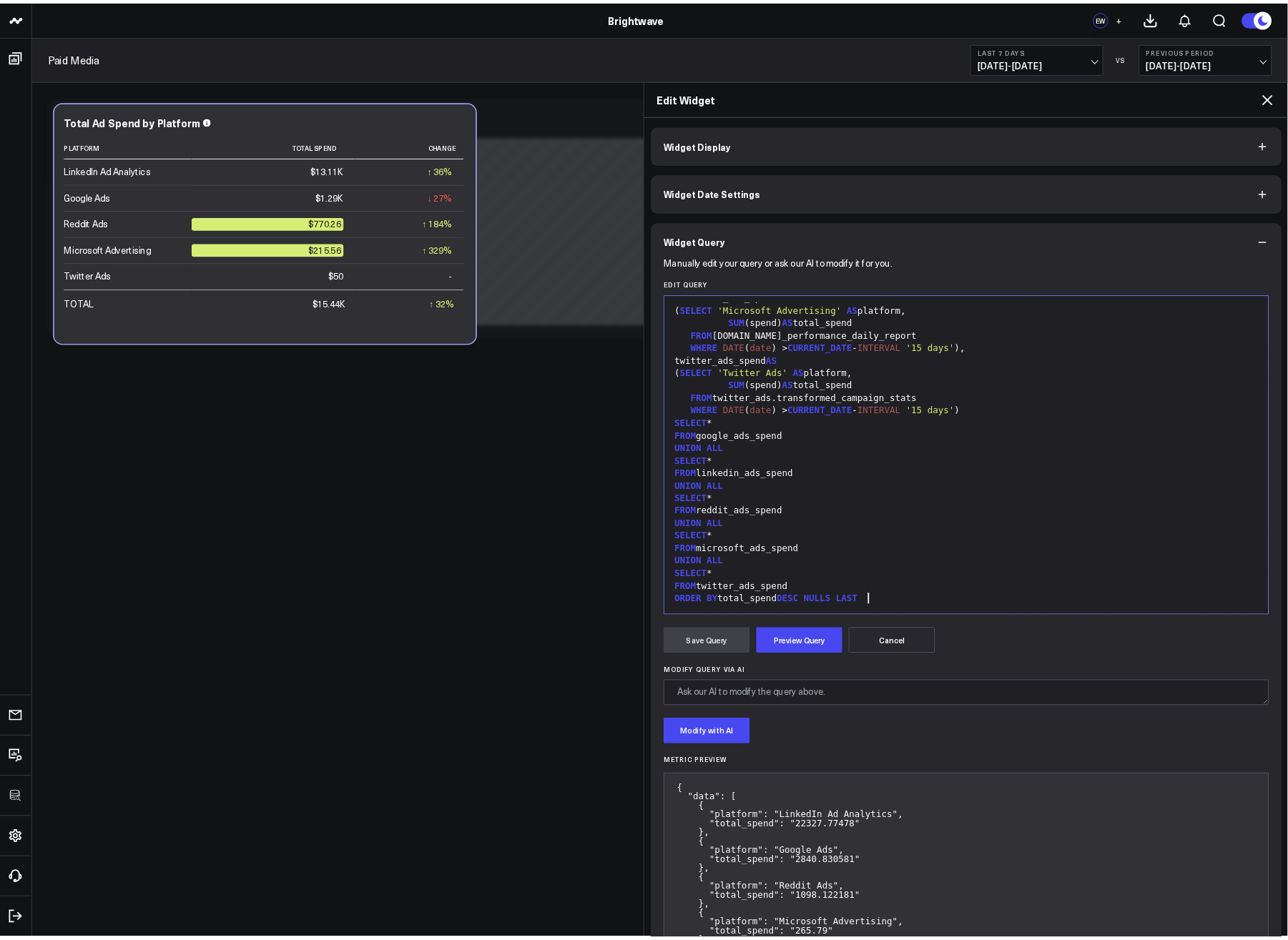
scroll to position [224, 0]
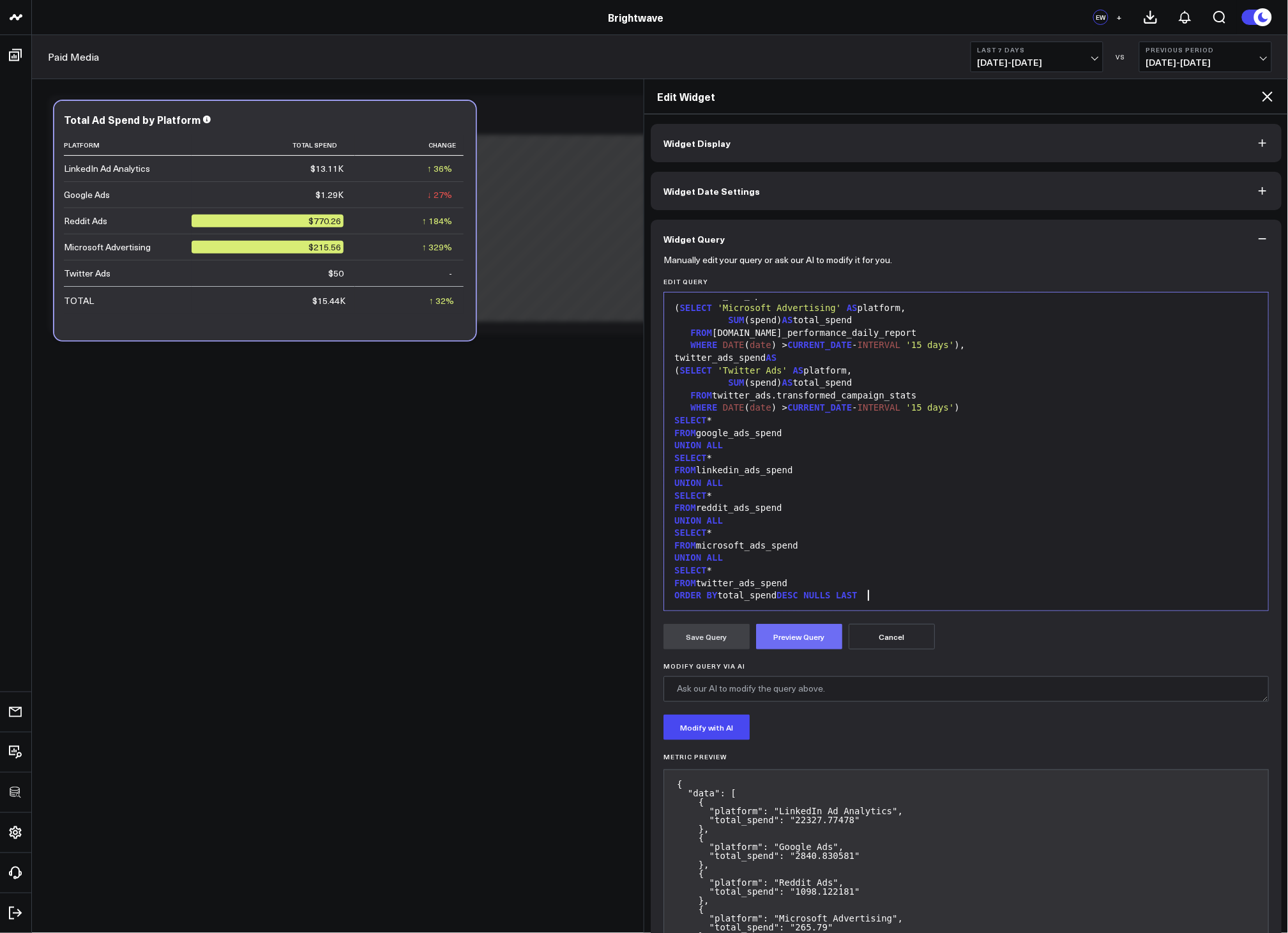
click at [796, 641] on button "Preview Query" at bounding box center [800, 636] width 87 height 25
click at [727, 646] on button "Save Query" at bounding box center [706, 636] width 87 height 25
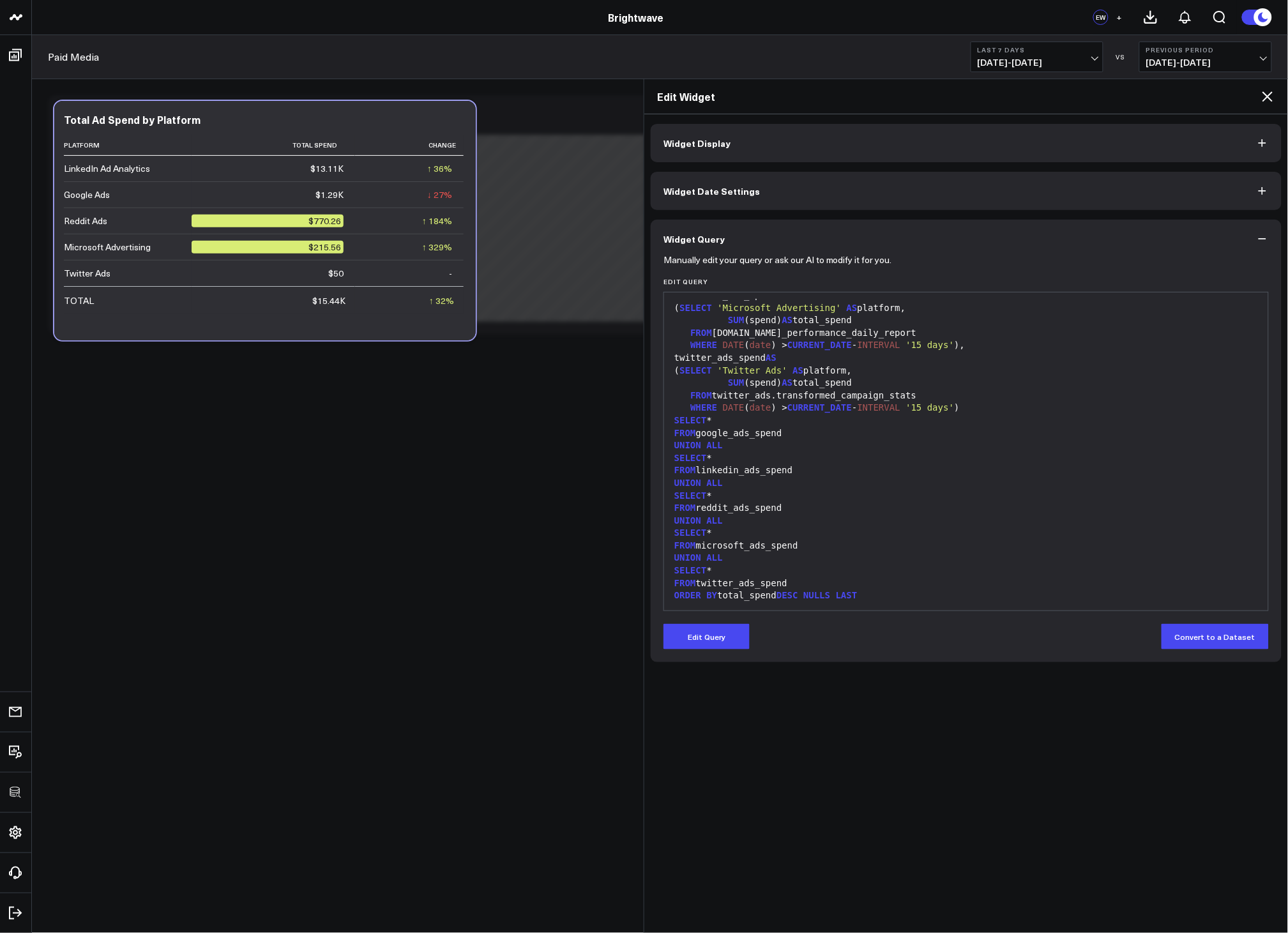
click at [1273, 94] on icon at bounding box center [1268, 96] width 16 height 16
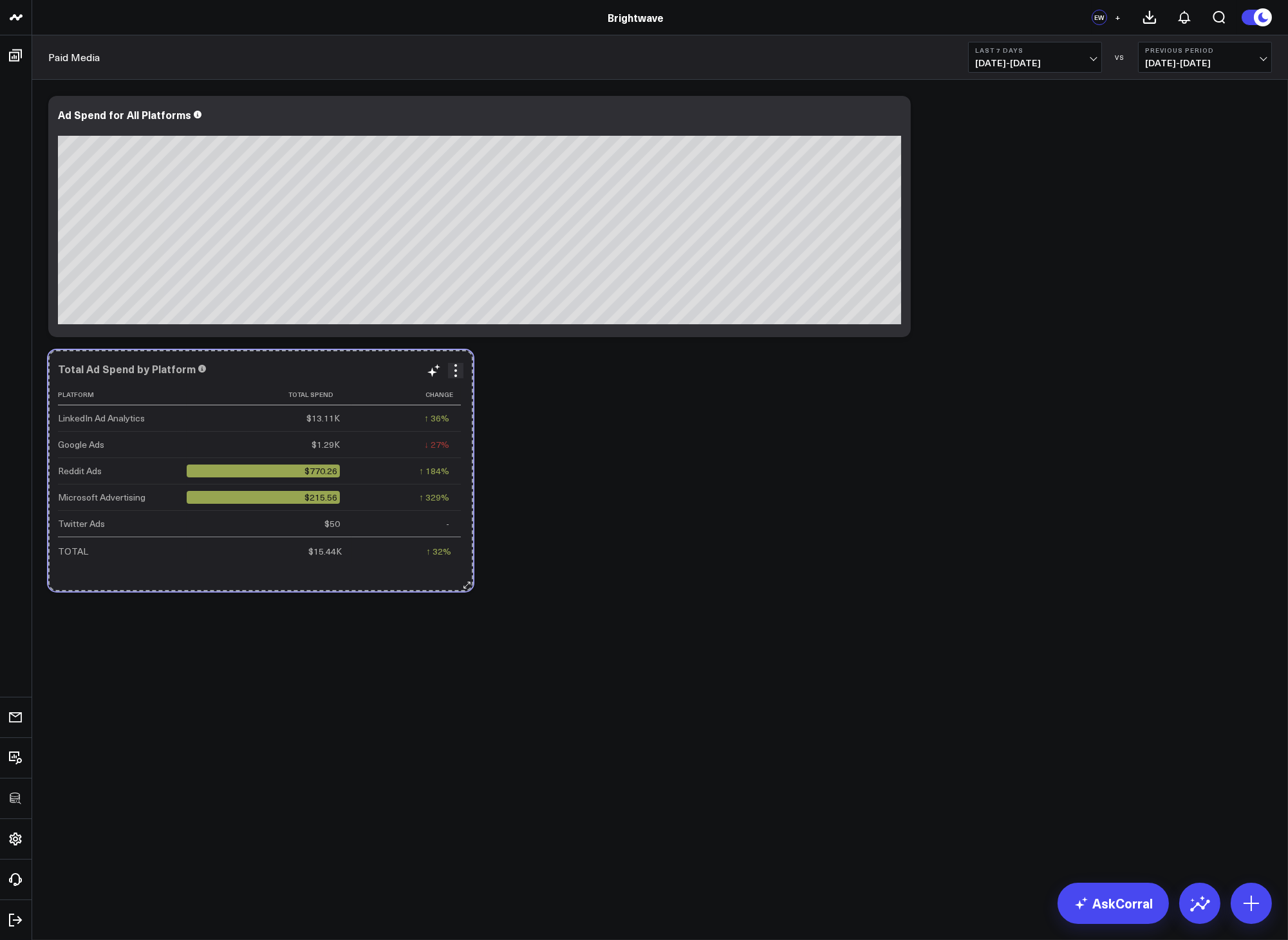
click at [467, 584] on icon at bounding box center [467, 585] width 10 height 10
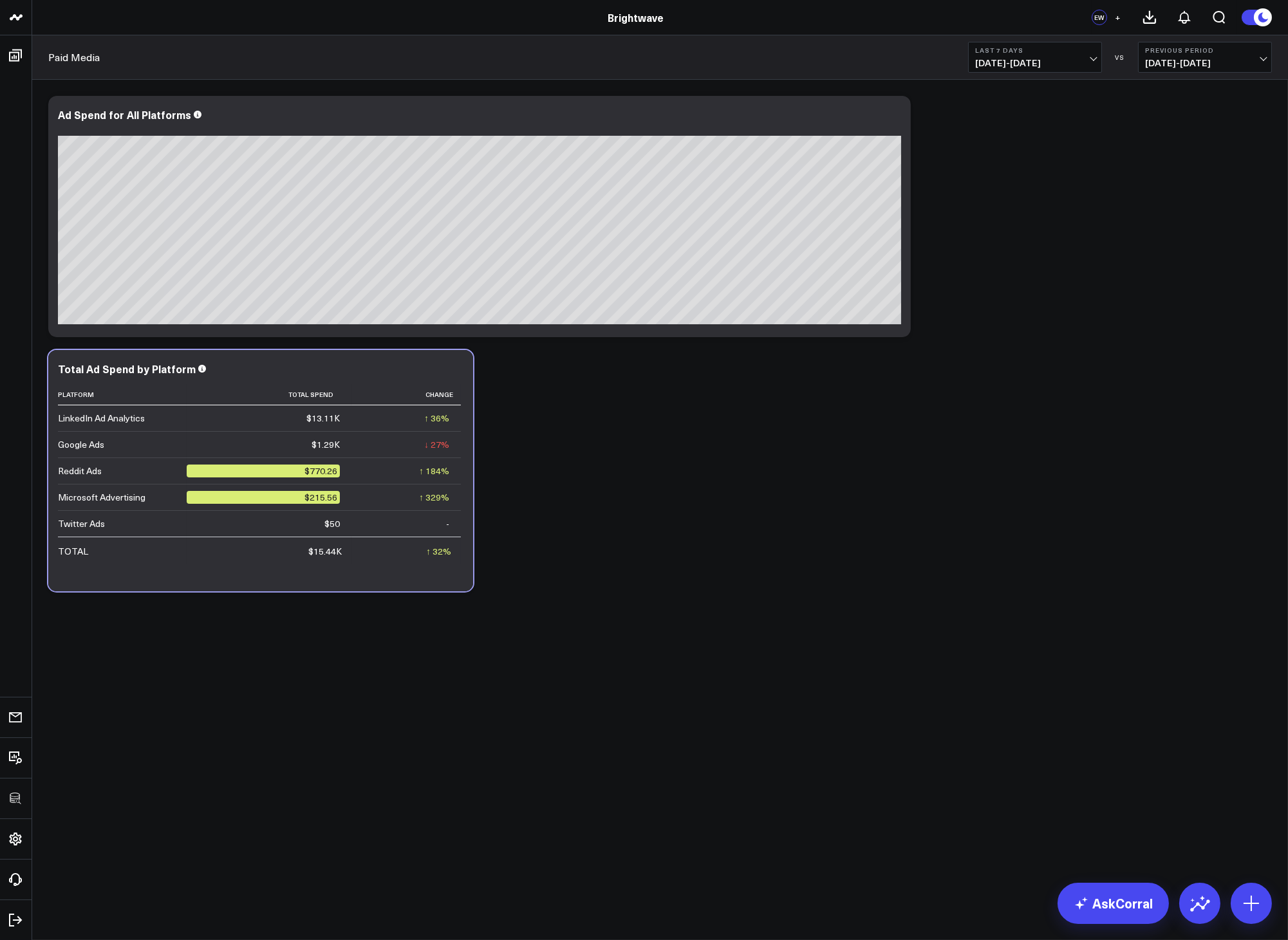
click at [552, 510] on div "Modify via AI Copy link to widget Ask support Remove Create linked copy Executi…" at bounding box center [660, 344] width 1236 height 509
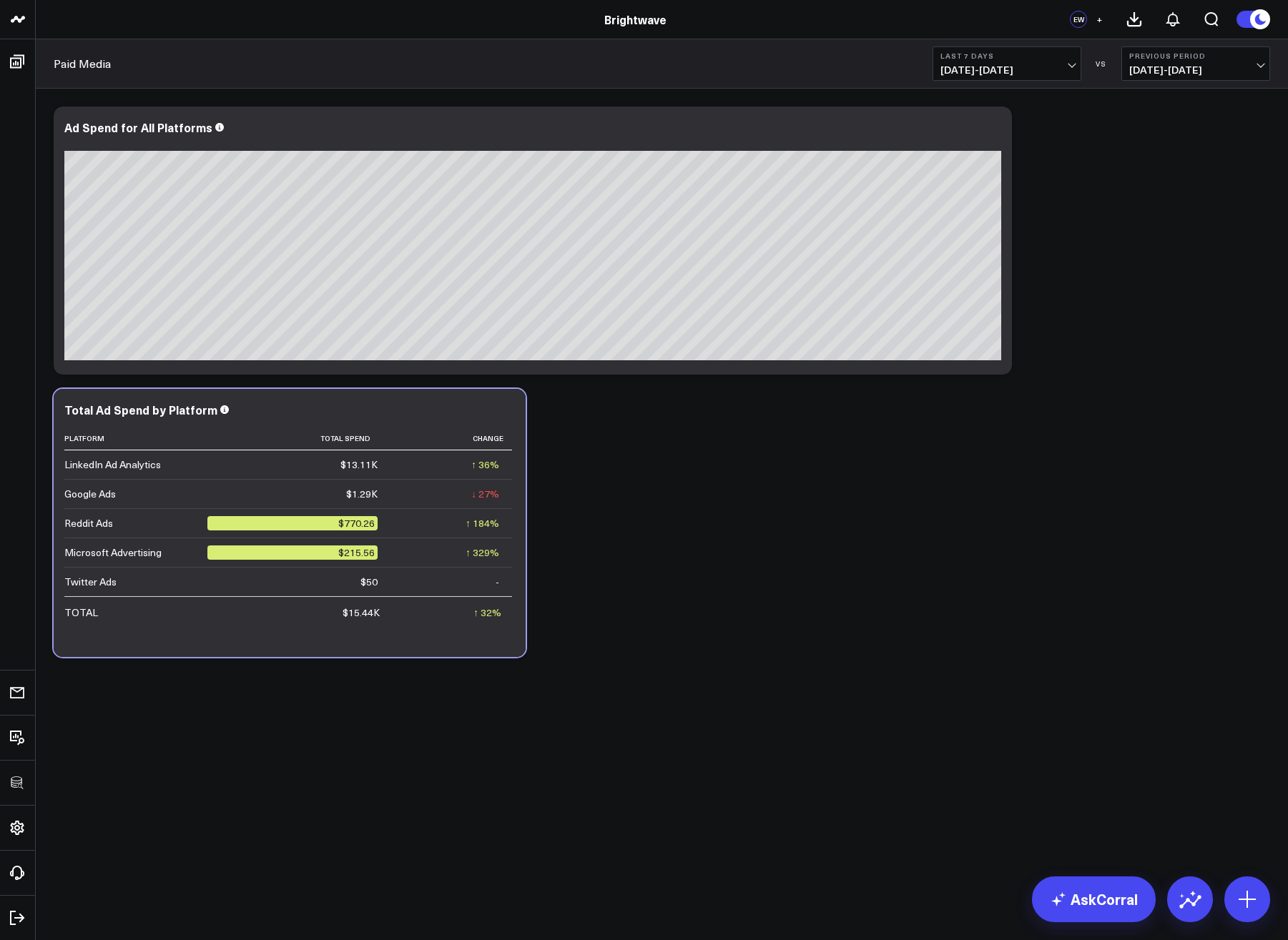
scroll to position [584, 0]
click at [821, 668] on div "Modify via AI Copy link to widget Ask support Remove Create linked copy Executi…" at bounding box center [661, 419] width 1252 height 661
click at [384, 411] on div "Total Ad Spend by Platform" at bounding box center [289, 410] width 451 height 13
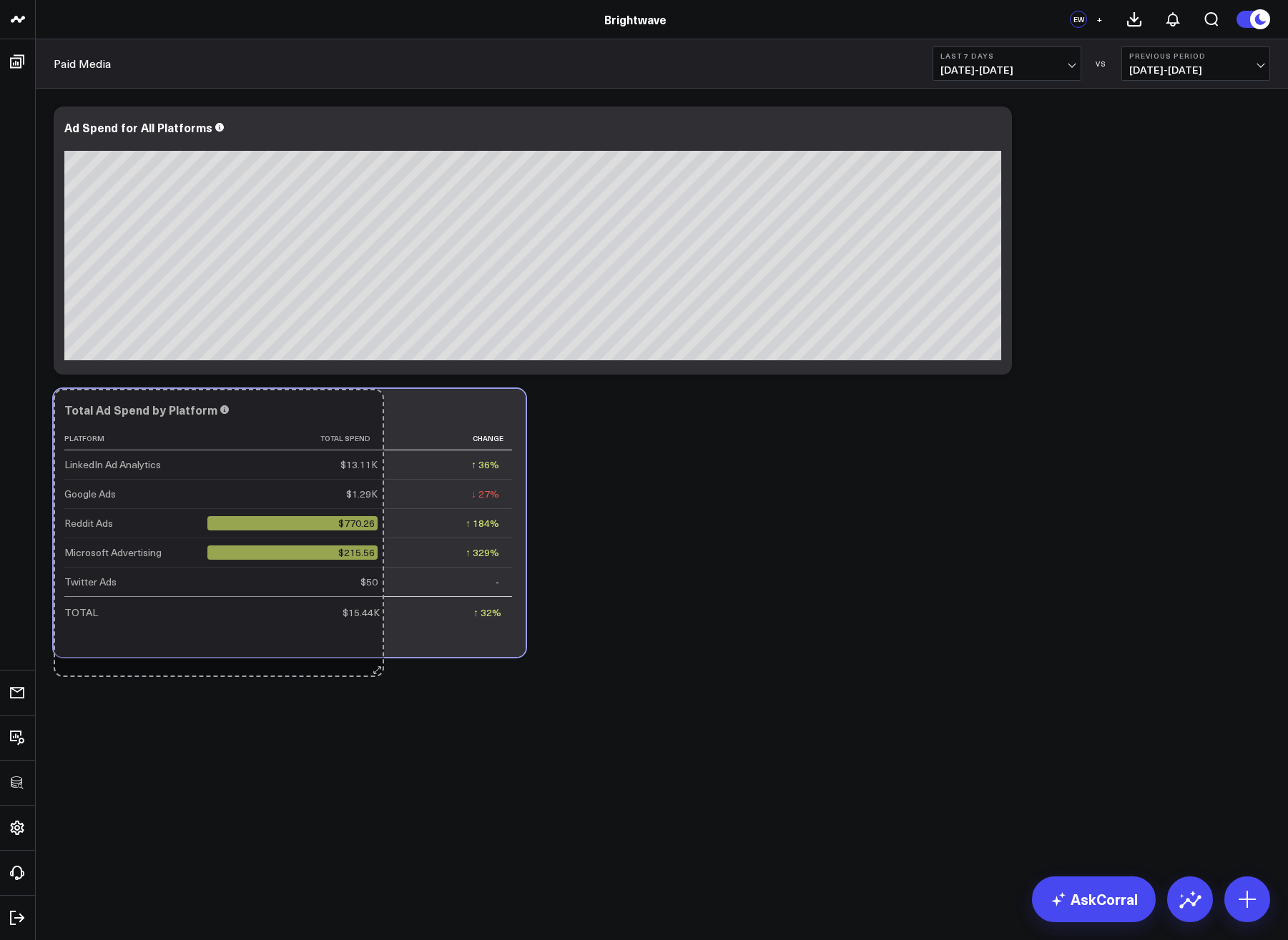
drag, startPoint x: 517, startPoint y: 646, endPoint x: 376, endPoint y: 667, distance: 142.6
click at [376, 667] on div "Modify via AI Copy link to widget Ask support Remove Create linked copy Executi…" at bounding box center [661, 419] width 1252 height 661
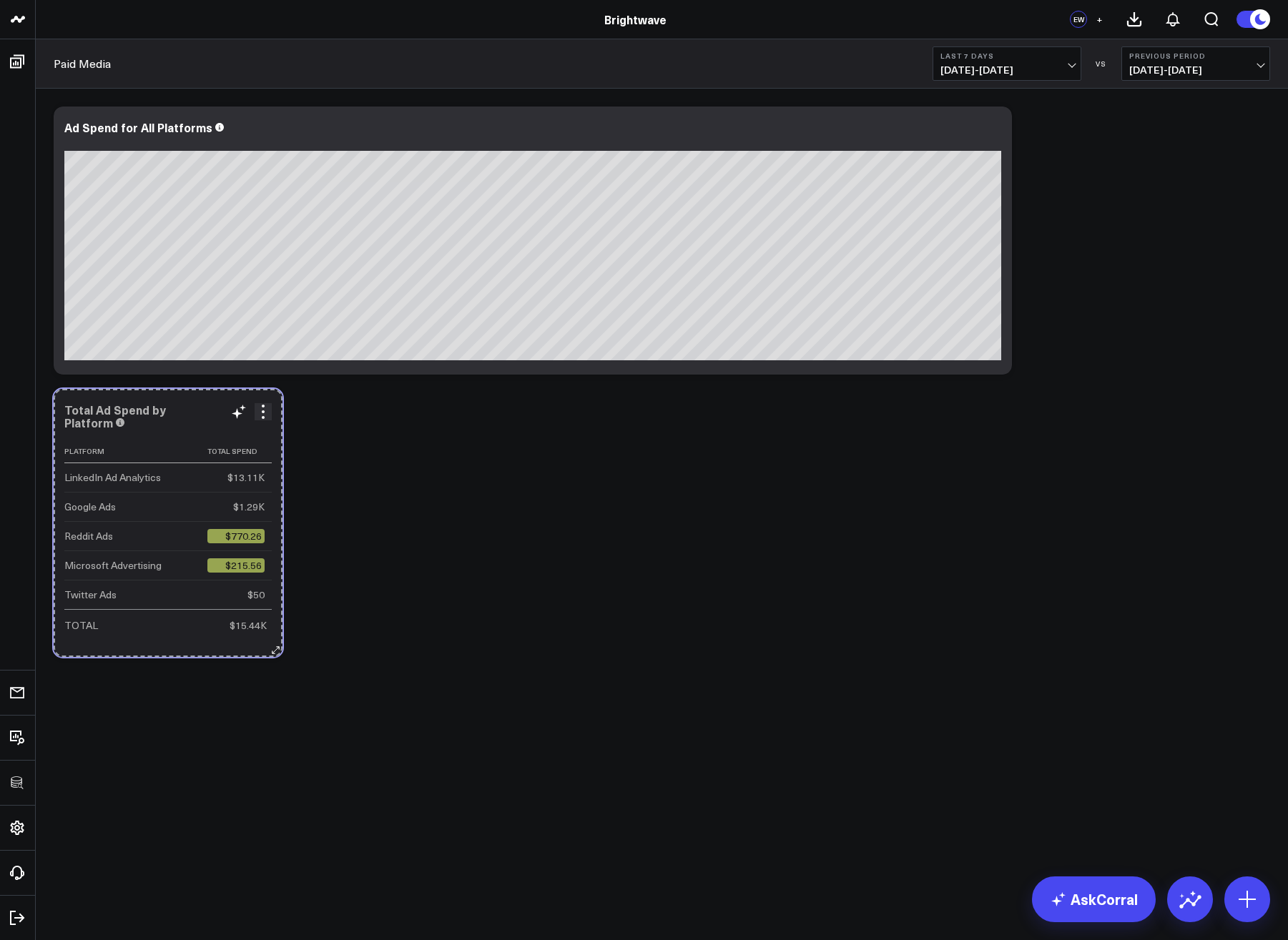
drag, startPoint x: 514, startPoint y: 646, endPoint x: 239, endPoint y: 647, distance: 275.0
click at [238, 647] on div "Total Ad Spend by Platform Platform Total Spend Change LinkedIn Ad Analytics $1…" at bounding box center [168, 522] width 229 height 268
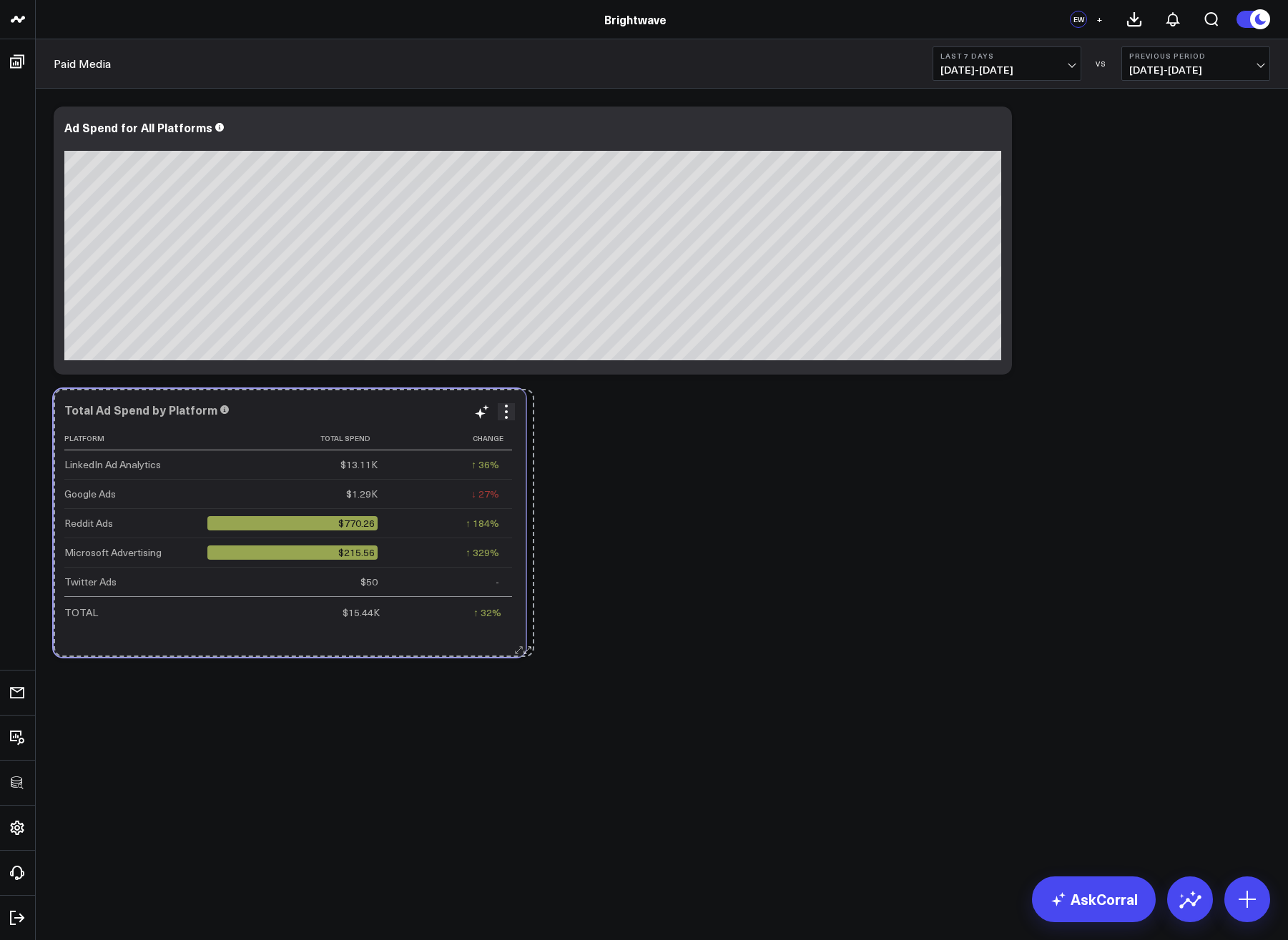
drag, startPoint x: 274, startPoint y: 651, endPoint x: 525, endPoint y: 636, distance: 251.4
click at [525, 636] on div "Total Ad Spend by Platform Platform Total Spend Change LinkedIn Ad Analytics $1…" at bounding box center [290, 522] width 472 height 268
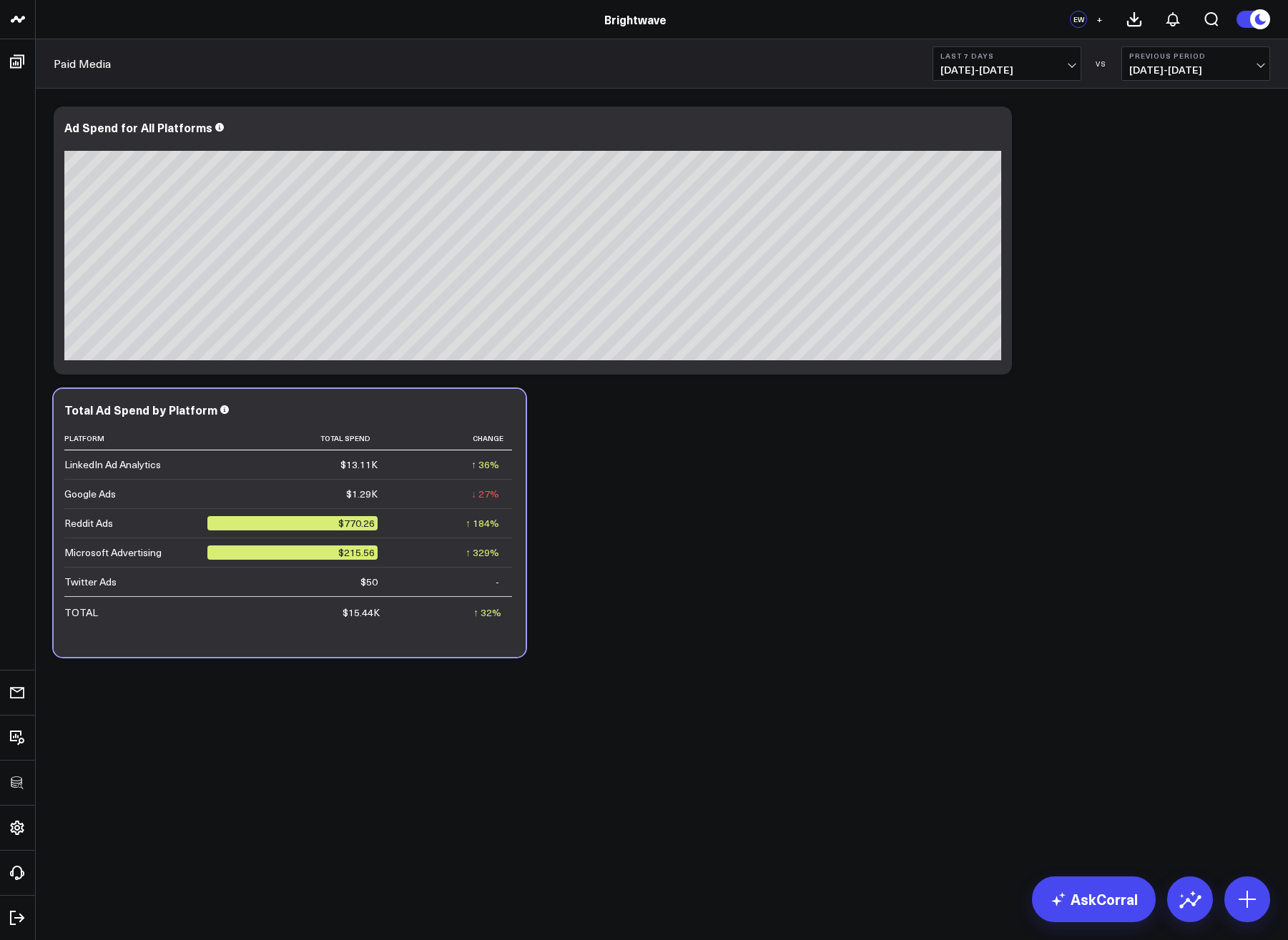
click at [726, 696] on div "Modify via AI Copy link to widget Ask support Remove Create linked copy Executi…" at bounding box center [661, 419] width 1252 height 661
drag, startPoint x: 707, startPoint y: 696, endPoint x: 687, endPoint y: 696, distance: 20.0
click at [687, 696] on div "Modify via AI Copy link to widget Ask support Remove Create linked copy Executi…" at bounding box center [661, 419] width 1252 height 661
